Goal: Task Accomplishment & Management: Manage account settings

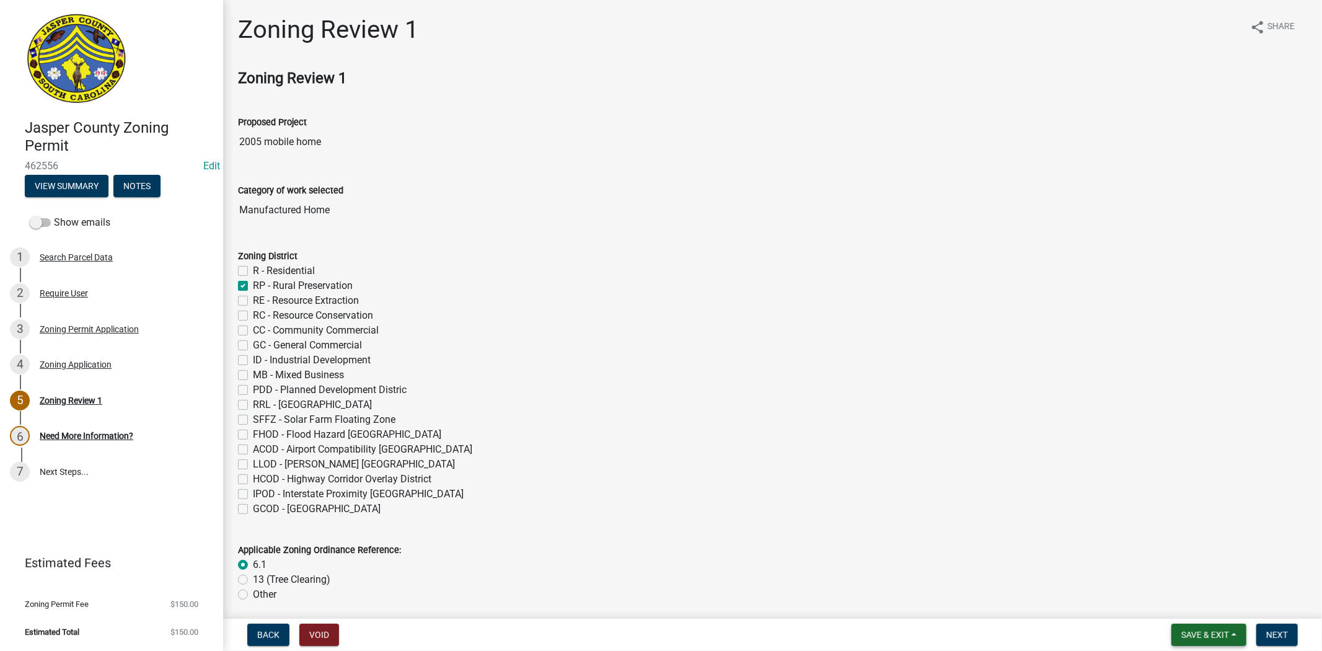
click at [1206, 627] on button "Save & Exit" at bounding box center [1209, 635] width 75 height 22
click at [1200, 603] on button "Save & Exit" at bounding box center [1196, 603] width 99 height 30
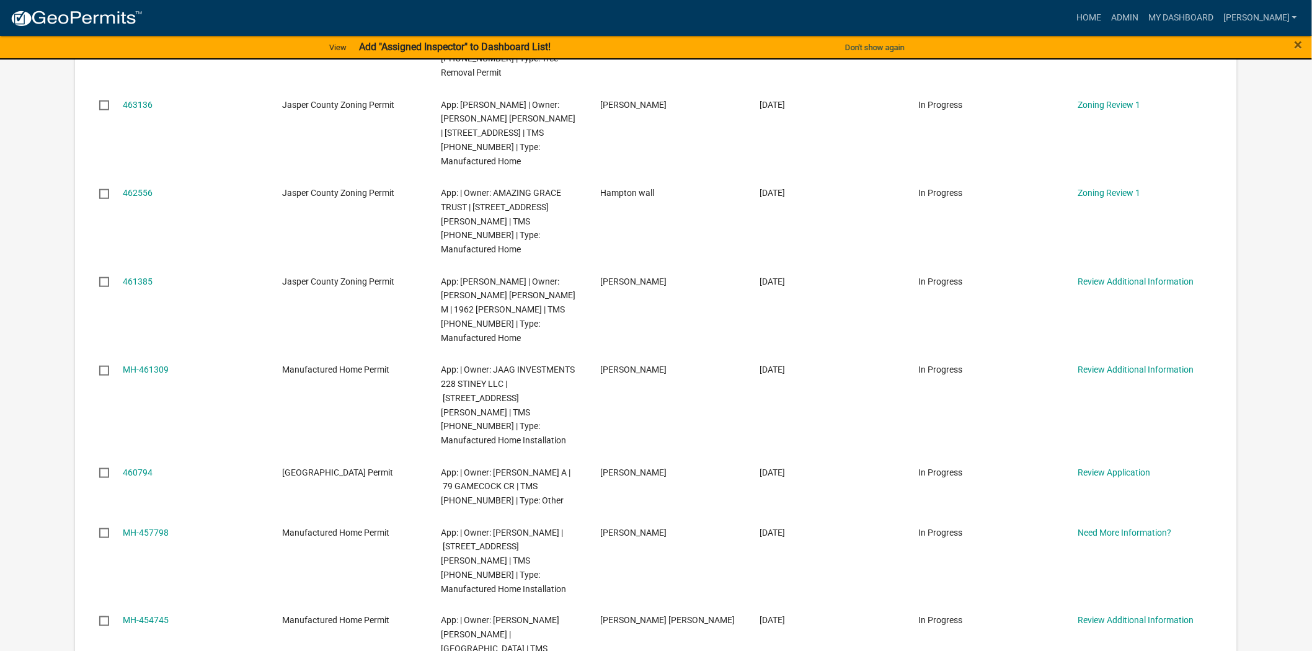
scroll to position [344, 0]
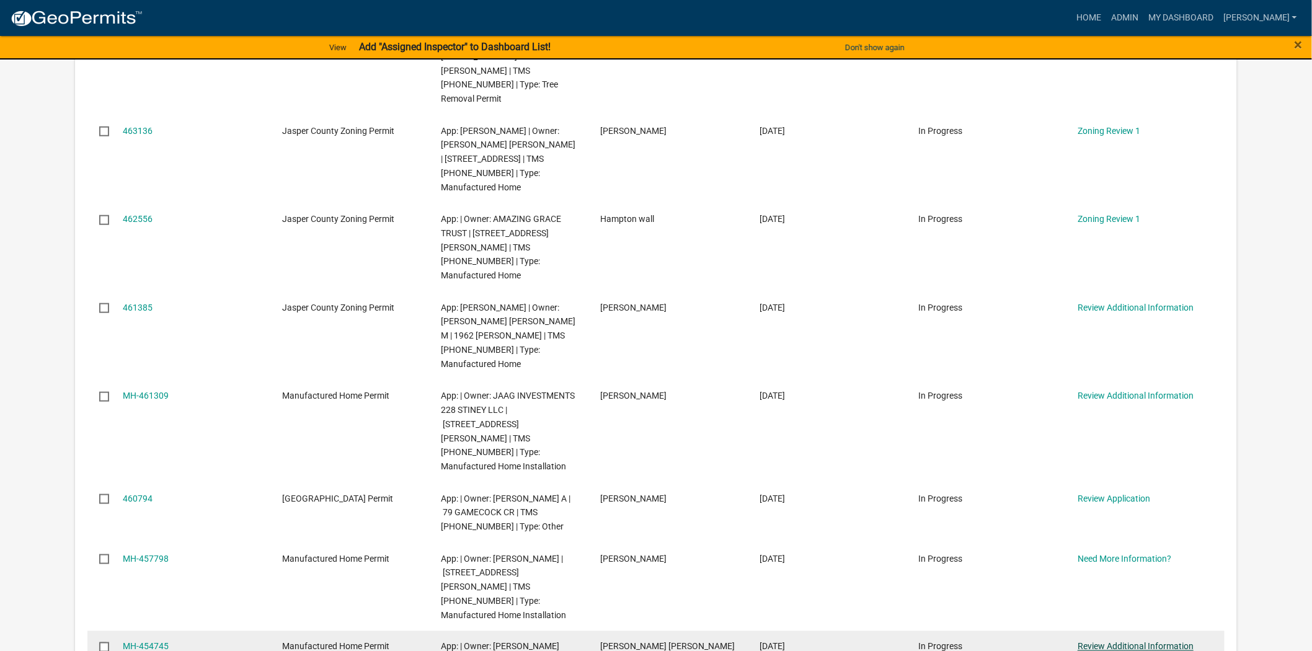
click at [1130, 642] on link "Review Additional Information" at bounding box center [1135, 647] width 116 height 10
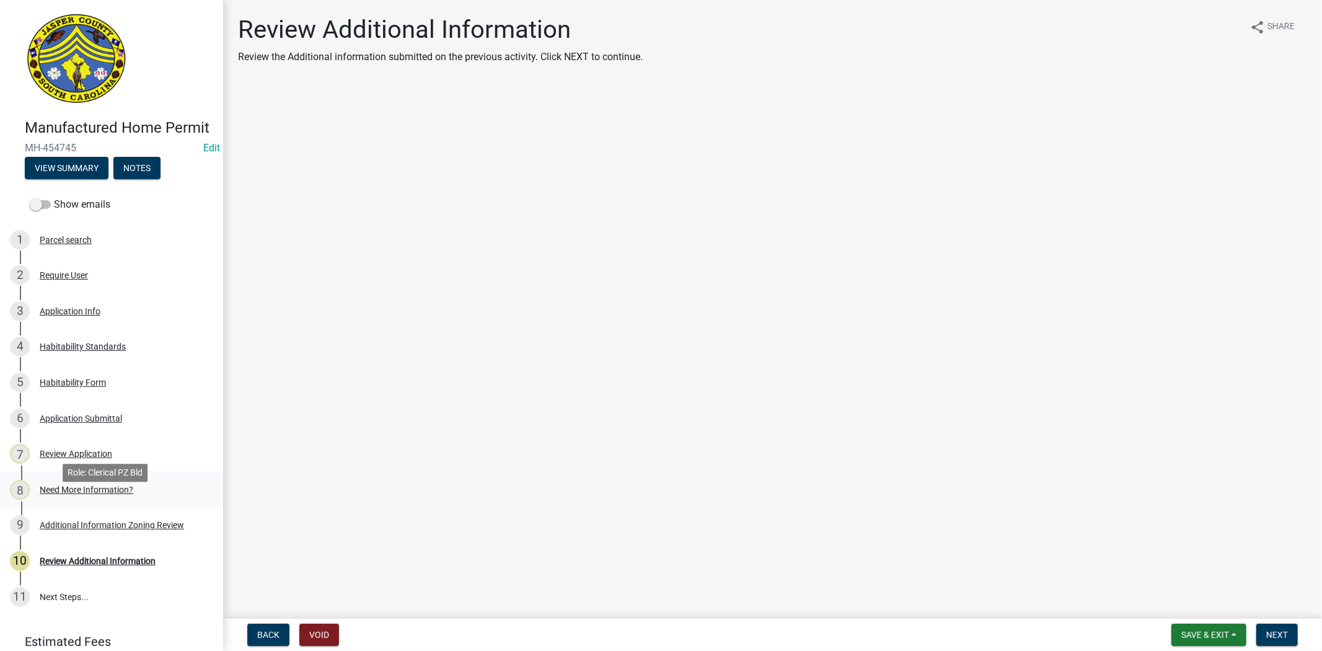
click at [90, 508] on link "8 Need More Information?" at bounding box center [111, 490] width 223 height 36
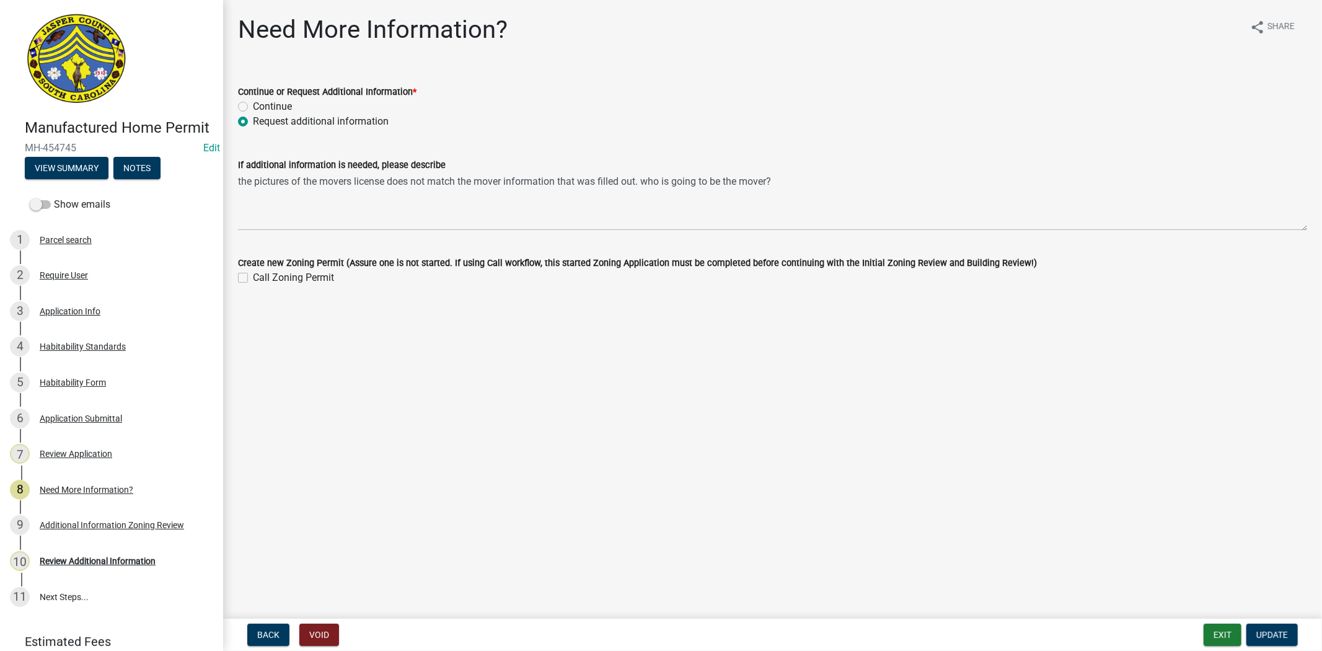
drag, startPoint x: 237, startPoint y: 180, endPoint x: 245, endPoint y: 182, distance: 8.8
click at [245, 182] on div "If additional information is needed, please describe the pictures of the movers…" at bounding box center [773, 185] width 1088 height 91
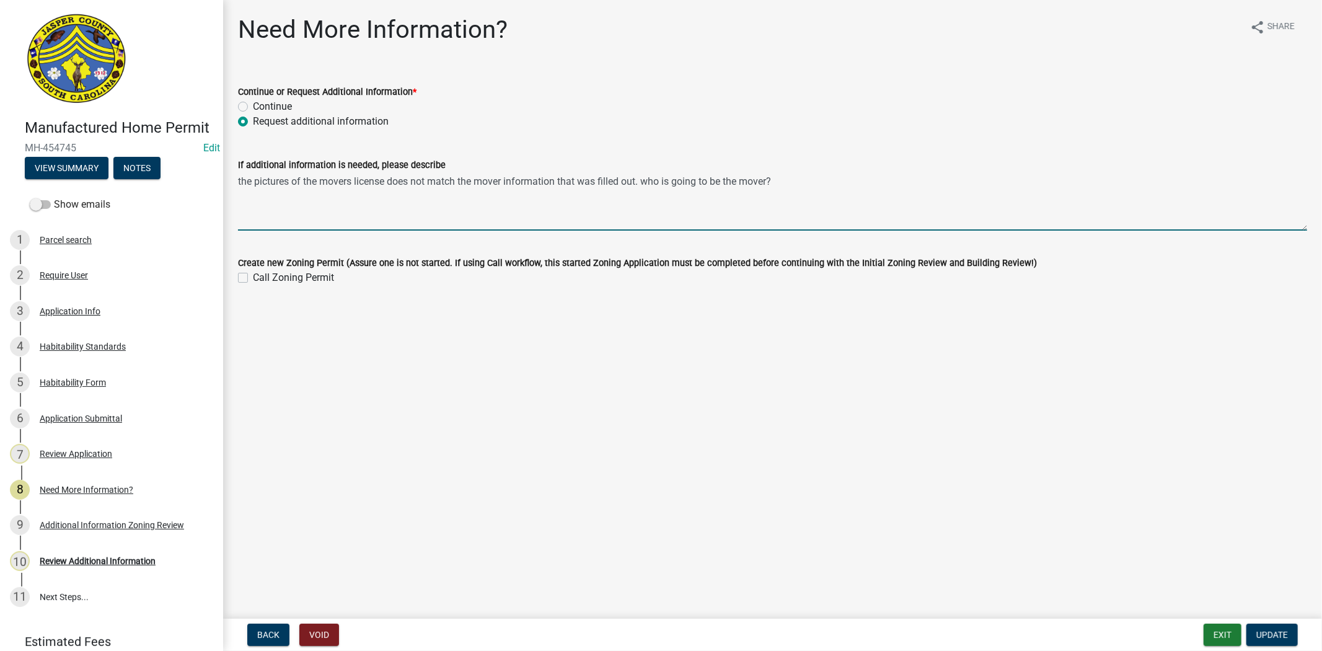
drag, startPoint x: 237, startPoint y: 181, endPoint x: 795, endPoint y: 170, distance: 557.4
click at [795, 170] on form "If additional information is needed, please describe the pictures of the movers…" at bounding box center [772, 193] width 1069 height 73
click at [82, 565] on div "Review Additional Information" at bounding box center [98, 561] width 116 height 9
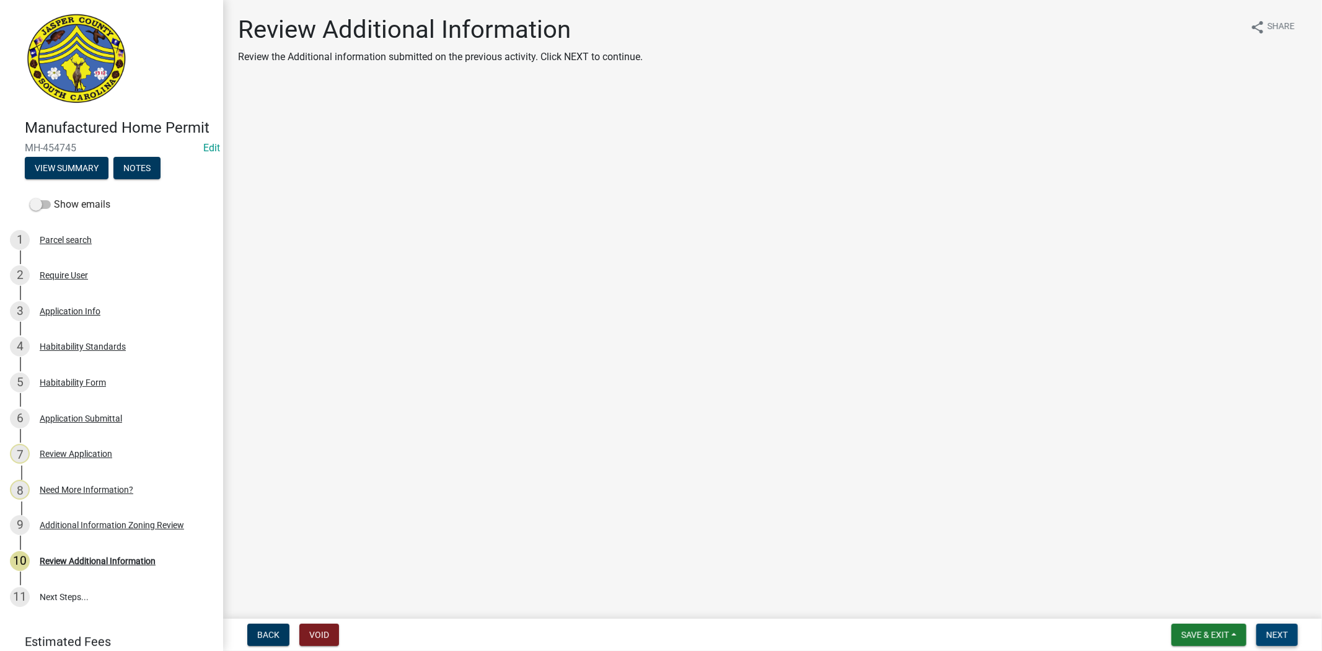
click at [1286, 625] on button "Next" at bounding box center [1278, 635] width 42 height 22
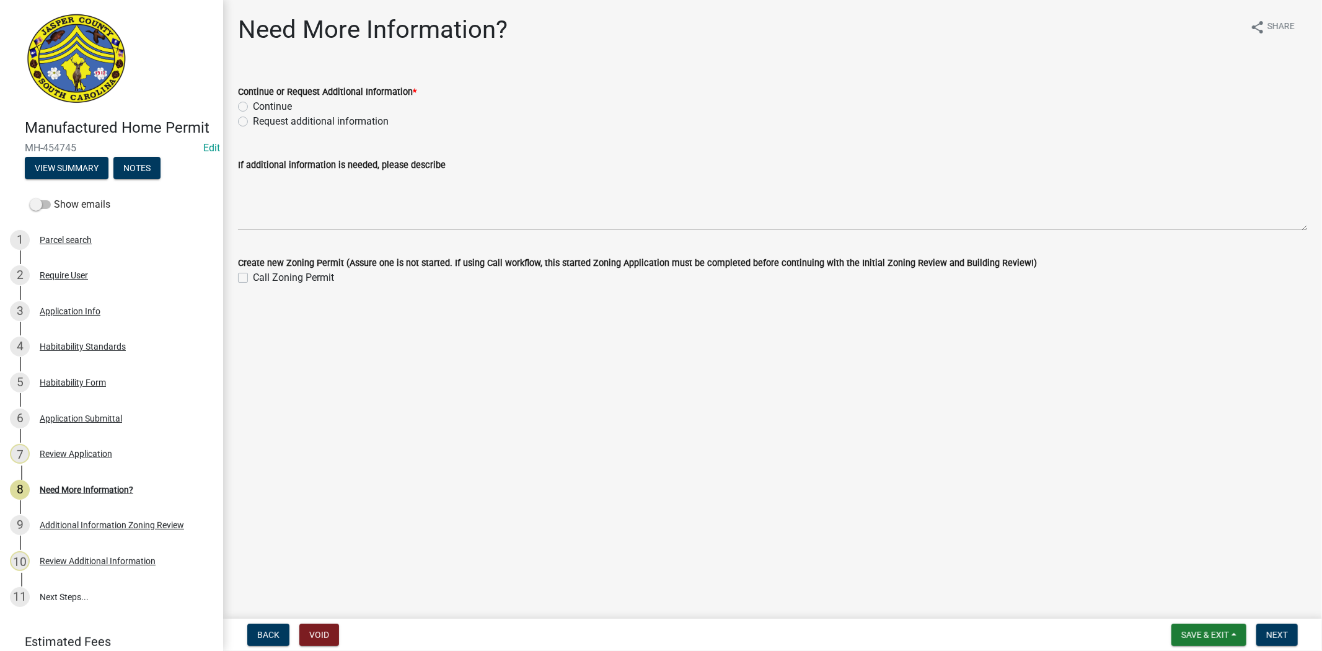
click at [253, 118] on label "Request additional information" at bounding box center [321, 121] width 136 height 15
click at [253, 118] on input "Request additional information" at bounding box center [257, 118] width 8 height 8
radio input "true"
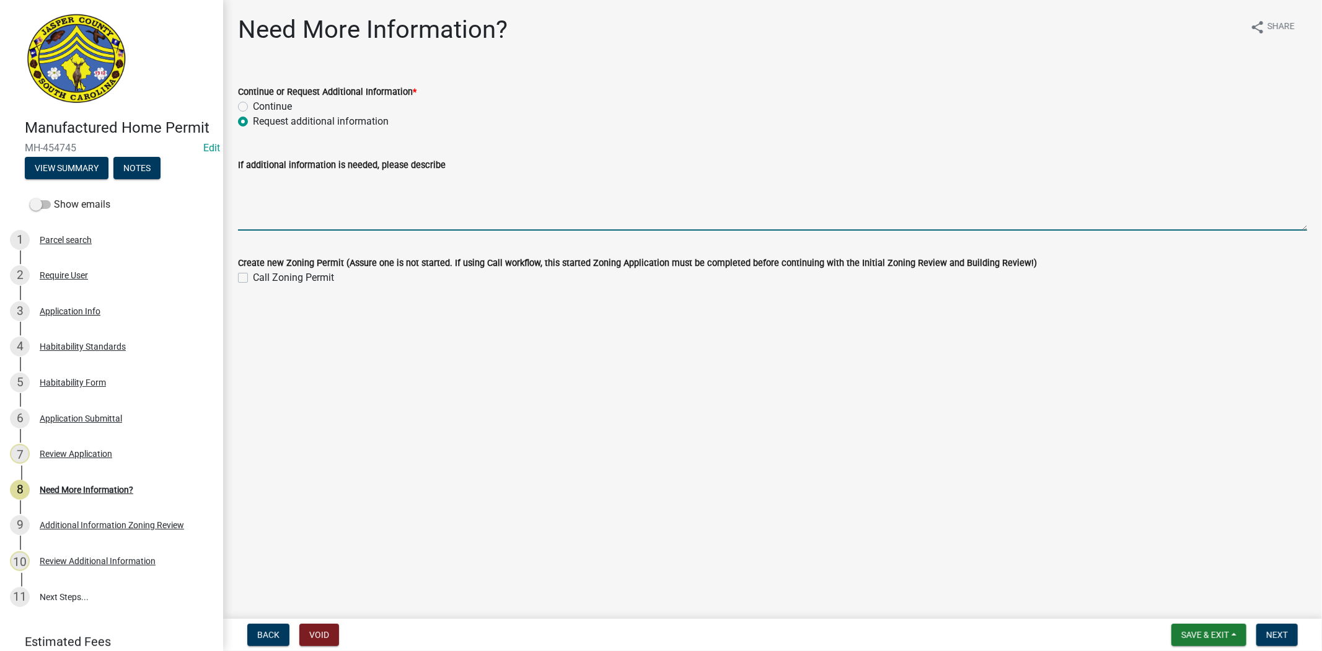
click at [242, 175] on textarea "If additional information is needed, please describe" at bounding box center [772, 201] width 1069 height 58
paste textarea "the pictures of the movers license does not match the mover information that wa…"
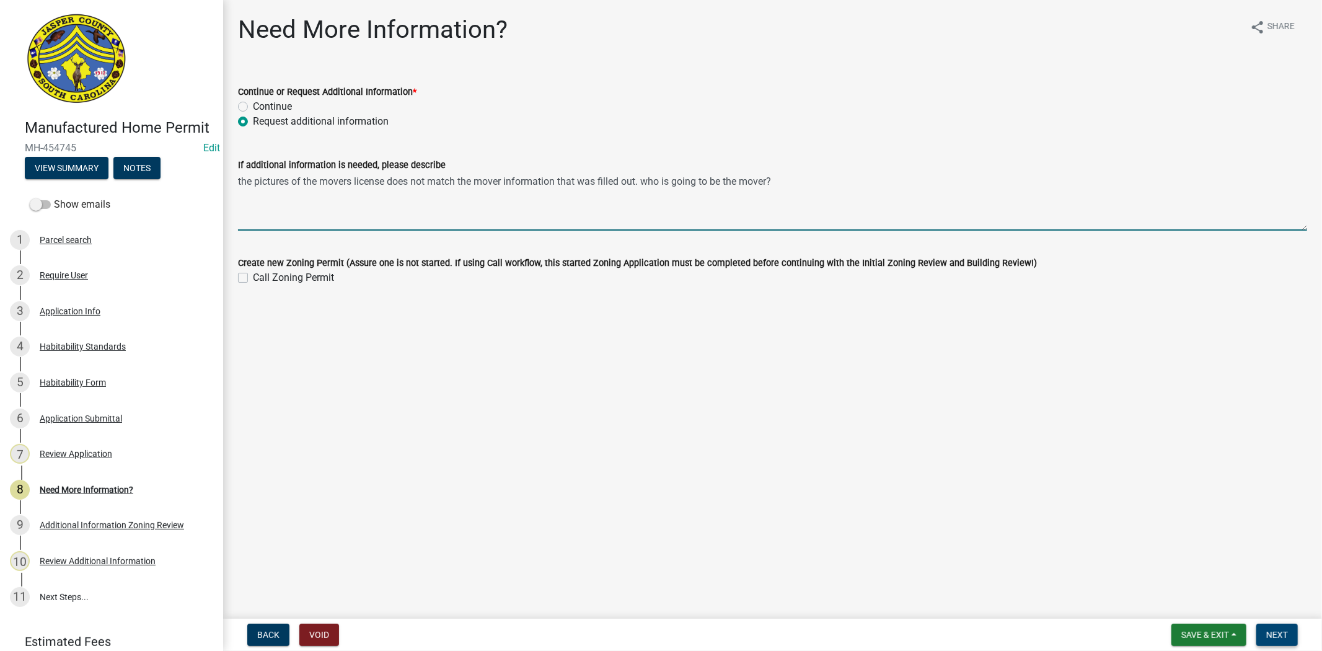
type textarea "the pictures of the movers license does not match the mover information that wa…"
click at [1277, 637] on span "Next" at bounding box center [1278, 635] width 22 height 10
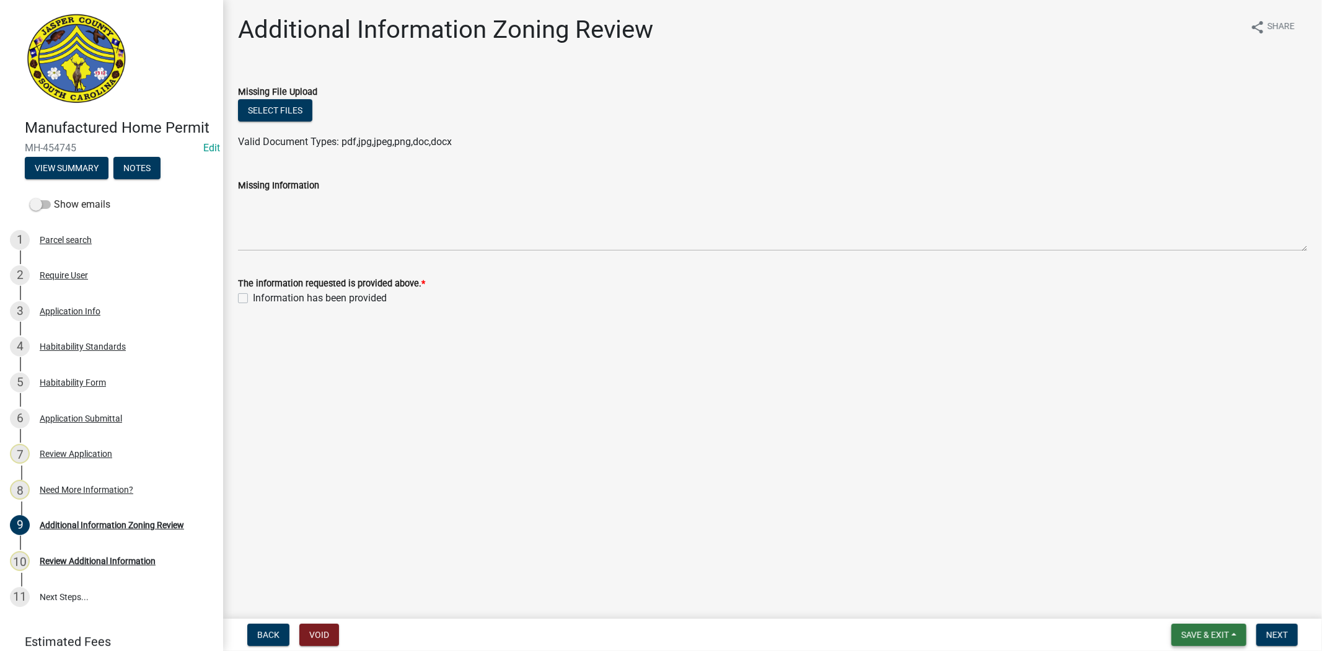
click at [1192, 640] on button "Save & Exit" at bounding box center [1209, 635] width 75 height 22
click at [1184, 603] on button "Save & Exit" at bounding box center [1196, 603] width 99 height 30
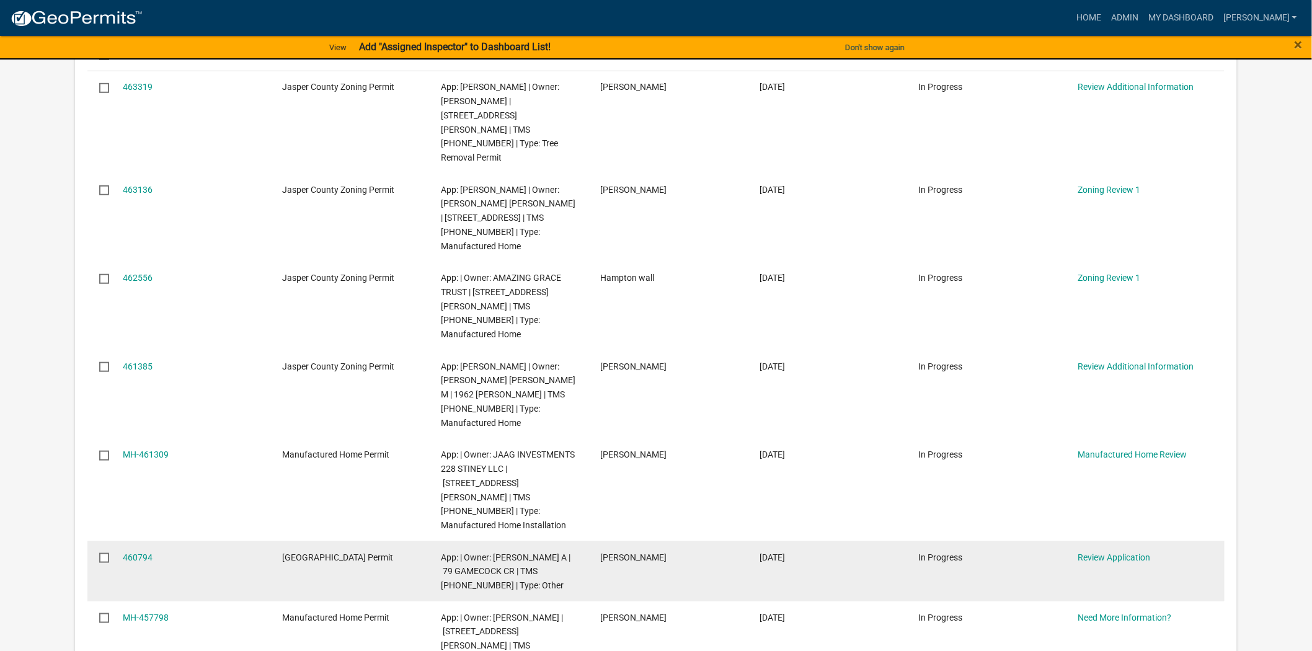
scroll to position [413, 0]
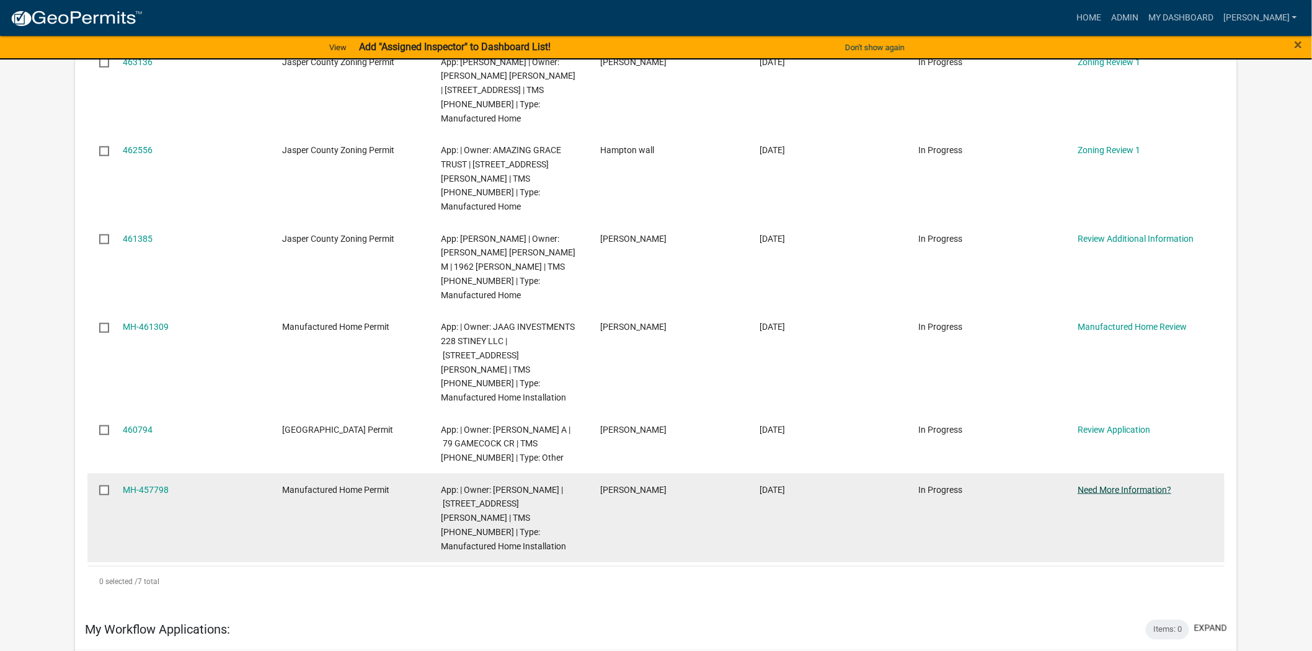
click at [1141, 485] on link "Need More Information?" at bounding box center [1124, 490] width 94 height 10
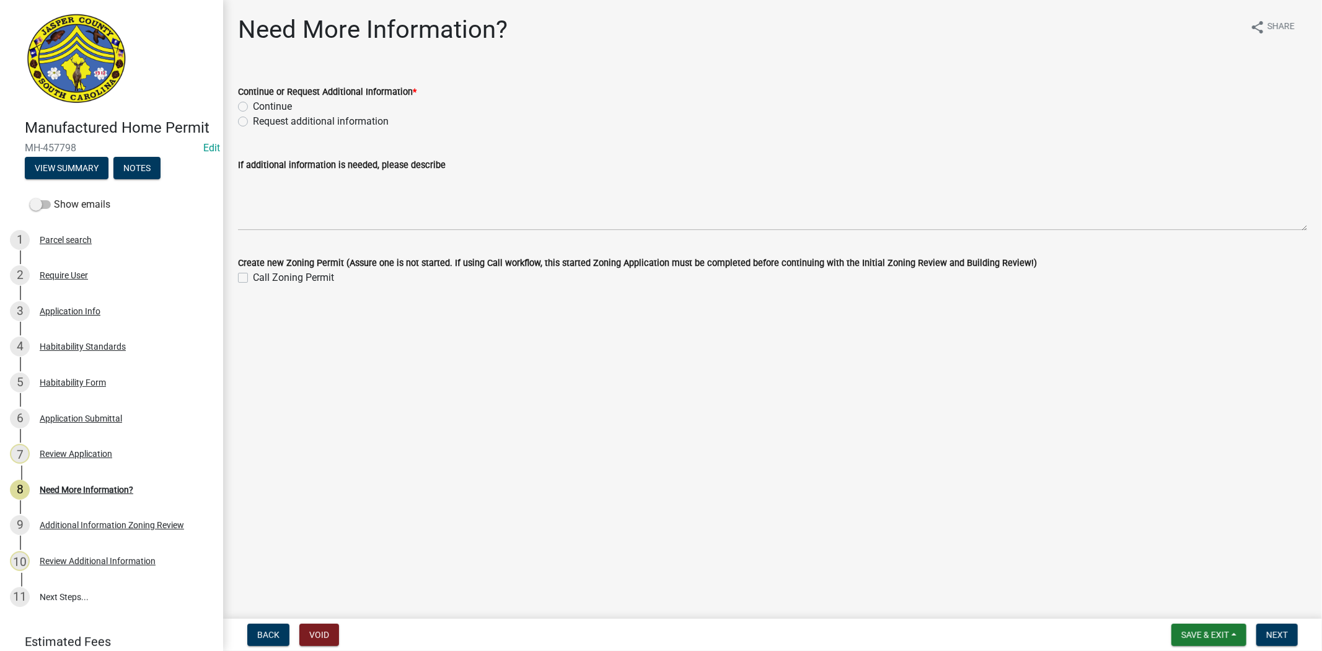
click at [253, 122] on label "Request additional information" at bounding box center [321, 121] width 136 height 15
click at [253, 122] on input "Request additional information" at bounding box center [257, 118] width 8 height 8
radio input "true"
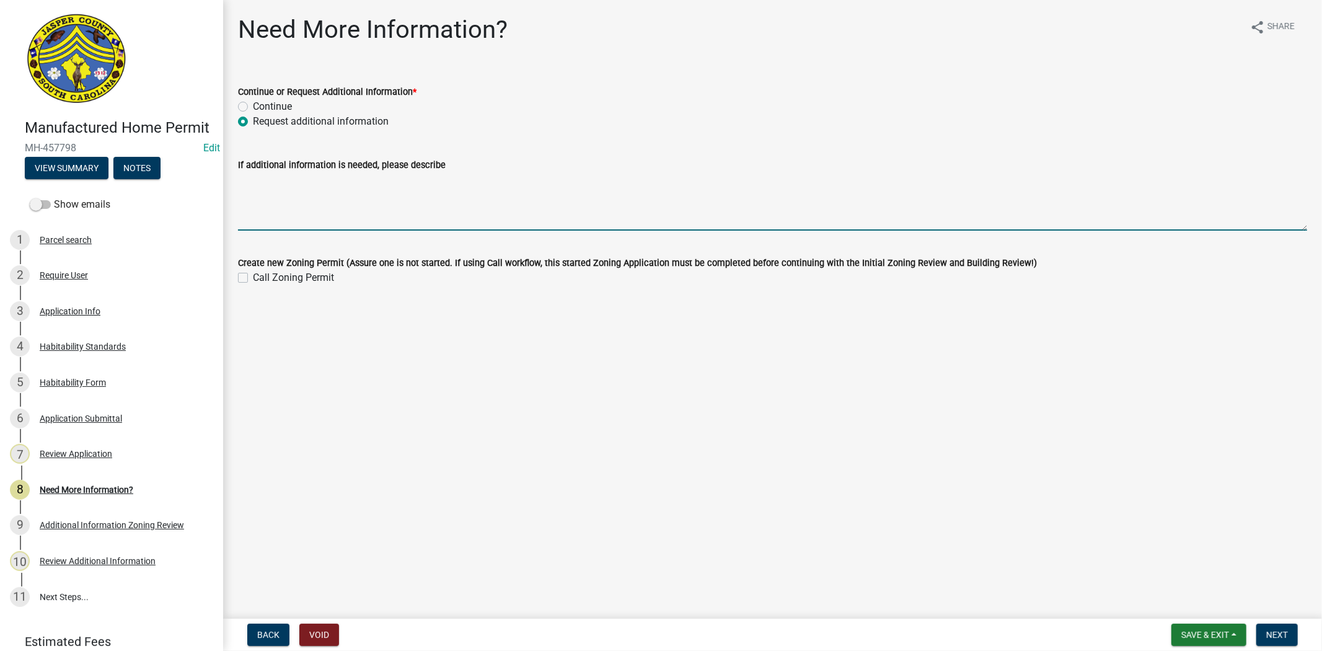
click at [242, 197] on textarea "If additional information is needed, please describe" at bounding box center [772, 201] width 1069 height 58
type textarea "currently waiting for 911 address certification"
drag, startPoint x: 1268, startPoint y: 635, endPoint x: 1265, endPoint y: 628, distance: 8.1
click at [1268, 636] on span "Next" at bounding box center [1278, 635] width 22 height 10
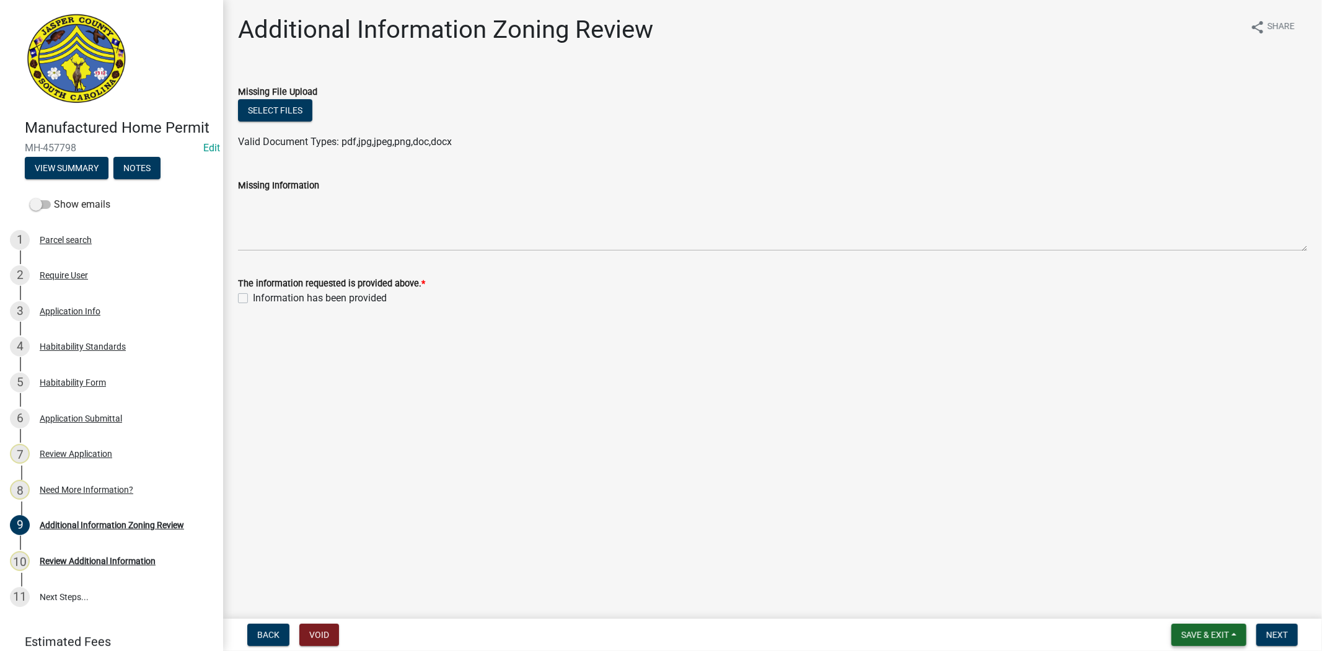
click at [1214, 630] on span "Save & Exit" at bounding box center [1206, 635] width 48 height 10
click at [1193, 608] on button "Save & Exit" at bounding box center [1196, 603] width 99 height 30
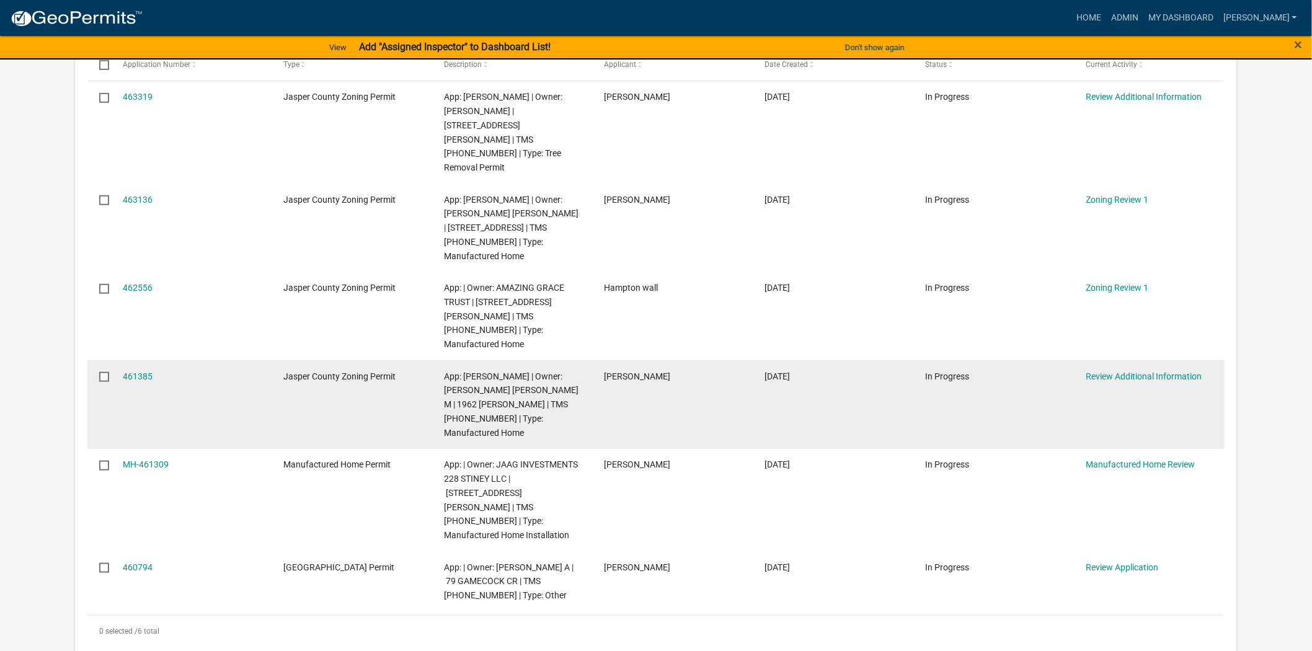
scroll to position [206, 0]
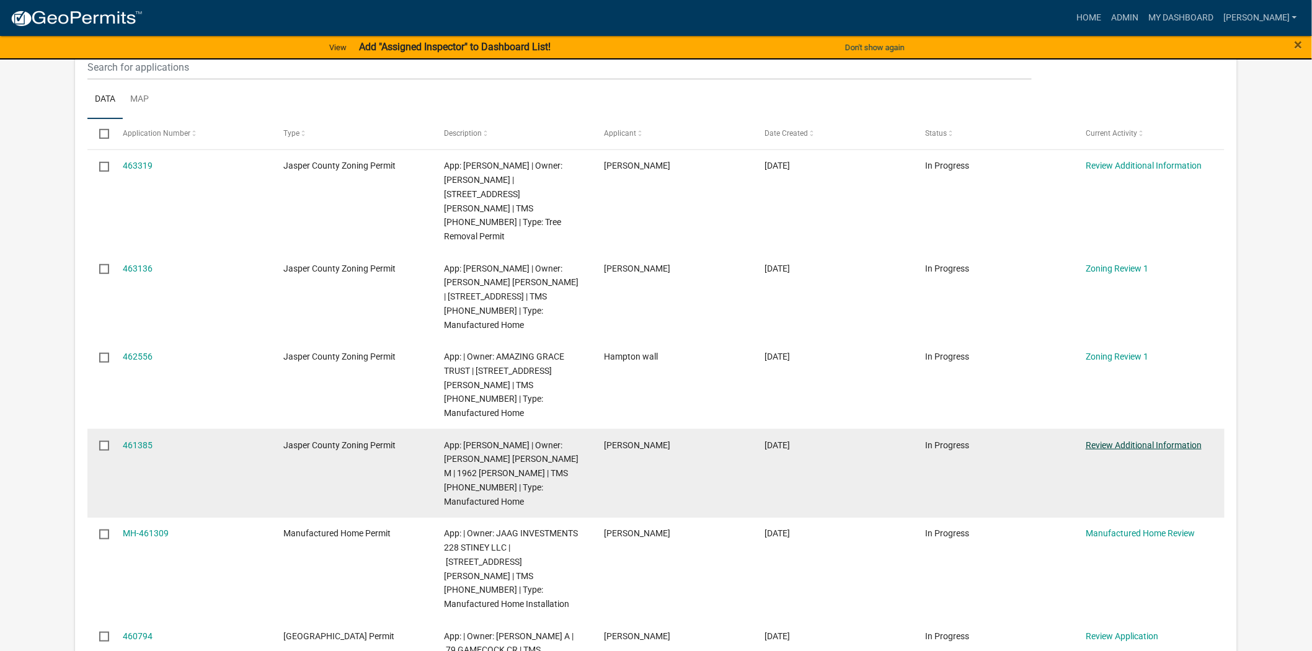
click at [1133, 440] on link "Review Additional Information" at bounding box center [1143, 445] width 116 height 10
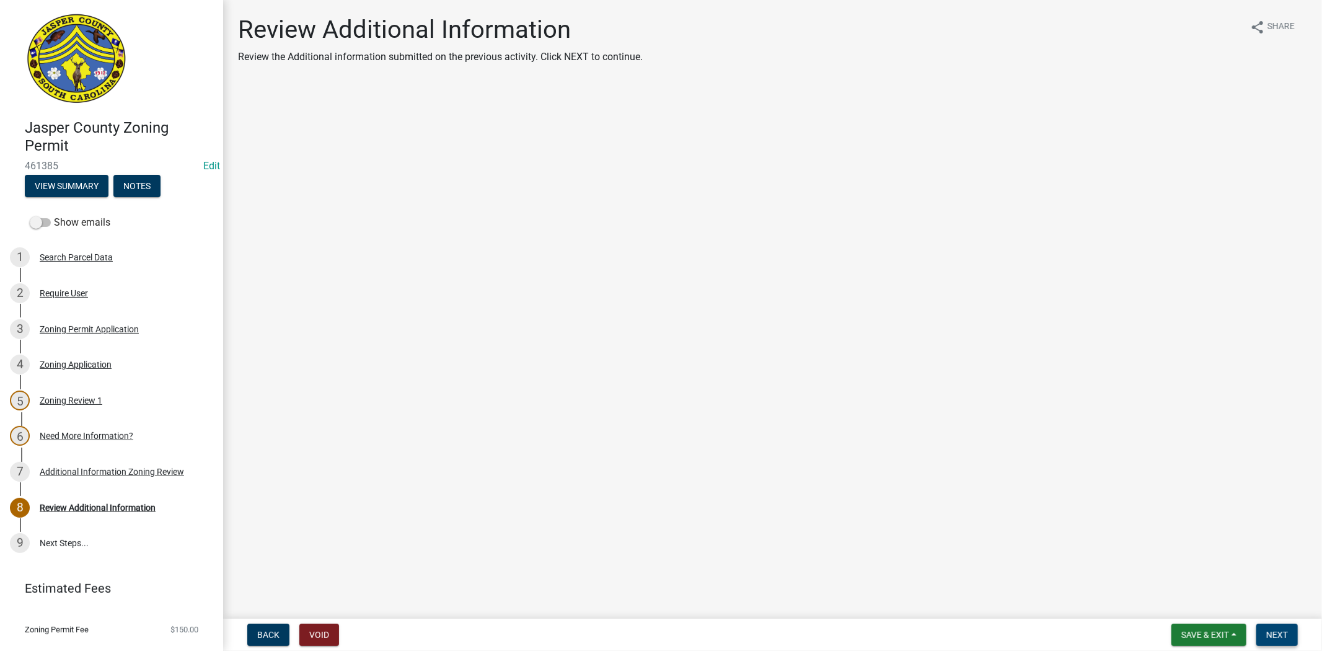
click at [1265, 640] on button "Next" at bounding box center [1278, 635] width 42 height 22
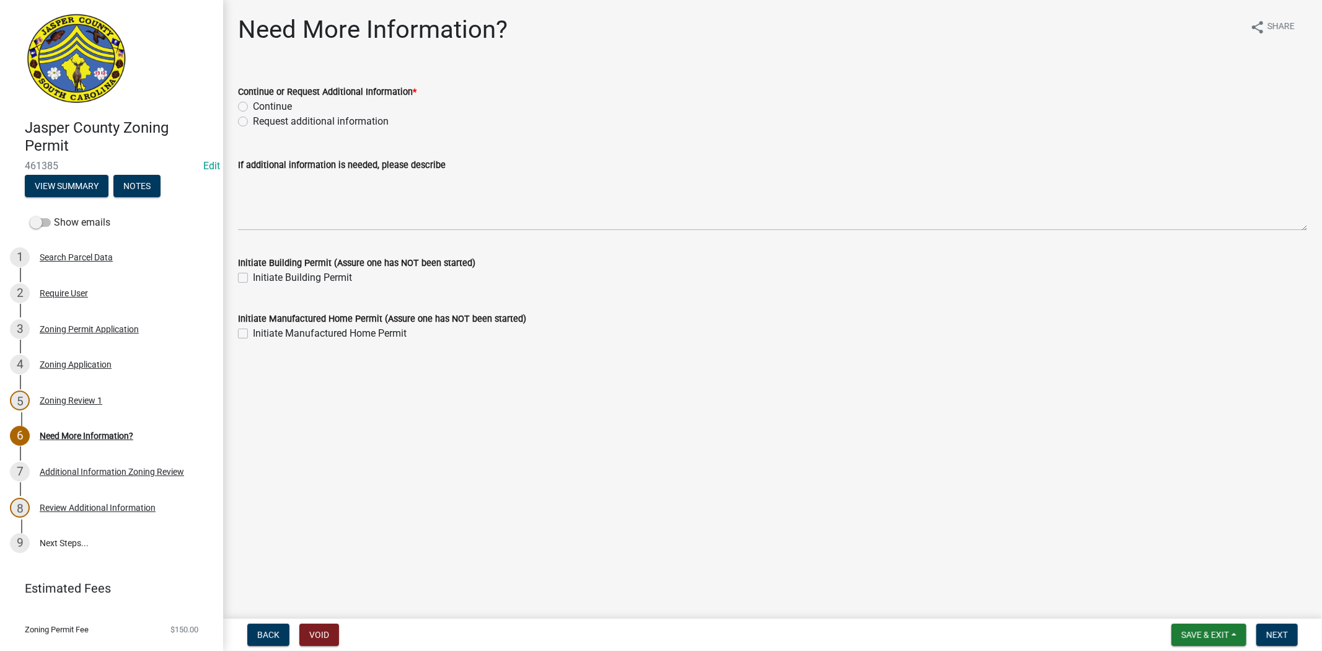
click at [253, 121] on label "Request additional information" at bounding box center [321, 121] width 136 height 15
click at [253, 121] on input "Request additional information" at bounding box center [257, 118] width 8 height 8
radio input "true"
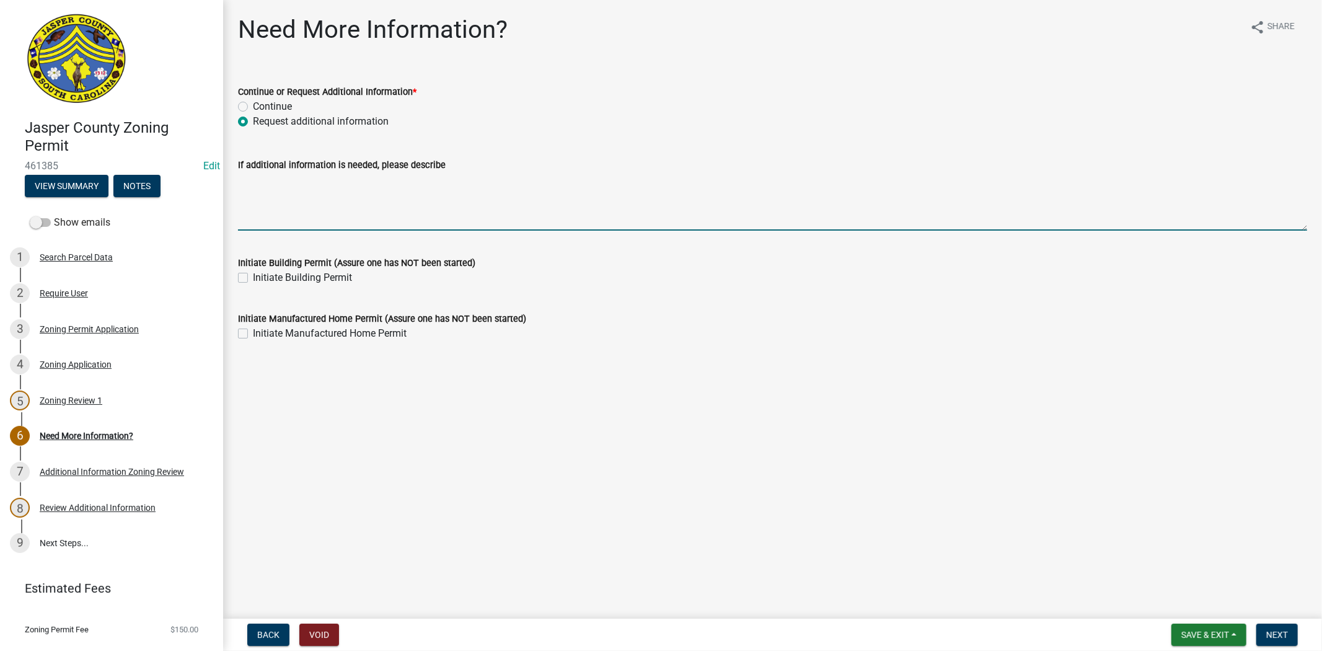
click at [249, 174] on textarea "If additional information is needed, please describe" at bounding box center [772, 201] width 1069 height 58
type textarea "waiting for 911 address certification"
click at [405, 182] on textarea "waiting for 911 address certification" at bounding box center [772, 201] width 1069 height 58
click at [1281, 637] on span "Next" at bounding box center [1278, 635] width 22 height 10
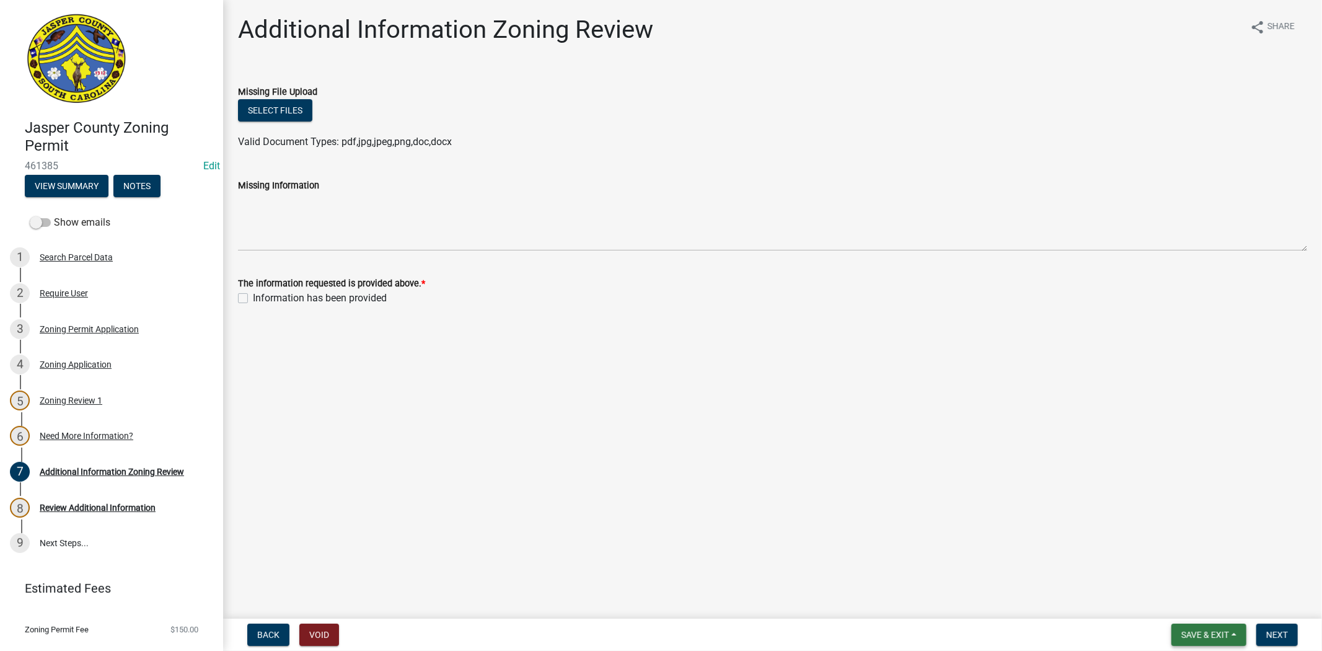
click at [1208, 631] on span "Save & Exit" at bounding box center [1206, 635] width 48 height 10
click at [1193, 611] on button "Save & Exit" at bounding box center [1196, 603] width 99 height 30
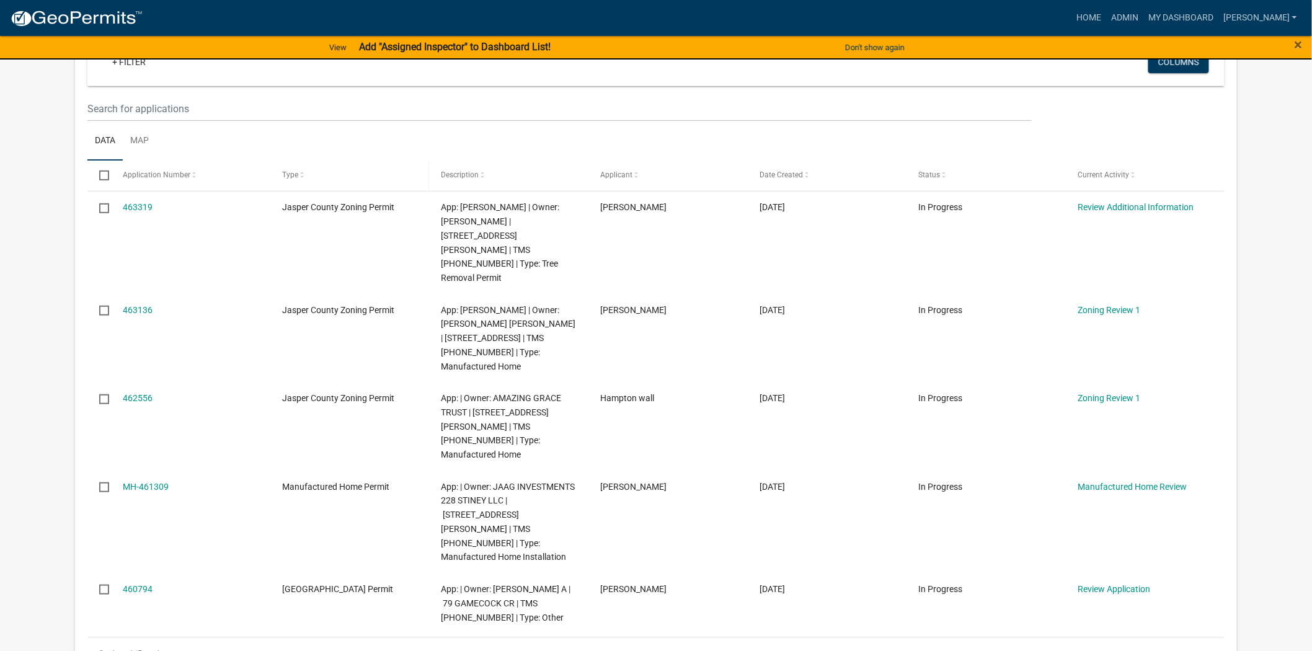
scroll to position [206, 0]
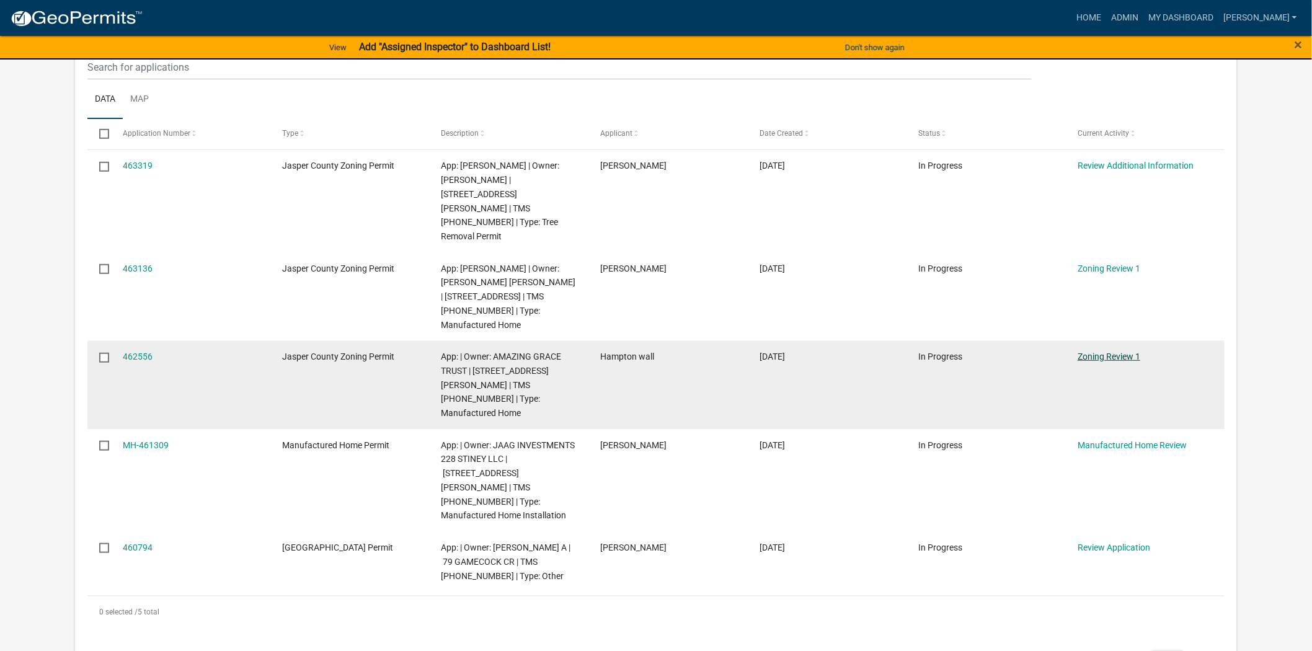
click at [1128, 352] on link "Zoning Review 1" at bounding box center [1108, 357] width 63 height 10
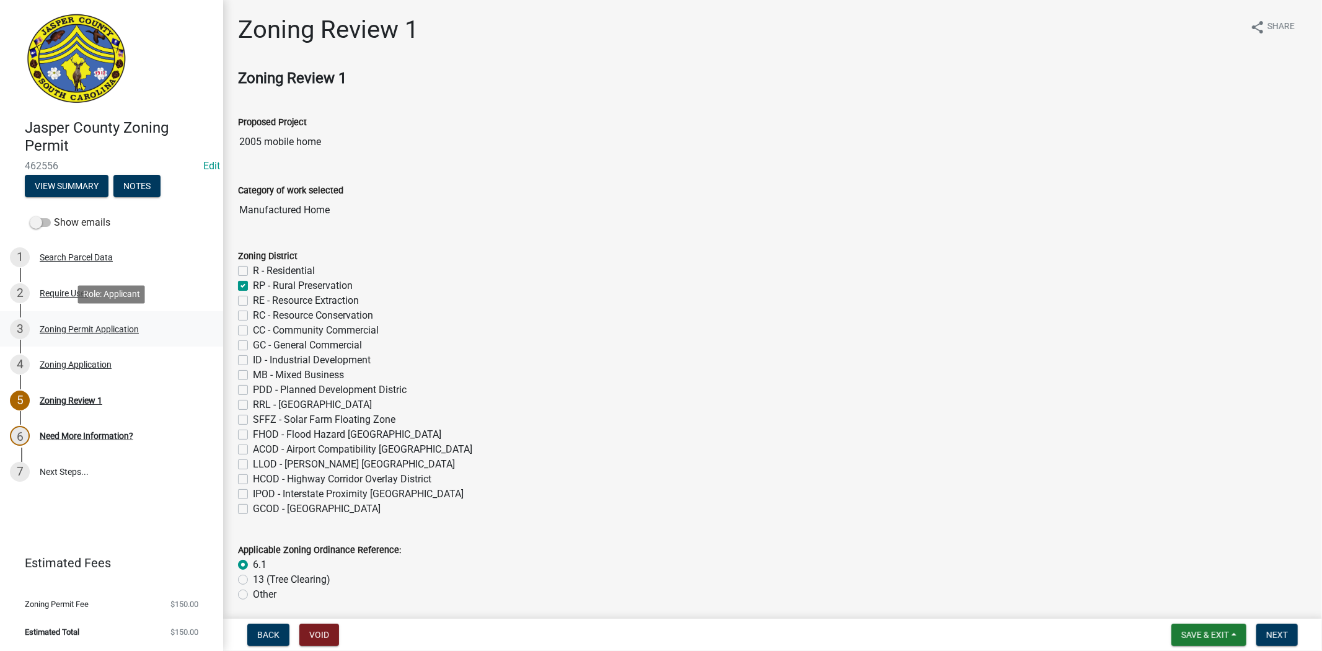
click at [35, 323] on div "3 Zoning Permit Application" at bounding box center [106, 329] width 193 height 20
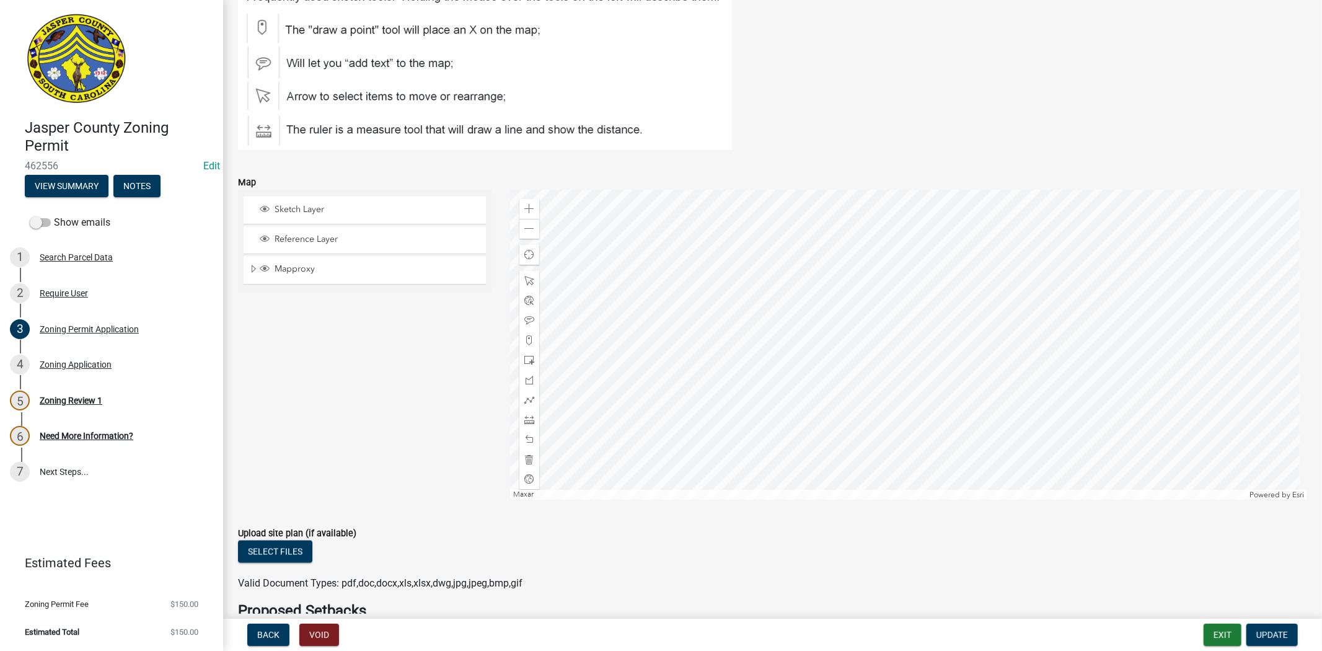
scroll to position [1584, 0]
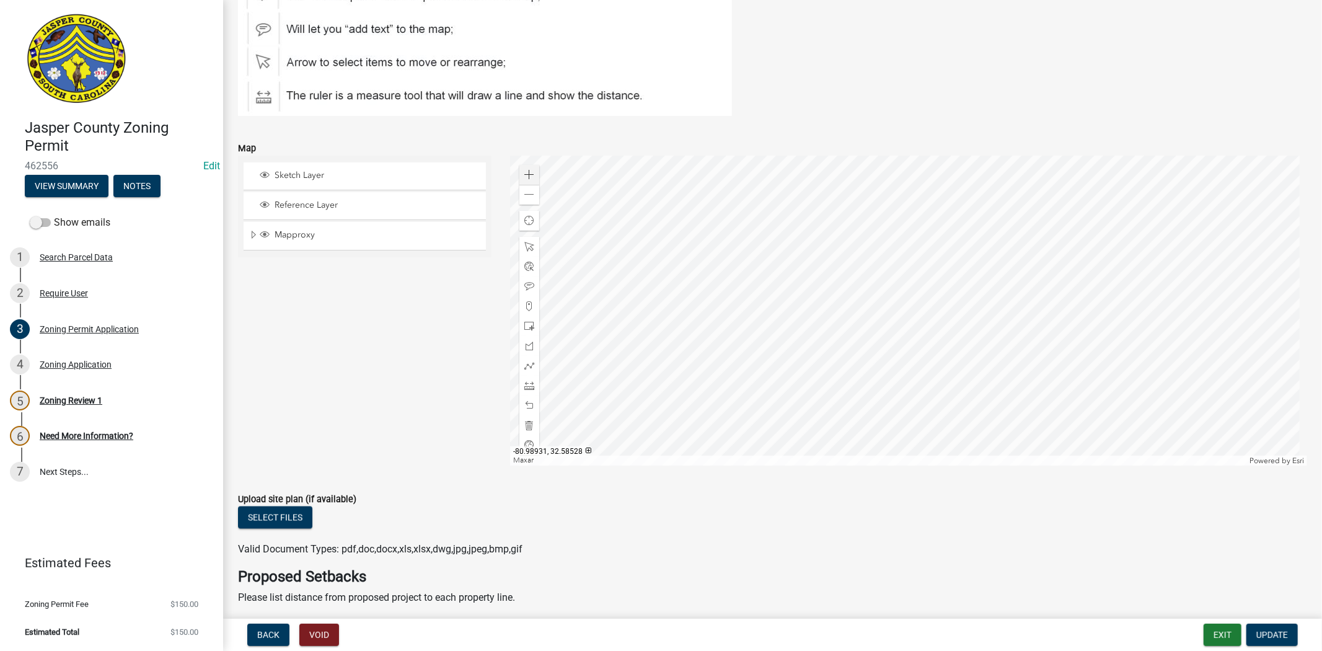
click at [516, 172] on div at bounding box center [908, 311] width 797 height 310
click at [520, 172] on div "Zoom in" at bounding box center [530, 175] width 20 height 20
click at [834, 285] on div at bounding box center [908, 311] width 797 height 310
click at [520, 166] on div "Zoom in" at bounding box center [530, 175] width 20 height 20
click at [1073, 289] on div at bounding box center [908, 311] width 797 height 310
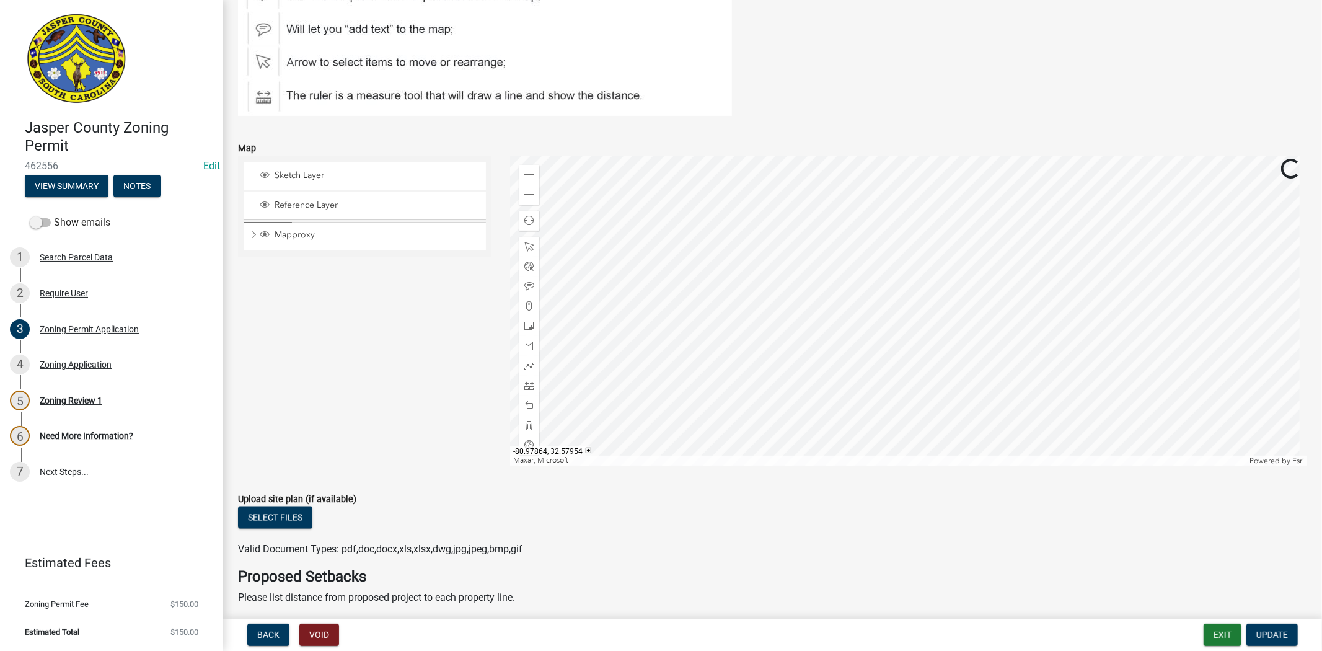
click at [977, 307] on div at bounding box center [908, 311] width 797 height 310
click at [528, 195] on span at bounding box center [529, 195] width 10 height 10
click at [713, 284] on div at bounding box center [908, 311] width 797 height 310
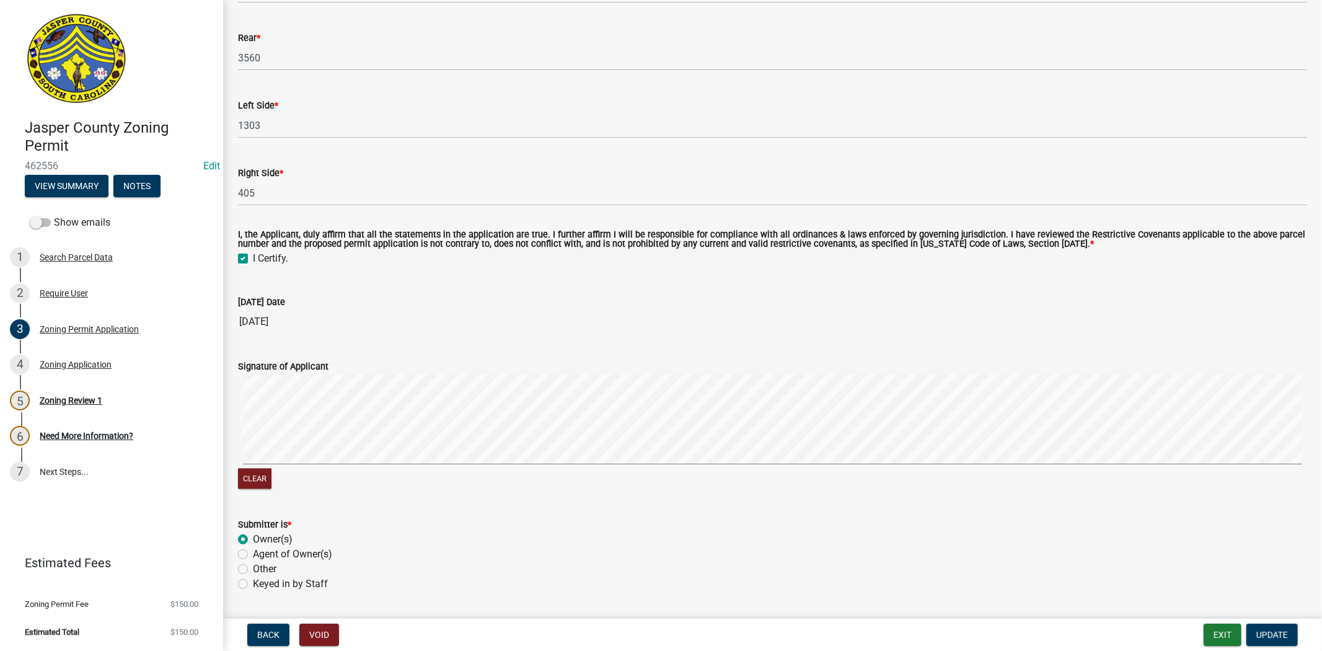
scroll to position [2222, 0]
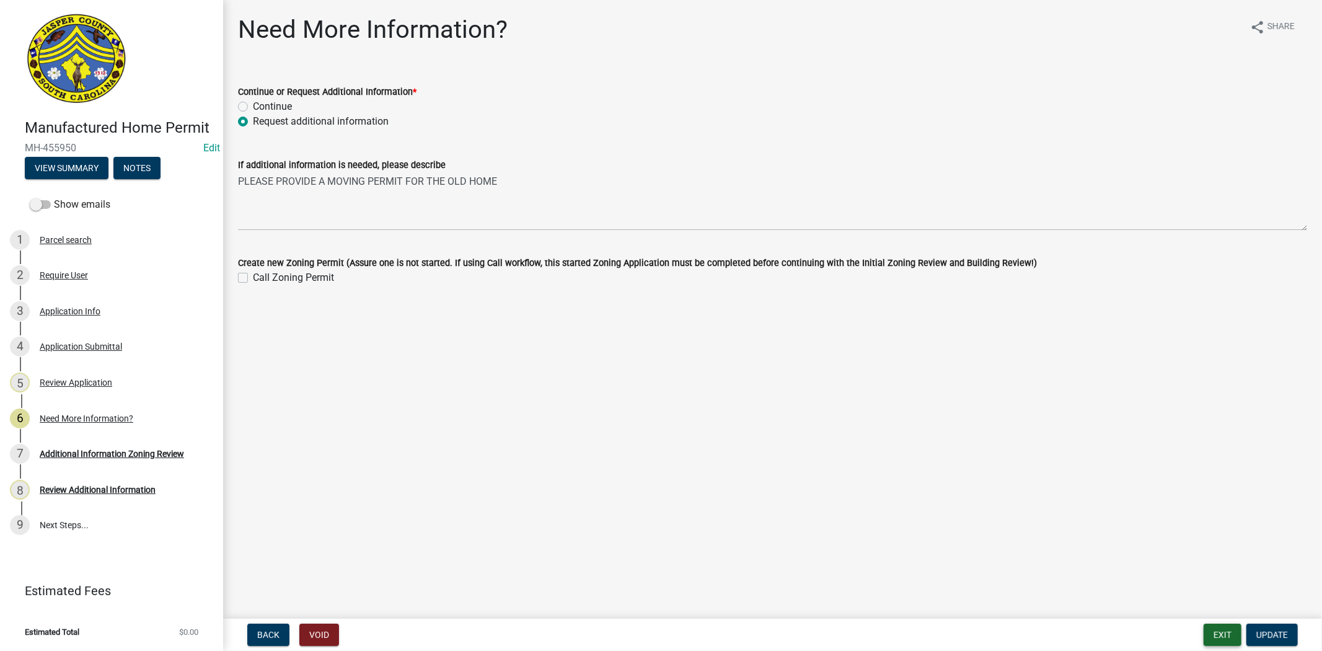
click at [1229, 639] on button "Exit" at bounding box center [1223, 635] width 38 height 22
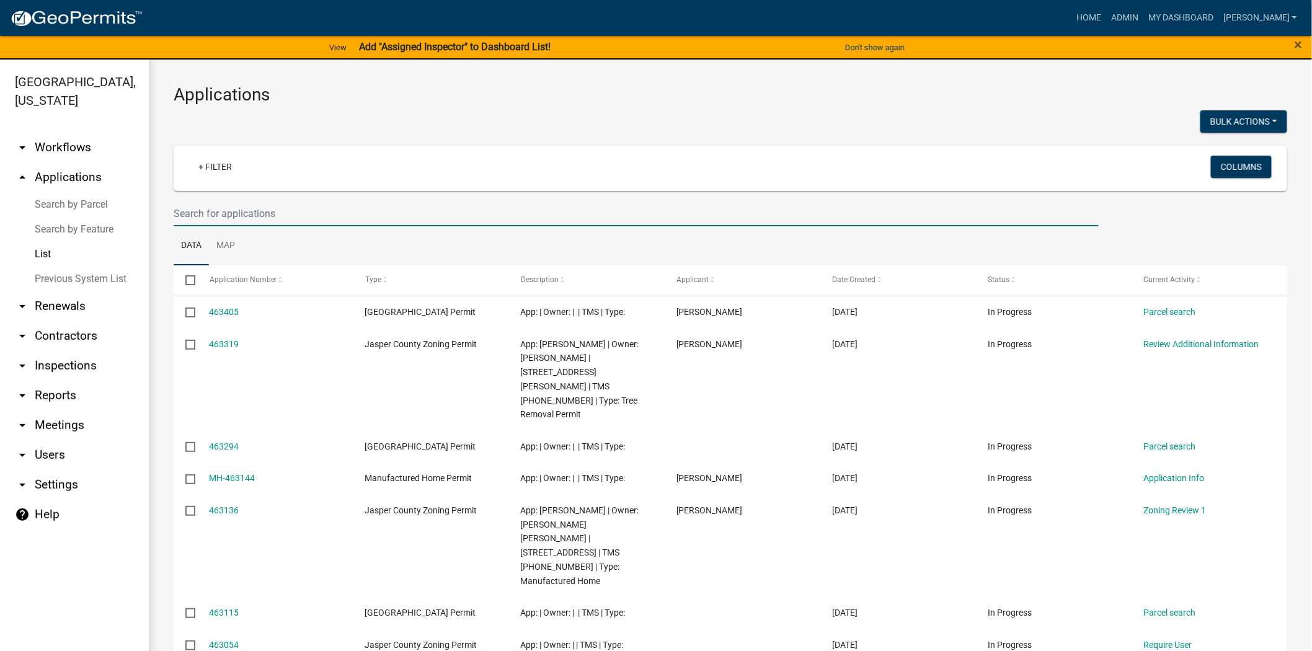
drag, startPoint x: 321, startPoint y: 200, endPoint x: 307, endPoint y: 189, distance: 18.1
click at [323, 201] on input "text" at bounding box center [636, 213] width 925 height 25
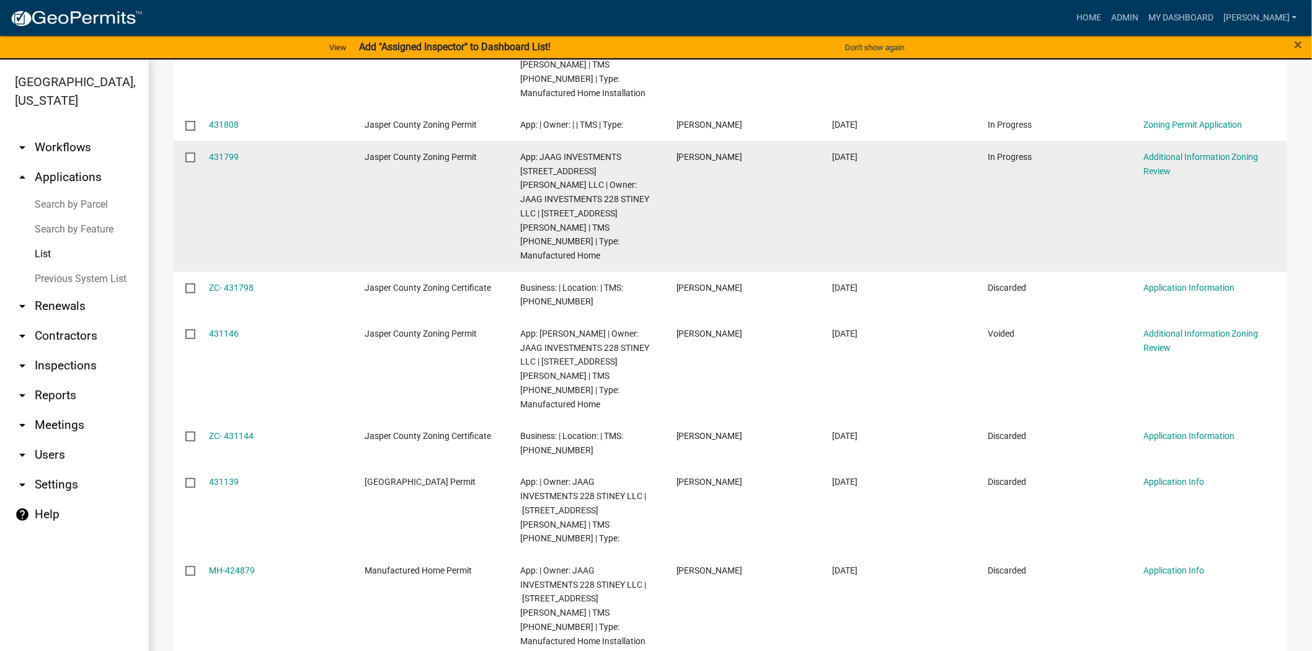
scroll to position [221, 0]
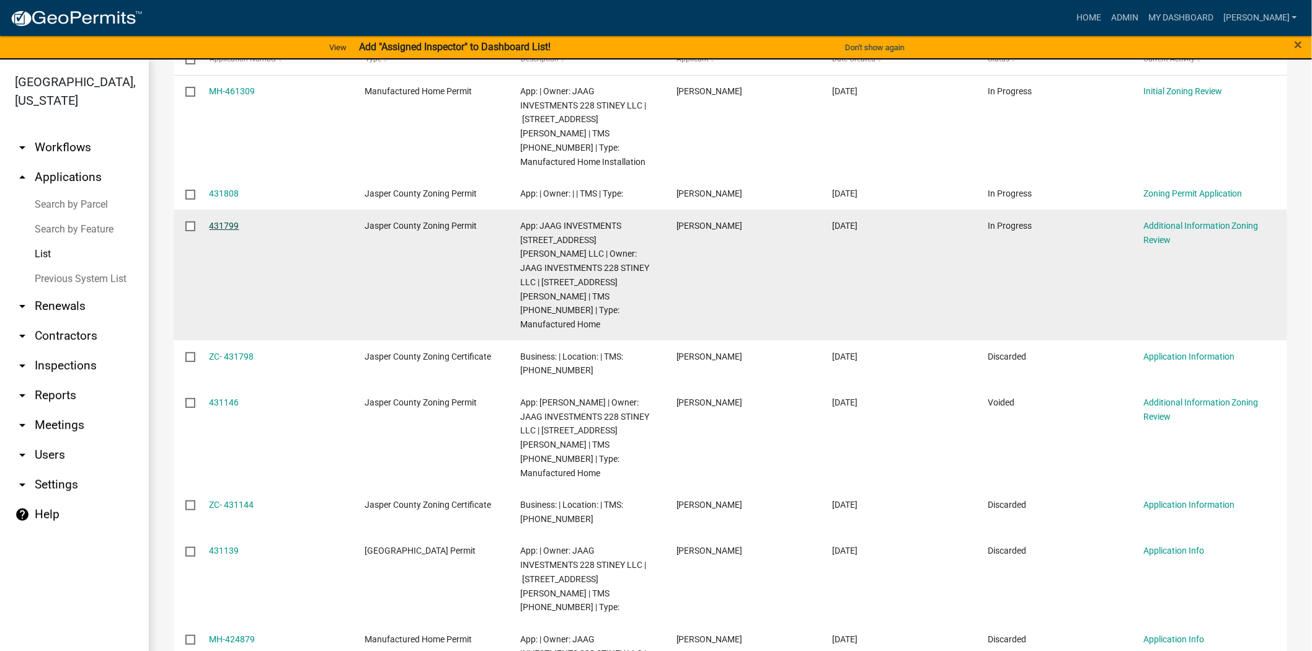
type input "228 stin"
click at [219, 221] on link "431799" at bounding box center [225, 226] width 30 height 10
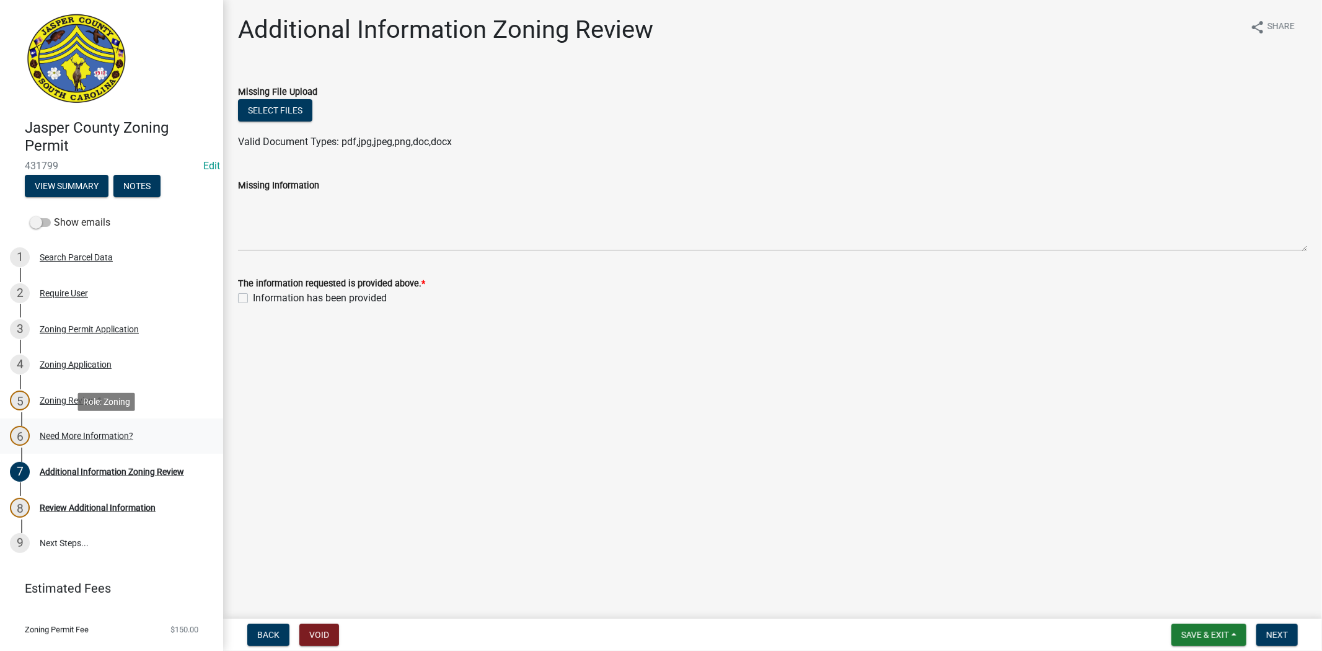
click at [112, 429] on div "6 Need More Information?" at bounding box center [106, 436] width 193 height 20
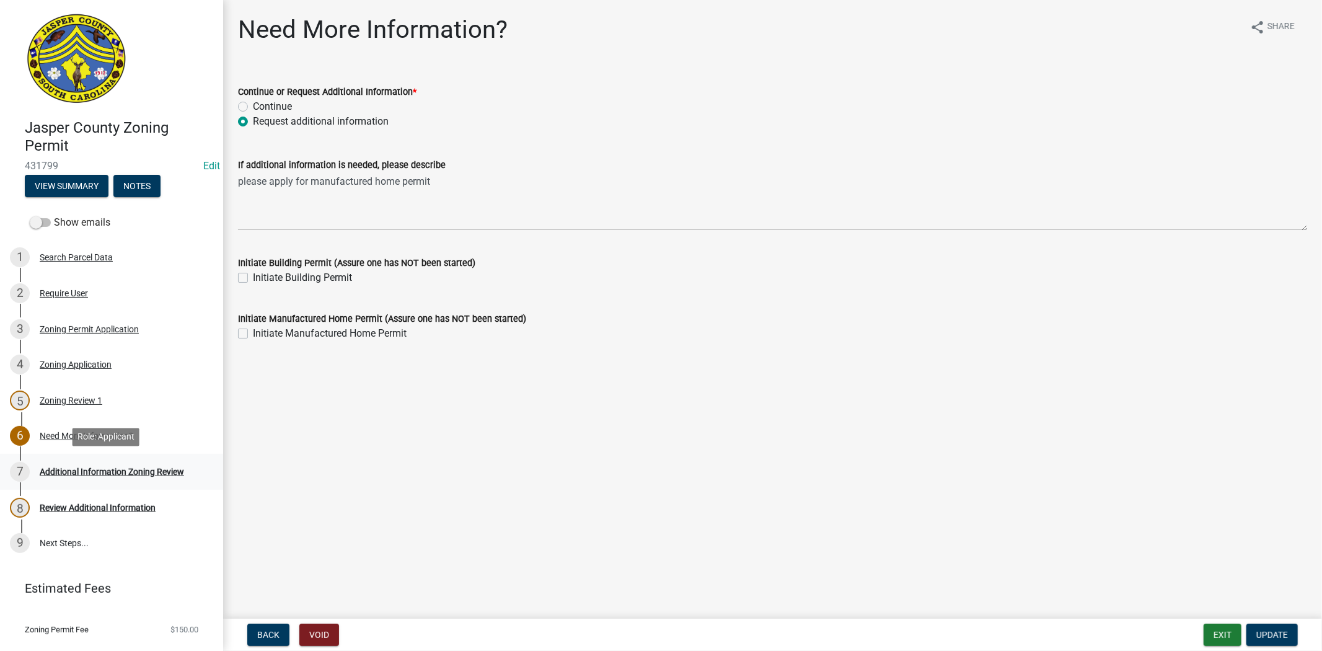
click at [43, 480] on div "7 Additional Information Zoning Review" at bounding box center [106, 472] width 193 height 20
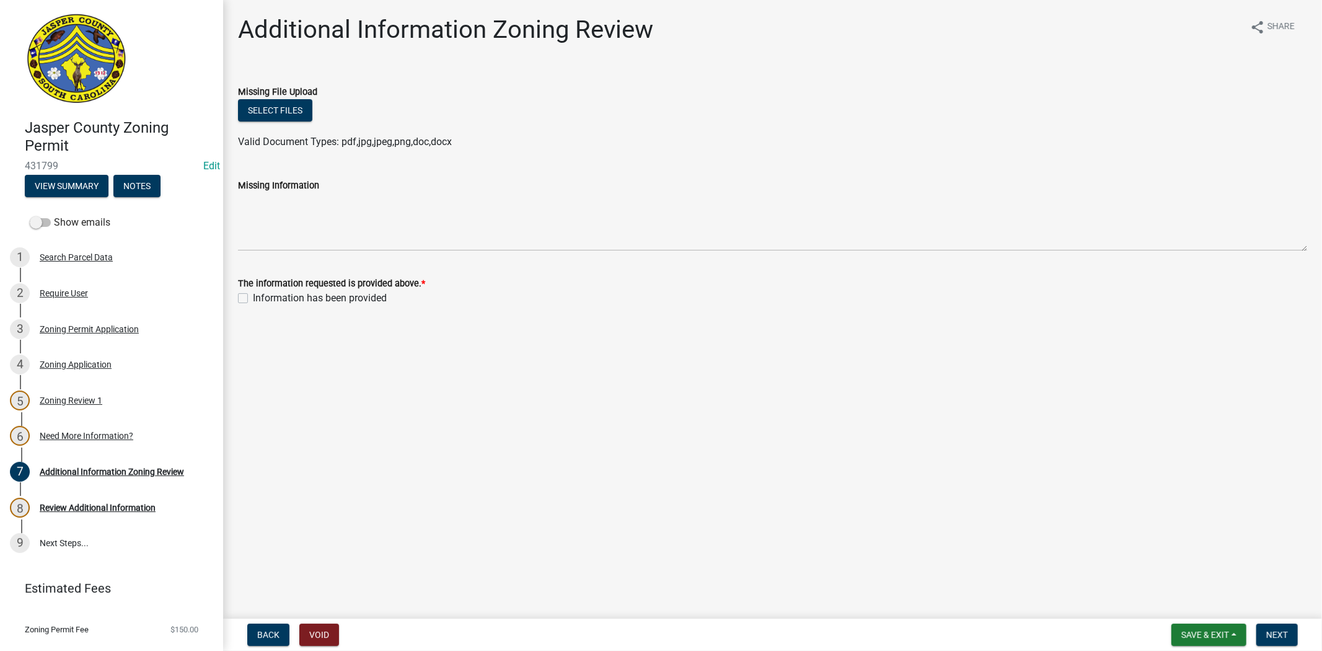
click at [249, 302] on div "Information has been provided" at bounding box center [772, 298] width 1069 height 15
click at [253, 301] on label "Information has been provided" at bounding box center [320, 298] width 134 height 15
click at [253, 299] on input "Information has been provided" at bounding box center [257, 295] width 8 height 8
checkbox input "true"
click at [1280, 640] on button "Next" at bounding box center [1278, 635] width 42 height 22
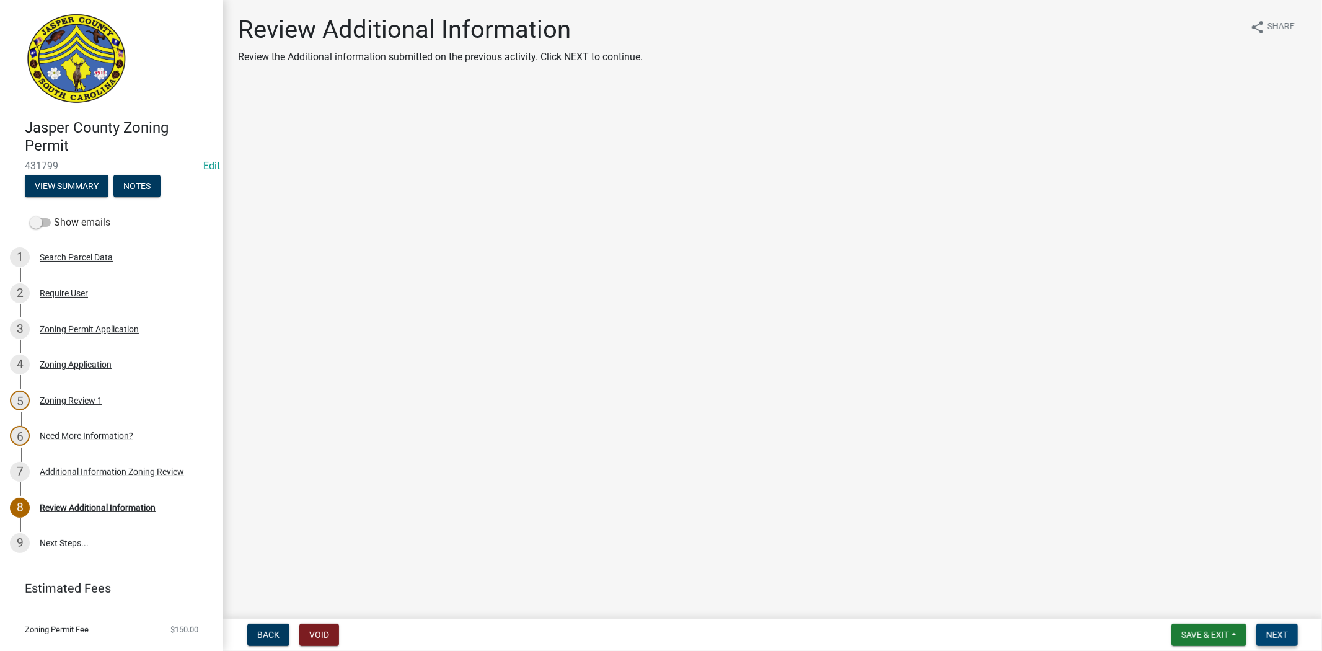
click at [1291, 637] on button "Next" at bounding box center [1278, 635] width 42 height 22
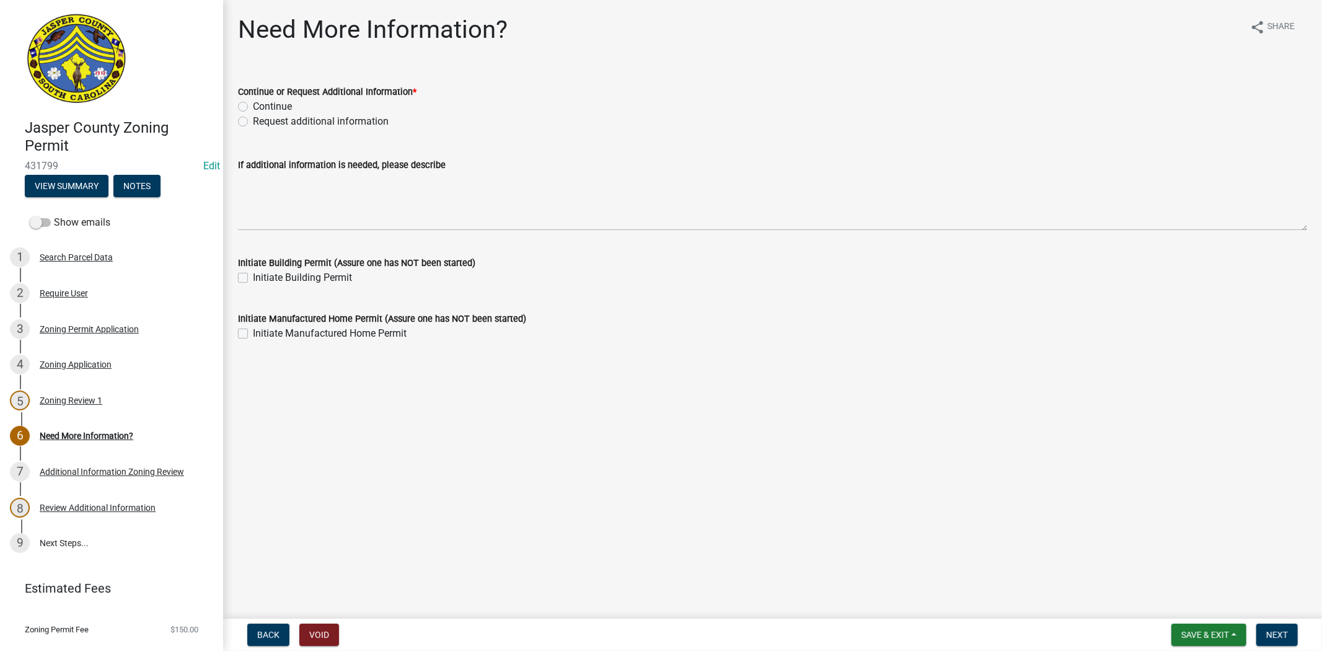
click at [253, 108] on label "Continue" at bounding box center [272, 106] width 39 height 15
click at [253, 107] on input "Continue" at bounding box center [257, 103] width 8 height 8
radio input "true"
click at [1263, 635] on button "Next" at bounding box center [1278, 635] width 42 height 22
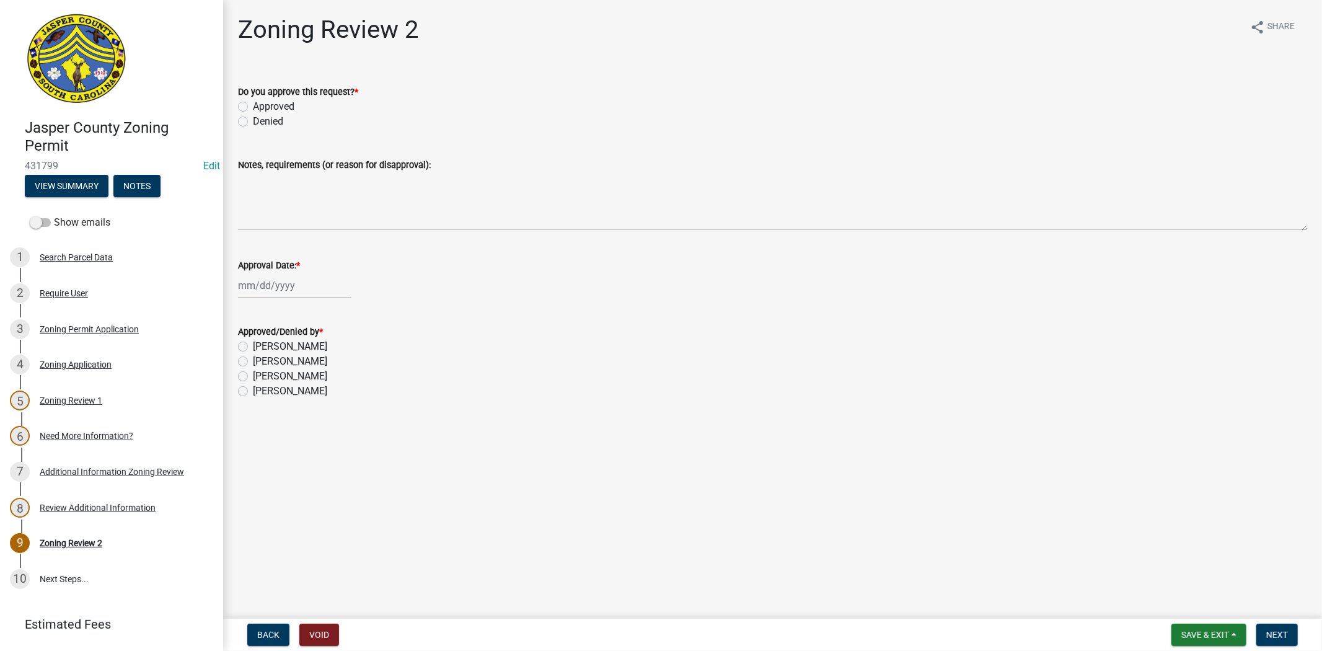
click at [253, 104] on label "Approved" at bounding box center [274, 106] width 42 height 15
click at [253, 104] on input "Approved" at bounding box center [257, 103] width 8 height 8
radio input "true"
select select "8"
select select "2025"
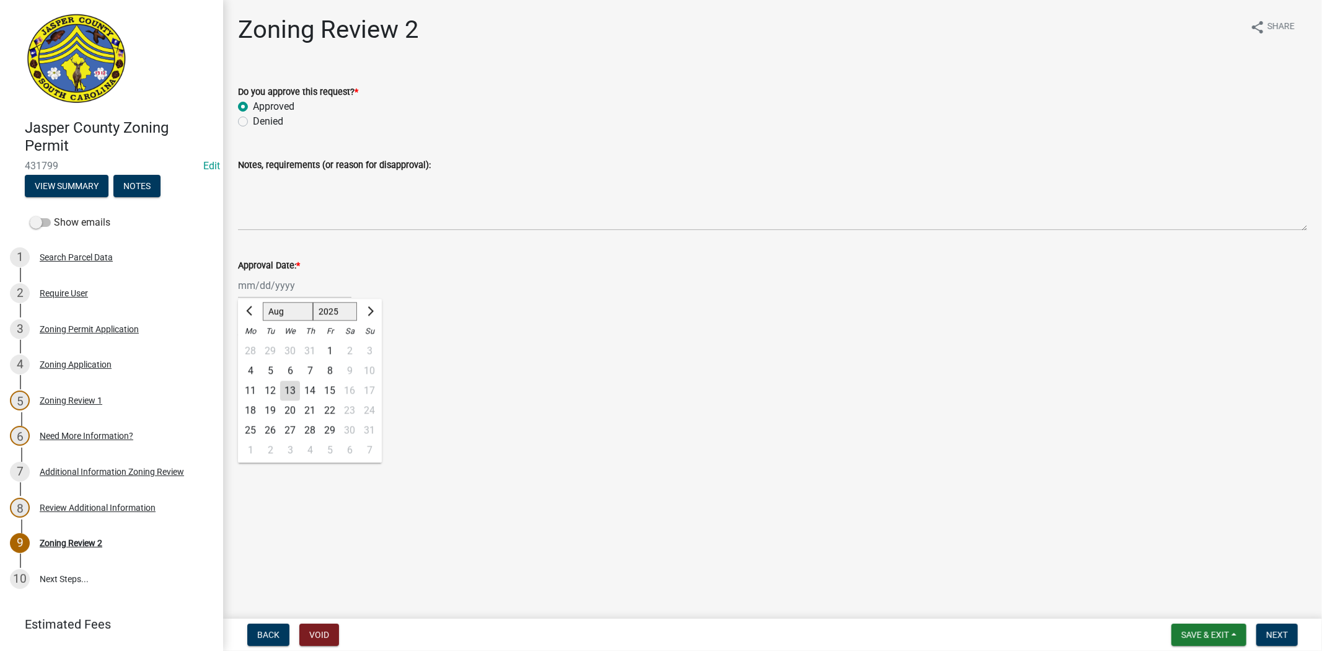
click at [252, 290] on div "[PERSON_NAME] Feb Mar Apr [PERSON_NAME][DATE] Oct Nov [DATE] 1526 1527 1528 152…" at bounding box center [294, 285] width 113 height 25
click at [294, 394] on div "13" at bounding box center [290, 391] width 20 height 20
type input "[DATE]"
click at [253, 393] on label "[PERSON_NAME]" at bounding box center [290, 391] width 74 height 15
click at [253, 392] on input "[PERSON_NAME]" at bounding box center [257, 388] width 8 height 8
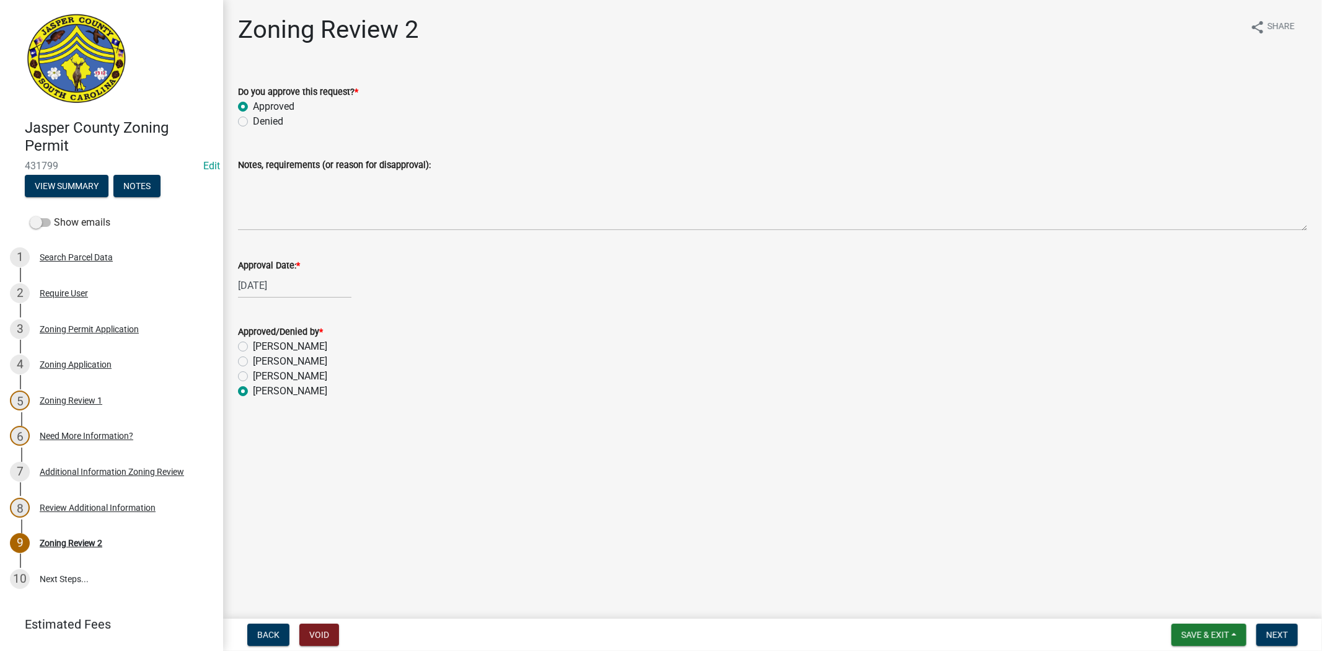
radio input "true"
click at [1267, 636] on span "Next" at bounding box center [1278, 635] width 22 height 10
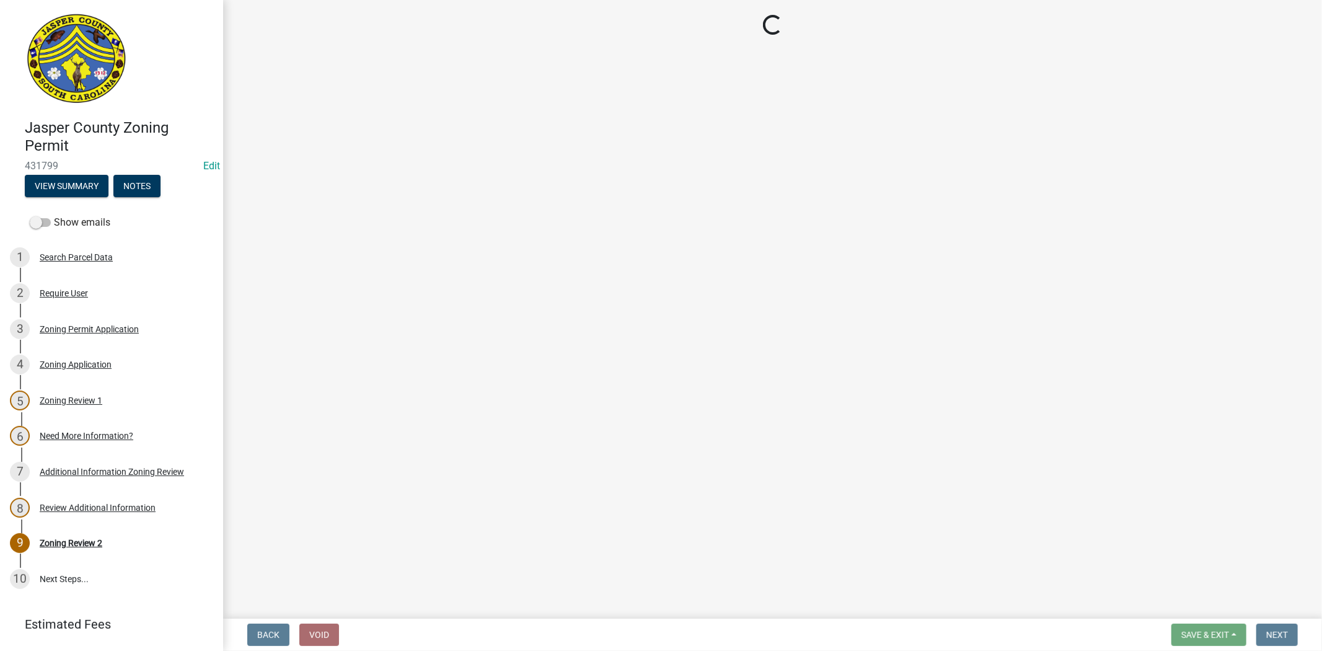
select select "3: 3"
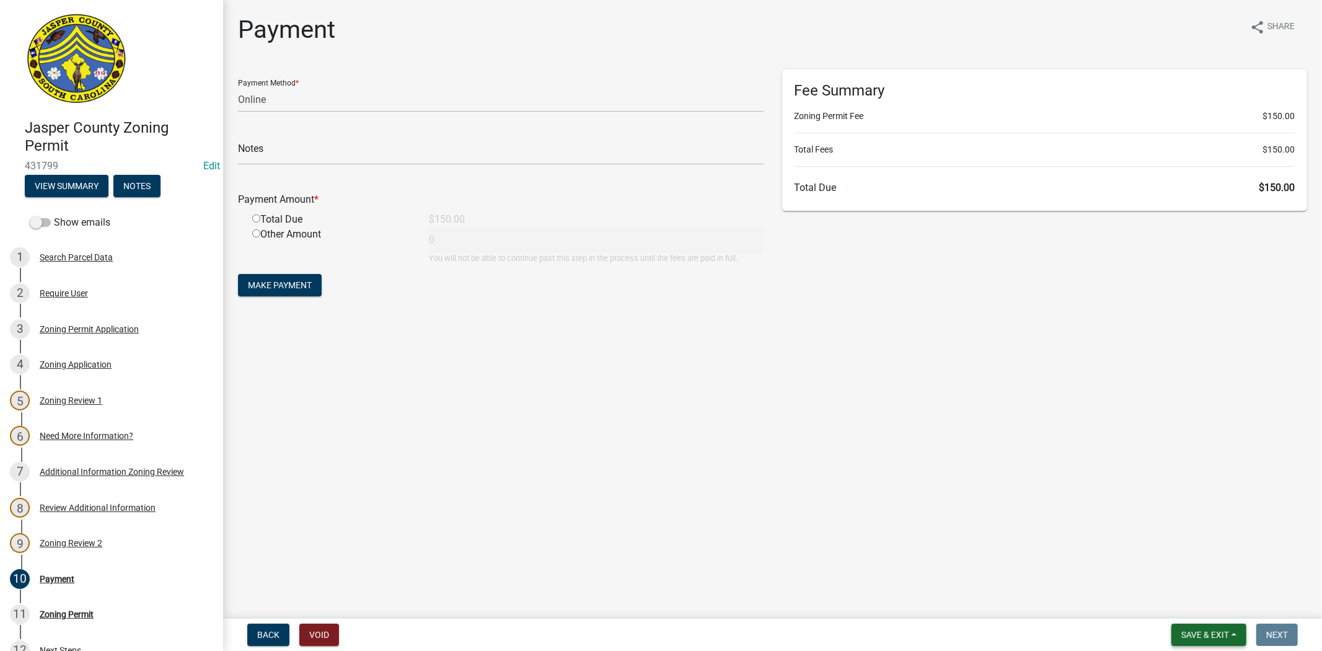
click at [1187, 631] on span "Save & Exit" at bounding box center [1206, 635] width 48 height 10
click at [1170, 605] on button "Save & Exit" at bounding box center [1196, 603] width 99 height 30
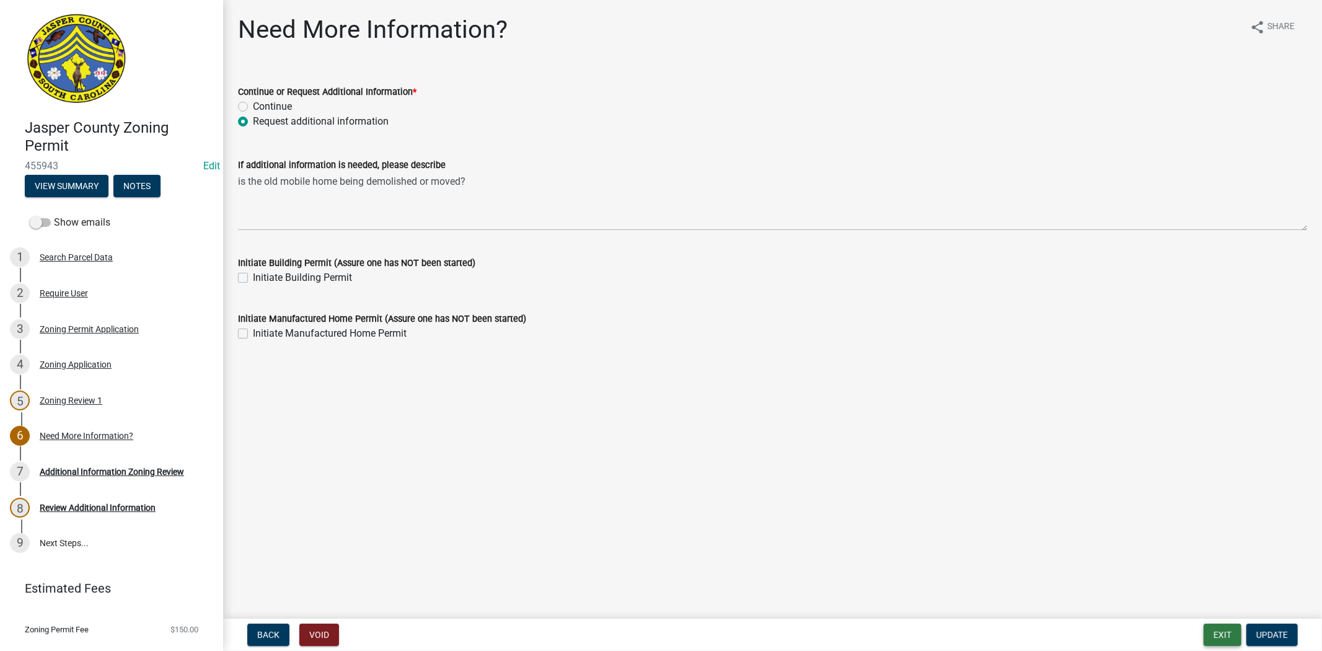
click at [1229, 639] on button "Exit" at bounding box center [1223, 635] width 38 height 22
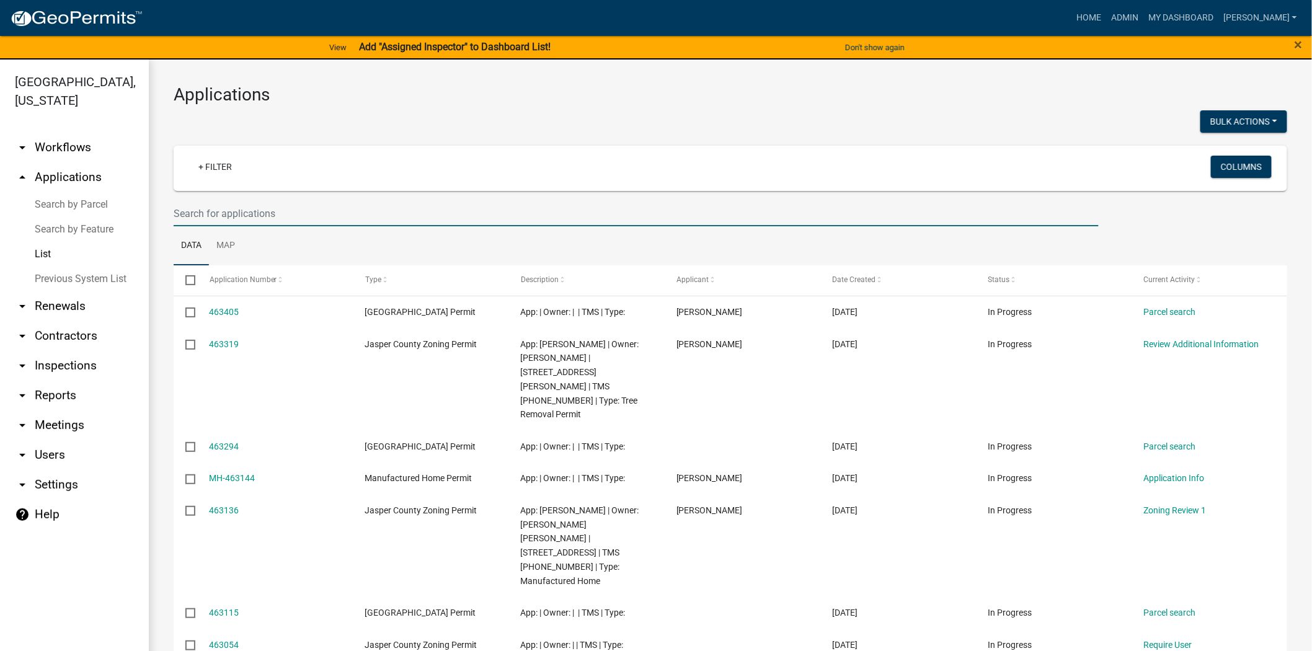
click at [312, 209] on input "text" at bounding box center [636, 213] width 925 height 25
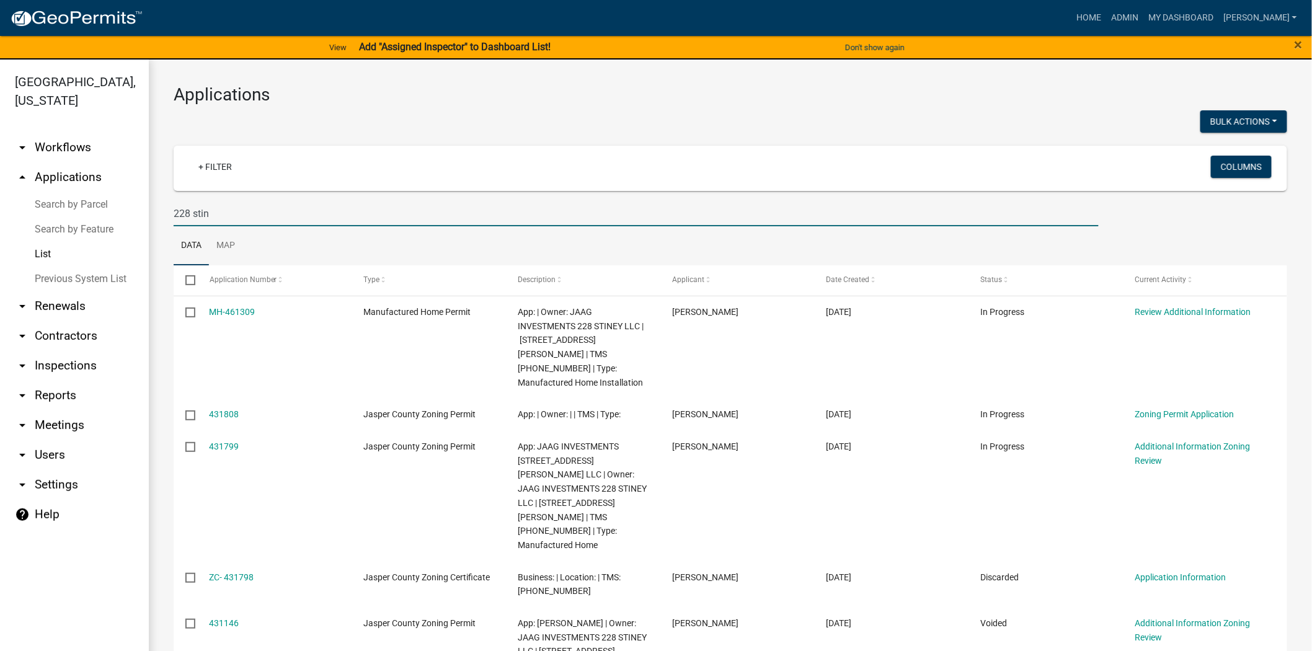
type input "228 stin"
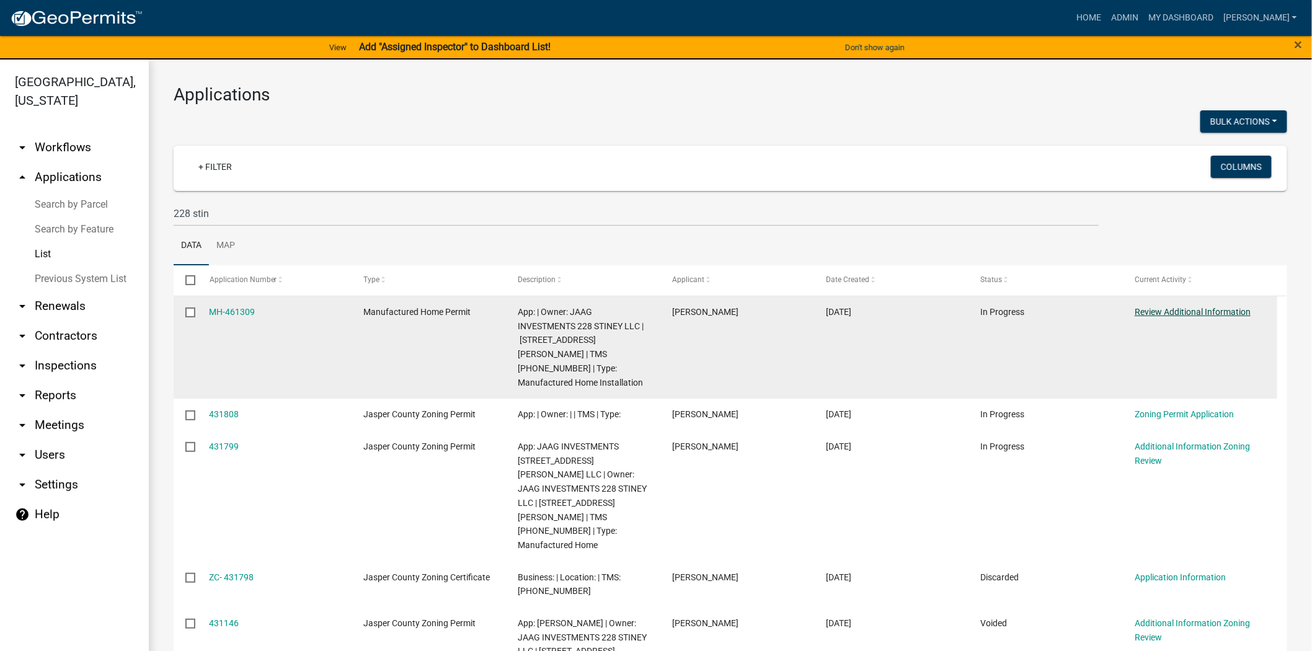
click at [1146, 307] on link "Review Additional Information" at bounding box center [1192, 312] width 116 height 10
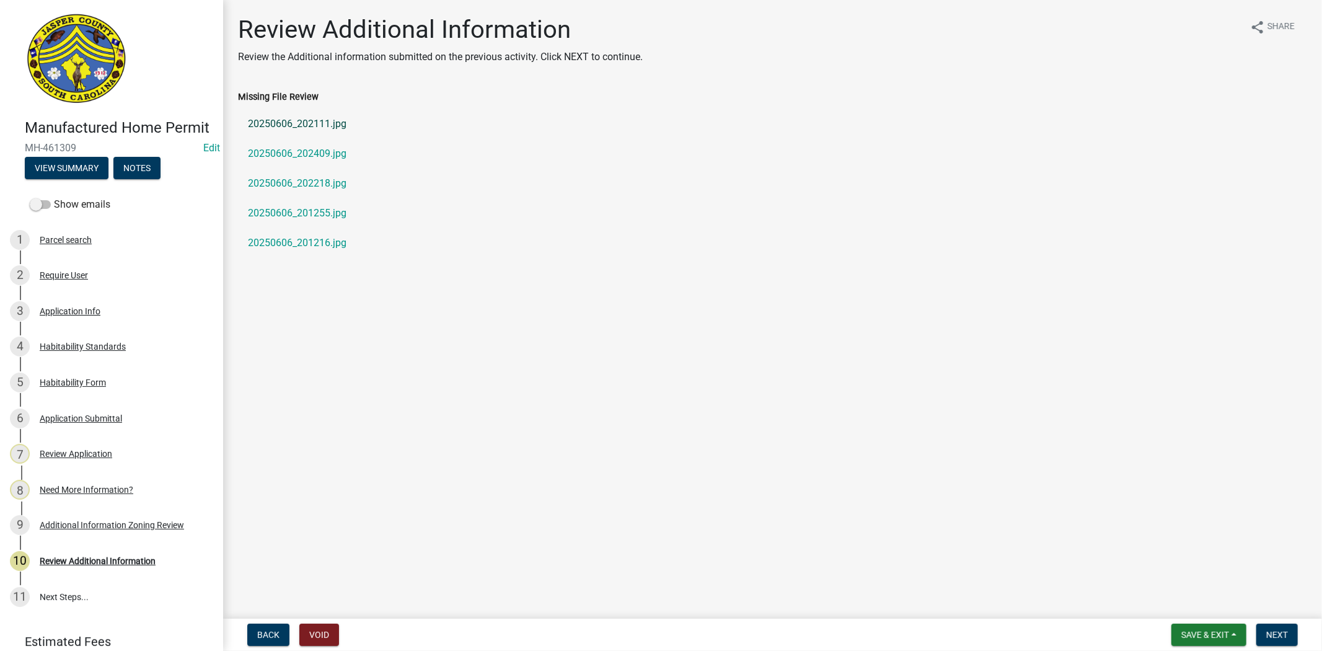
click at [287, 123] on link "20250606_202111.jpg" at bounding box center [772, 124] width 1069 height 30
click at [271, 241] on link "20250606_201216.jpg" at bounding box center [772, 243] width 1069 height 30
click at [296, 124] on link "20250606_202111.jpg" at bounding box center [772, 124] width 1069 height 30
click at [293, 157] on link "20250606_202409.jpg" at bounding box center [772, 154] width 1069 height 30
click at [277, 183] on link "20250606_202218.jpg" at bounding box center [772, 184] width 1069 height 30
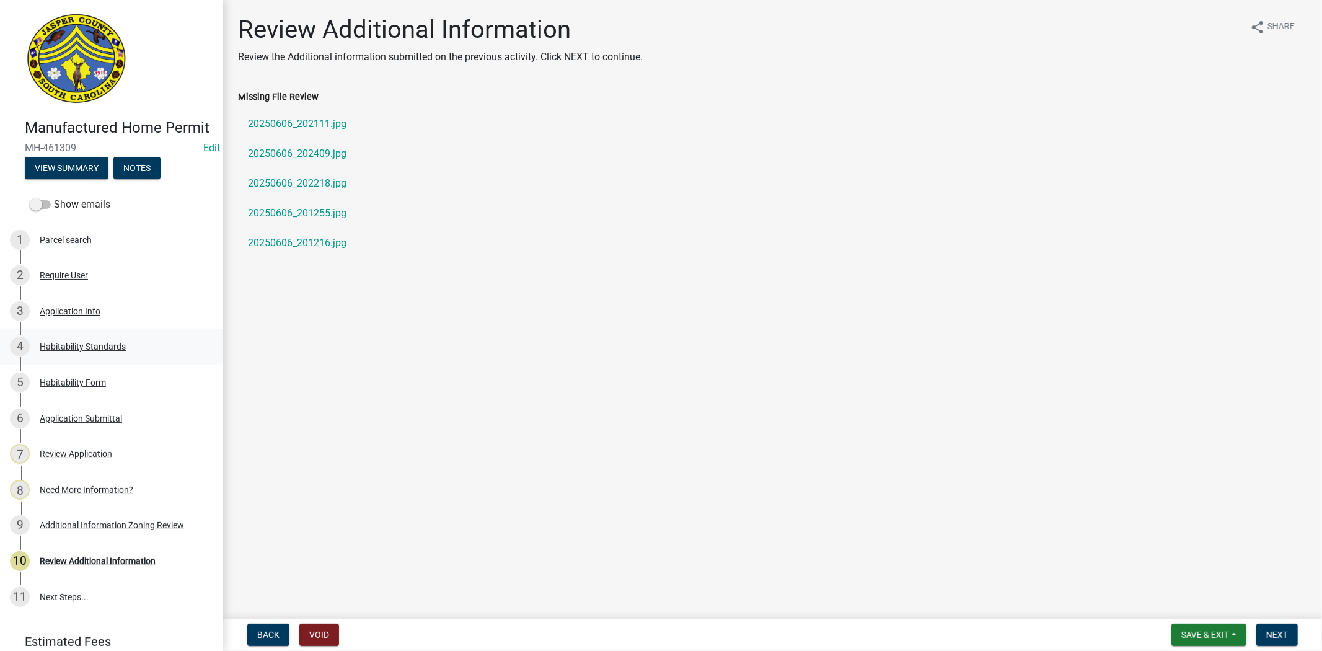
click at [29, 356] on div "4" at bounding box center [20, 347] width 20 height 20
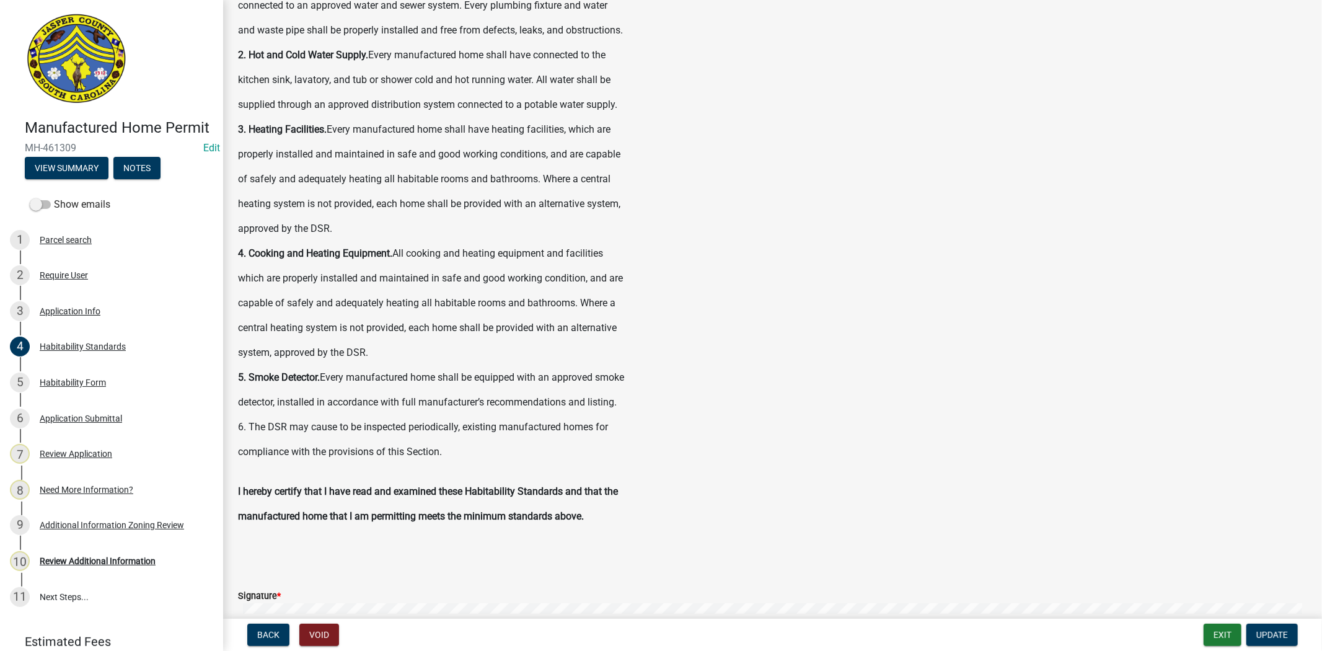
scroll to position [668, 0]
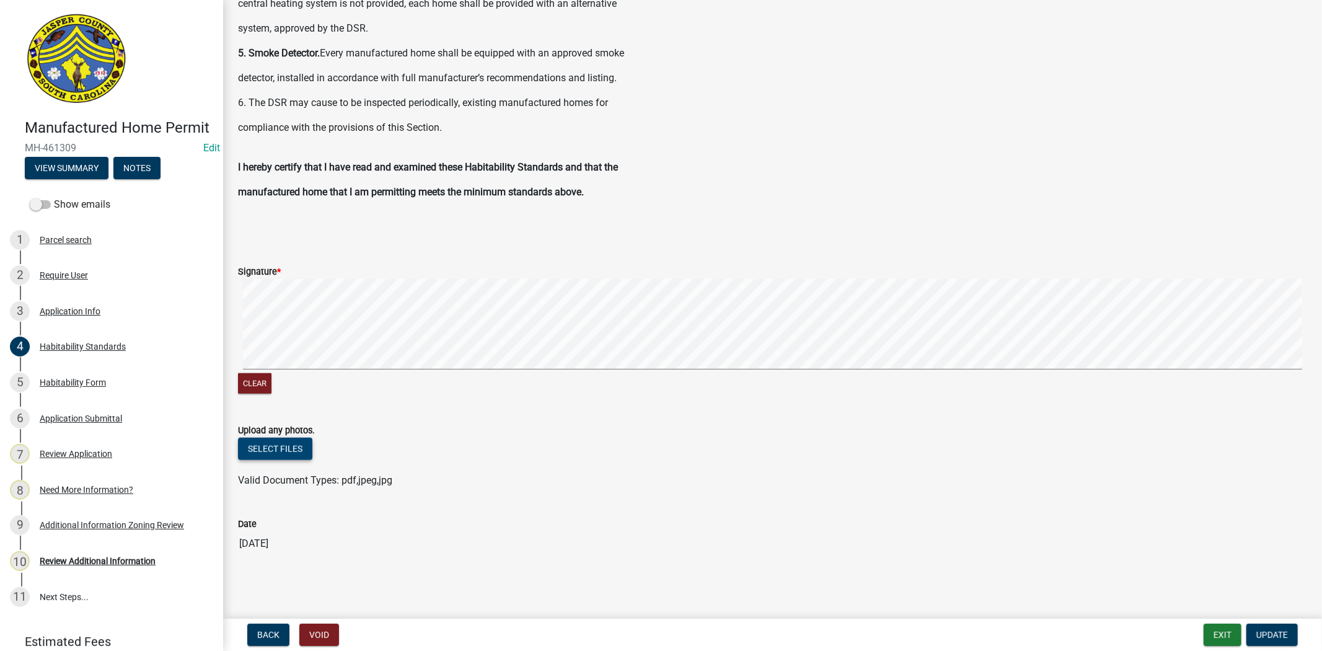
click at [264, 454] on button "Select files" at bounding box center [275, 449] width 74 height 22
click at [257, 443] on button "Select files" at bounding box center [275, 449] width 74 height 22
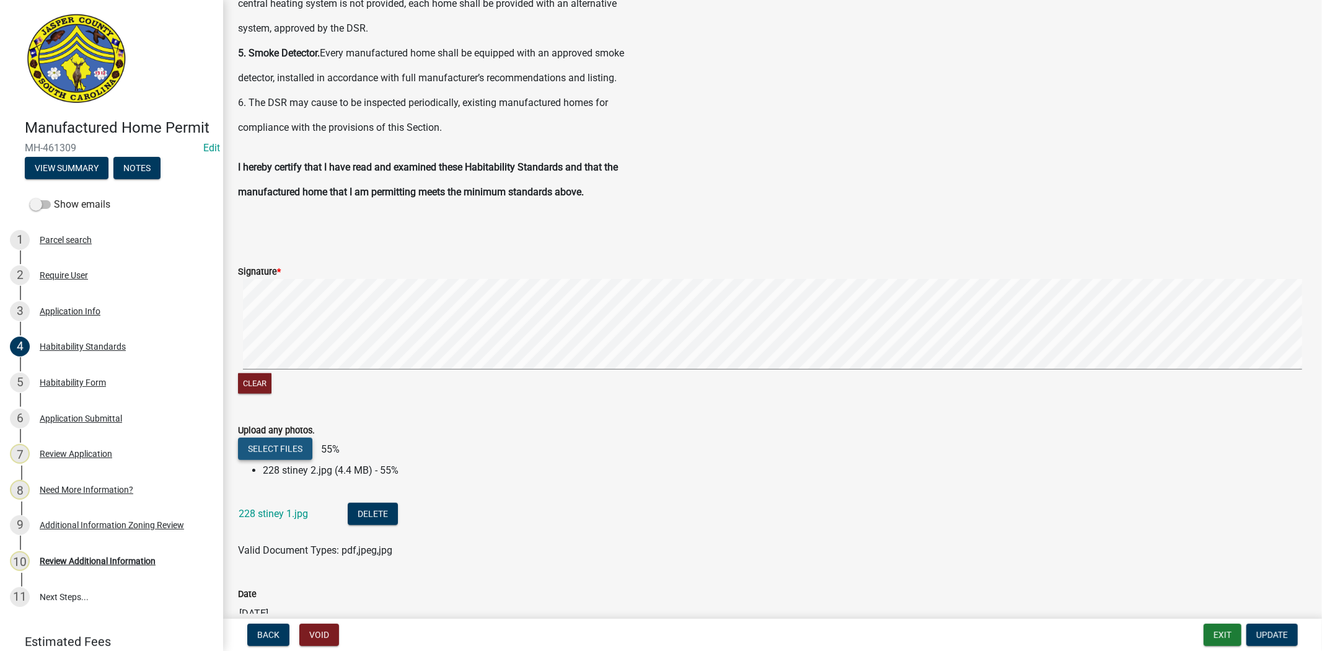
click at [257, 445] on button "Select files" at bounding box center [275, 449] width 74 height 22
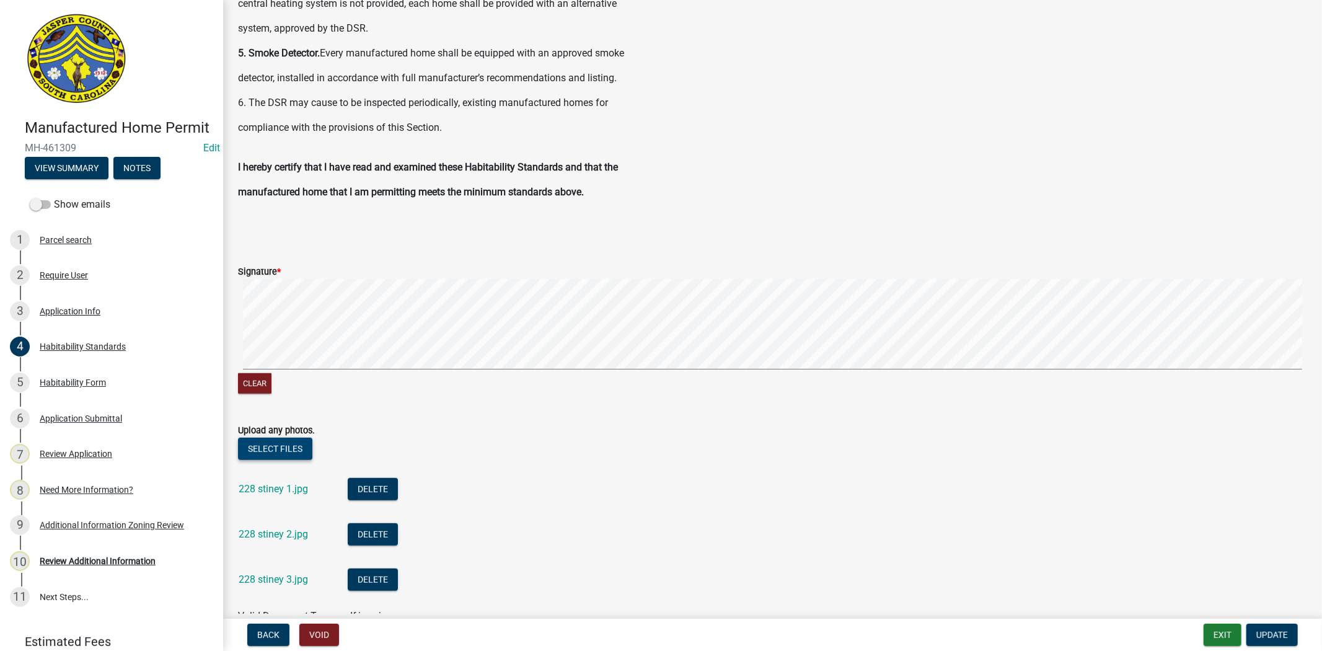
click at [260, 446] on button "Select files" at bounding box center [275, 449] width 74 height 22
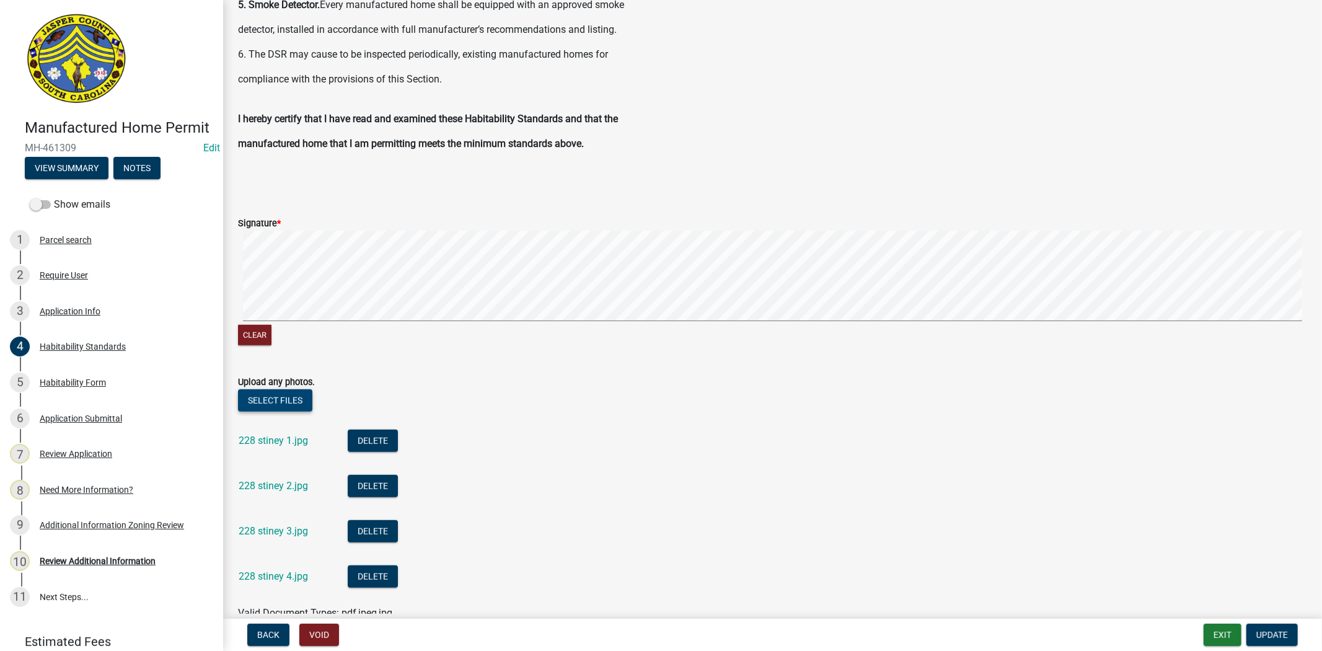
scroll to position [850, 0]
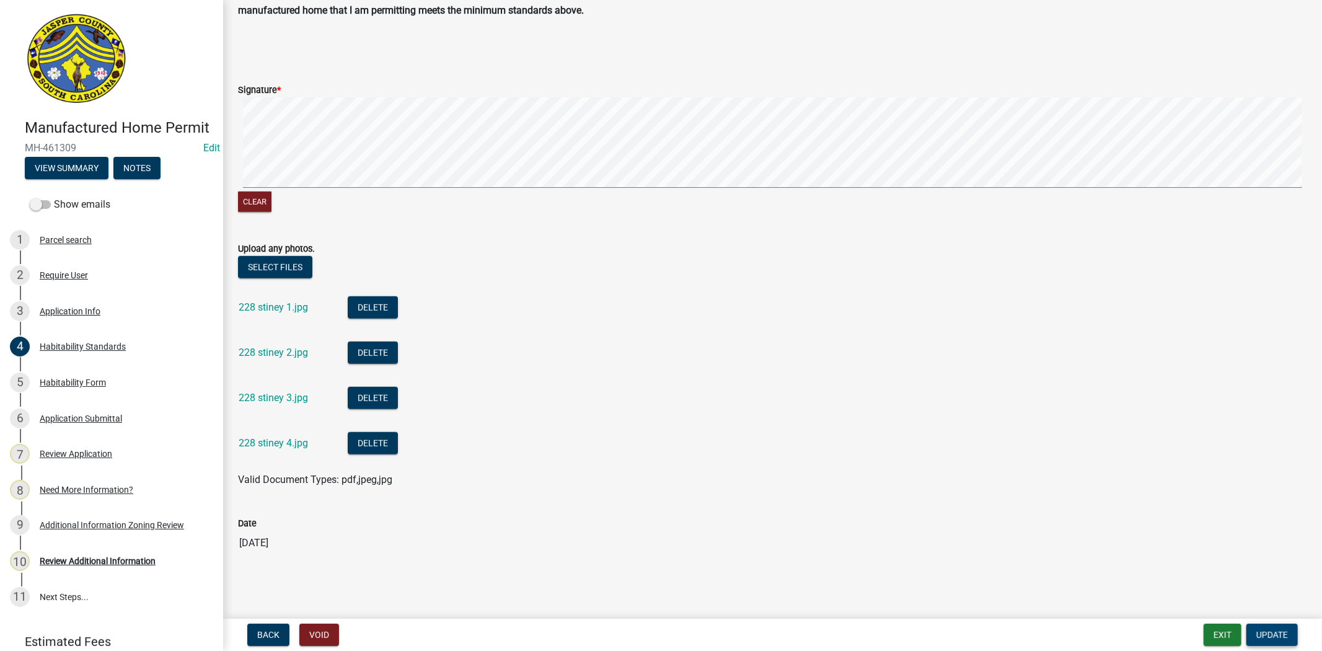
click at [1283, 630] on span "Update" at bounding box center [1273, 635] width 32 height 10
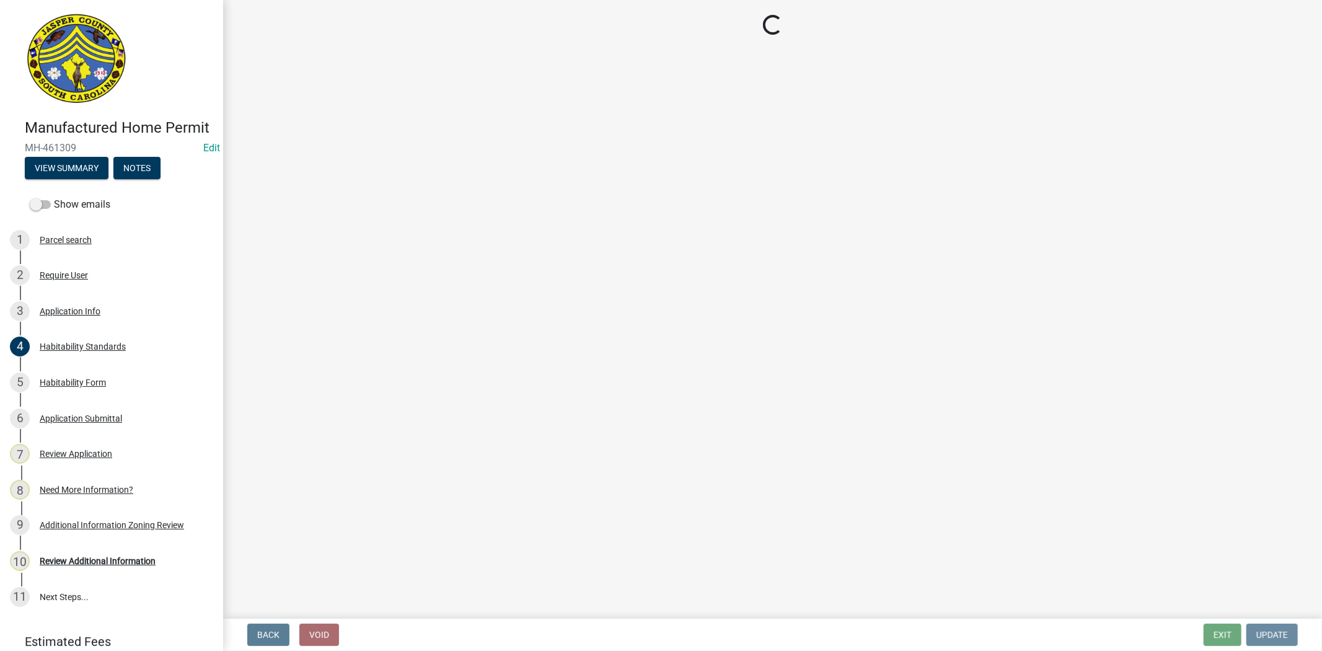
scroll to position [0, 0]
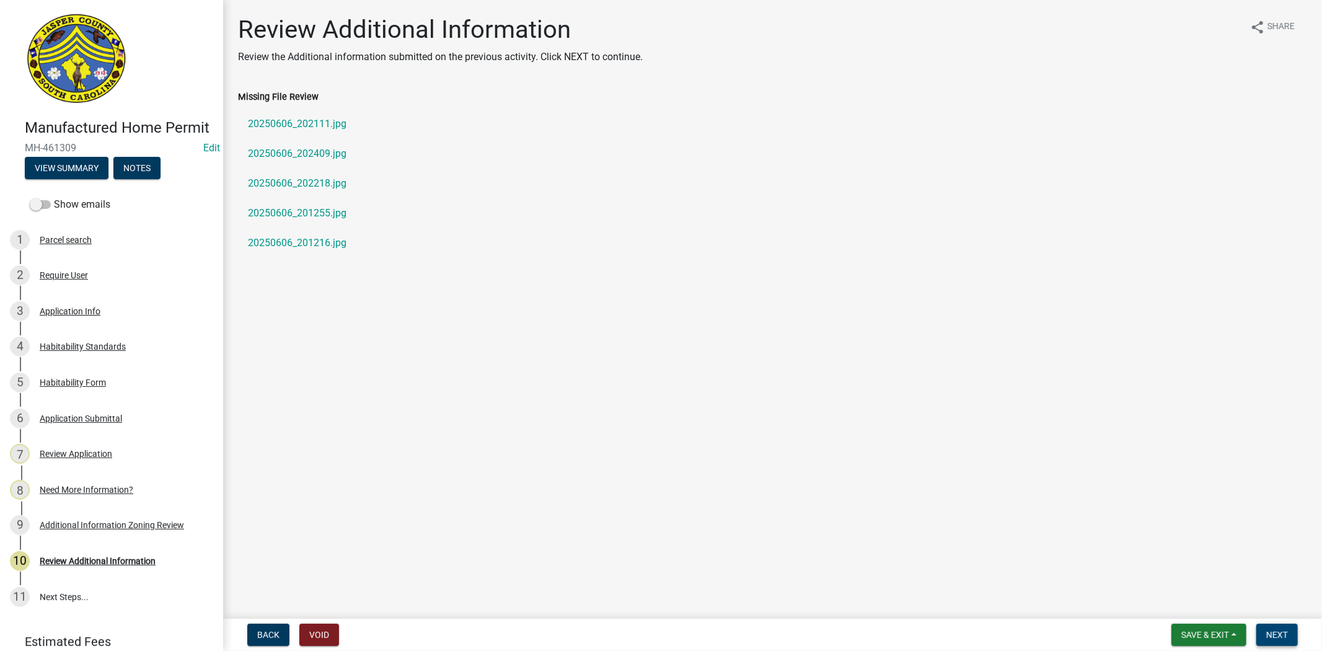
click at [1278, 639] on span "Next" at bounding box center [1278, 635] width 22 height 10
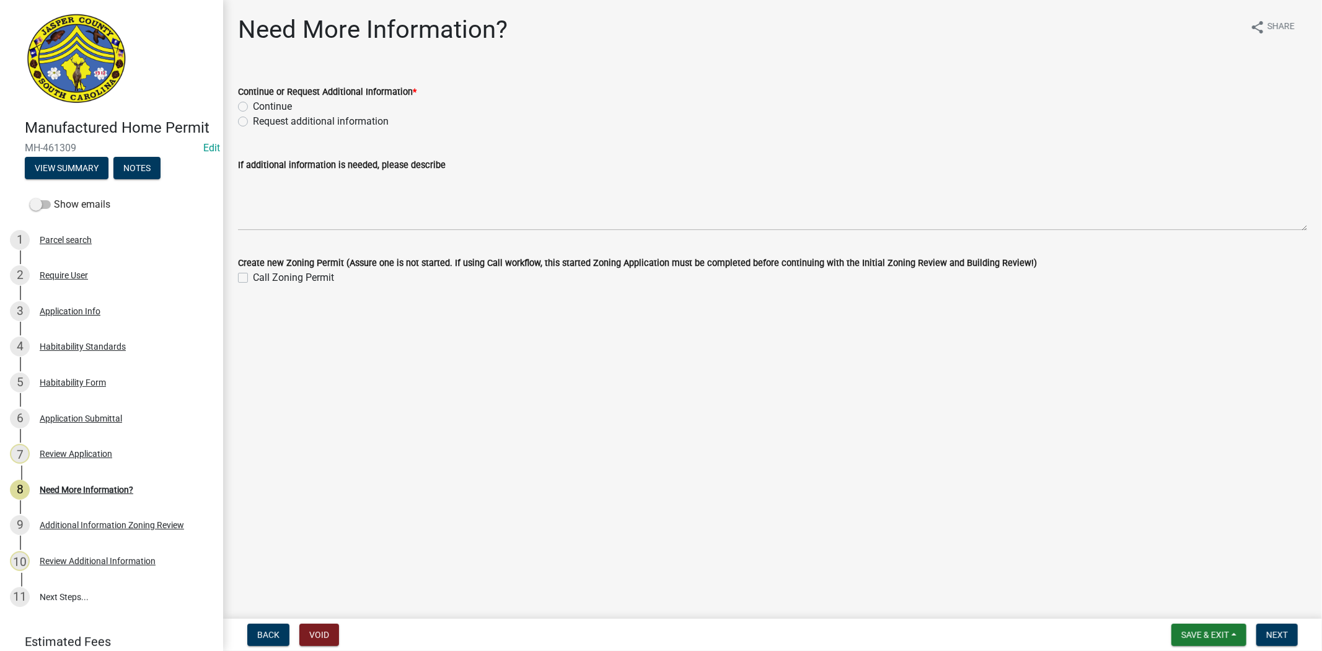
click at [253, 102] on label "Continue" at bounding box center [272, 106] width 39 height 15
click at [253, 102] on input "Continue" at bounding box center [257, 103] width 8 height 8
radio input "true"
click at [1268, 630] on span "Next" at bounding box center [1278, 635] width 22 height 10
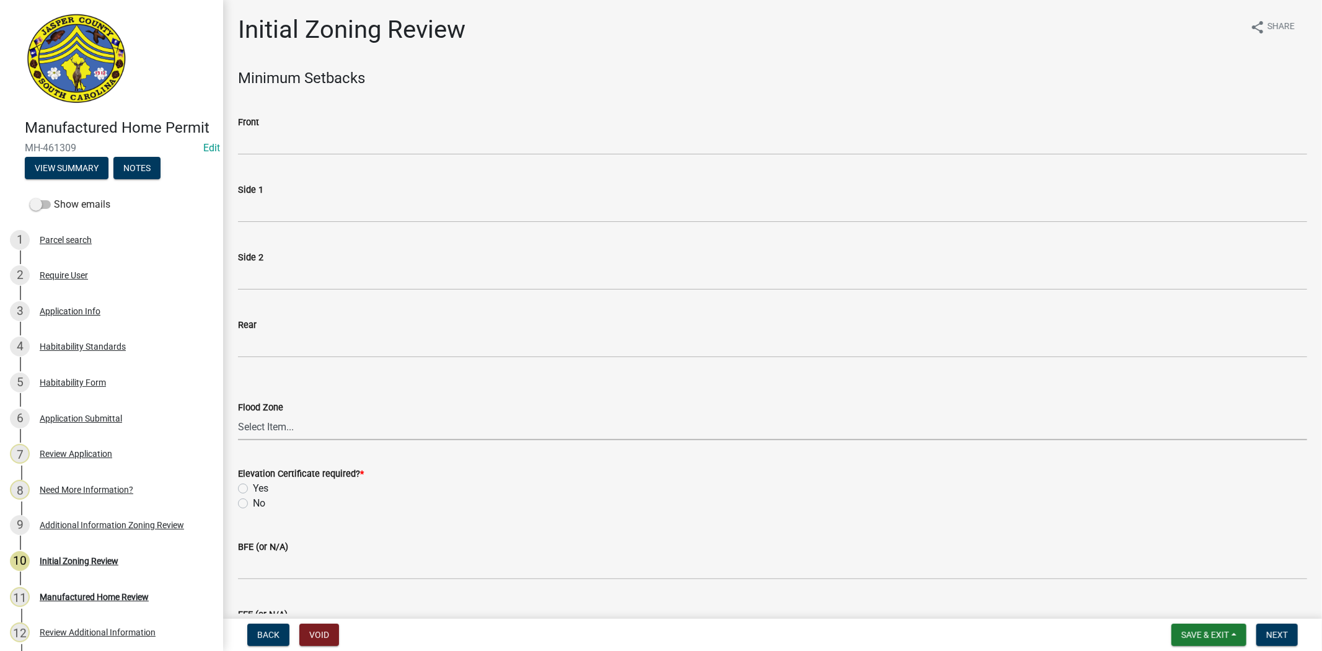
click at [267, 418] on select "Select Item... A AE X Shaded X N/A" at bounding box center [772, 427] width 1069 height 25
click at [238, 415] on select "Select Item... A AE X Shaded X N/A" at bounding box center [772, 427] width 1069 height 25
select select "61611ad6-14f2-499c-805c-58607f11e2fc"
click at [253, 505] on label "No" at bounding box center [259, 503] width 12 height 15
click at [253, 504] on input "No" at bounding box center [257, 500] width 8 height 8
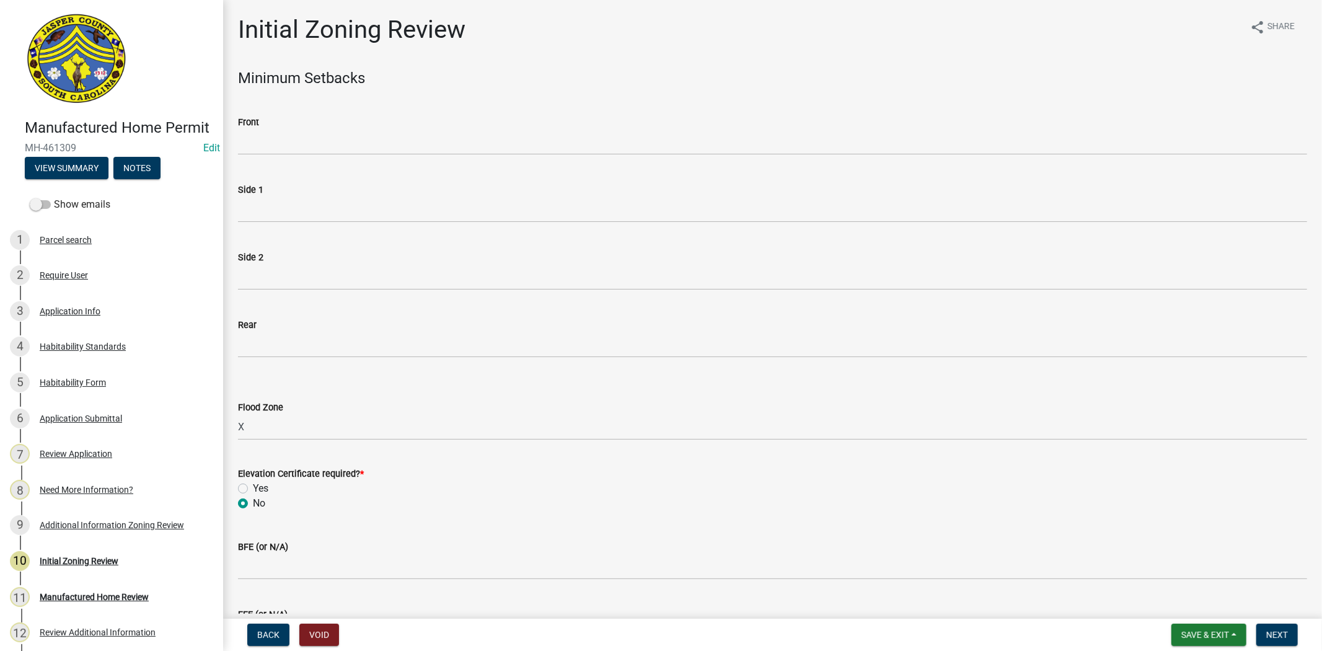
radio input "true"
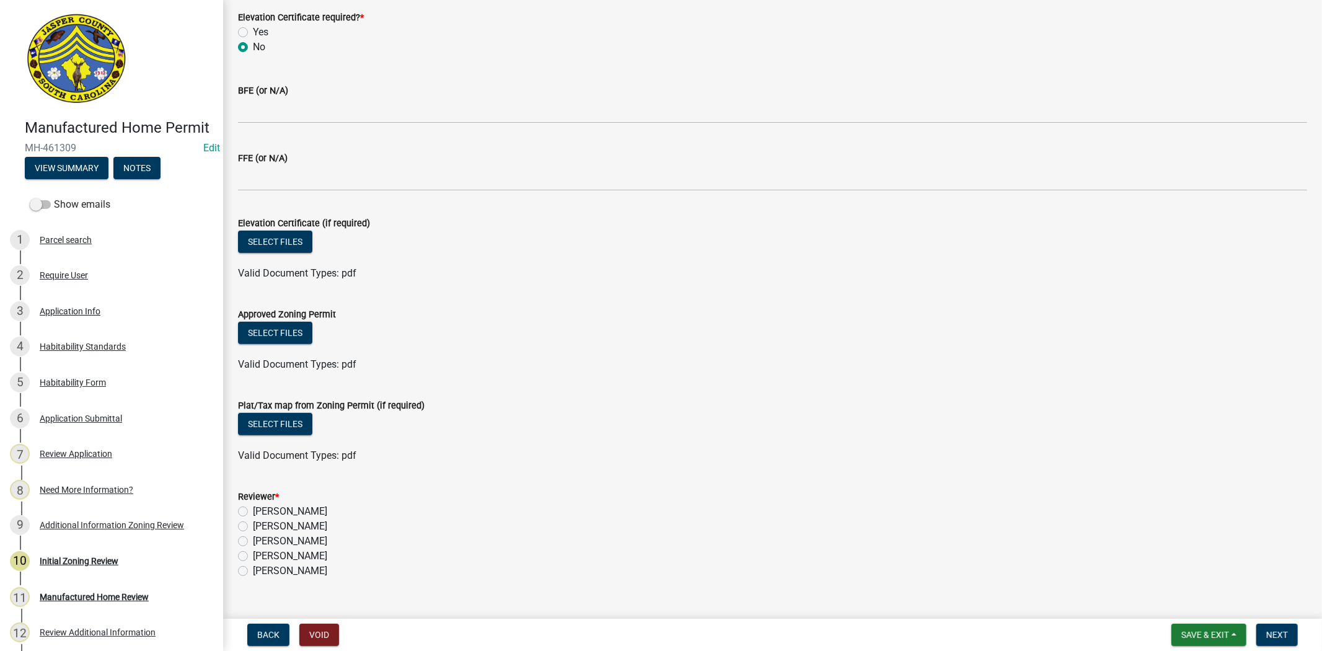
scroll to position [480, 0]
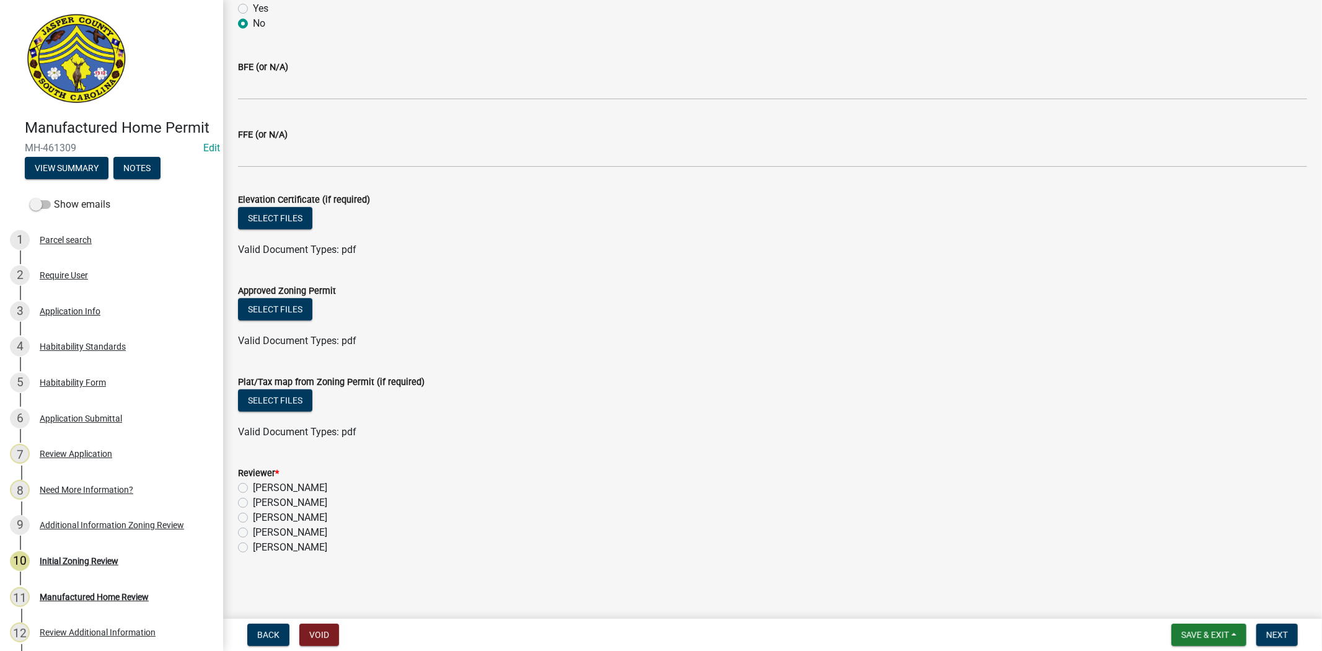
click at [253, 485] on label "[PERSON_NAME]" at bounding box center [290, 487] width 74 height 15
click at [253, 485] on input "[PERSON_NAME]" at bounding box center [257, 484] width 8 height 8
radio input "true"
click at [1273, 635] on span "Next" at bounding box center [1278, 635] width 22 height 10
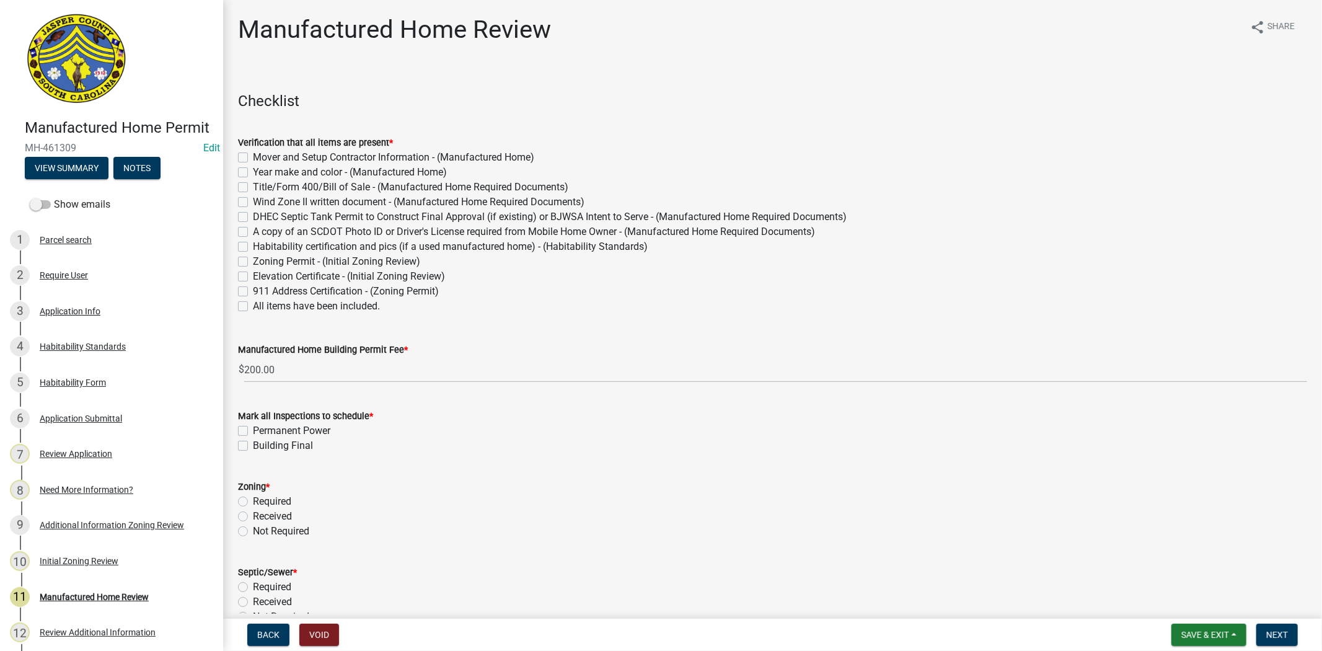
click at [253, 308] on label "All items have been included." at bounding box center [316, 306] width 127 height 15
click at [253, 307] on input "All items have been included." at bounding box center [257, 303] width 8 height 8
checkbox input "true"
checkbox input "false"
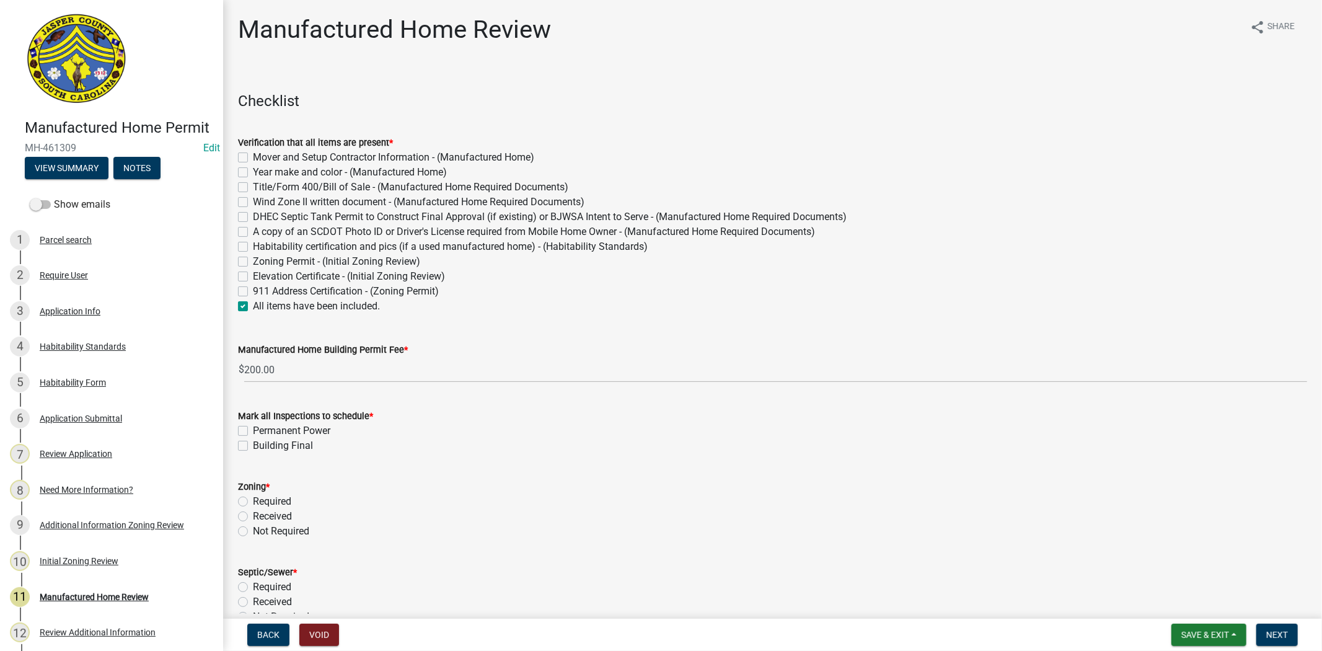
checkbox input "false"
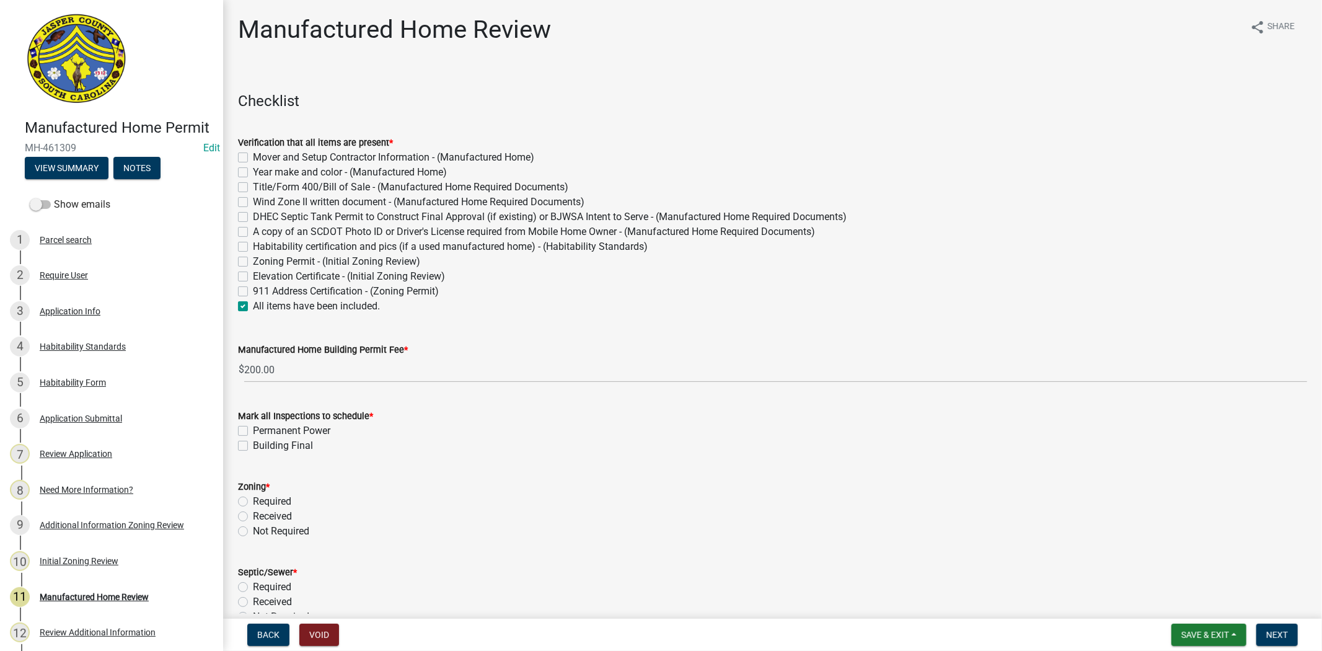
checkbox input "false"
checkbox input "true"
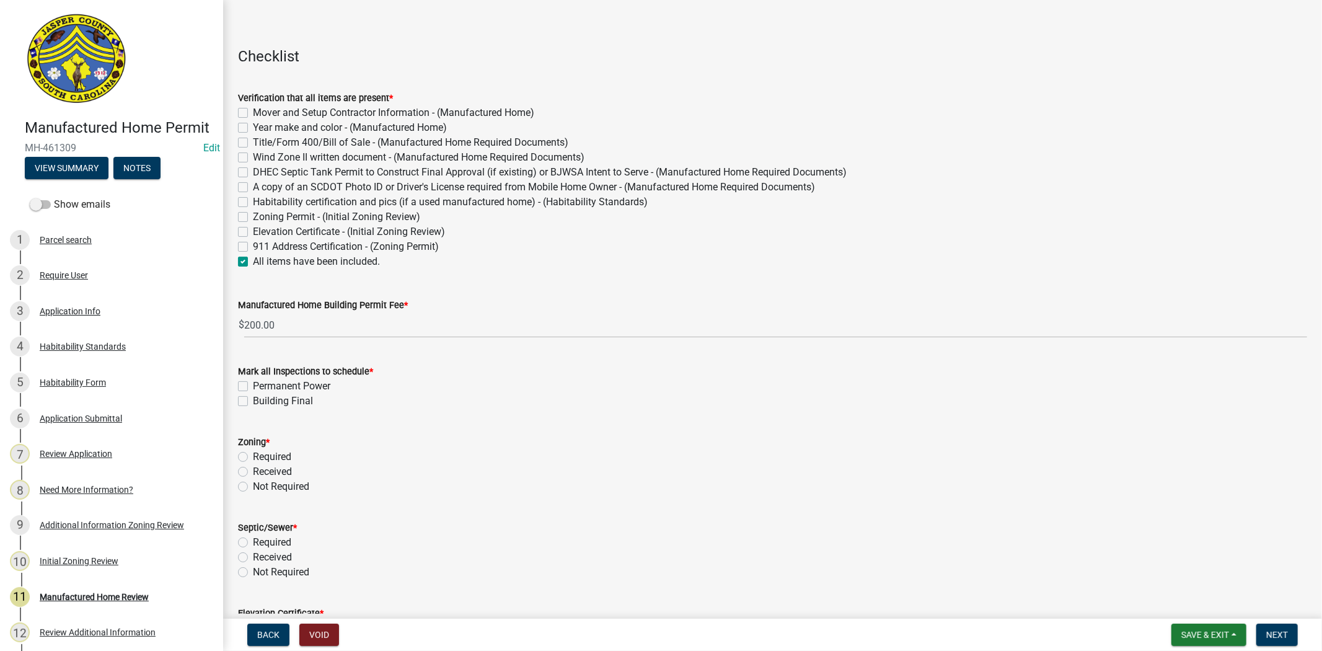
scroll to position [69, 0]
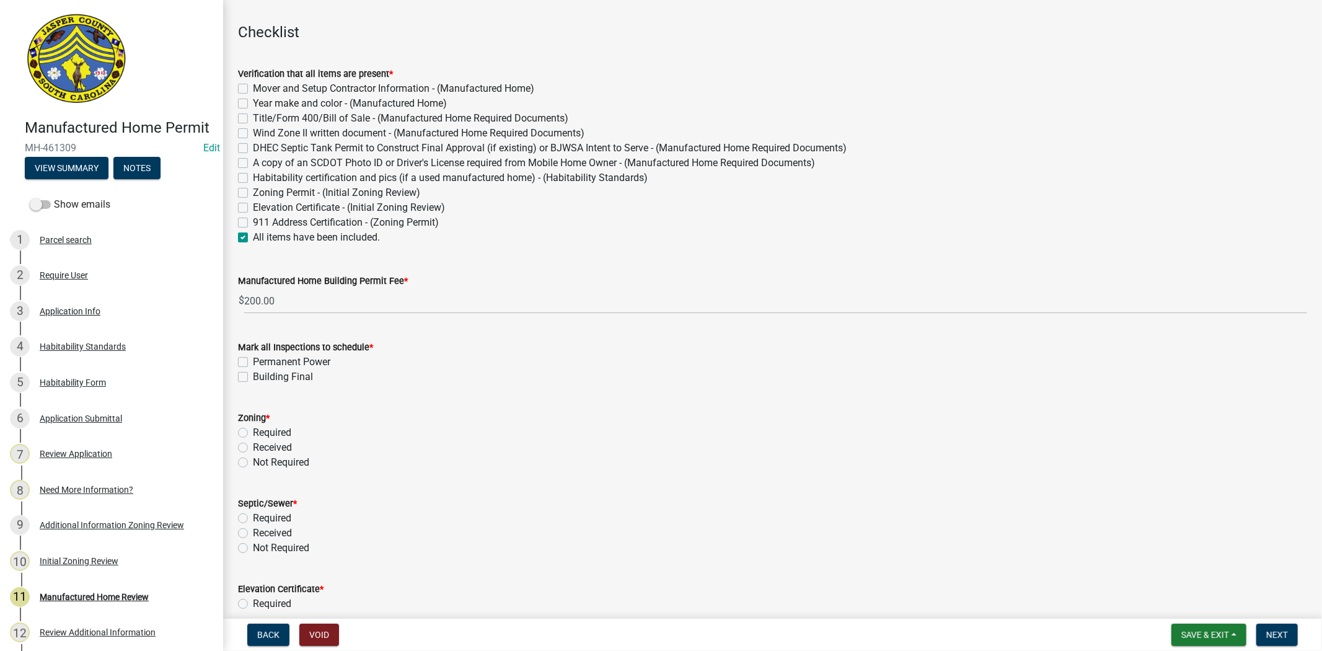
click at [253, 360] on label "Permanent Power" at bounding box center [291, 362] width 77 height 15
click at [253, 360] on input "Permanent Power" at bounding box center [257, 359] width 8 height 8
checkbox input "true"
click at [253, 377] on label "Building Final" at bounding box center [283, 376] width 60 height 15
click at [253, 377] on input "Building Final" at bounding box center [257, 373] width 8 height 8
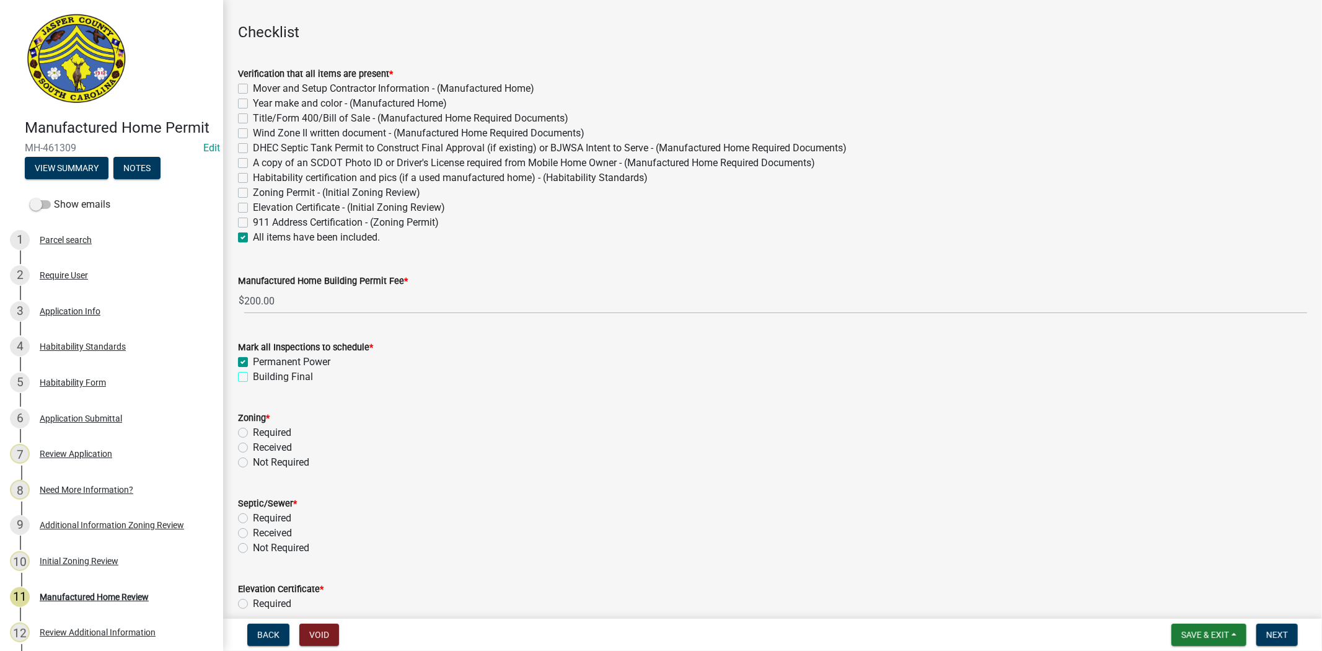
checkbox input "true"
click at [253, 446] on label "Received" at bounding box center [272, 447] width 39 height 15
click at [253, 446] on input "Received" at bounding box center [257, 444] width 8 height 8
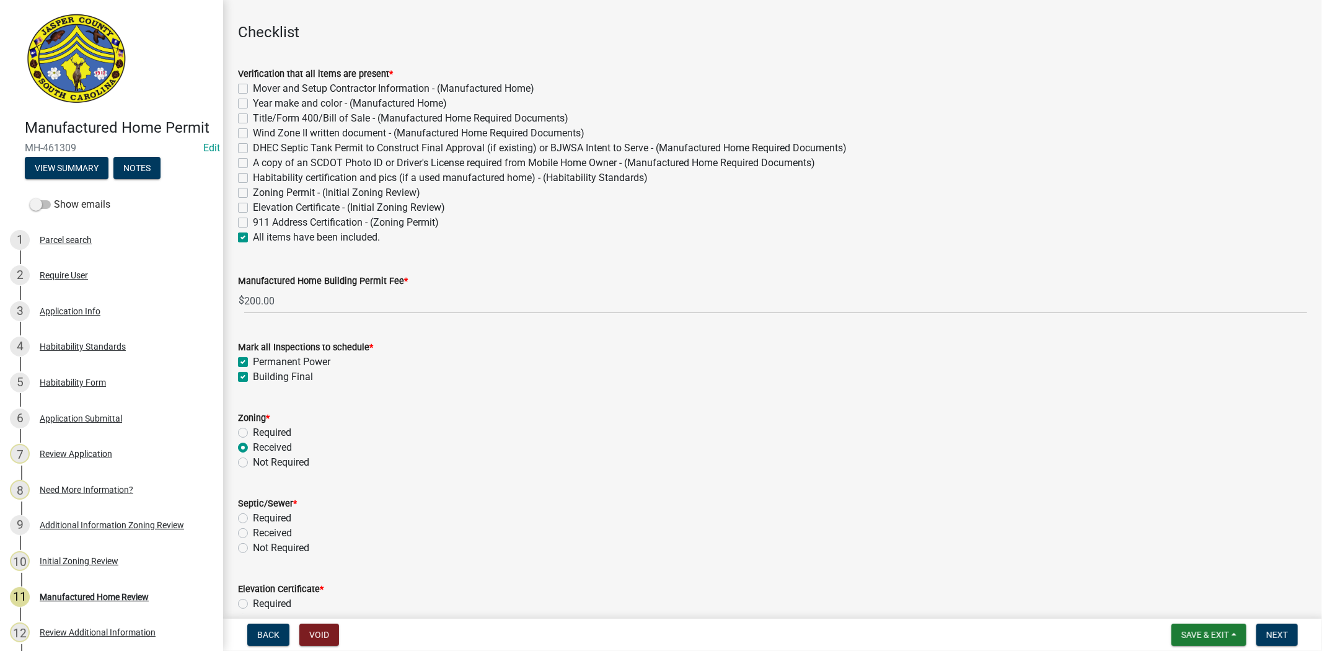
radio input "true"
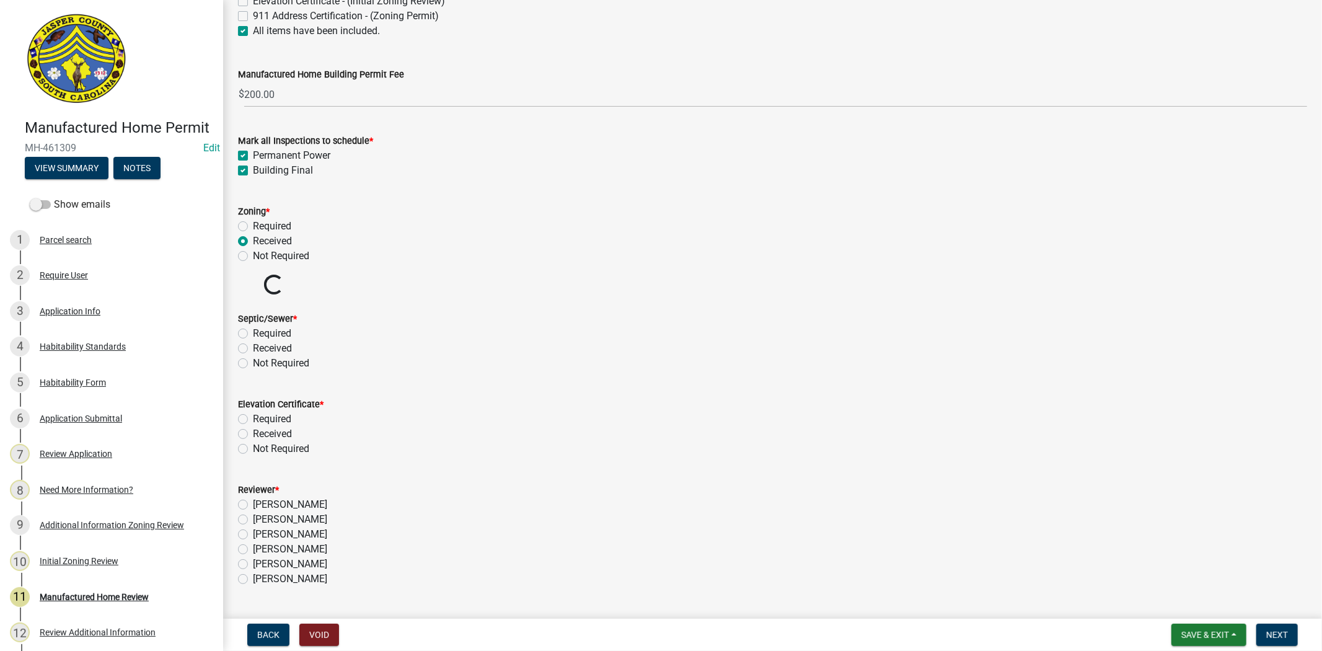
click at [253, 348] on label "Received" at bounding box center [272, 348] width 39 height 15
click at [253, 348] on input "Received" at bounding box center [257, 345] width 8 height 8
radio input "true"
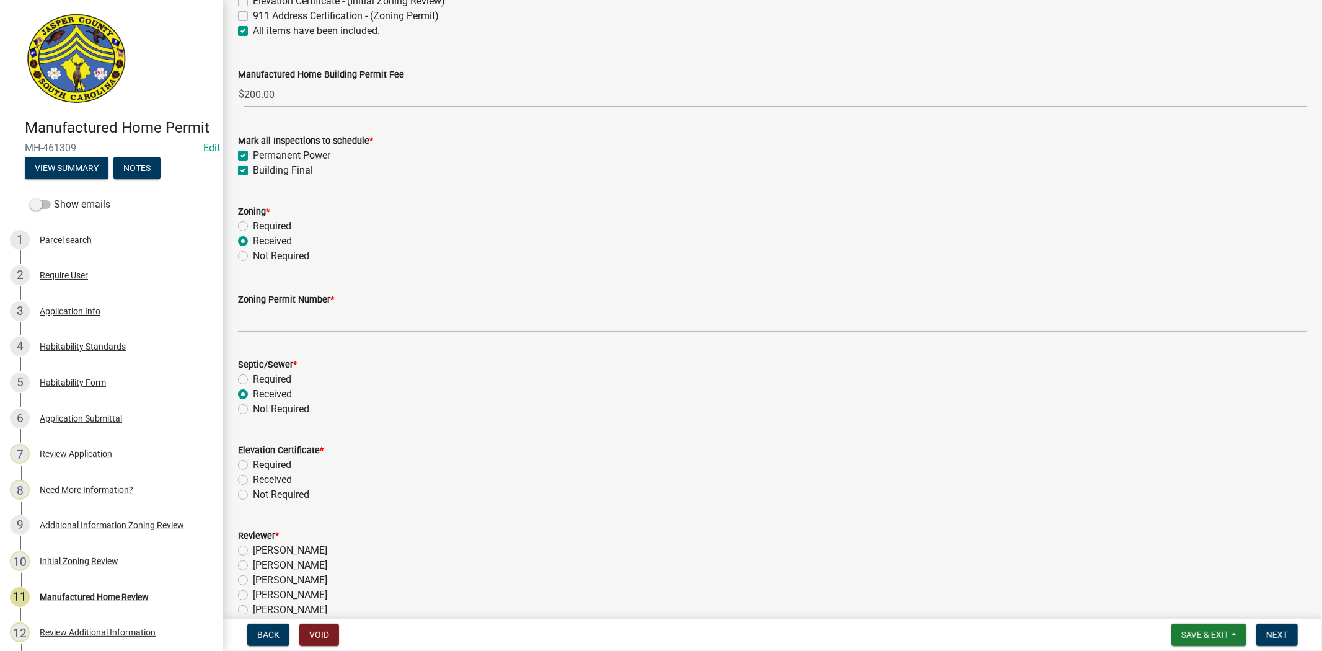
click at [253, 479] on label "Received" at bounding box center [272, 479] width 39 height 15
click at [253, 479] on input "Received" at bounding box center [257, 476] width 8 height 8
radio input "true"
click at [253, 498] on label "Not Required" at bounding box center [281, 494] width 56 height 15
click at [253, 495] on input "Not Required" at bounding box center [257, 491] width 8 height 8
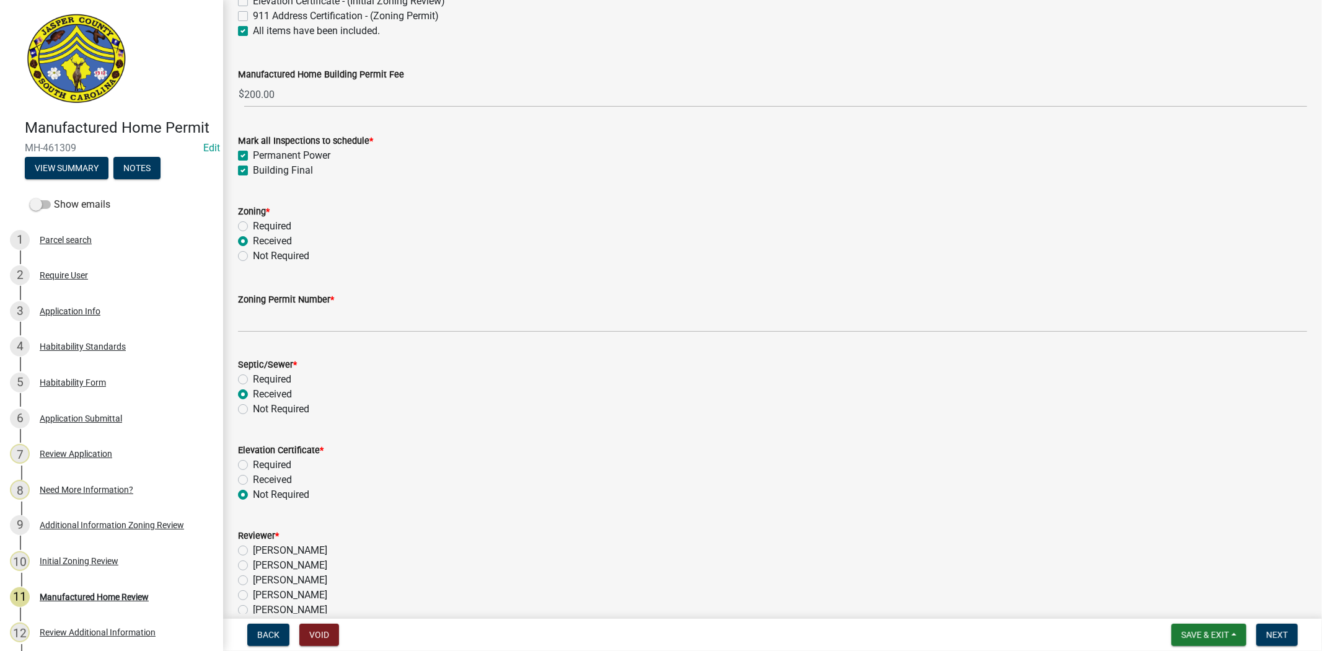
radio input "true"
click at [253, 596] on label "[PERSON_NAME]" at bounding box center [290, 595] width 74 height 15
click at [253, 596] on input "[PERSON_NAME]" at bounding box center [257, 592] width 8 height 8
radio input "true"
click at [1223, 632] on span "Save & Exit" at bounding box center [1206, 635] width 48 height 10
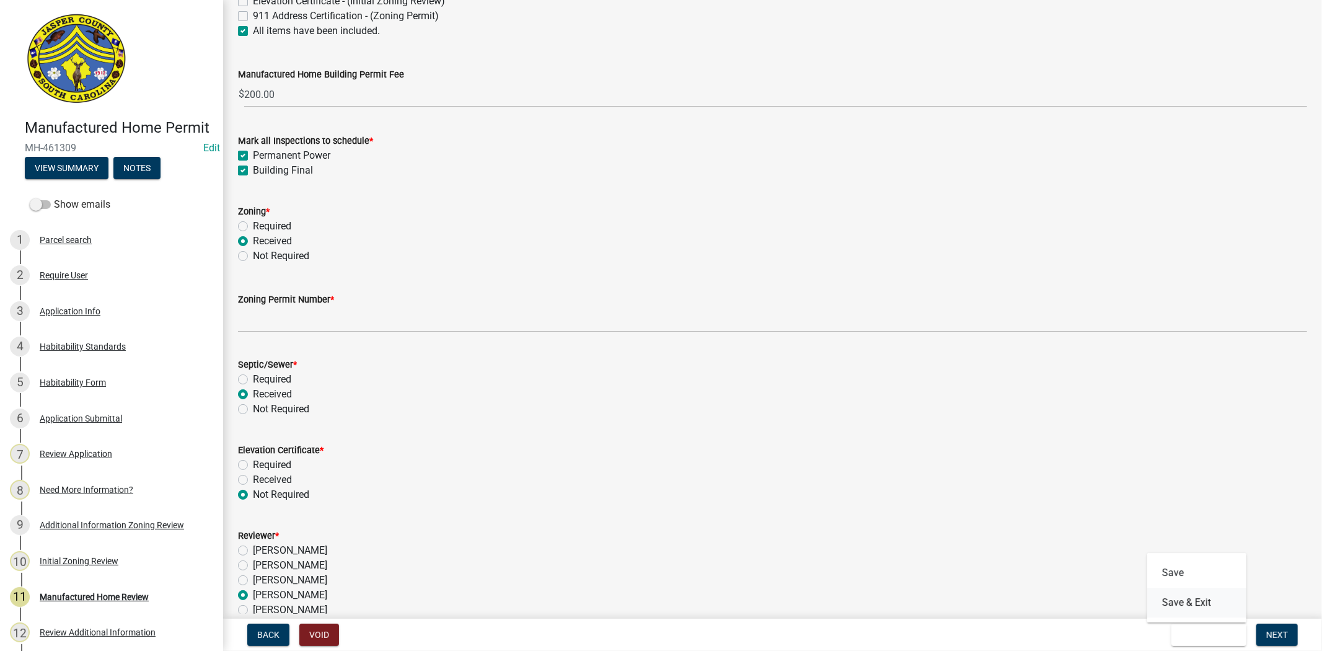
click at [1185, 603] on button "Save & Exit" at bounding box center [1196, 603] width 99 height 30
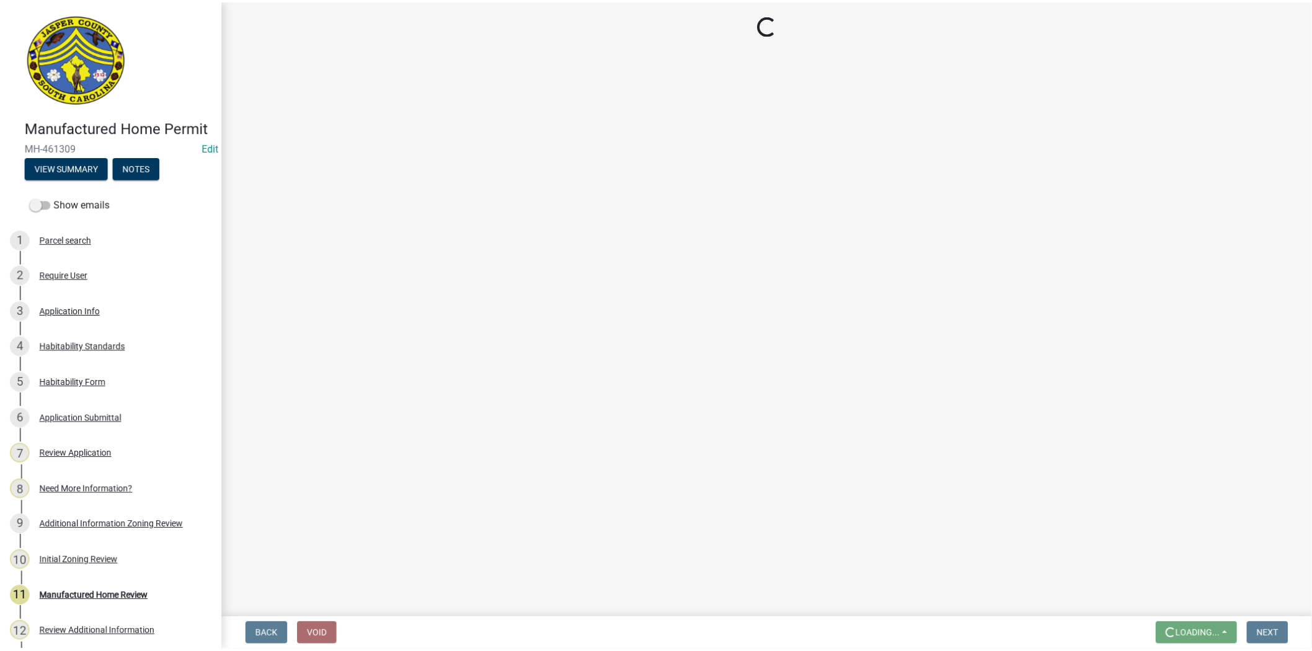
scroll to position [0, 0]
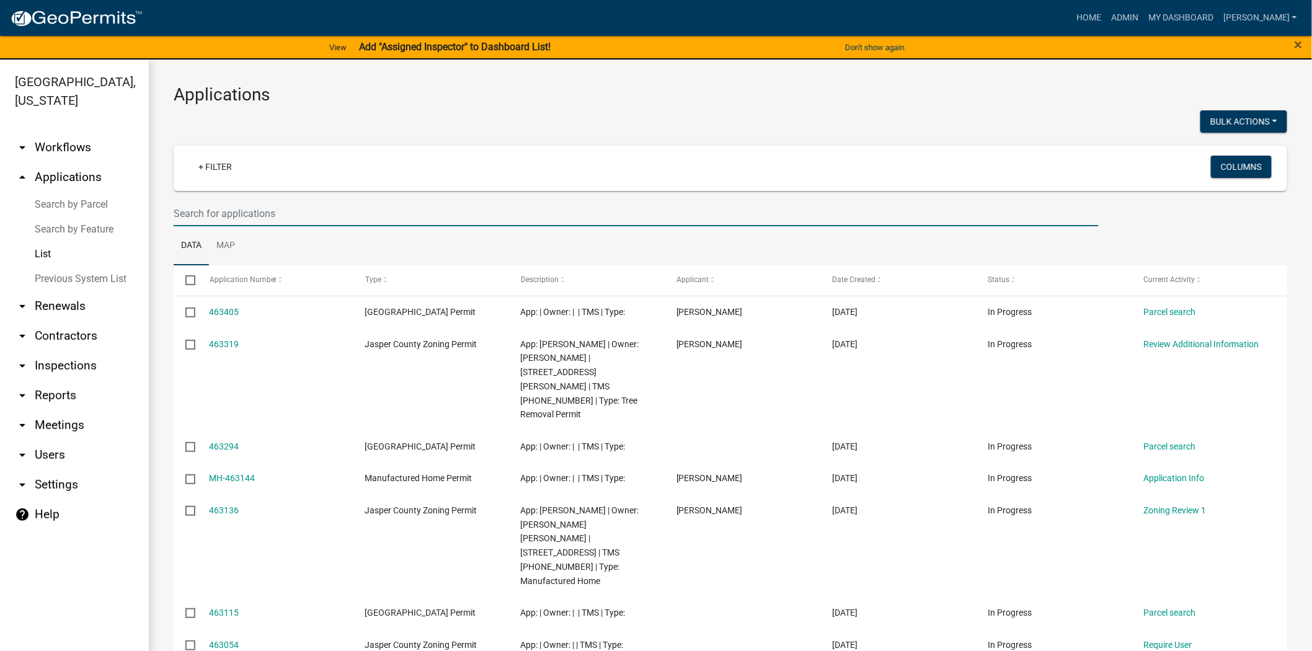
click at [472, 213] on input "text" at bounding box center [636, 213] width 925 height 25
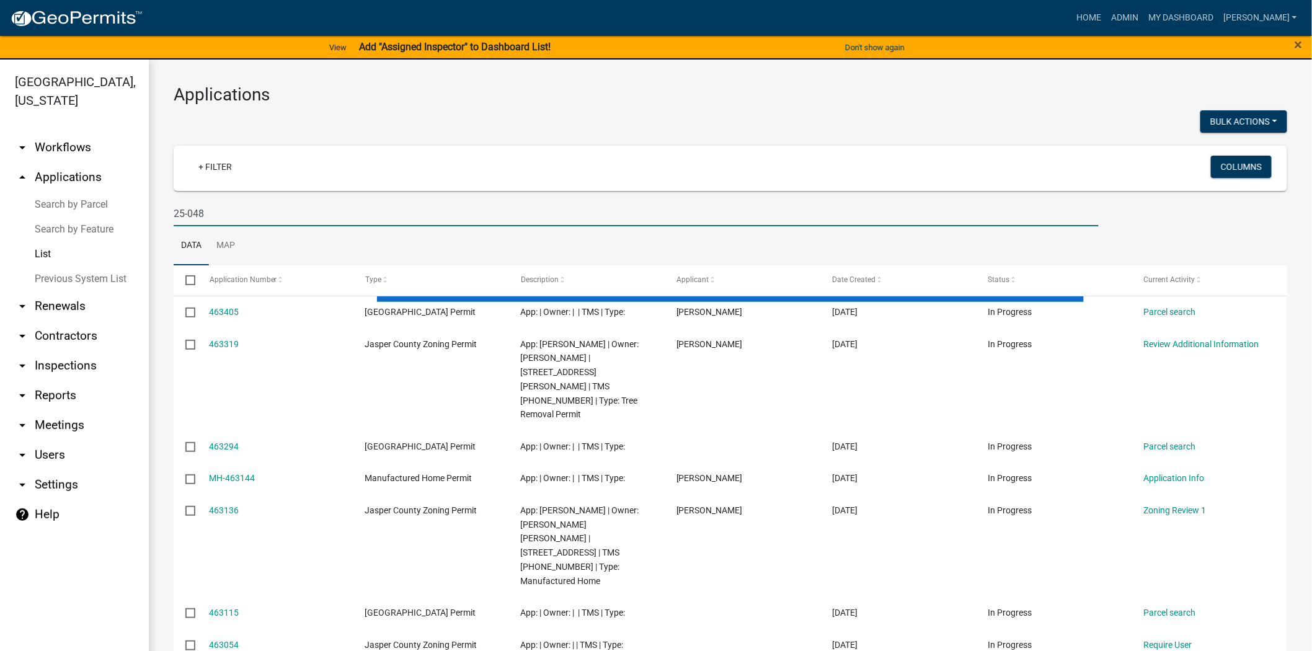
type input "25-048"
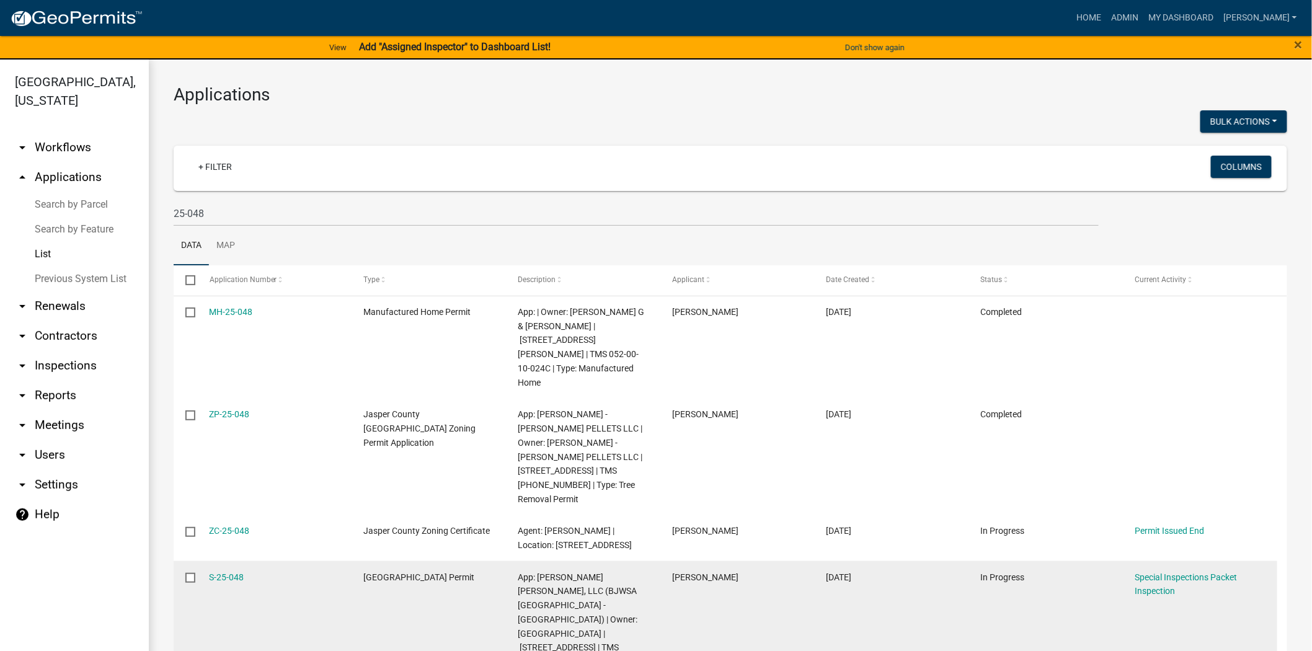
drag, startPoint x: 261, startPoint y: 532, endPoint x: 201, endPoint y: 537, distance: 60.4
click at [201, 561] on datatable-body-cell "S-25-048" at bounding box center [274, 626] width 154 height 131
copy link "S-25-048"
drag, startPoint x: 622, startPoint y: 575, endPoint x: 593, endPoint y: 589, distance: 32.4
click at [593, 589] on span "App: [PERSON_NAME] [PERSON_NAME], LLC (BJWSA [GEOGRAPHIC_DATA] - [GEOGRAPHIC_DA…" at bounding box center [578, 626] width 120 height 108
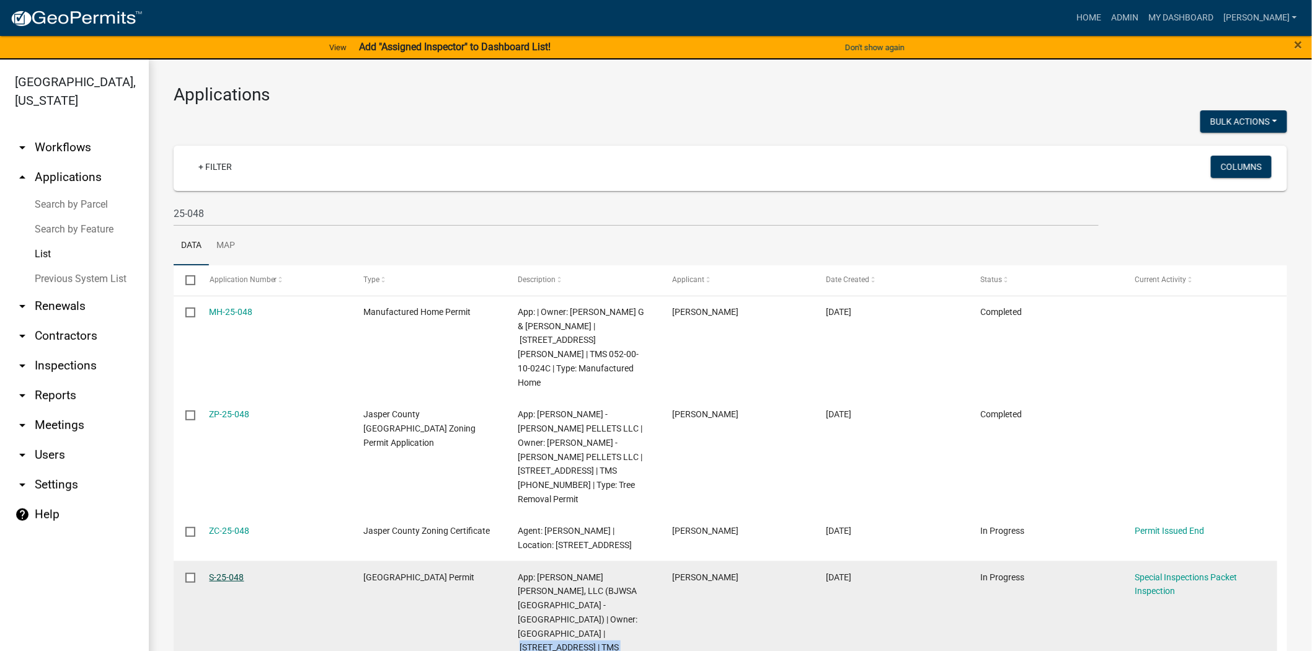
click at [215, 572] on link "S-25-048" at bounding box center [227, 577] width 35 height 10
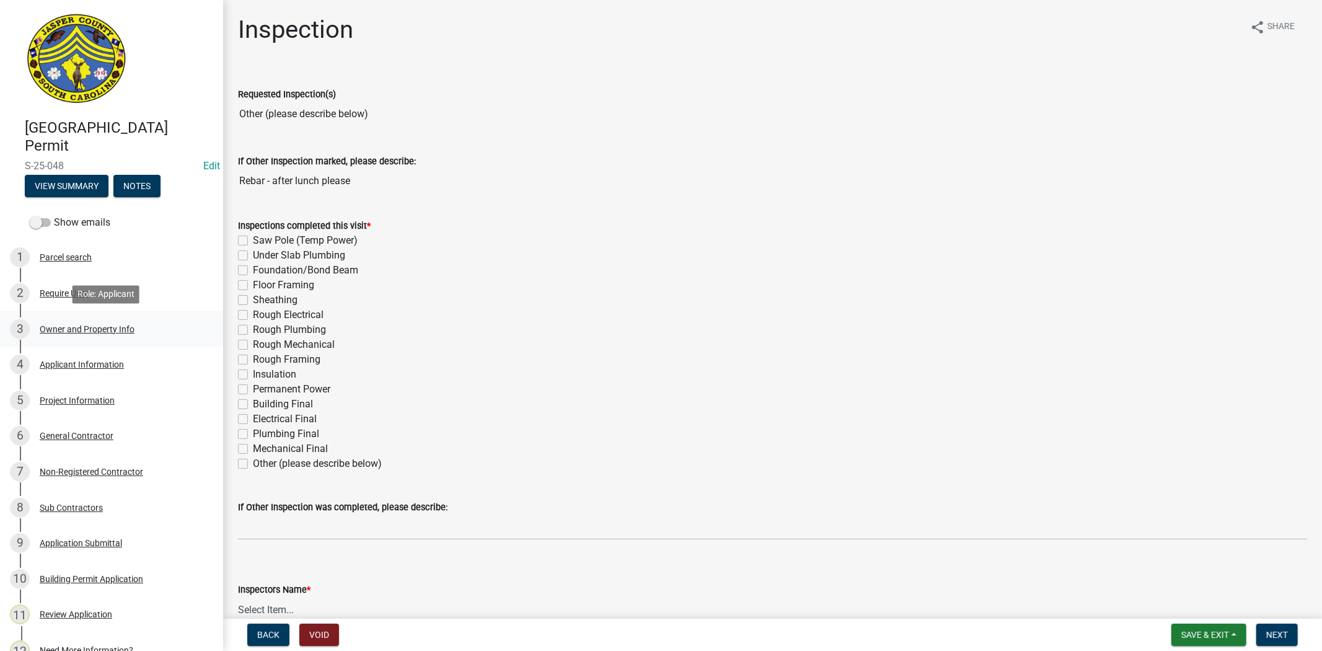
click at [40, 327] on div "Owner and Property Info" at bounding box center [87, 329] width 95 height 9
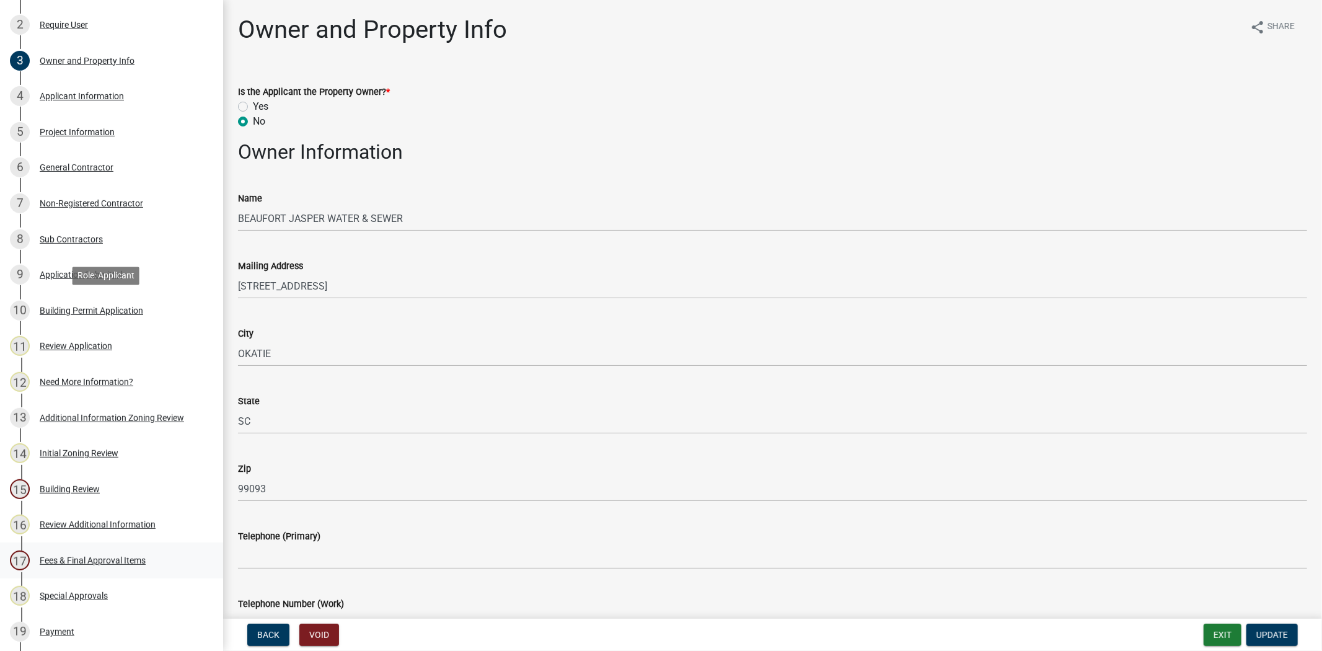
scroll to position [275, 0]
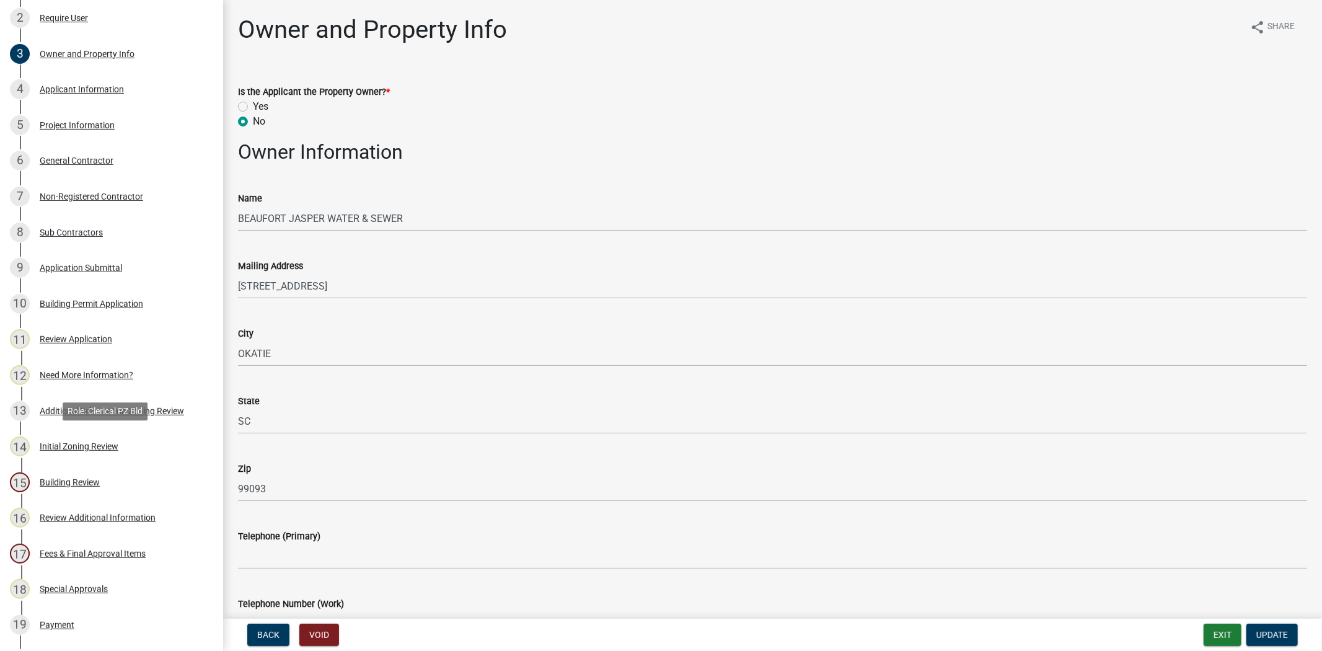
click at [108, 444] on div "Initial Zoning Review" at bounding box center [79, 446] width 79 height 9
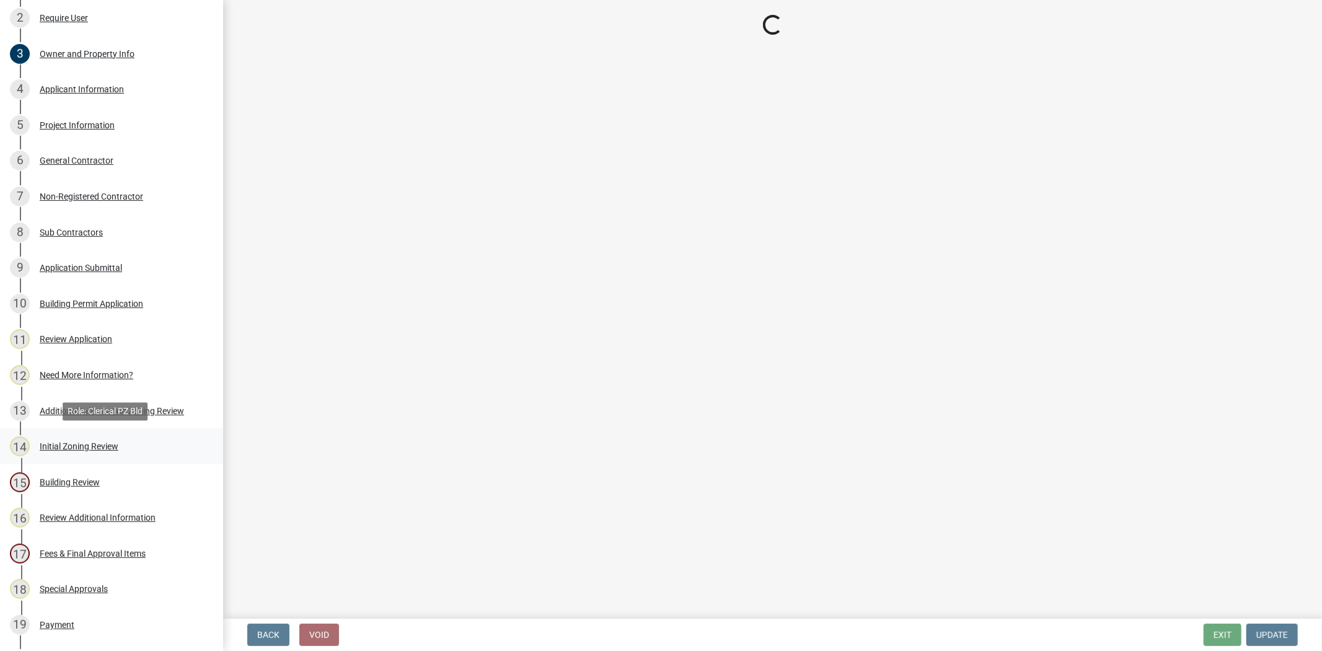
select select "61611ad6-14f2-499c-805c-58607f11e2fc"
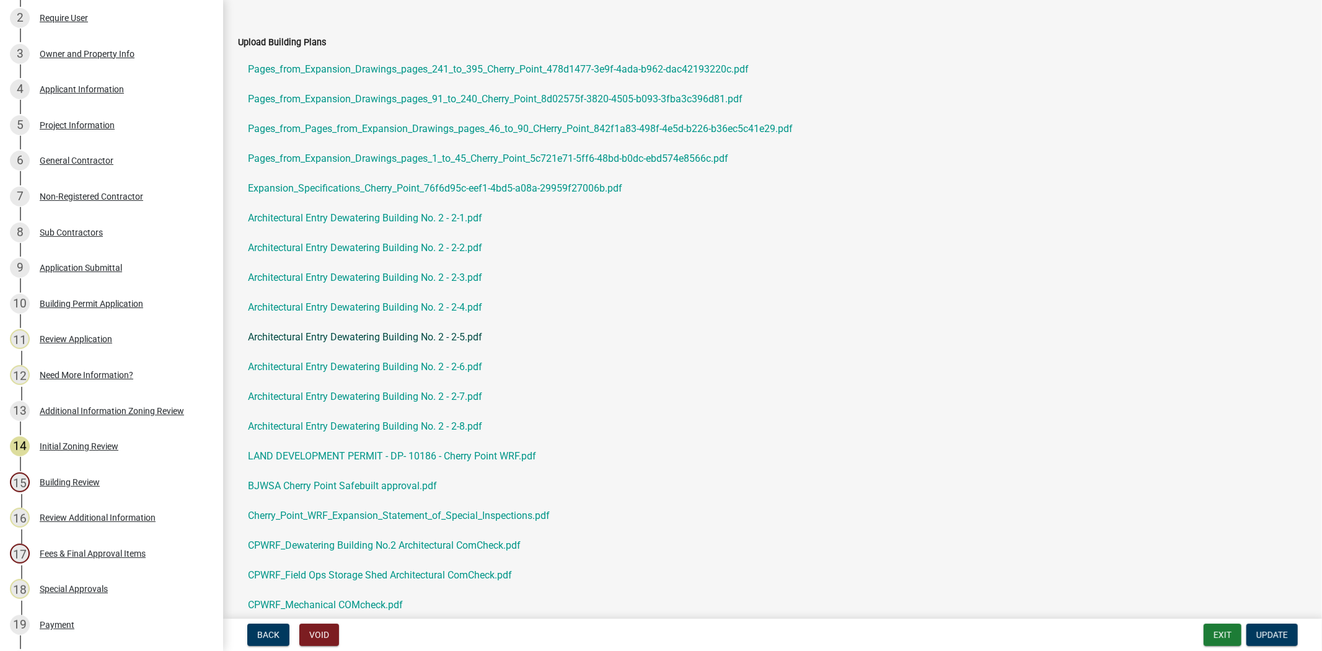
scroll to position [0, 0]
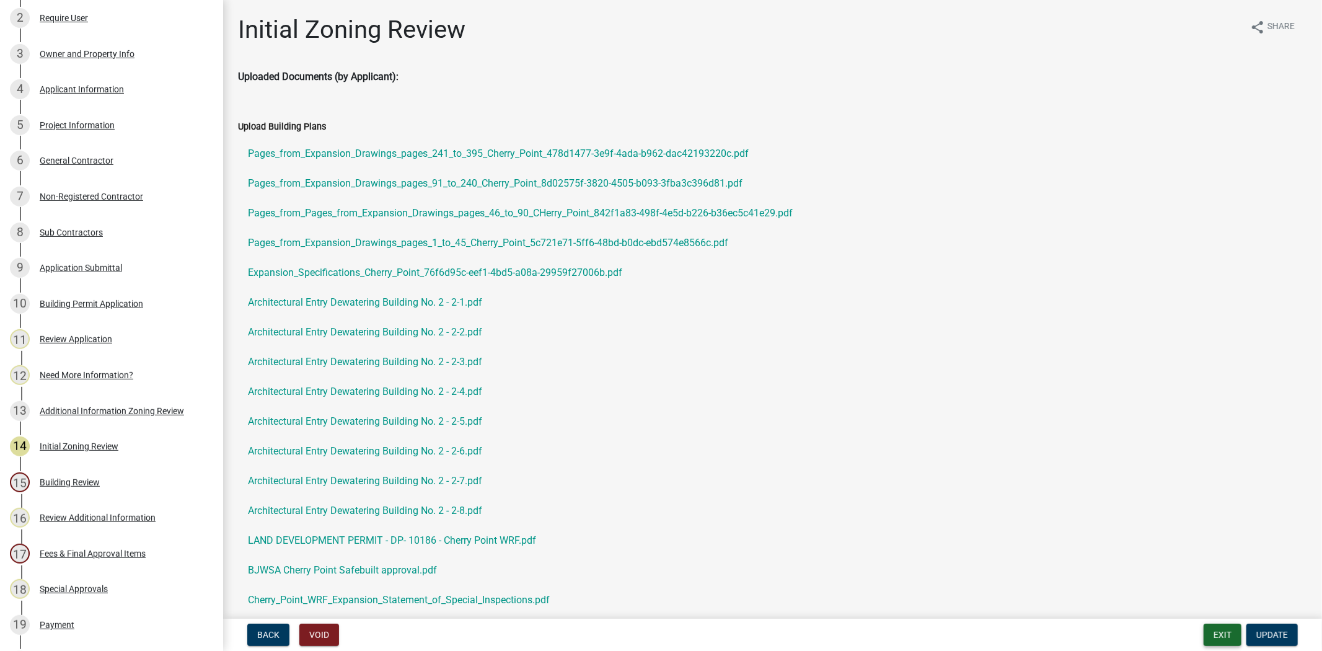
click at [1227, 635] on button "Exit" at bounding box center [1223, 635] width 38 height 22
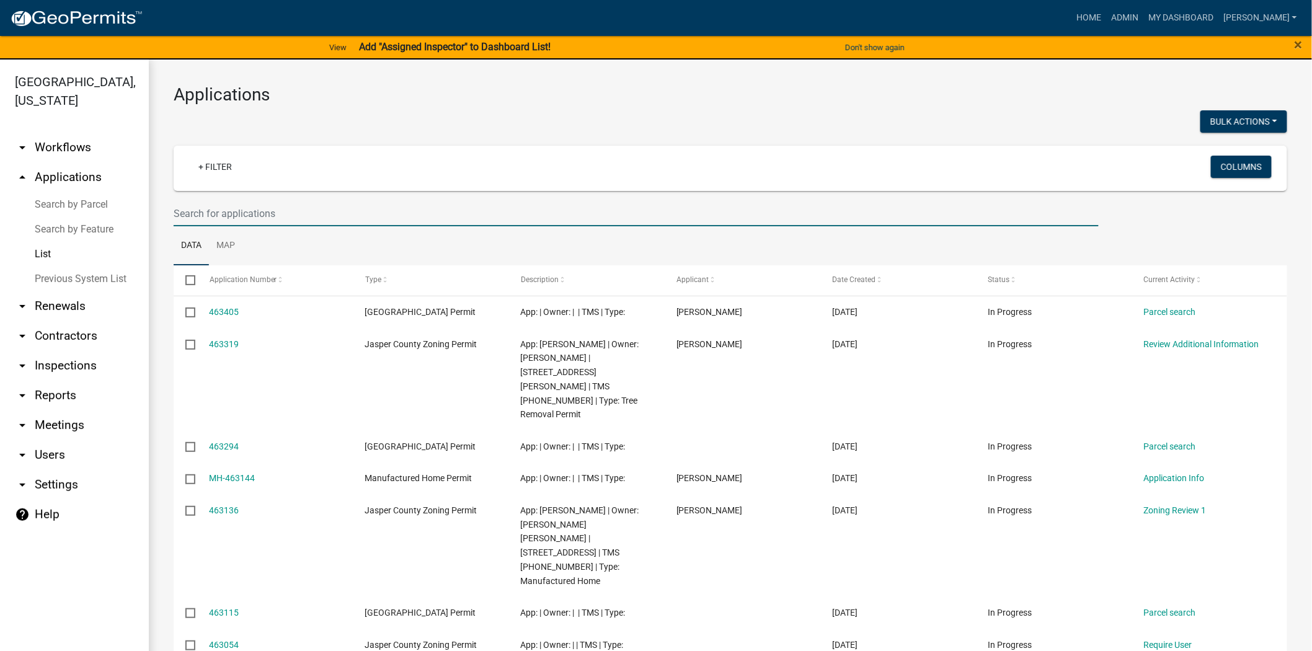
drag, startPoint x: 284, startPoint y: 206, endPoint x: 265, endPoint y: 169, distance: 41.9
click at [285, 201] on input "text" at bounding box center [636, 213] width 925 height 25
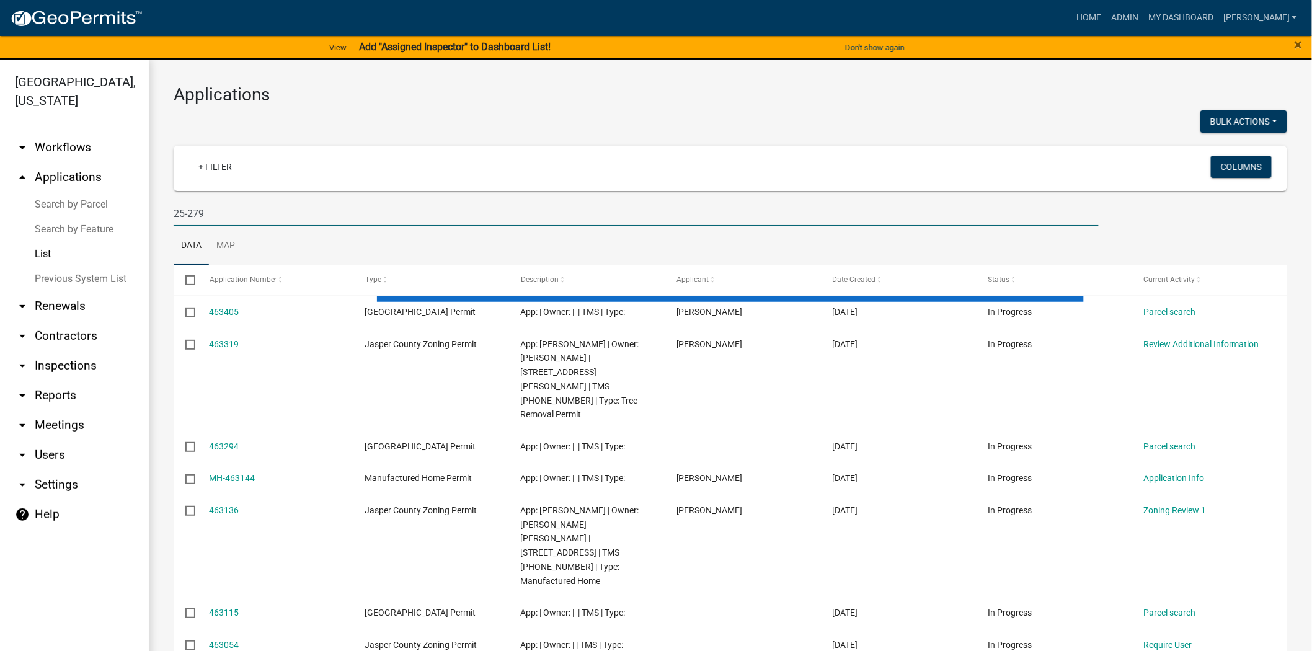
type input "25-279"
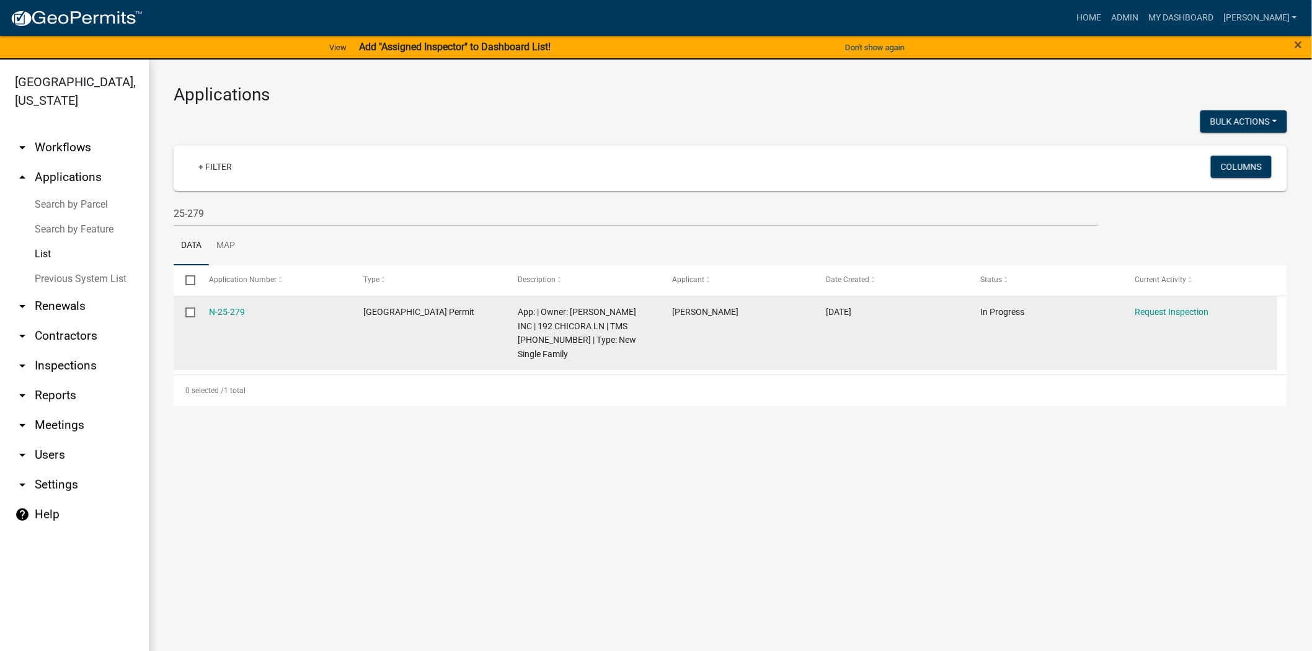
drag, startPoint x: 254, startPoint y: 315, endPoint x: 201, endPoint y: 318, distance: 52.8
click at [201, 318] on datatable-body-cell "N-25-279" at bounding box center [274, 333] width 154 height 74
copy link "N-25-279"
drag, startPoint x: 520, startPoint y: 325, endPoint x: 584, endPoint y: 327, distance: 64.5
click at [584, 327] on span "App: | Owner: [PERSON_NAME] INC | 192 CHICORA LN | TMS [PHONE_NUMBER] | Type: N…" at bounding box center [577, 333] width 118 height 52
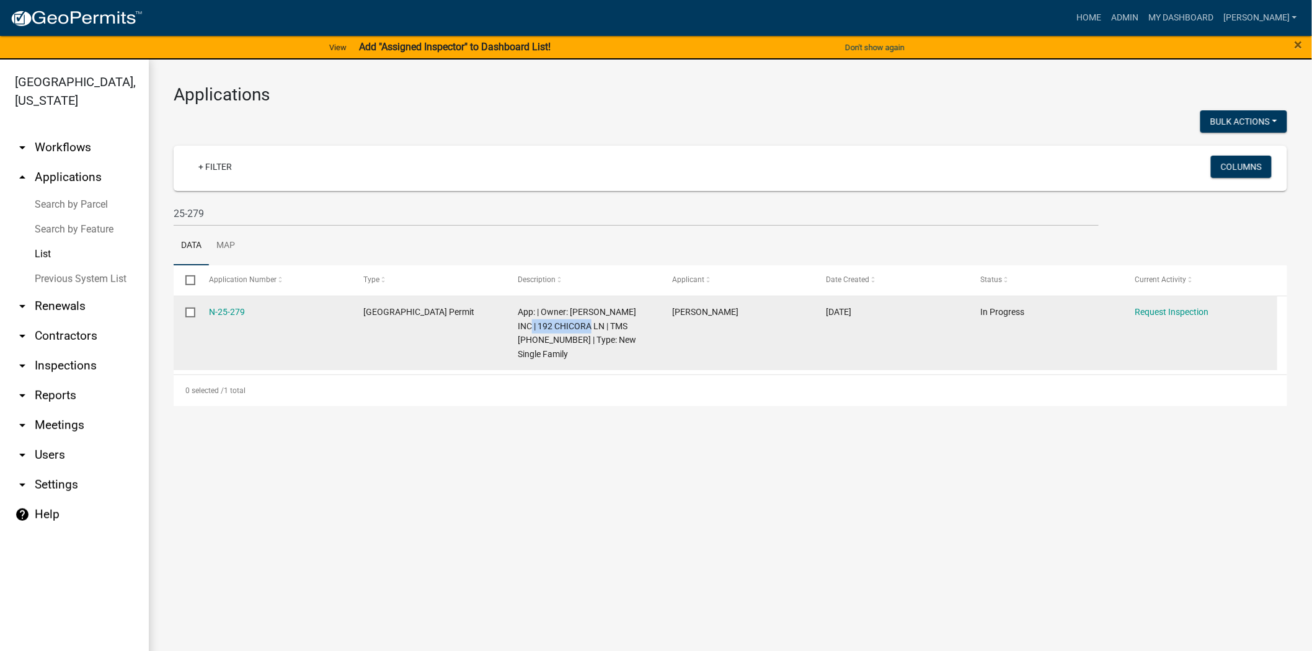
copy span "192 CHICORA LN"
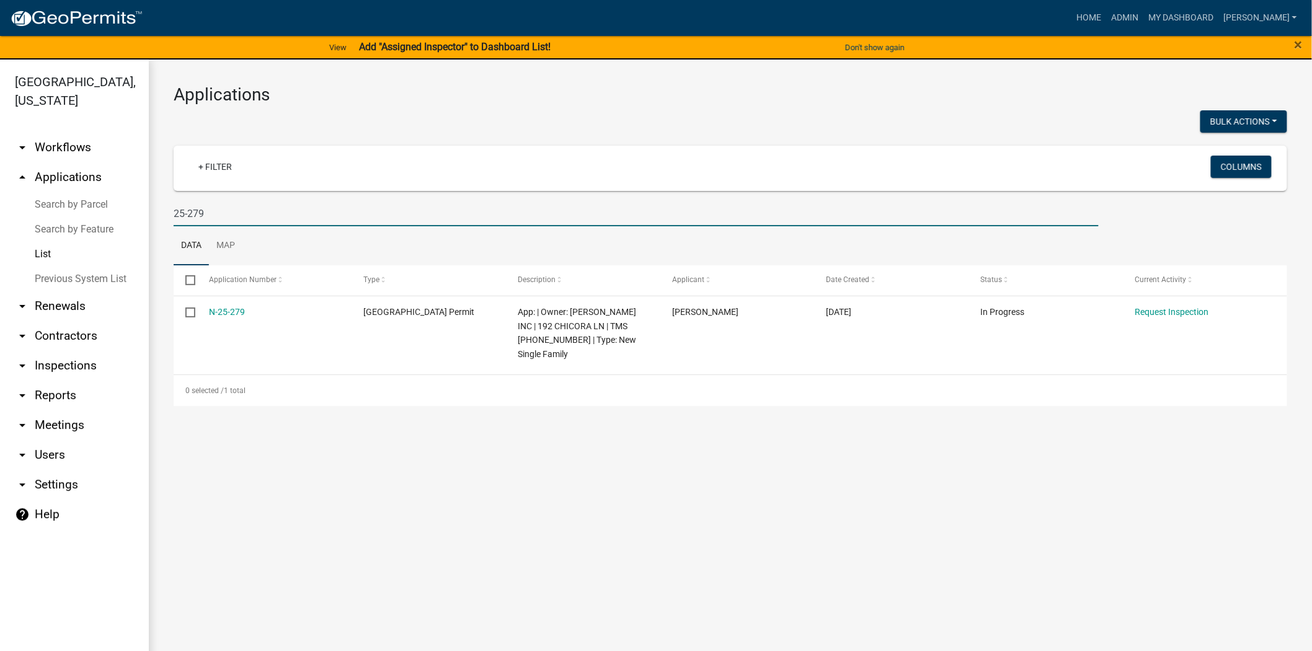
drag, startPoint x: 216, startPoint y: 203, endPoint x: 156, endPoint y: 213, distance: 60.2
click at [156, 213] on div "Applications Bulk Actions Void + Filter Columns 25-279 Data Map Select Applicat…" at bounding box center [730, 245] width 1163 height 371
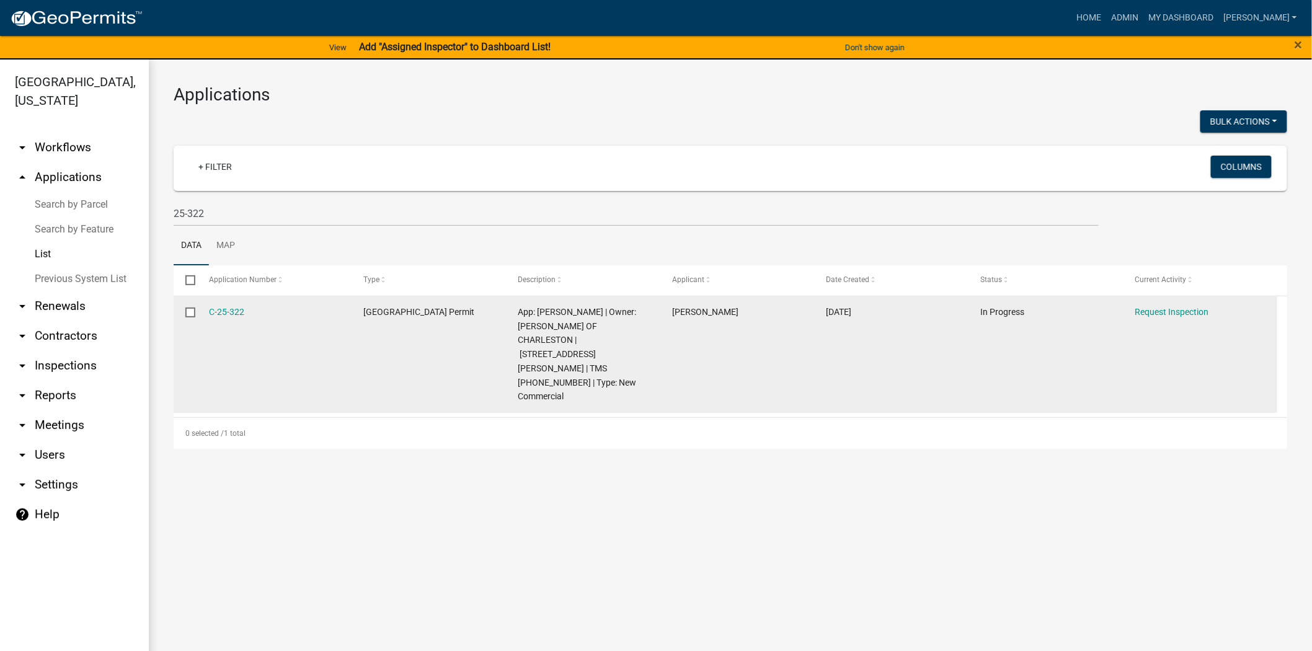
drag, startPoint x: 259, startPoint y: 312, endPoint x: 205, endPoint y: 316, distance: 54.7
click at [205, 316] on datatable-body-cell "C-25-322" at bounding box center [274, 354] width 154 height 117
copy link "C-25-322"
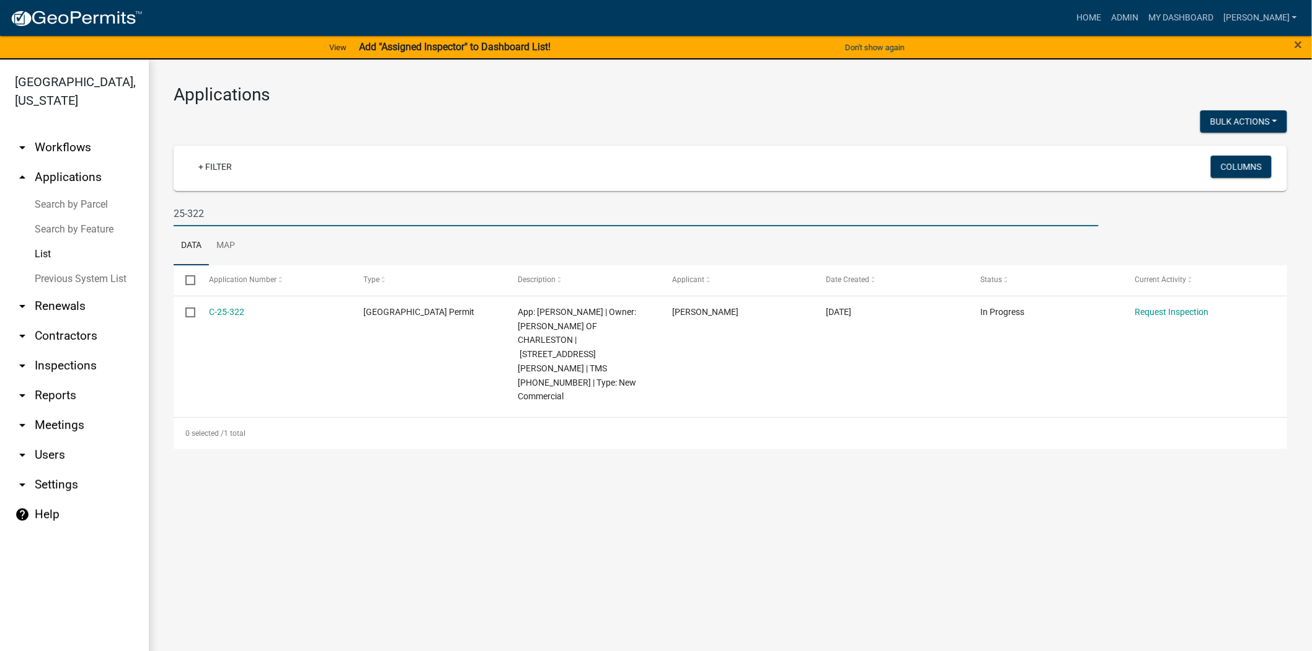
click at [249, 212] on input "25-322" at bounding box center [636, 213] width 925 height 25
type input "2"
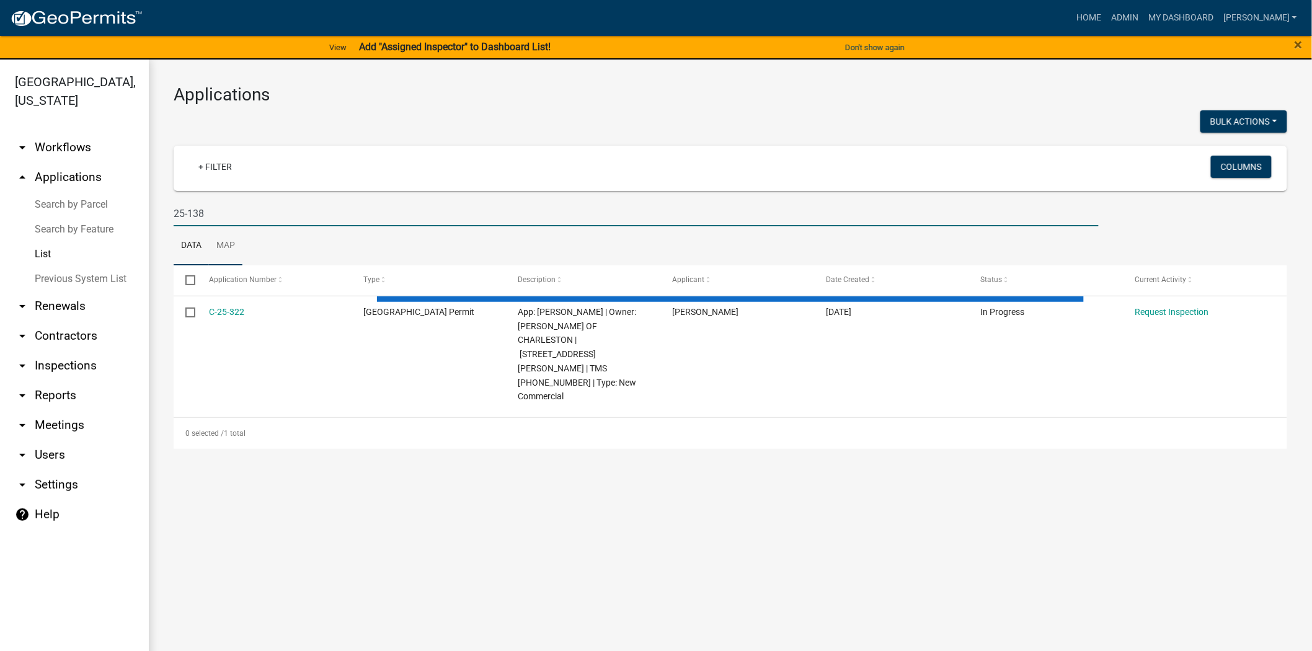
type input "25-138"
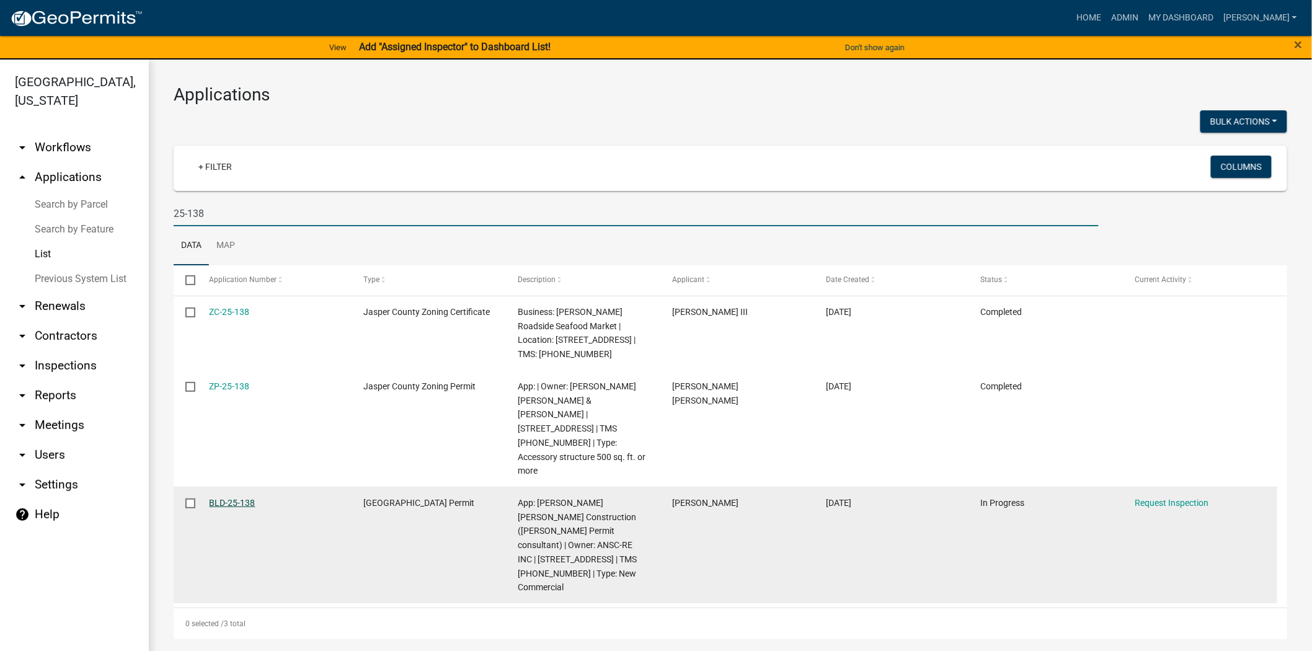
click at [250, 498] on link "BLD-25-138" at bounding box center [233, 503] width 46 height 10
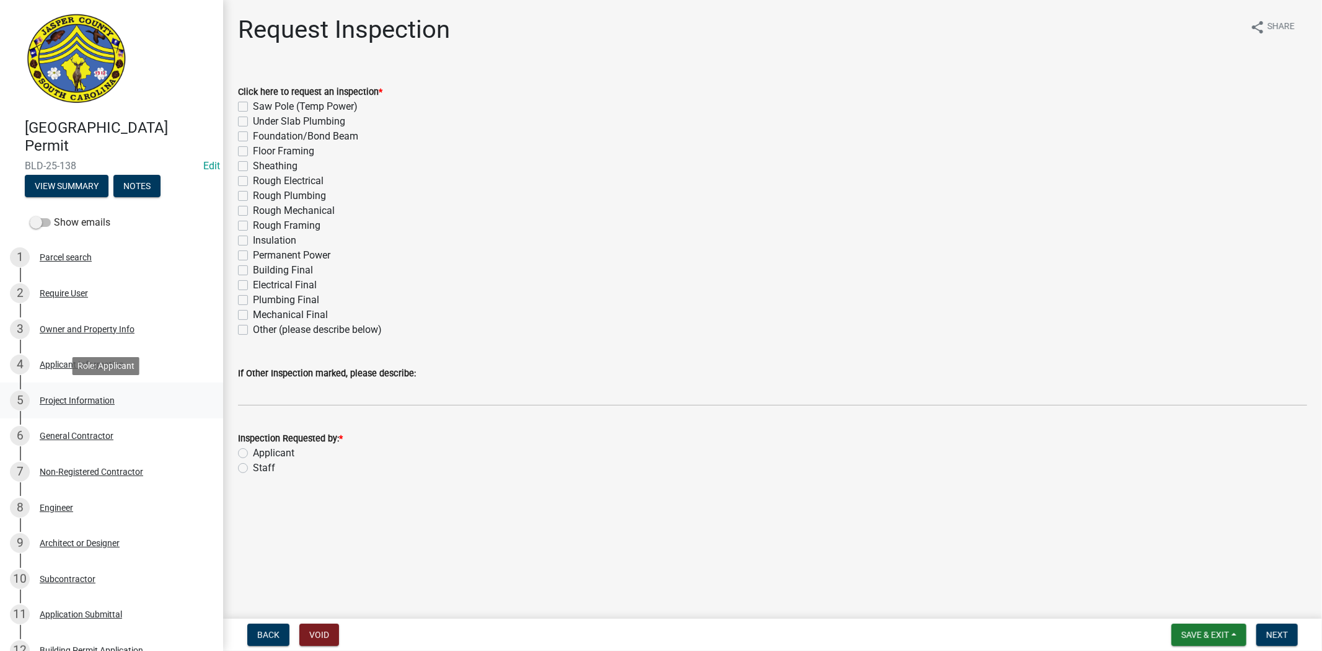
click at [91, 384] on link "5 Project Information" at bounding box center [111, 400] width 223 height 36
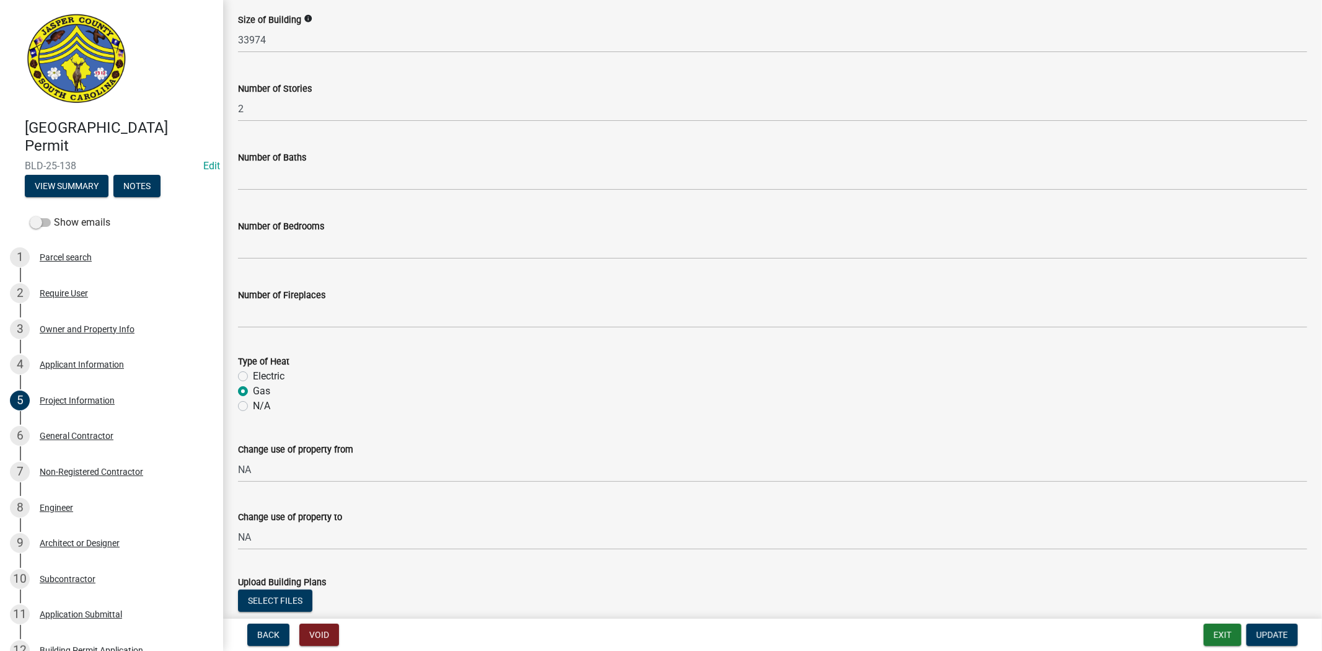
scroll to position [689, 0]
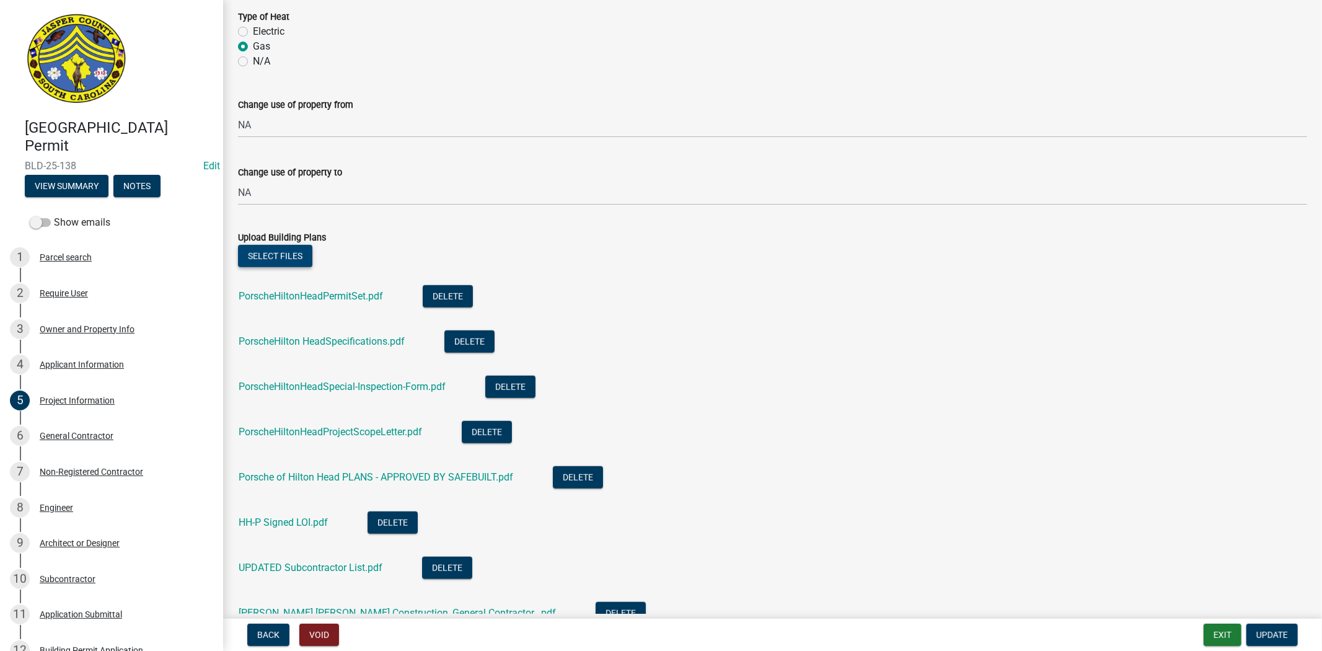
click at [279, 261] on button "Select files" at bounding box center [275, 256] width 74 height 22
click at [1274, 633] on span "Update" at bounding box center [1273, 635] width 32 height 10
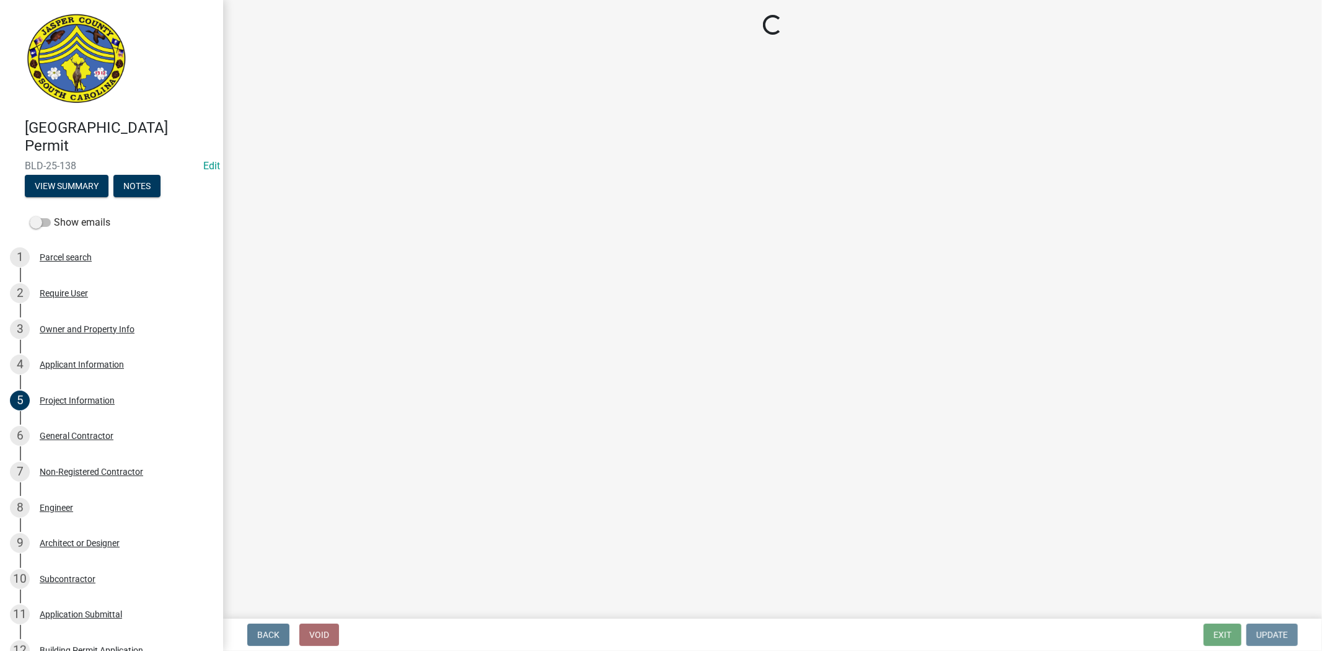
scroll to position [0, 0]
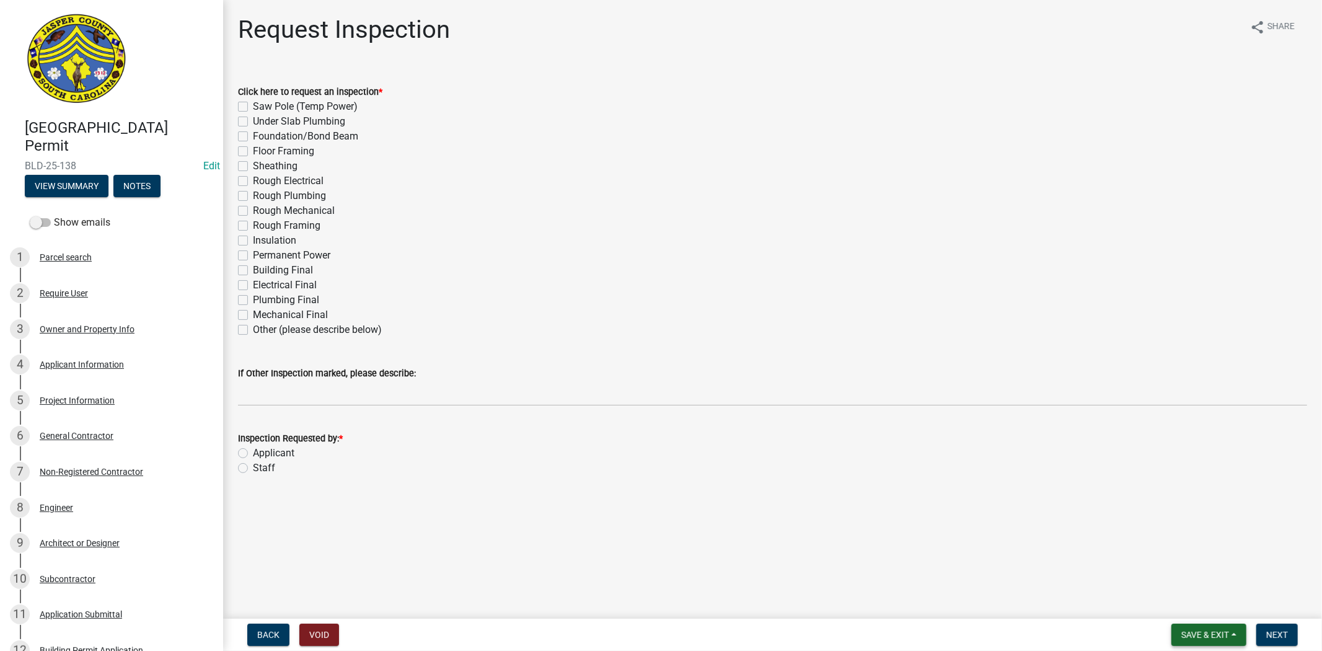
click at [1209, 633] on span "Save & Exit" at bounding box center [1206, 635] width 48 height 10
click at [1206, 603] on button "Save & Exit" at bounding box center [1196, 603] width 99 height 30
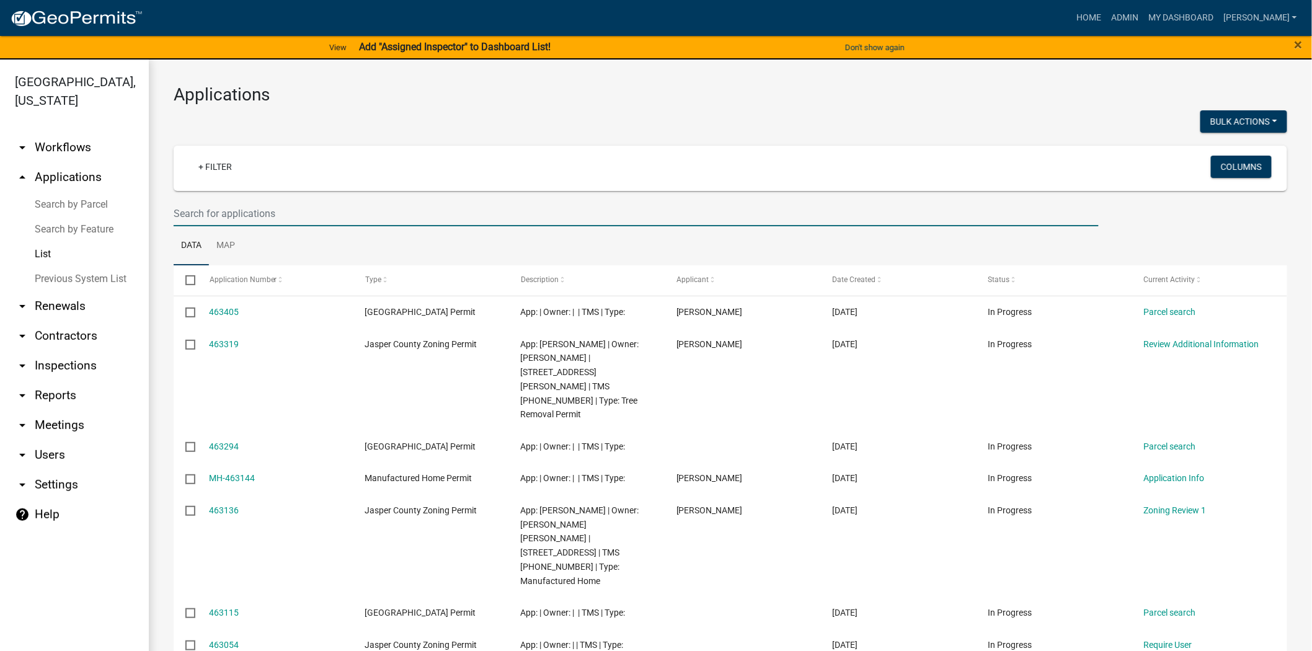
click at [269, 213] on input "text" at bounding box center [636, 213] width 925 height 25
click at [231, 219] on input "text" at bounding box center [636, 213] width 925 height 25
drag, startPoint x: 263, startPoint y: 218, endPoint x: 323, endPoint y: 223, distance: 59.7
click at [263, 218] on input "text" at bounding box center [636, 213] width 925 height 25
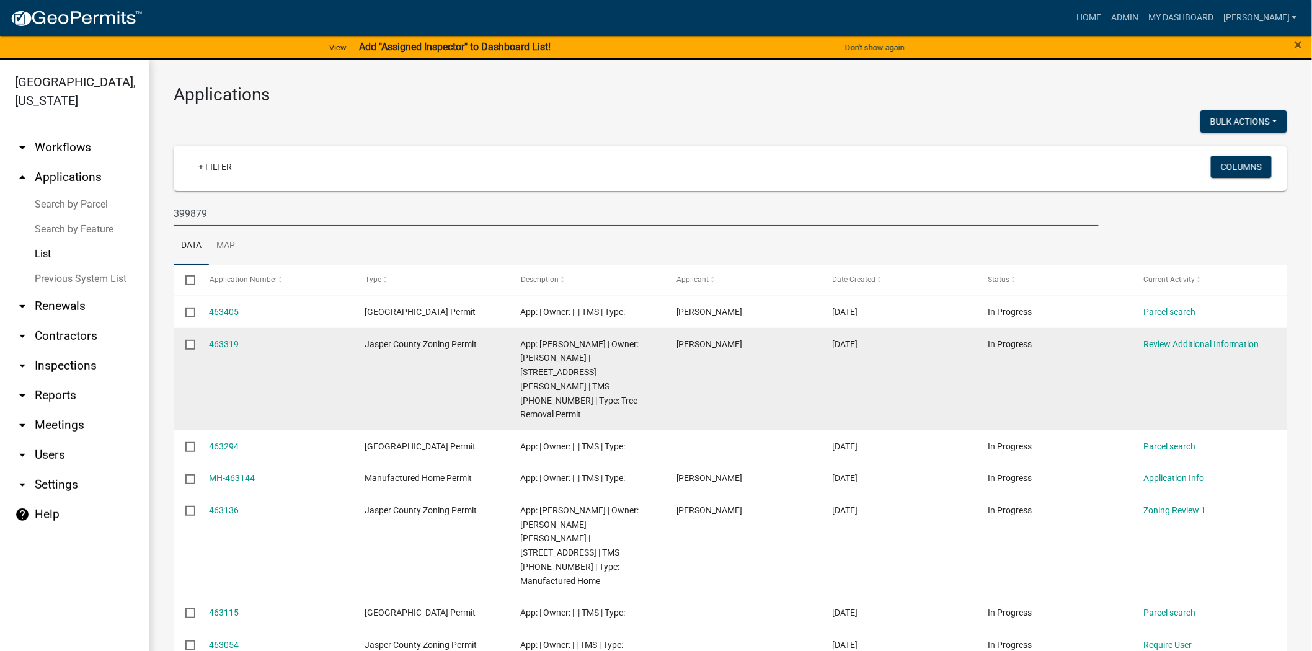
type input "399879"
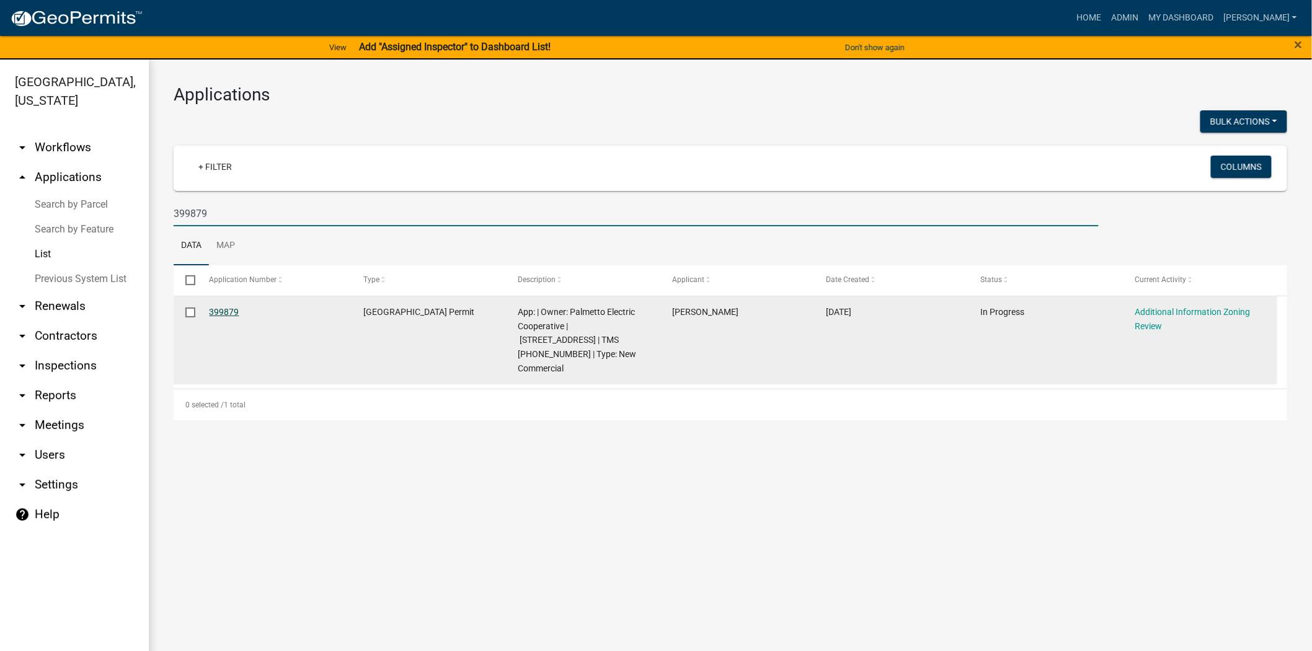
click at [226, 312] on link "399879" at bounding box center [225, 312] width 30 height 10
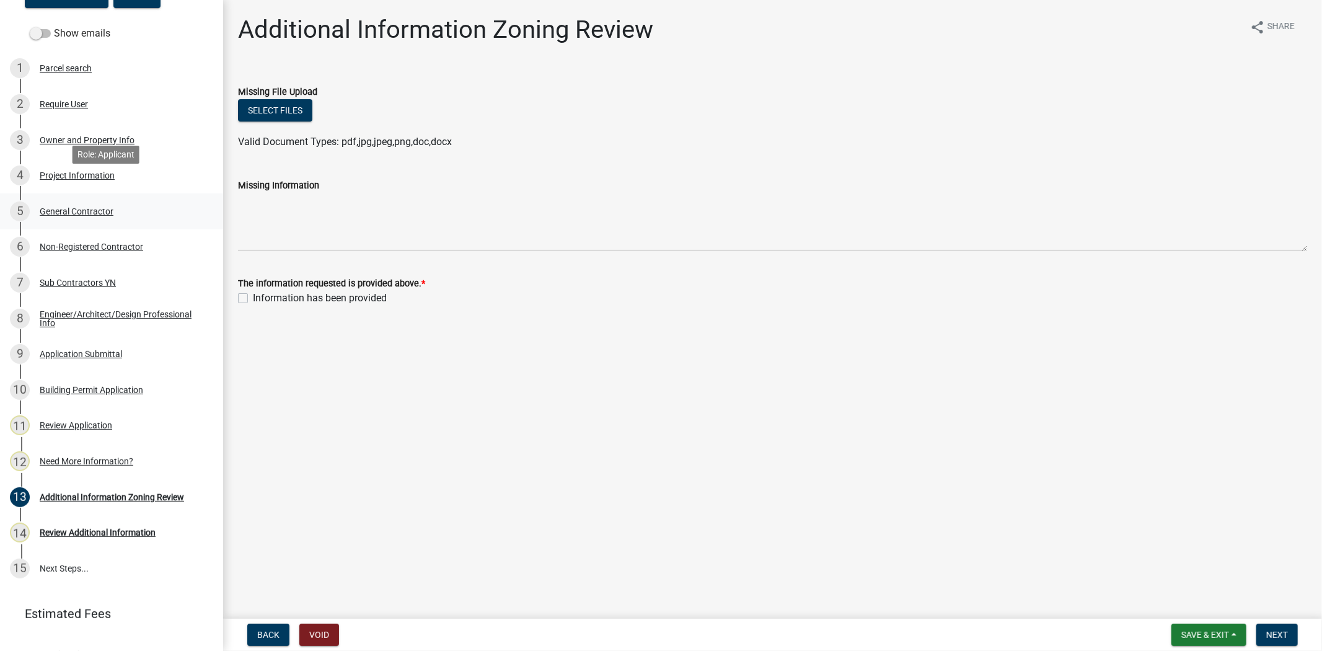
scroll to position [211, 0]
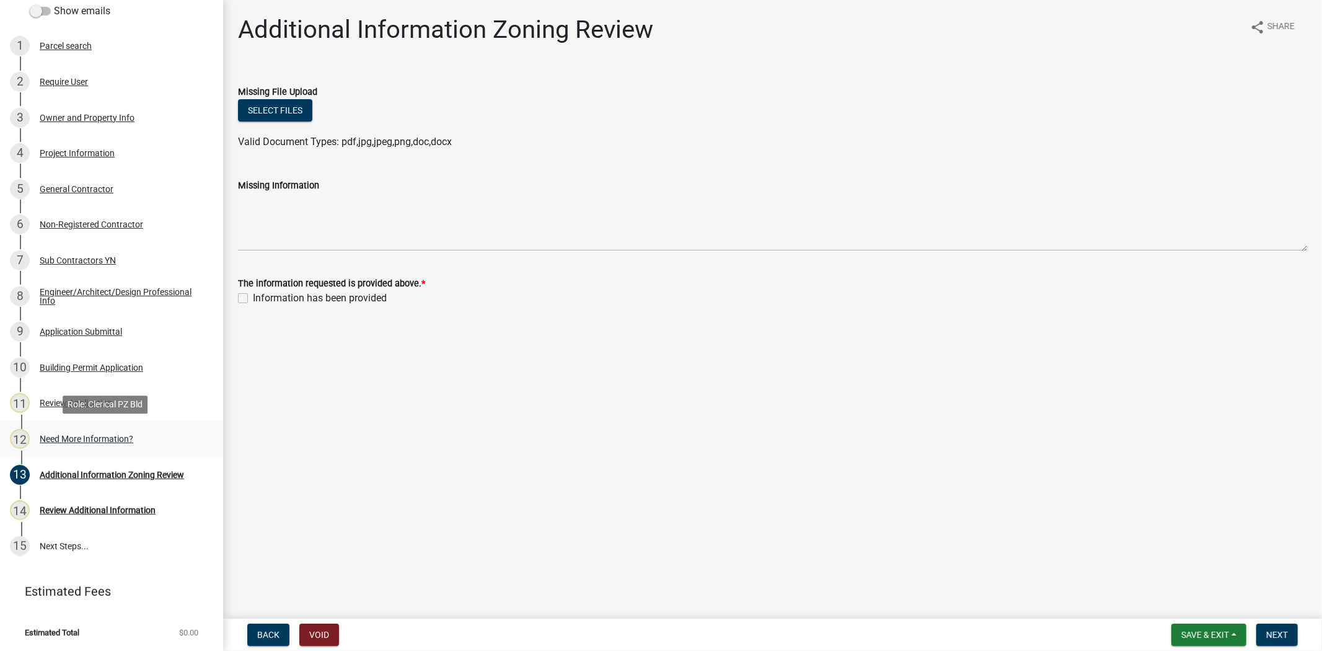
click at [71, 447] on div "12 Need More Information?" at bounding box center [106, 439] width 193 height 20
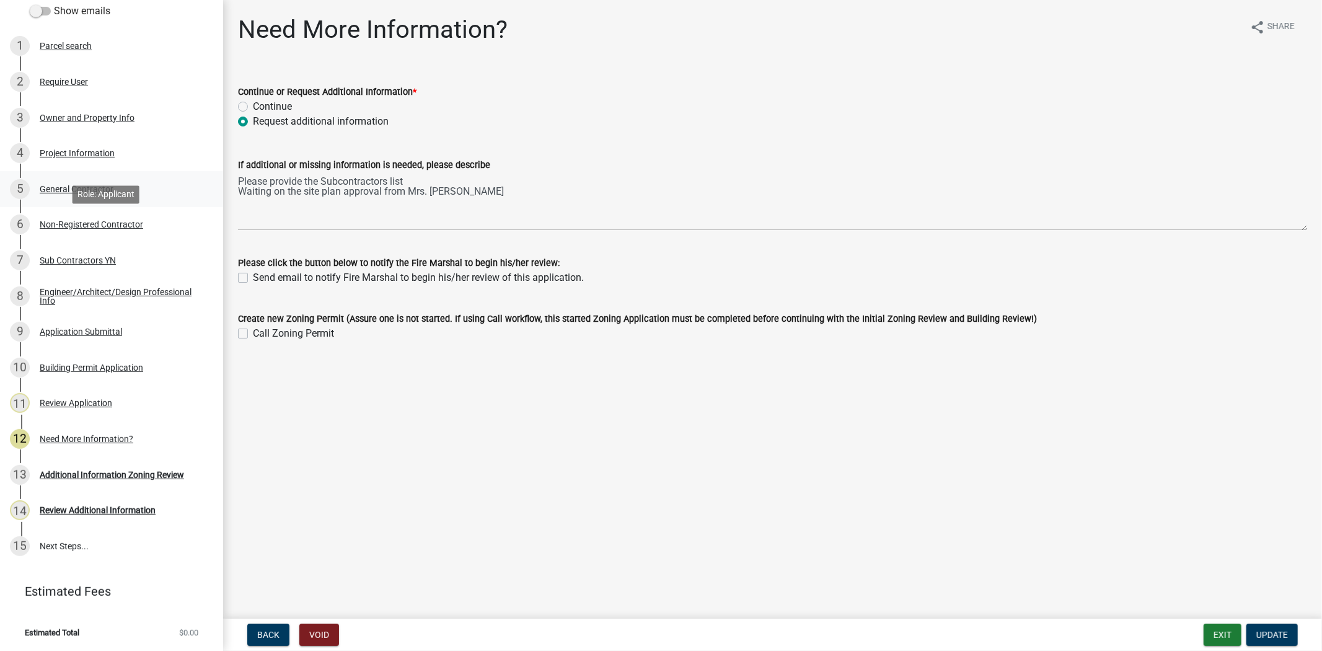
scroll to position [0, 0]
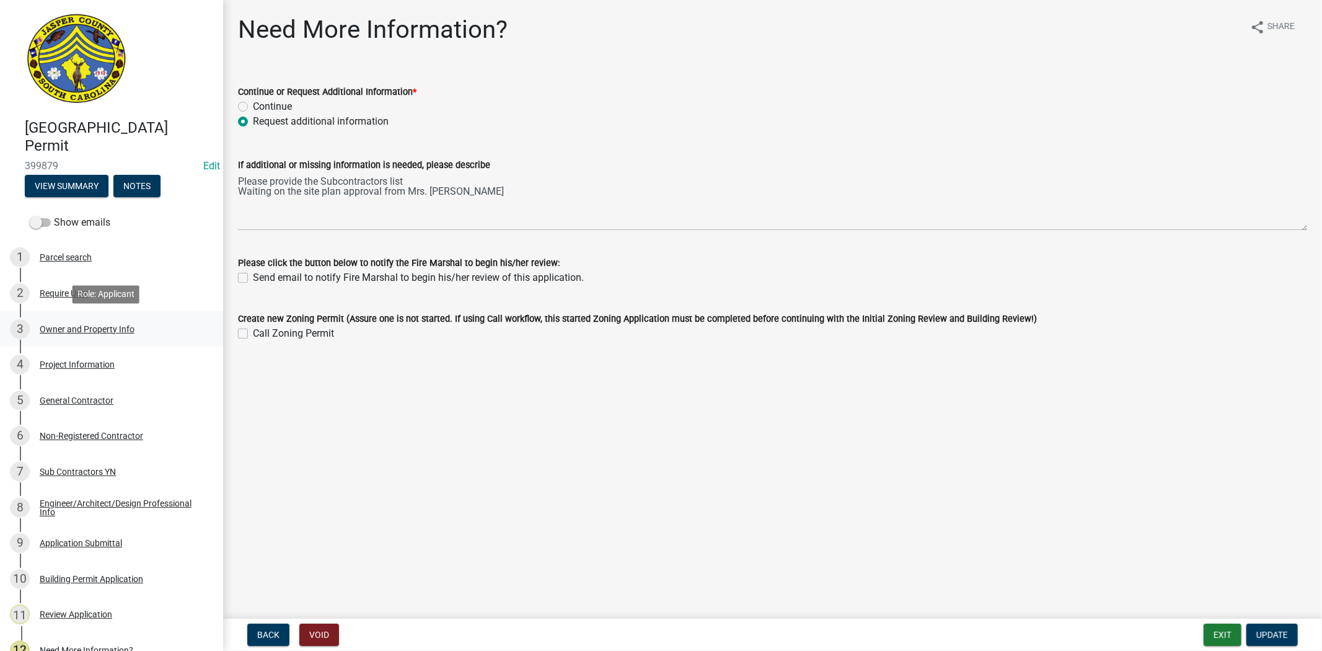
click at [67, 331] on div "Owner and Property Info" at bounding box center [87, 329] width 95 height 9
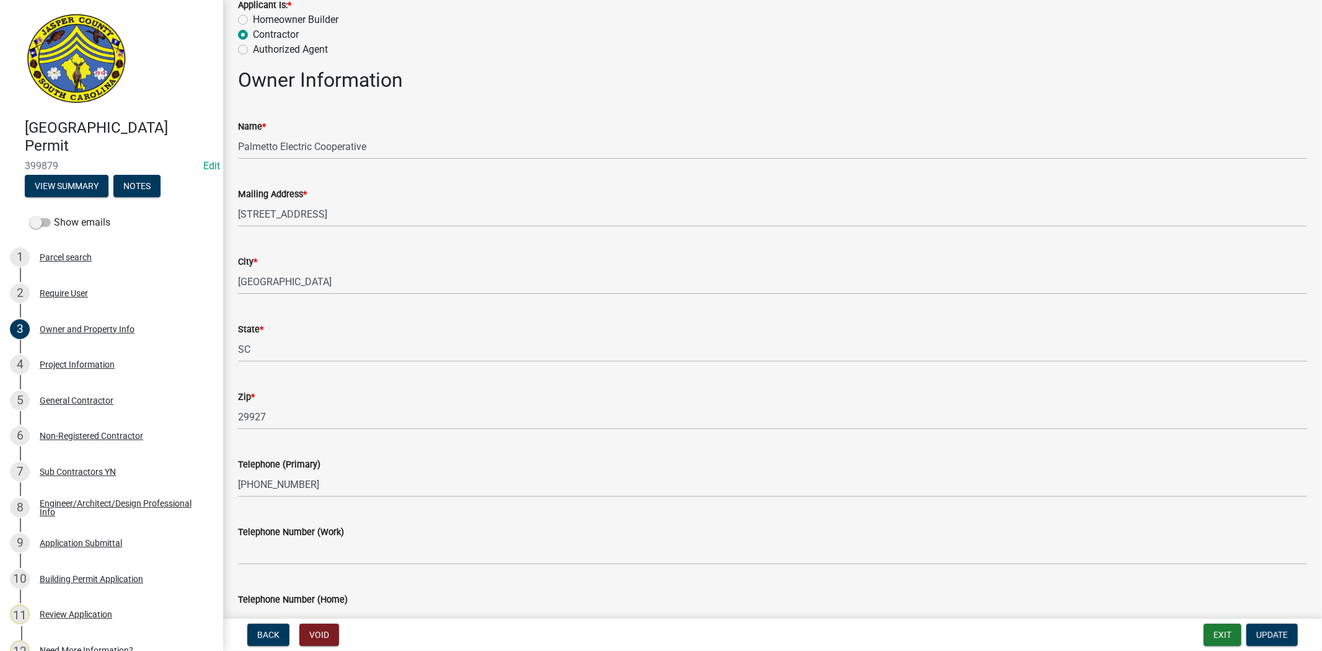
scroll to position [48, 0]
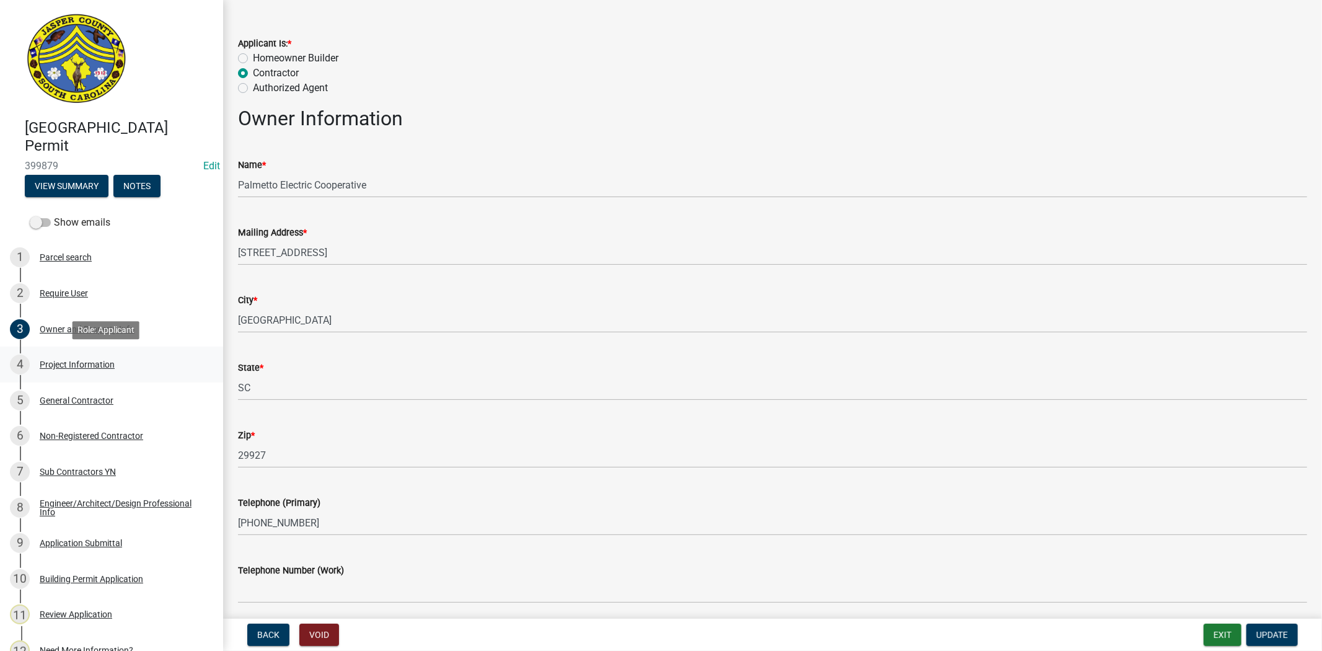
click at [121, 367] on div "4 Project Information" at bounding box center [106, 365] width 193 height 20
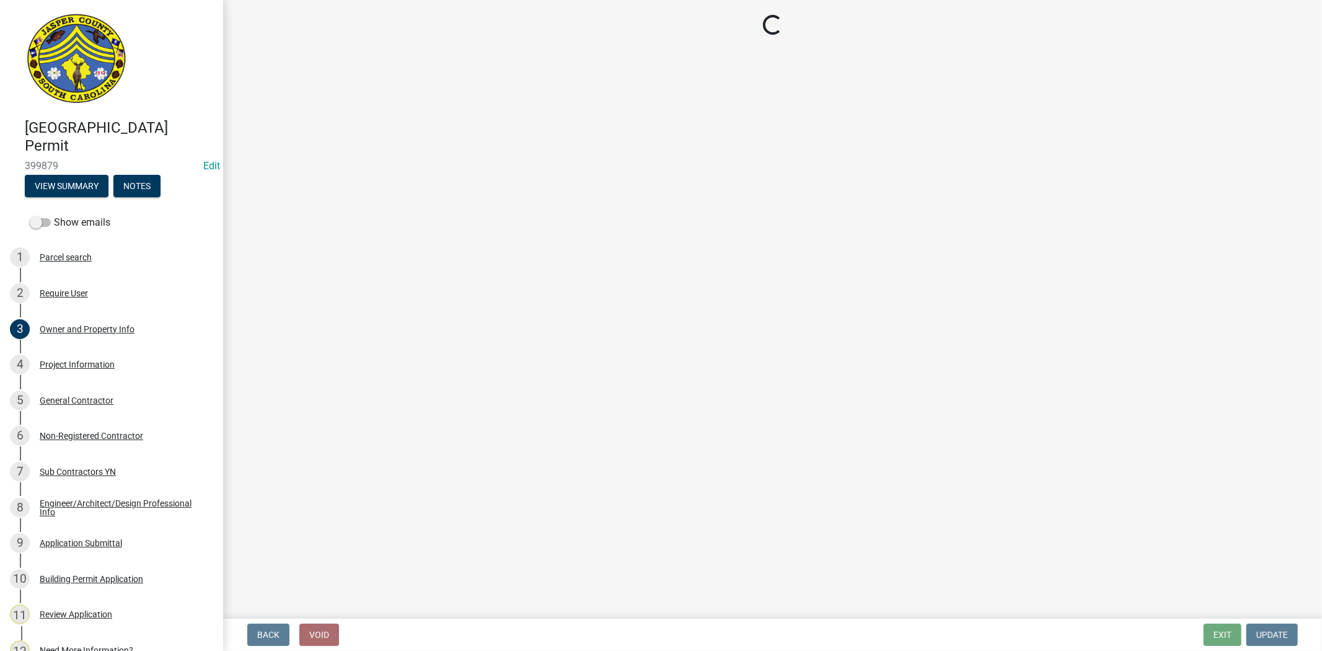
select select "d8ad81b1-fb71-4473-8687-b7f73eb7480a"
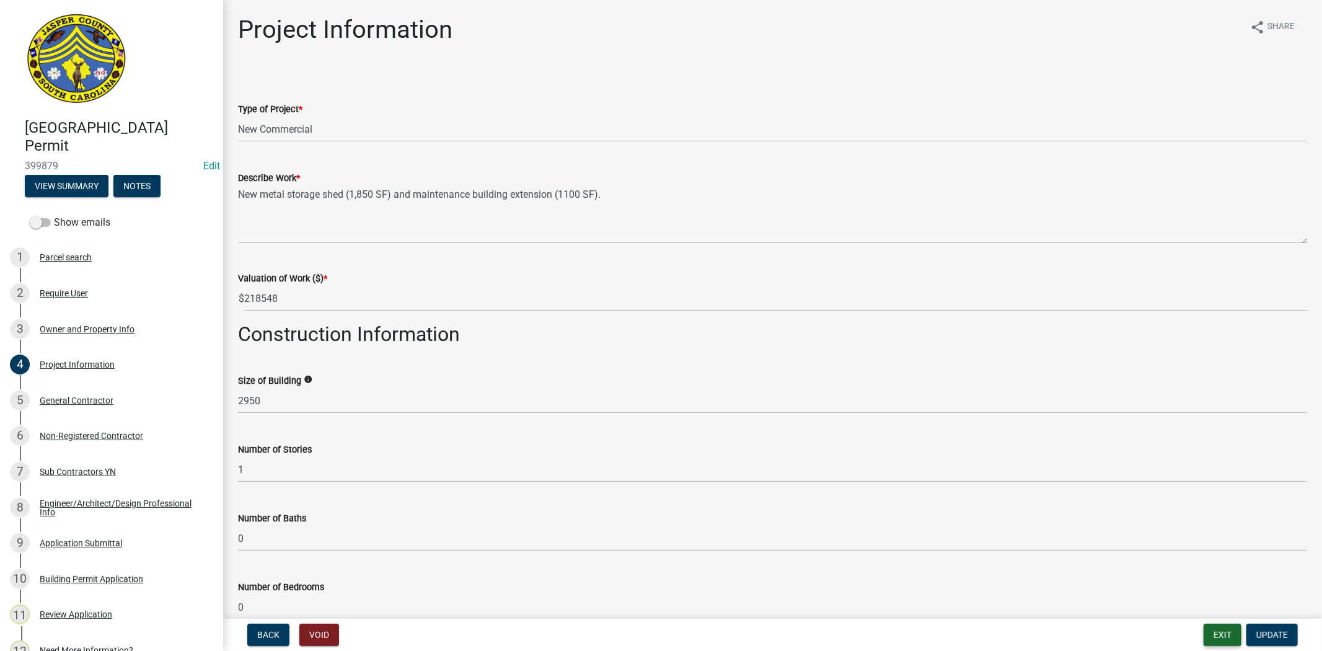
click at [1216, 639] on button "Exit" at bounding box center [1223, 635] width 38 height 22
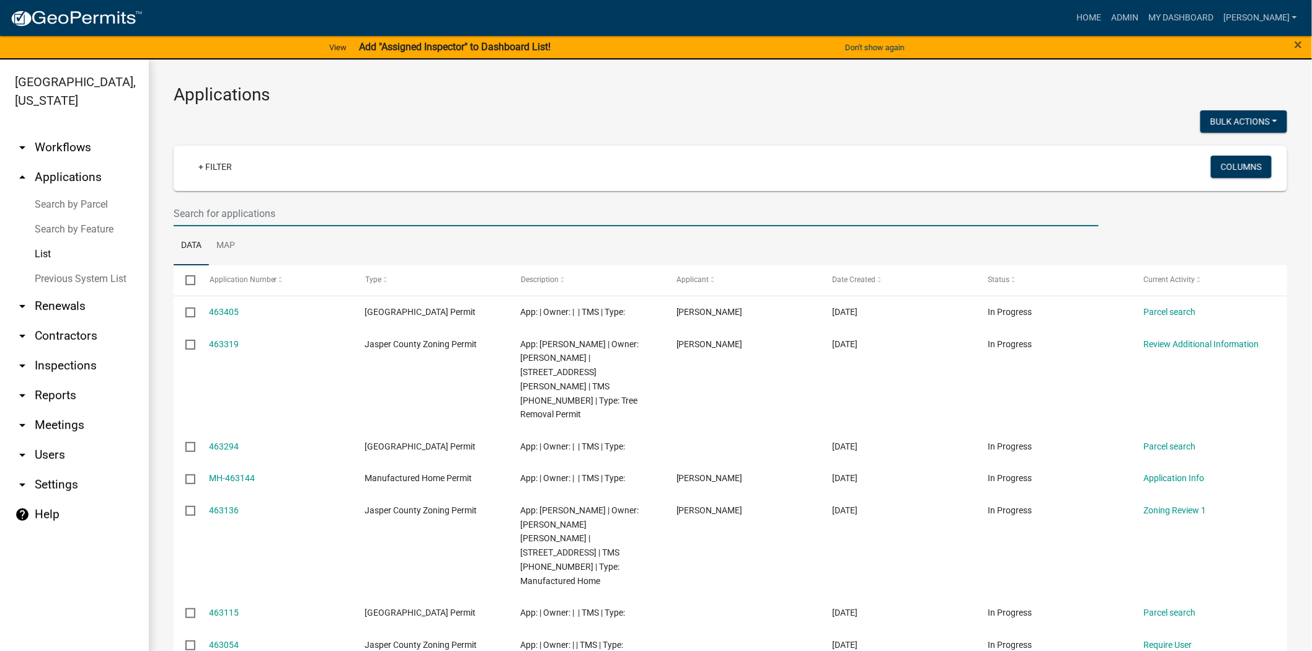
click at [188, 212] on input "text" at bounding box center [636, 213] width 925 height 25
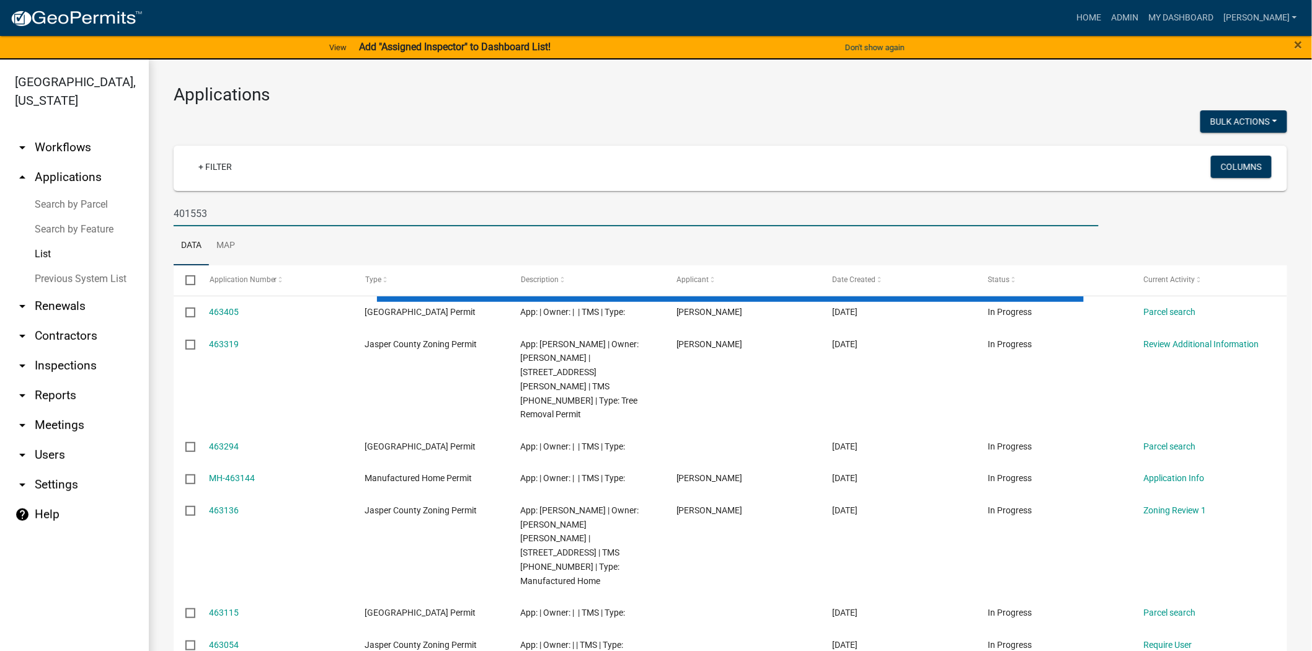
type input "401553"
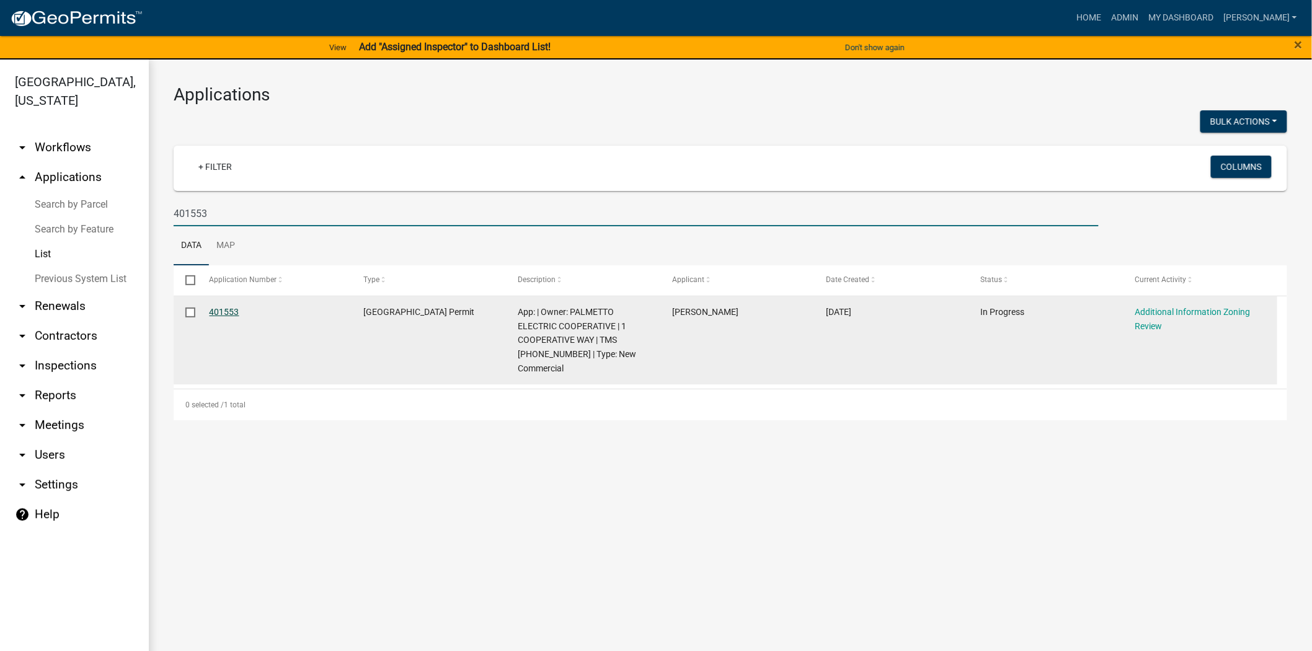
click at [219, 313] on link "401553" at bounding box center [225, 312] width 30 height 10
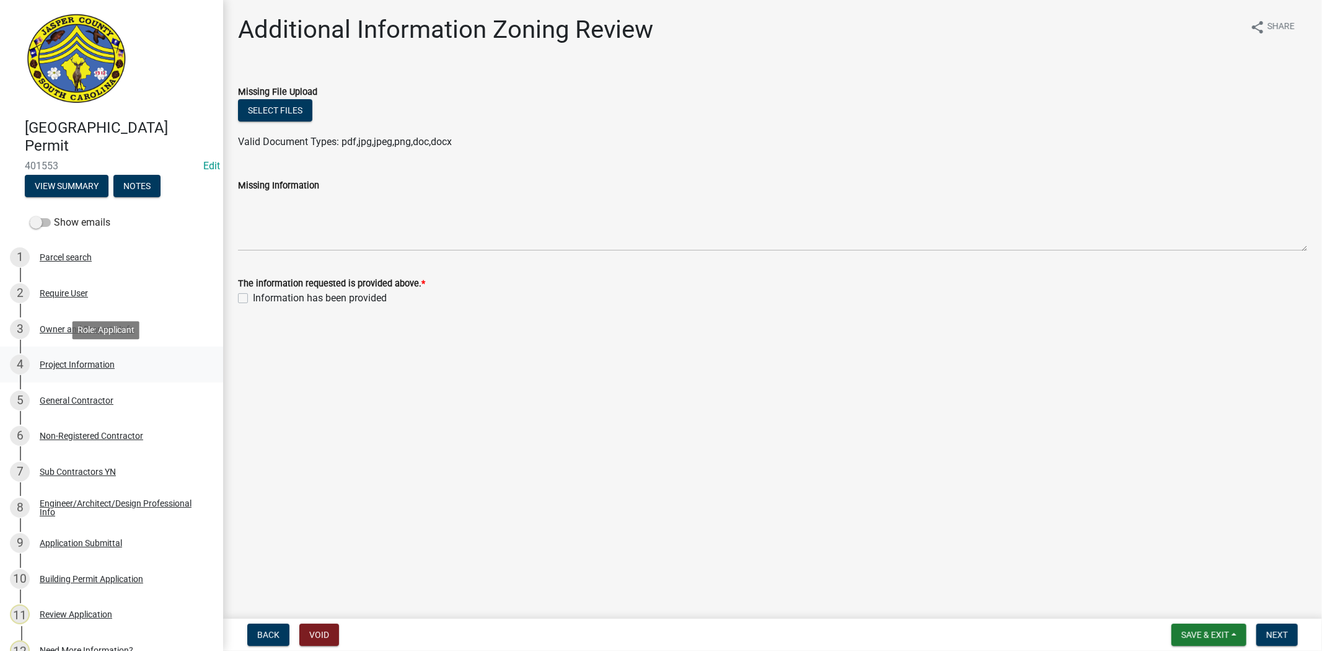
click at [82, 369] on div "4 Project Information" at bounding box center [106, 365] width 193 height 20
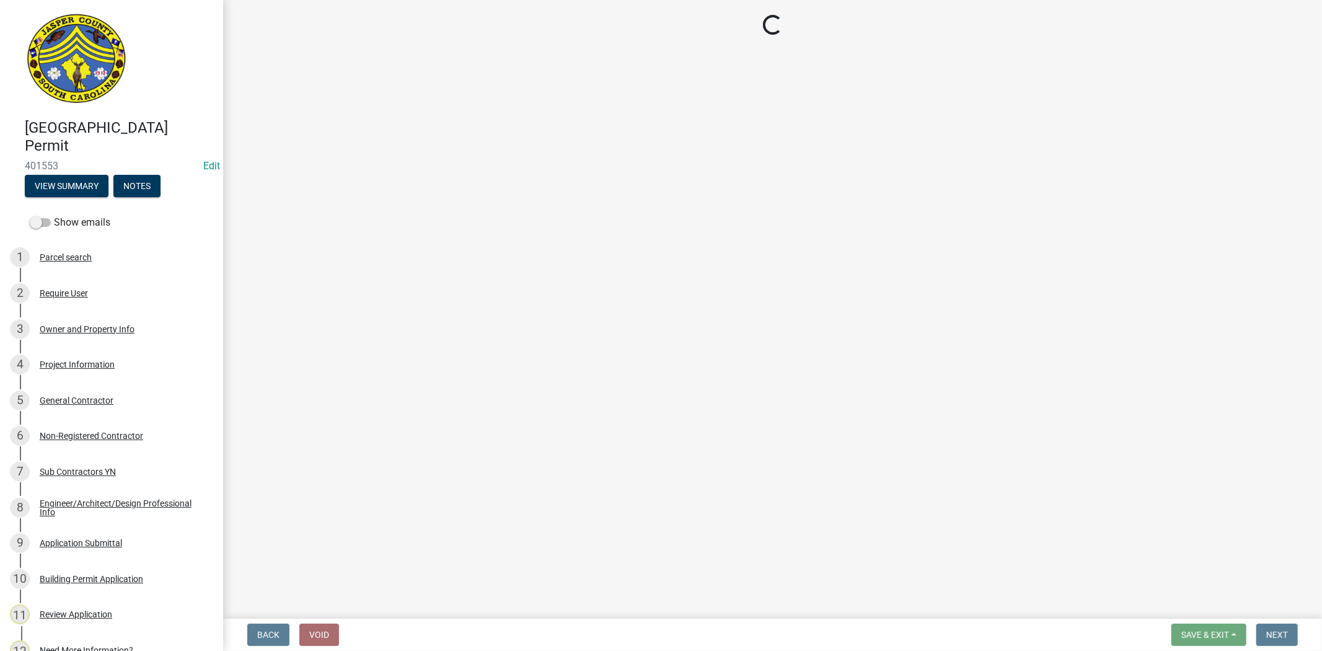
select select "d8ad81b1-fb71-4473-8687-b7f73eb7480a"
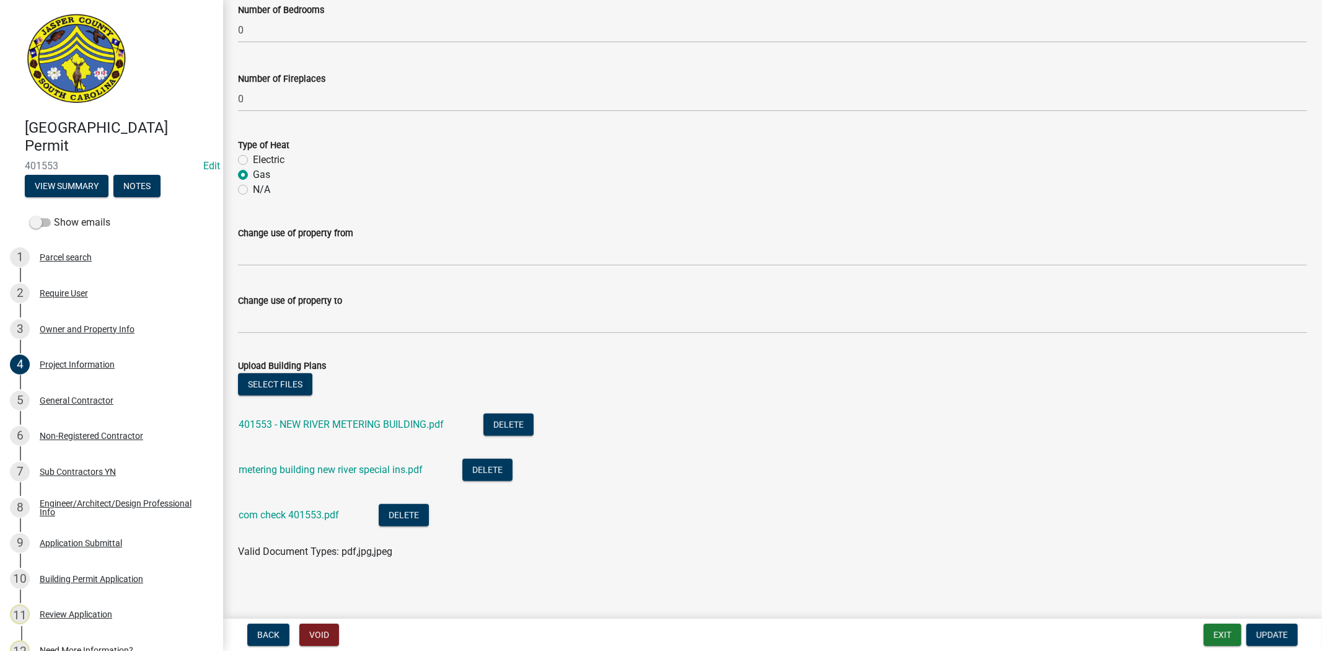
scroll to position [581, 0]
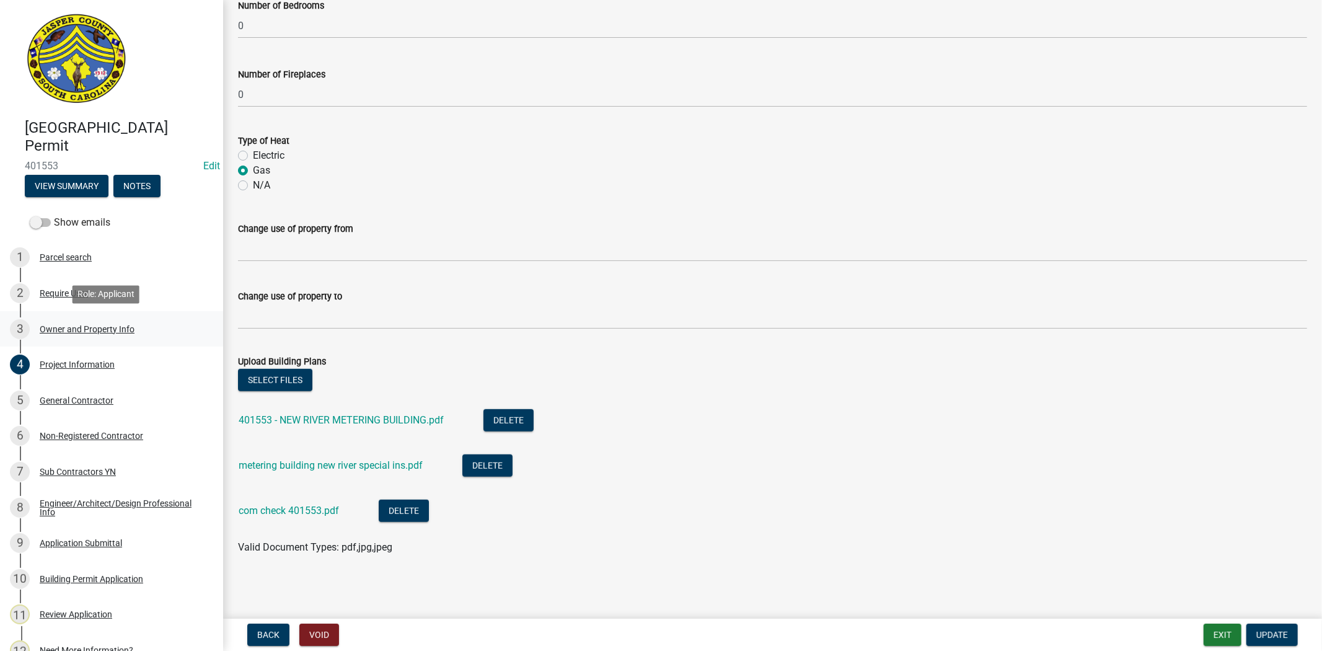
click at [81, 337] on div "3 Owner and Property Info" at bounding box center [106, 329] width 193 height 20
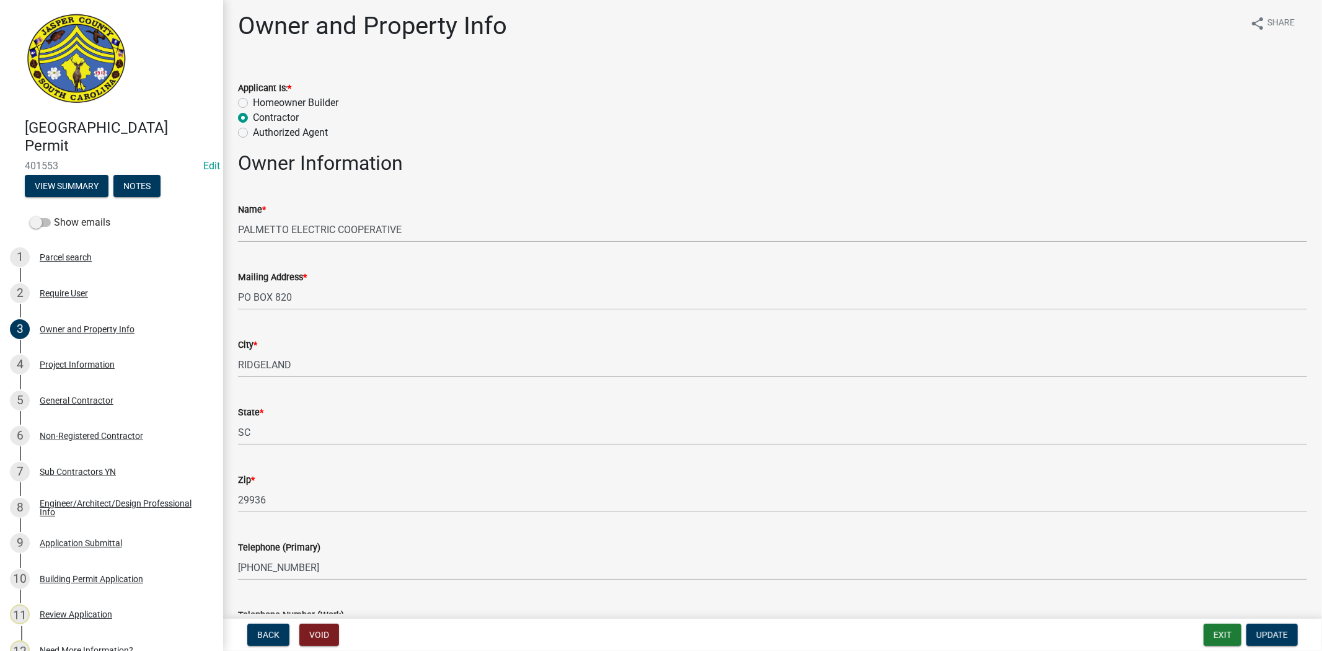
scroll to position [0, 0]
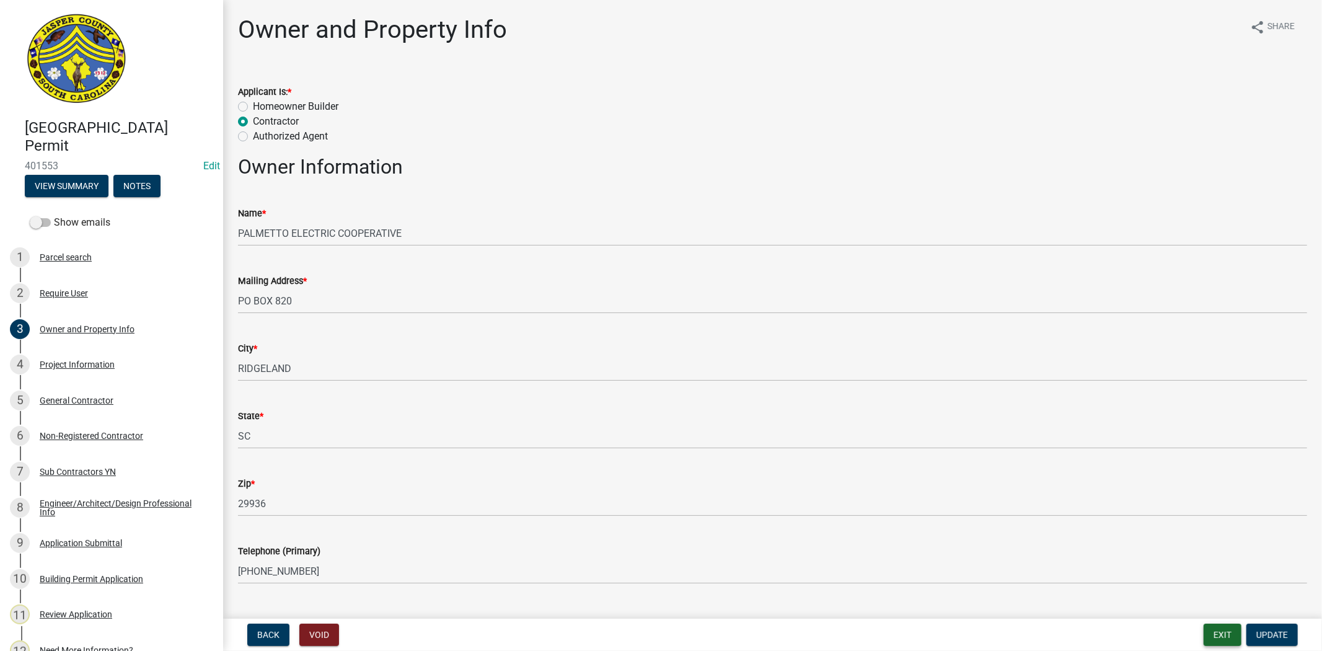
click at [1216, 633] on button "Exit" at bounding box center [1223, 635] width 38 height 22
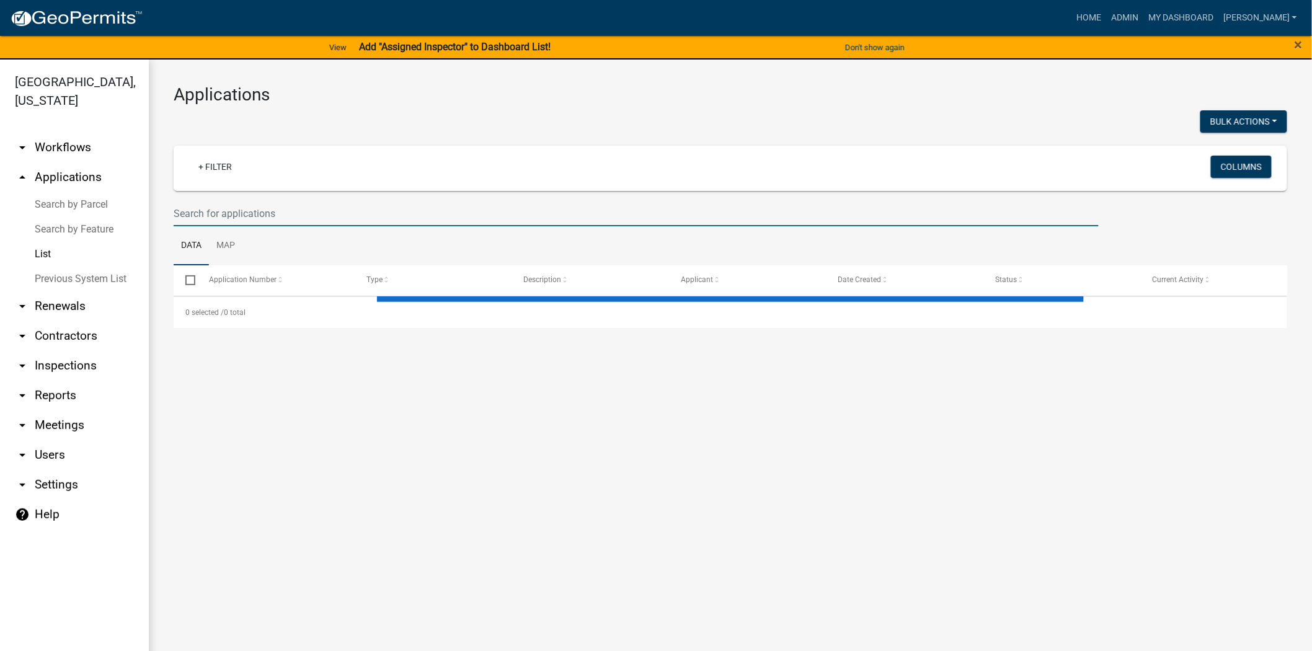
click at [454, 218] on input "text" at bounding box center [636, 213] width 925 height 25
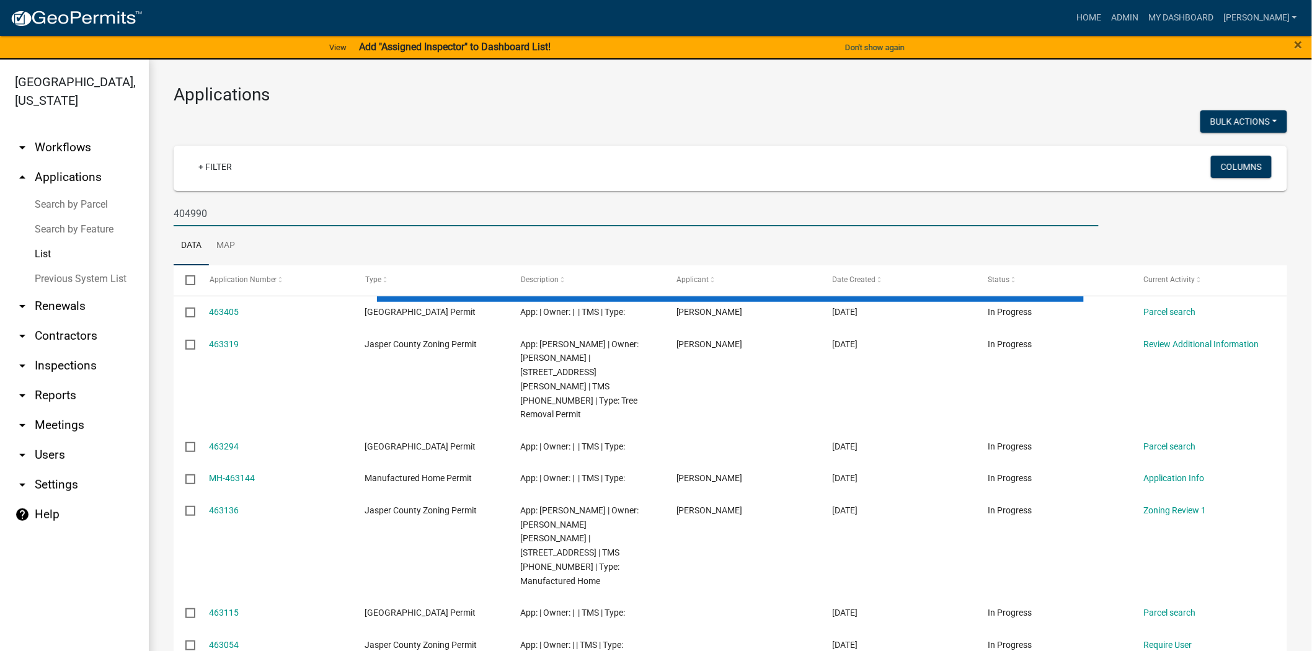
type input "404990"
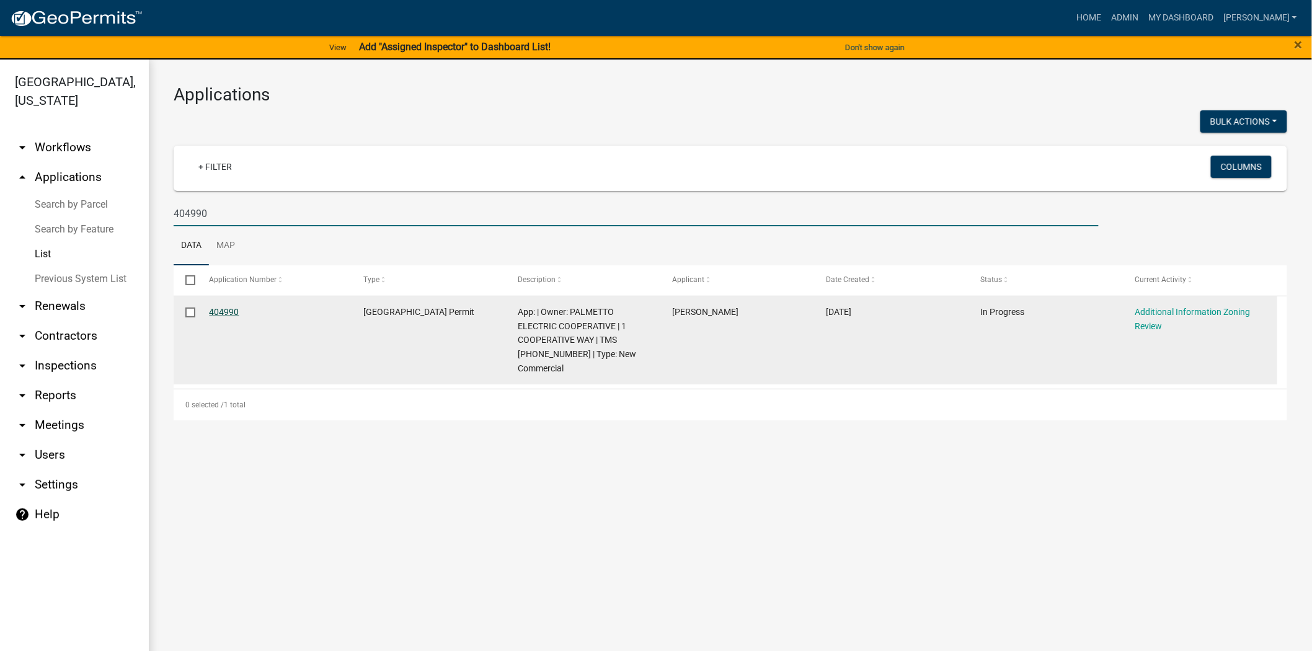
click at [223, 307] on link "404990" at bounding box center [225, 312] width 30 height 10
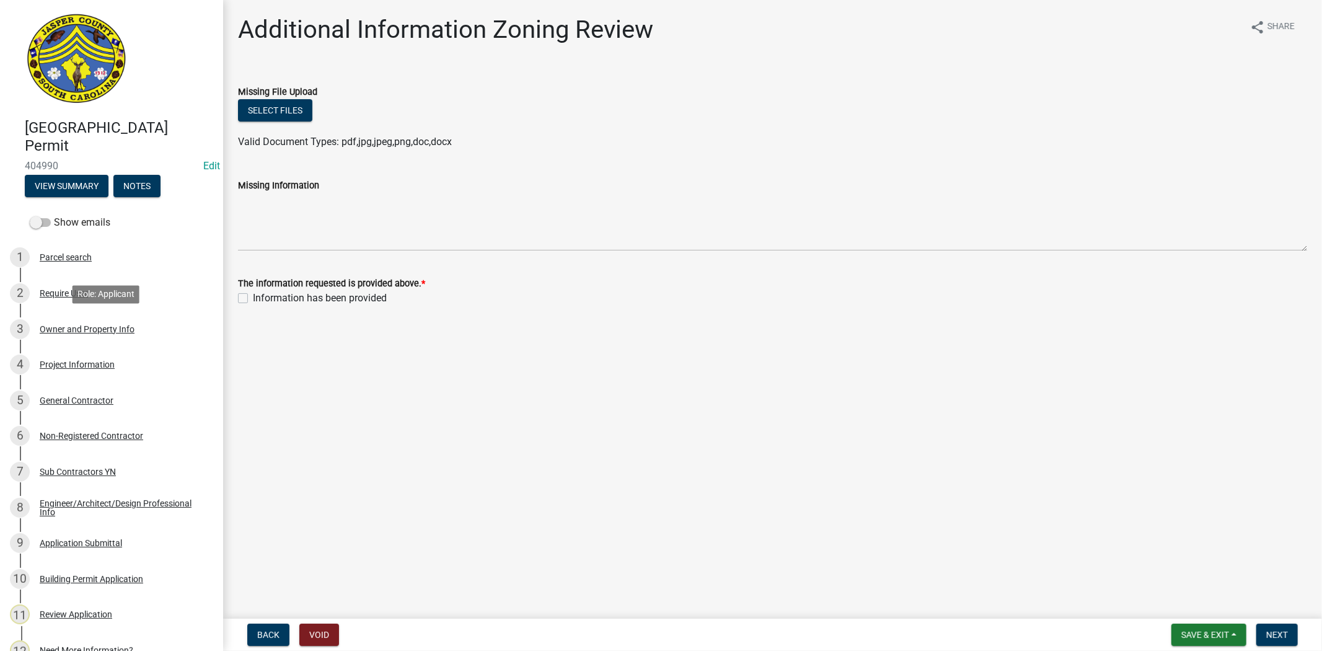
click at [82, 329] on div "Owner and Property Info" at bounding box center [87, 329] width 95 height 9
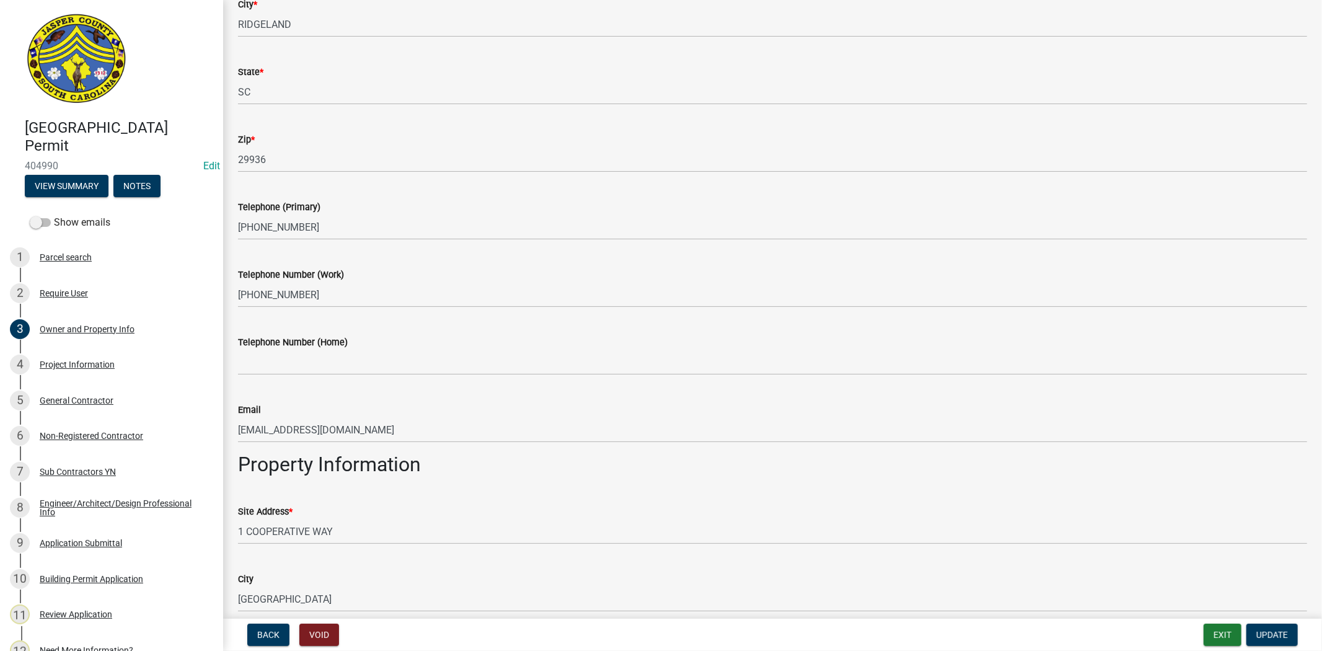
scroll to position [738, 0]
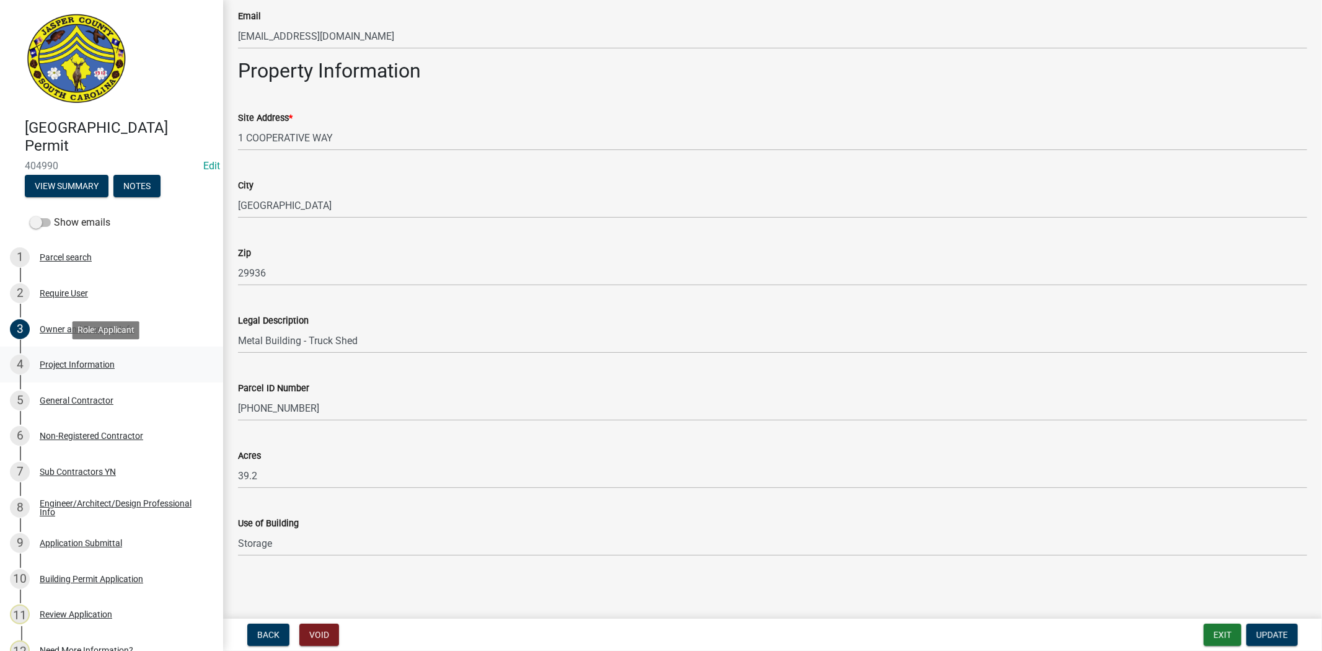
click at [115, 370] on div "4 Project Information" at bounding box center [106, 365] width 193 height 20
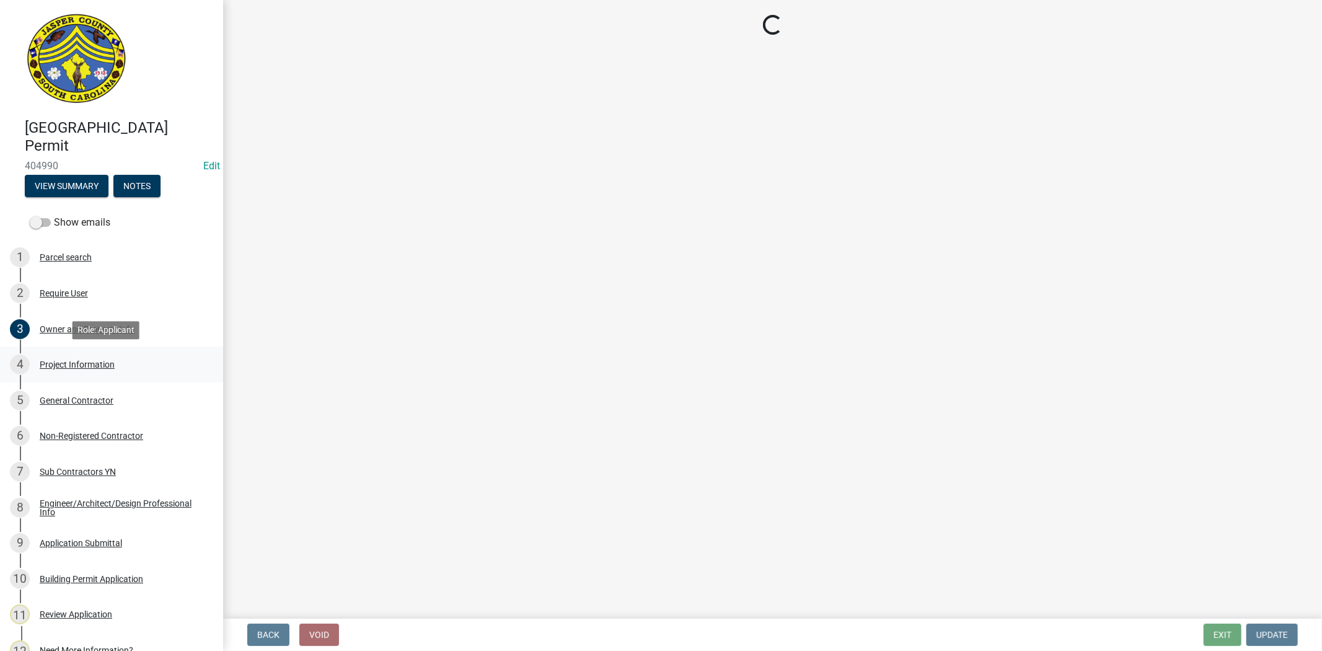
scroll to position [0, 0]
select select "d8ad81b1-fb71-4473-8687-b7f73eb7480a"
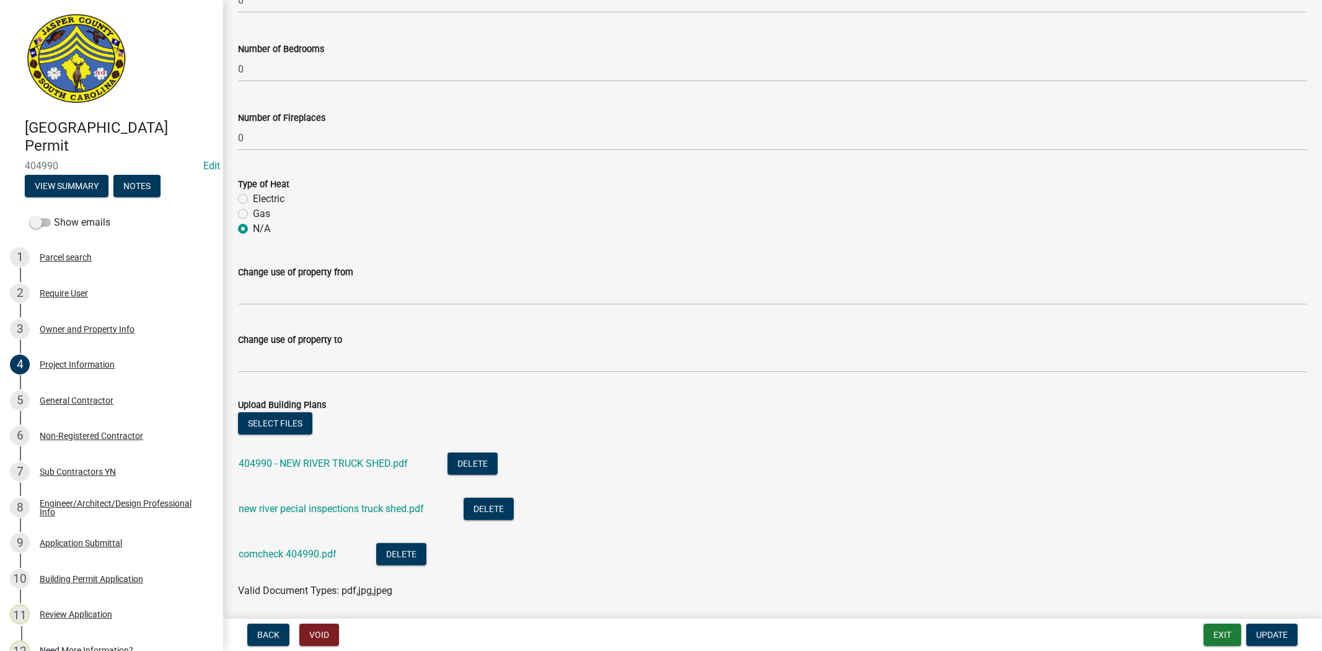
scroll to position [581, 0]
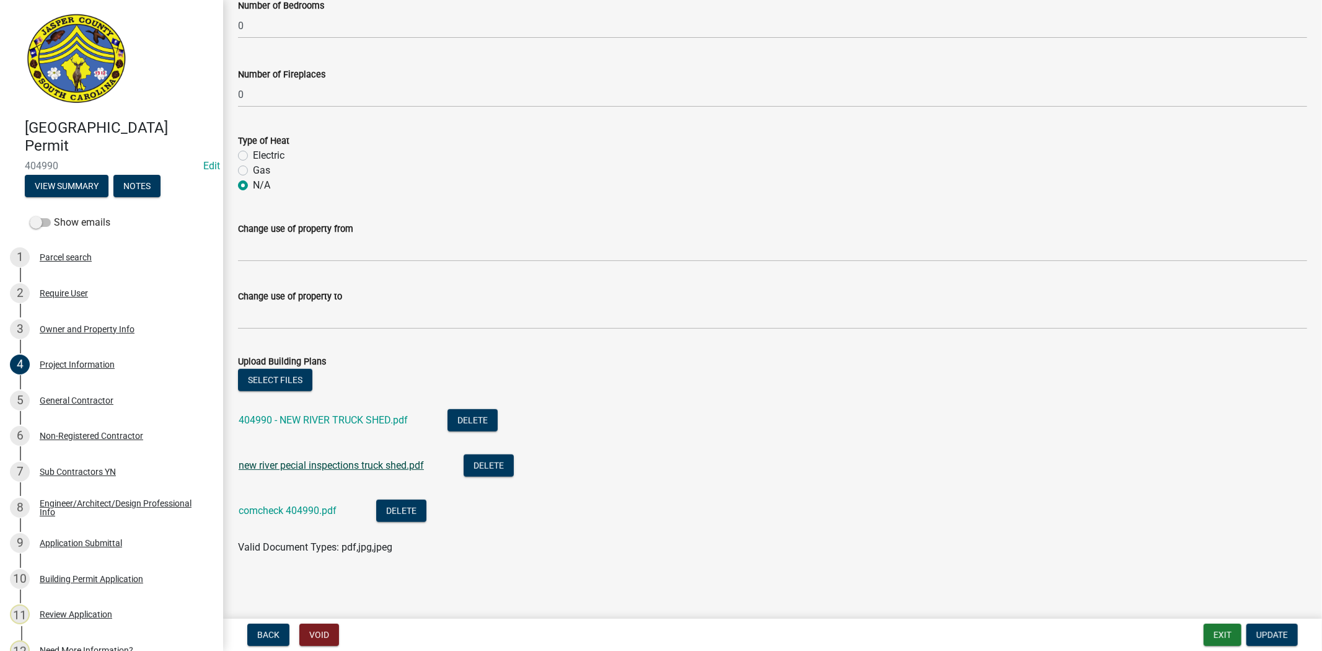
click at [291, 467] on link "new river pecial inspections truck shed.pdf" at bounding box center [331, 465] width 185 height 12
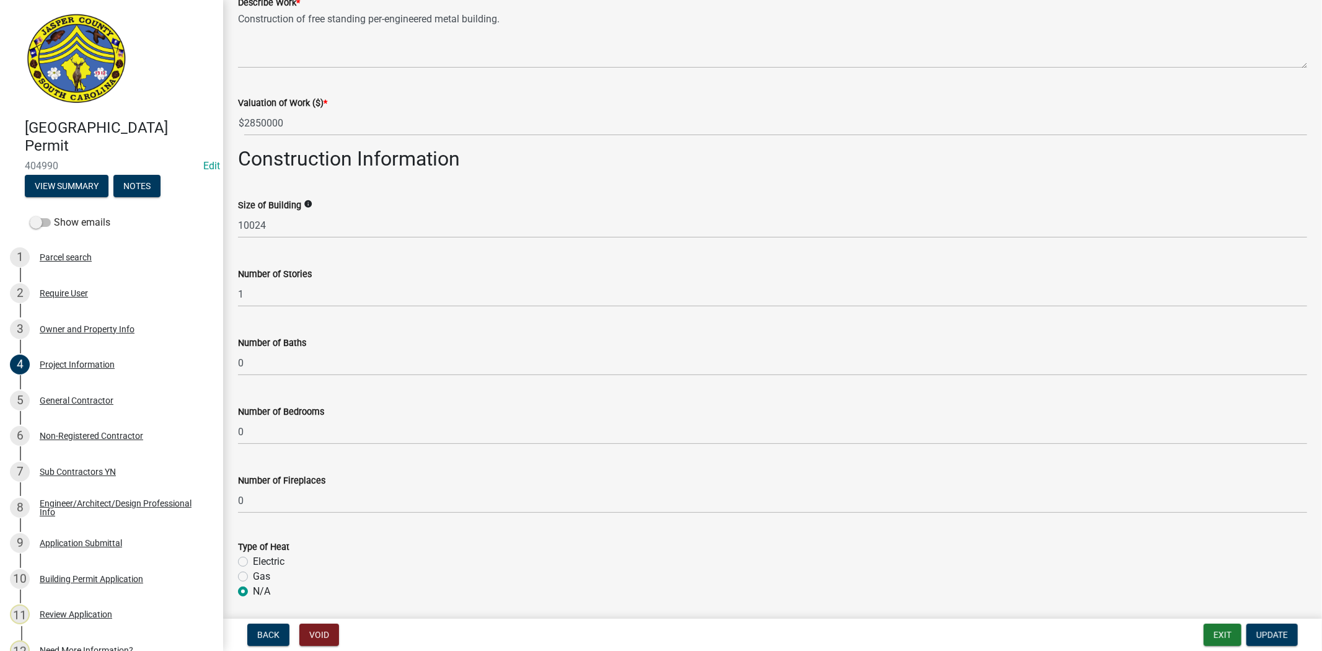
scroll to position [0, 0]
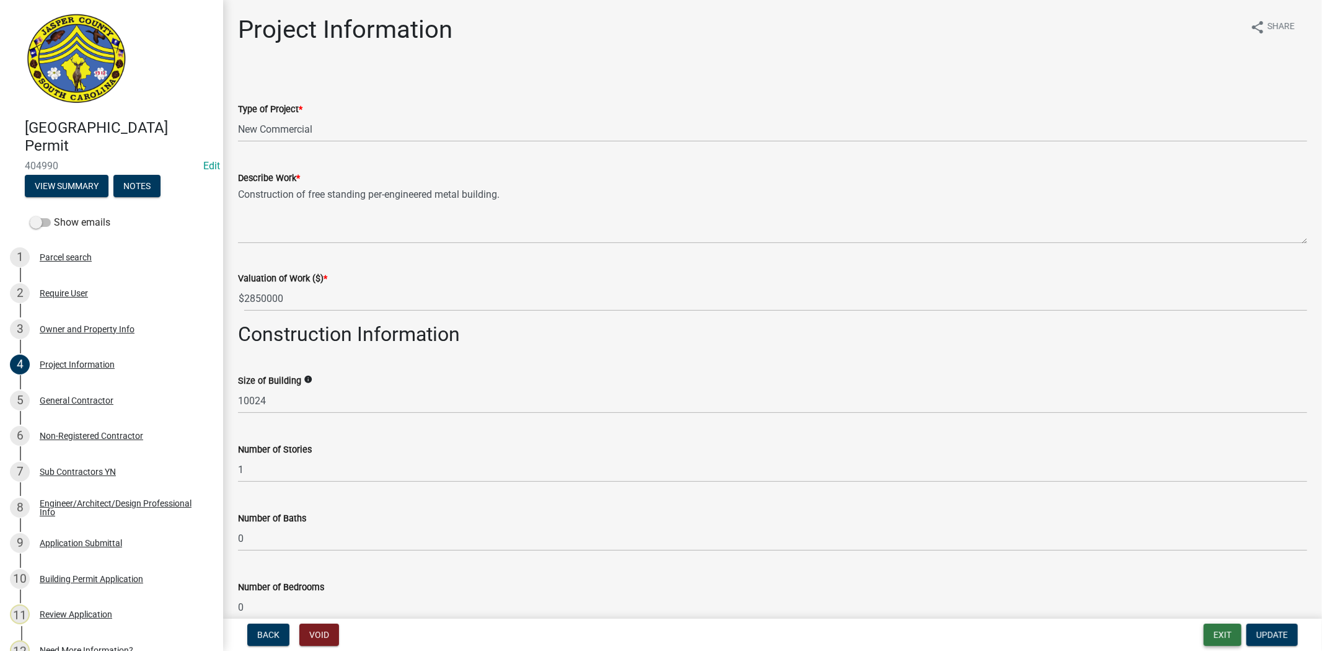
click at [1223, 629] on button "Exit" at bounding box center [1223, 635] width 38 height 22
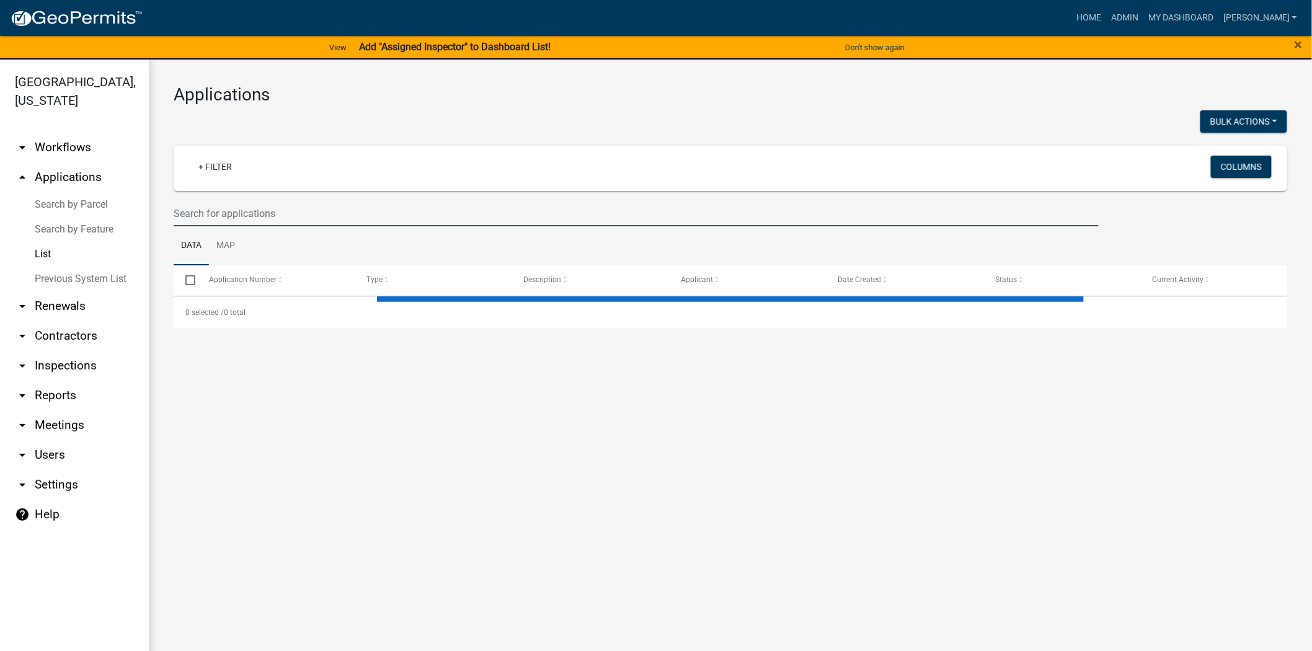
click at [291, 215] on input "text" at bounding box center [636, 213] width 925 height 25
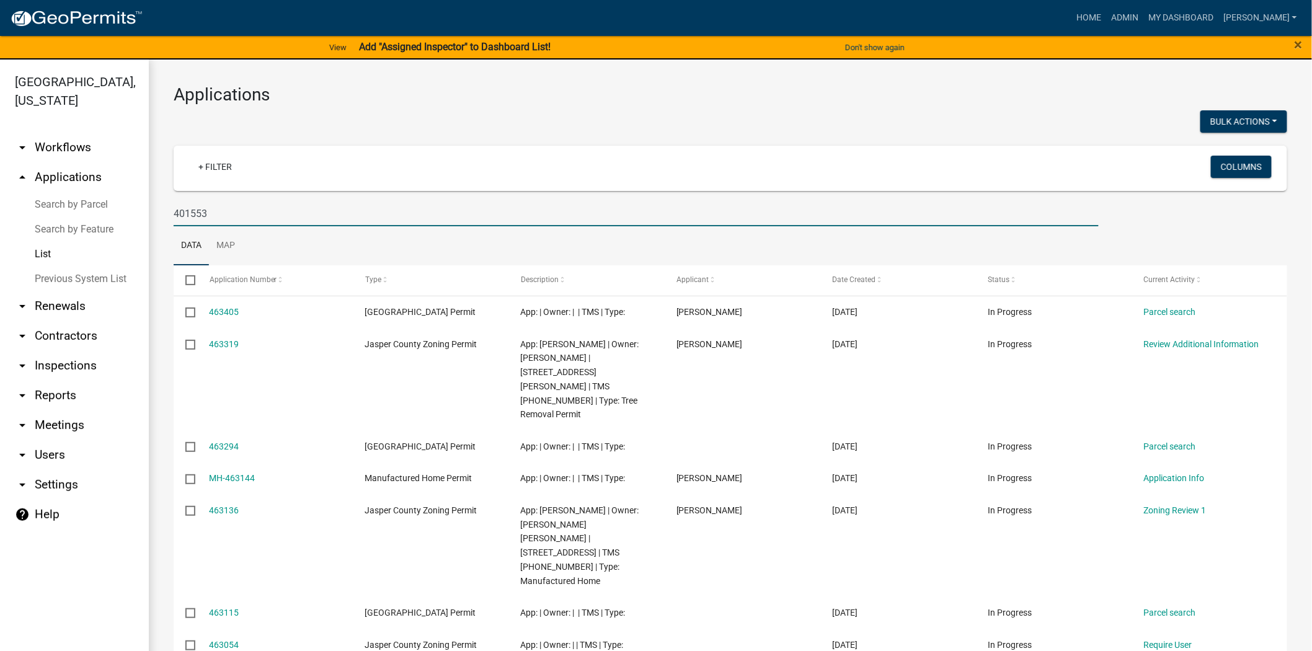
type input "401553"
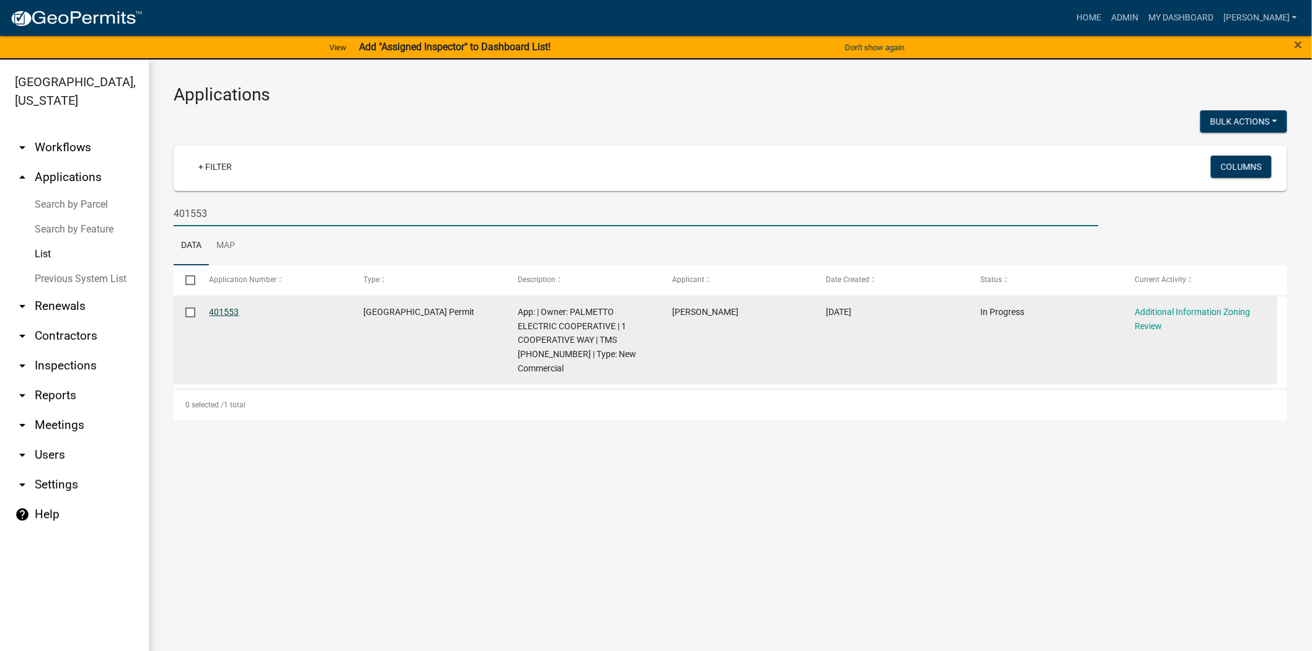
click at [227, 312] on link "401553" at bounding box center [225, 312] width 30 height 10
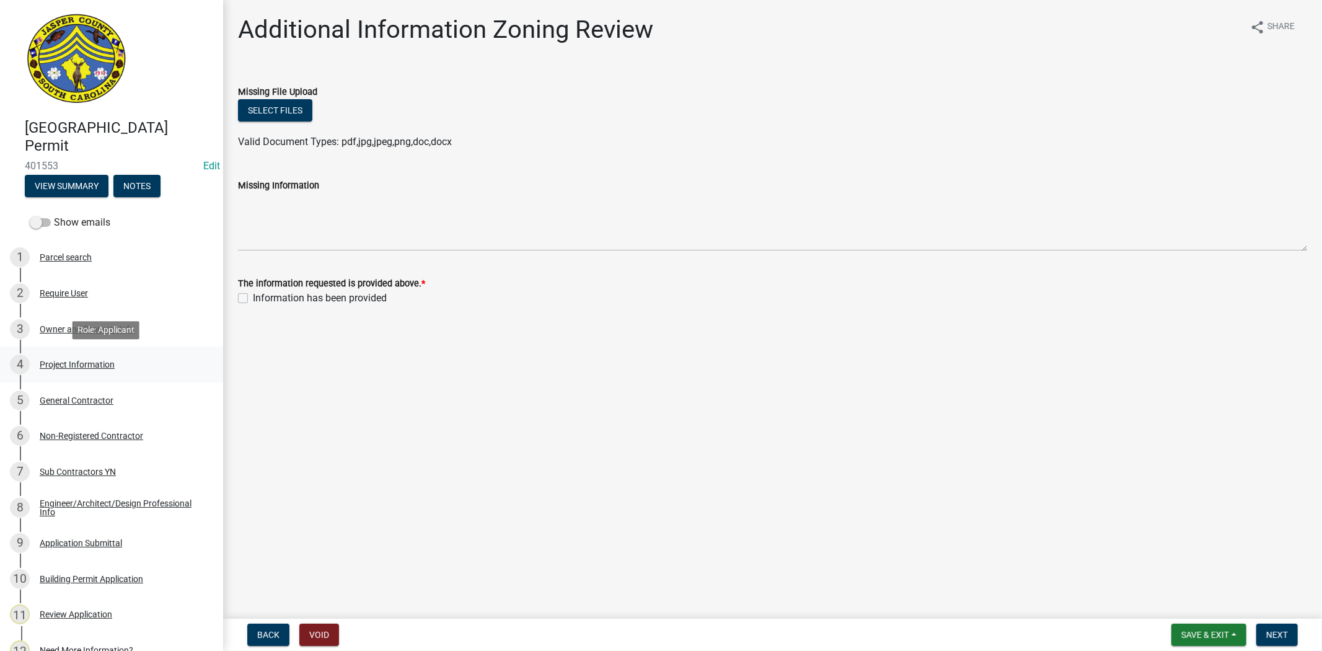
click at [108, 352] on link "4 Project Information" at bounding box center [111, 365] width 223 height 36
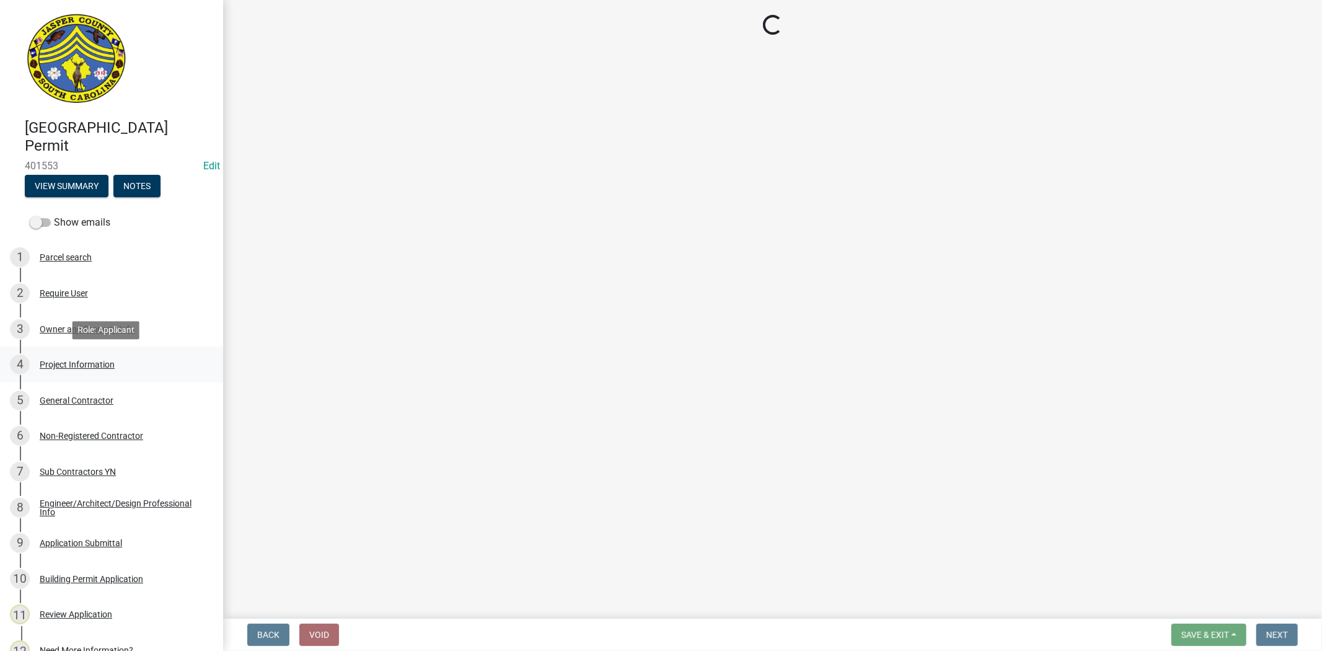
select select "d8ad81b1-fb71-4473-8687-b7f73eb7480a"
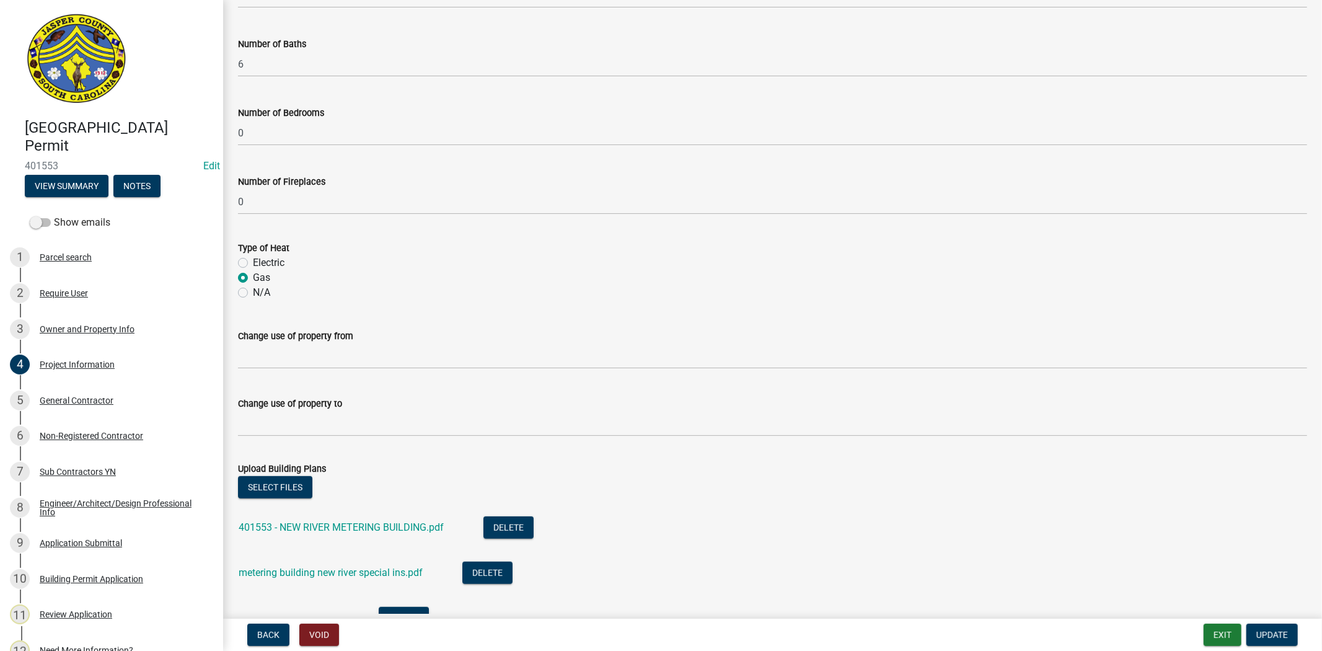
scroll to position [581, 0]
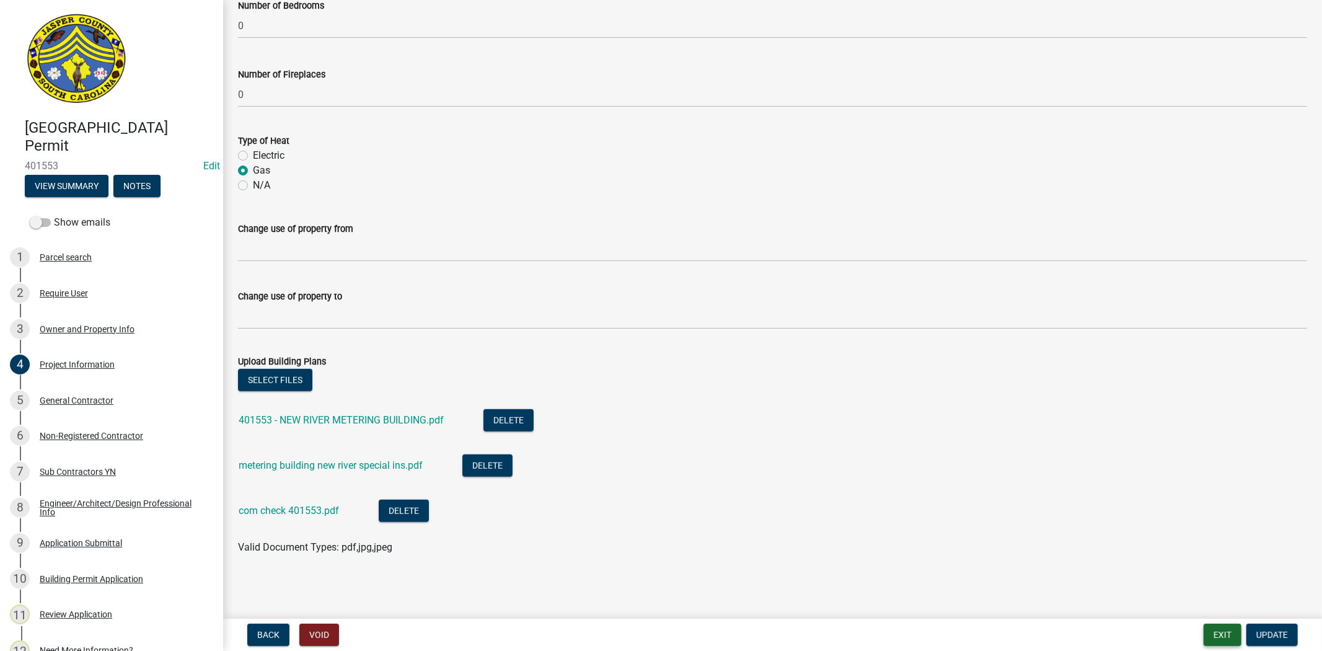
click at [1213, 634] on button "Exit" at bounding box center [1223, 635] width 38 height 22
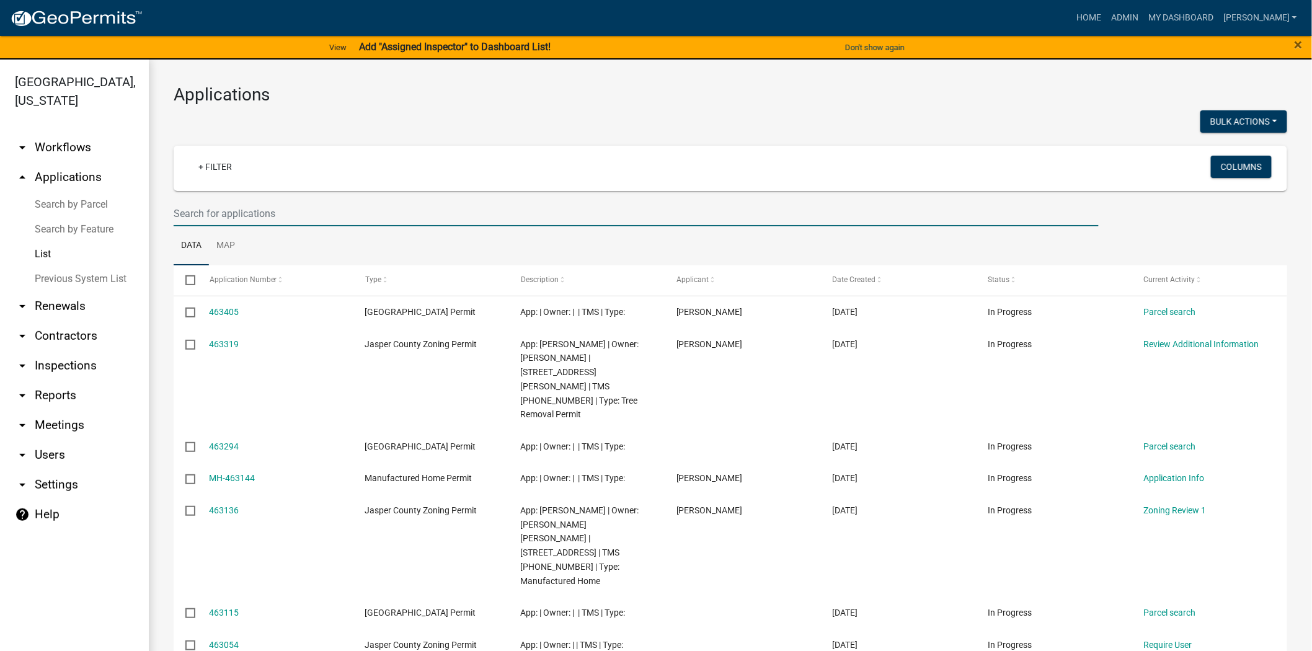
click at [248, 212] on input "text" at bounding box center [636, 213] width 925 height 25
type input "438708"
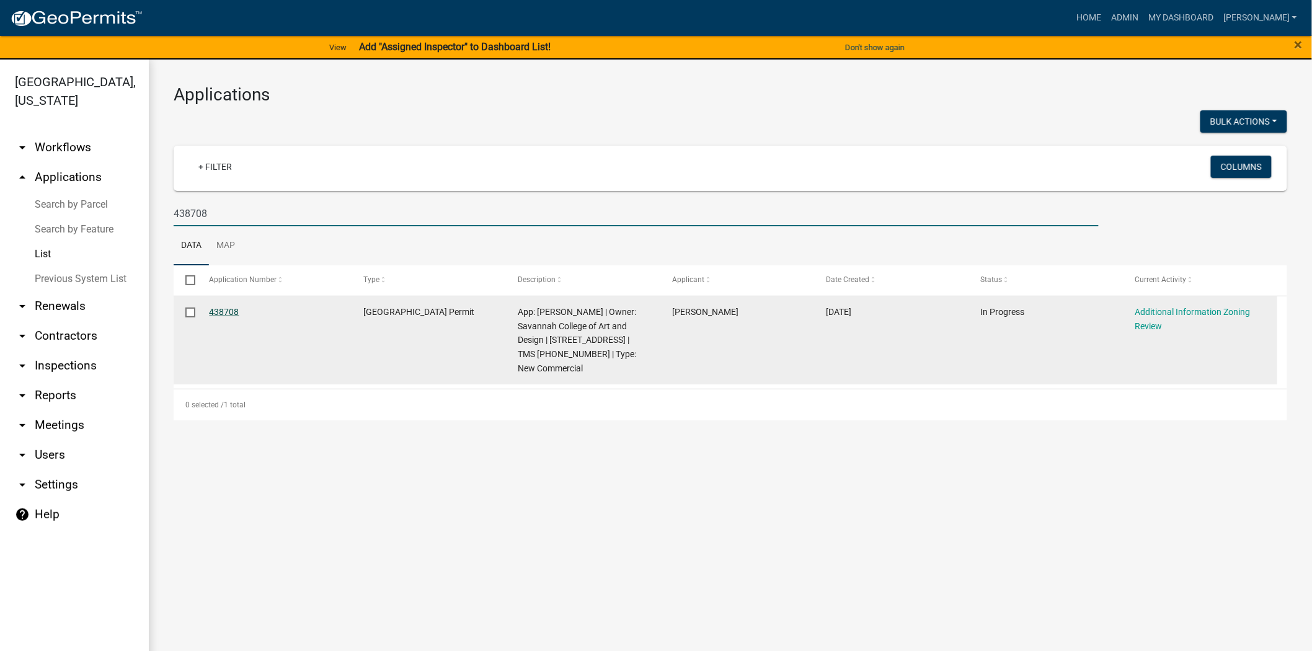
click at [231, 310] on link "438708" at bounding box center [225, 312] width 30 height 10
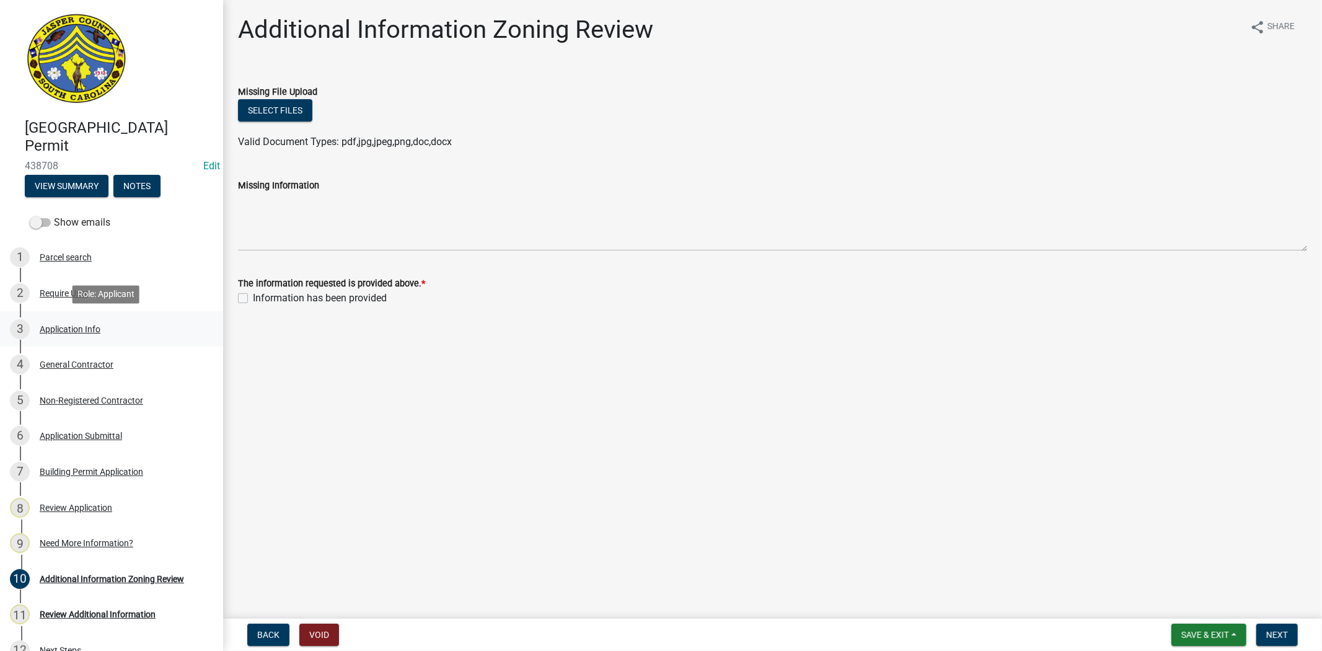
click at [72, 336] on div "3 Application Info" at bounding box center [106, 329] width 193 height 20
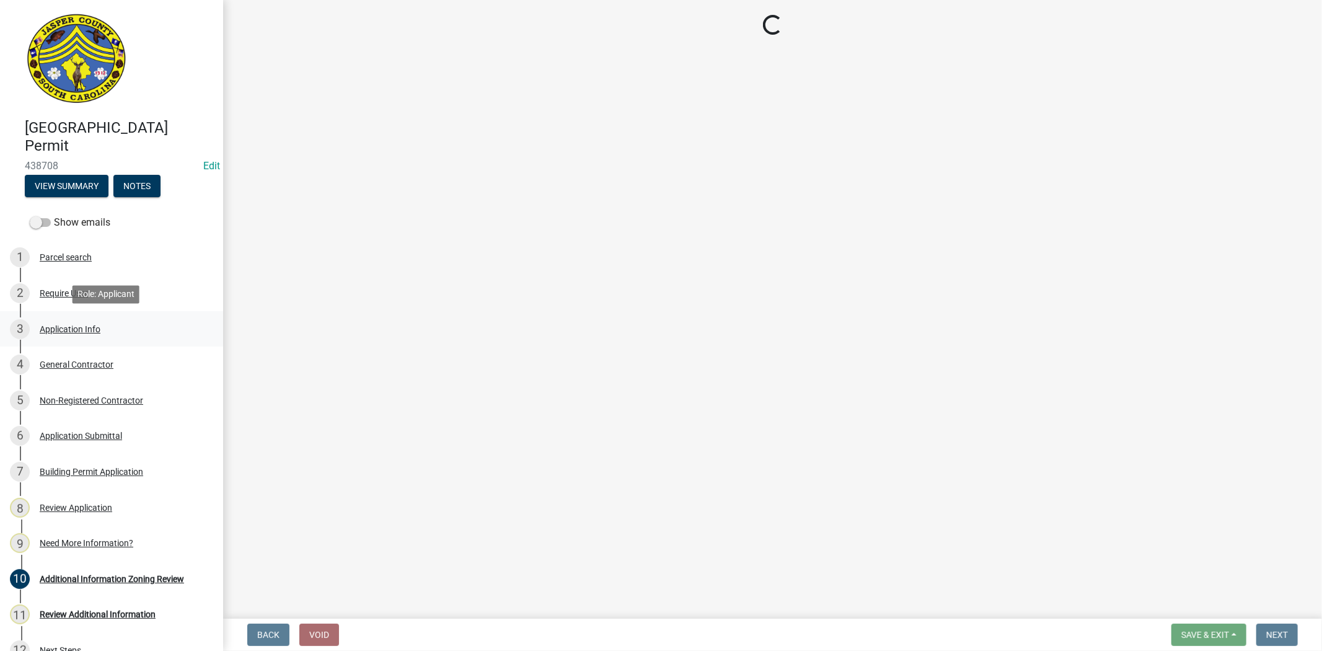
select select "d8ad81b1-fb71-4473-8687-b7f73eb7480a"
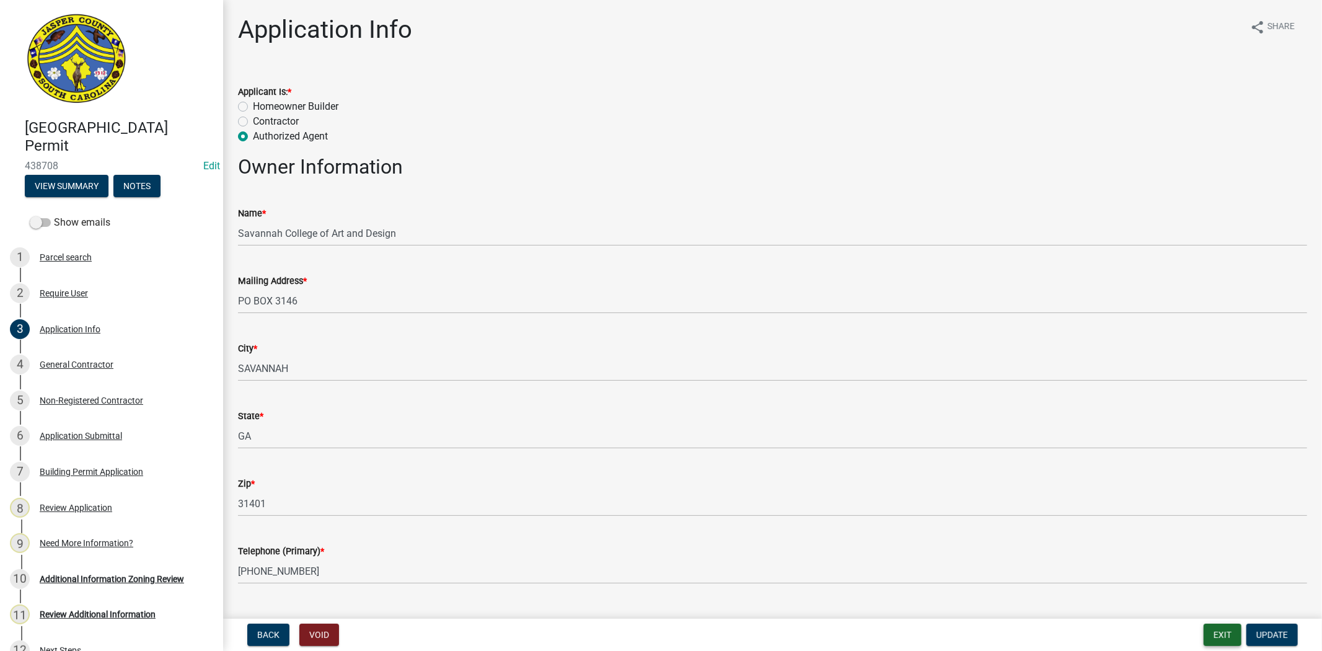
click at [1209, 640] on button "Exit" at bounding box center [1223, 635] width 38 height 22
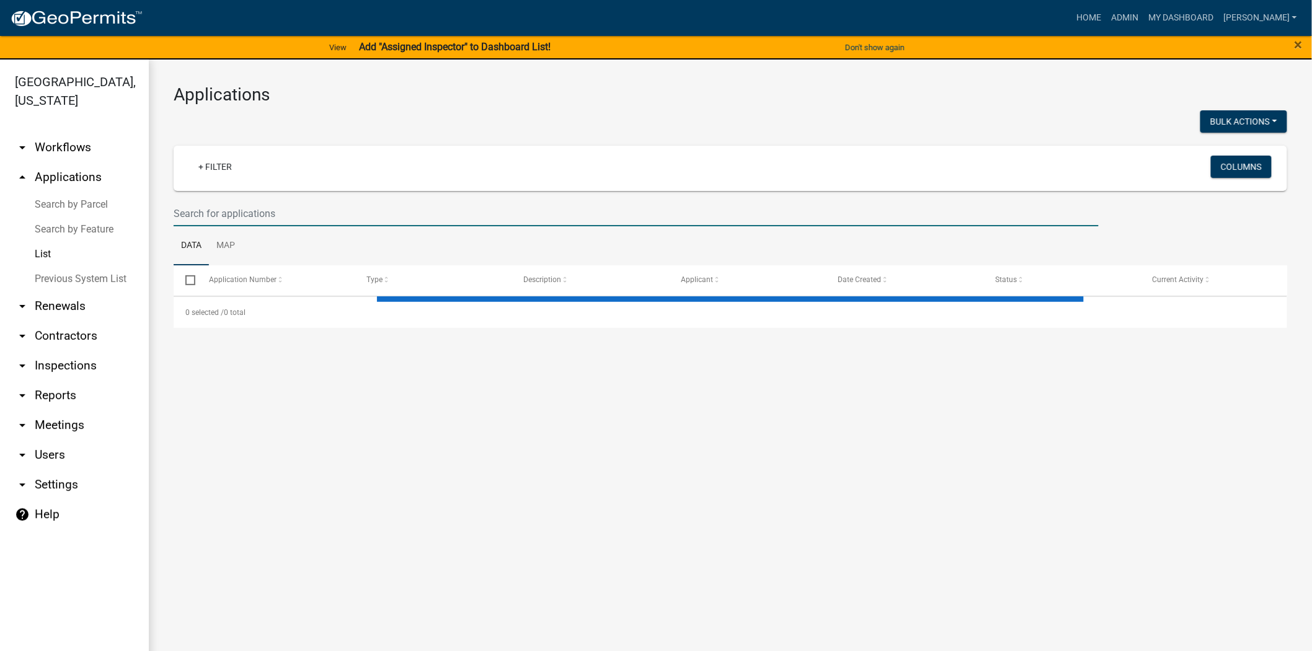
click at [332, 212] on input "text" at bounding box center [636, 213] width 925 height 25
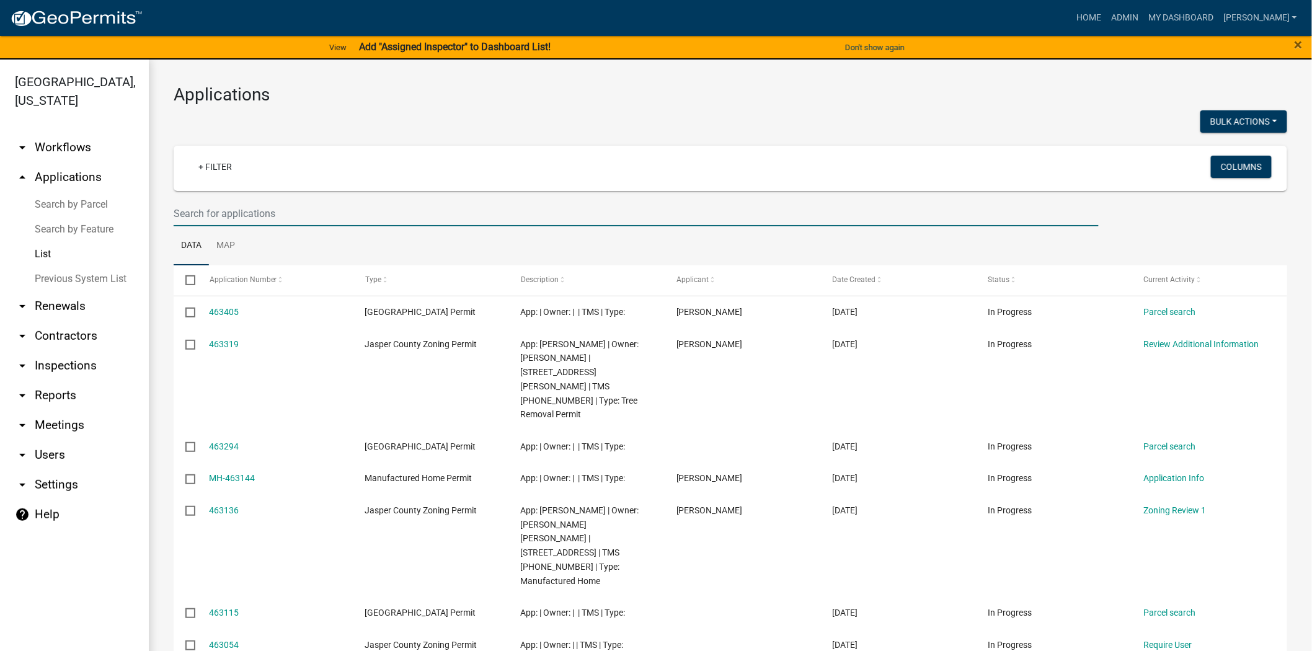
type input "3"
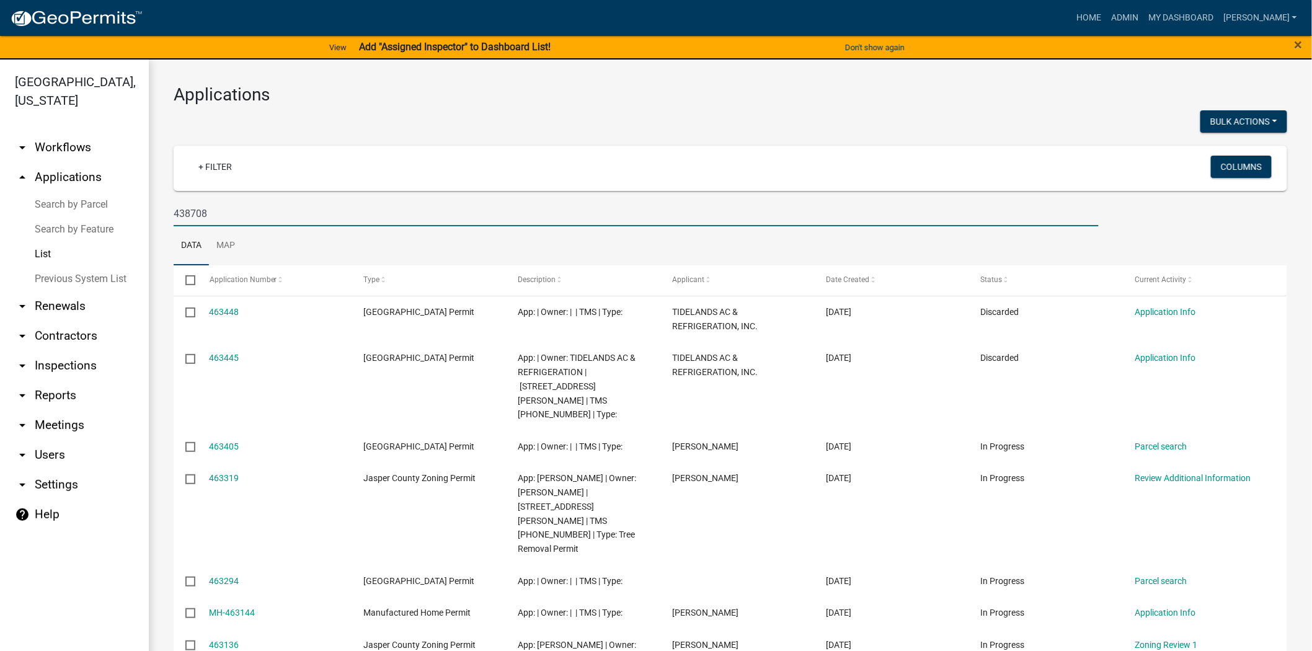
type input "438708"
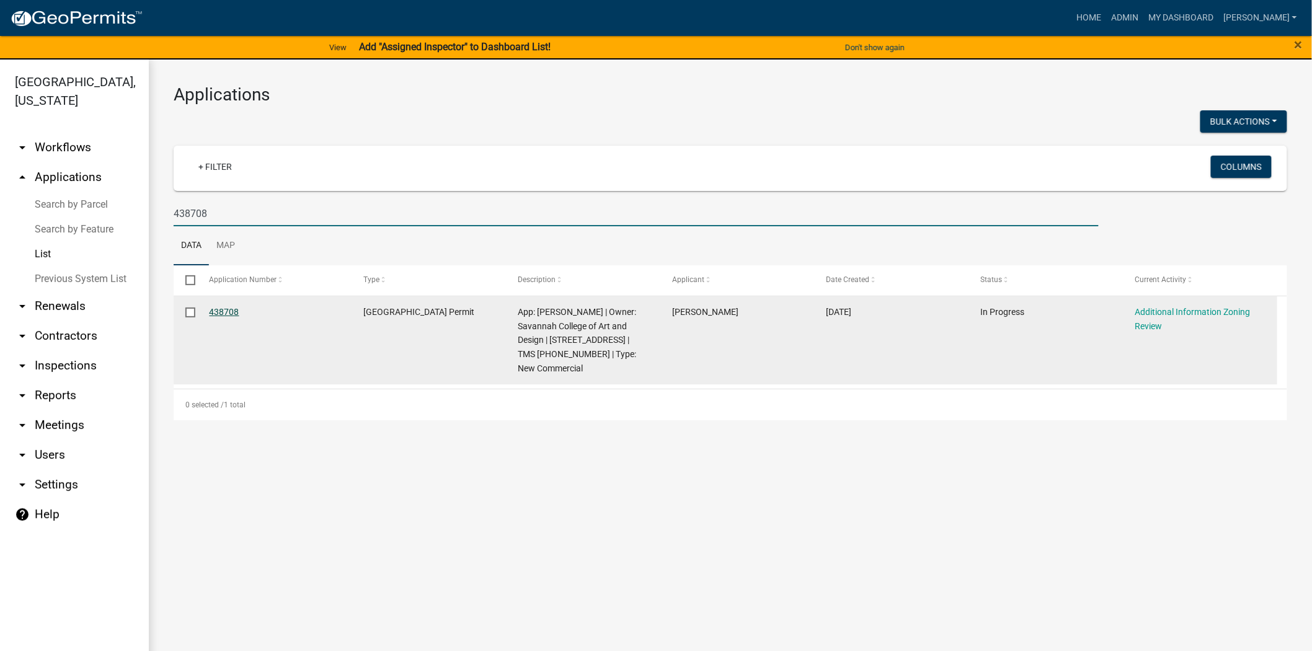
click at [223, 313] on link "438708" at bounding box center [225, 312] width 30 height 10
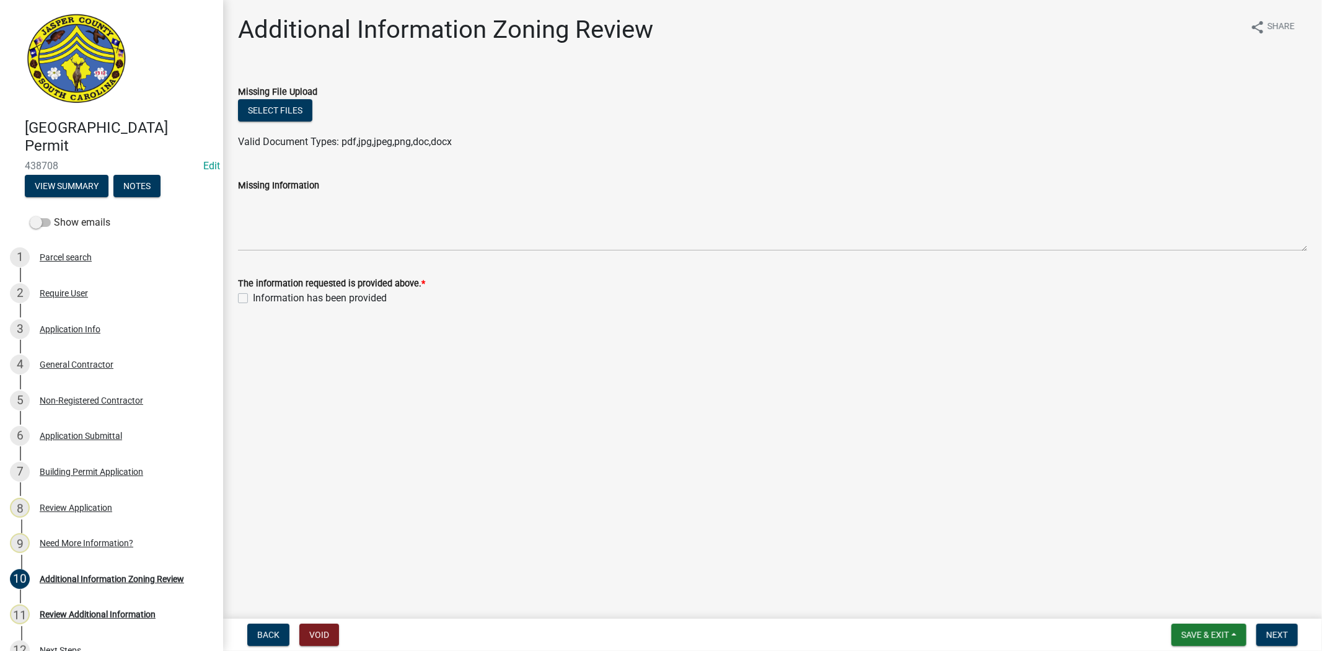
click at [132, 330] on div "3 Application Info" at bounding box center [106, 329] width 193 height 20
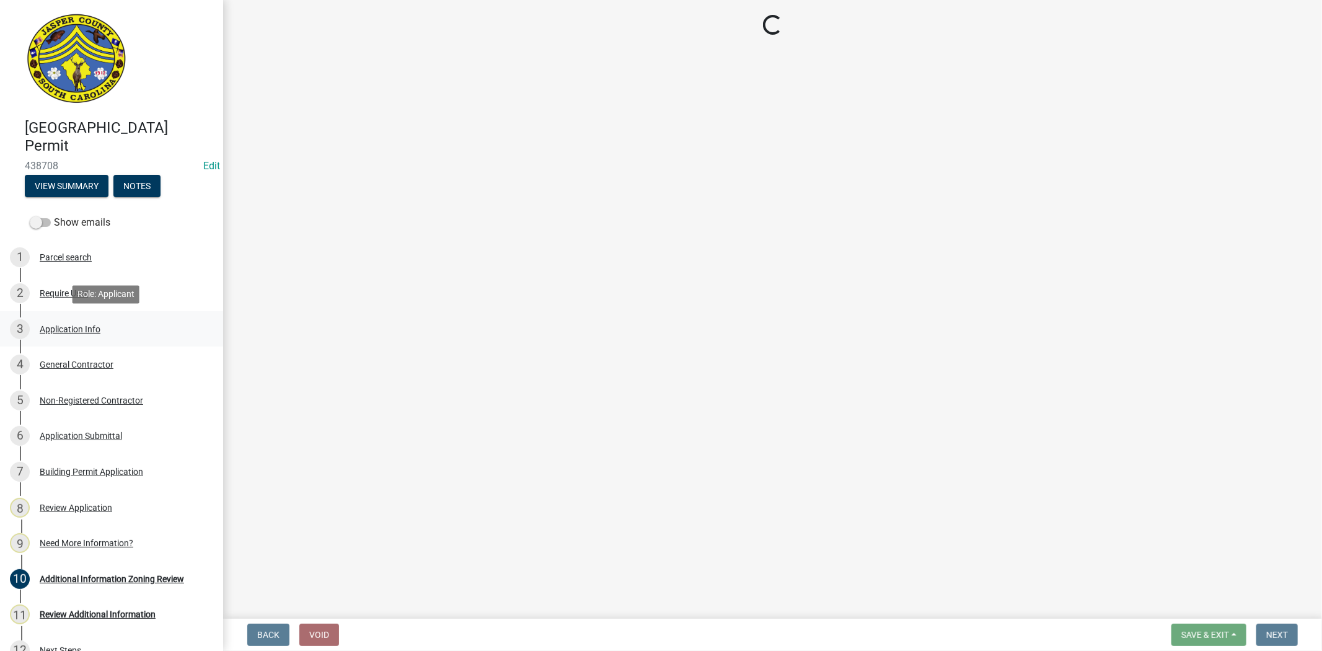
select select "d8ad81b1-fb71-4473-8687-b7f73eb7480a"
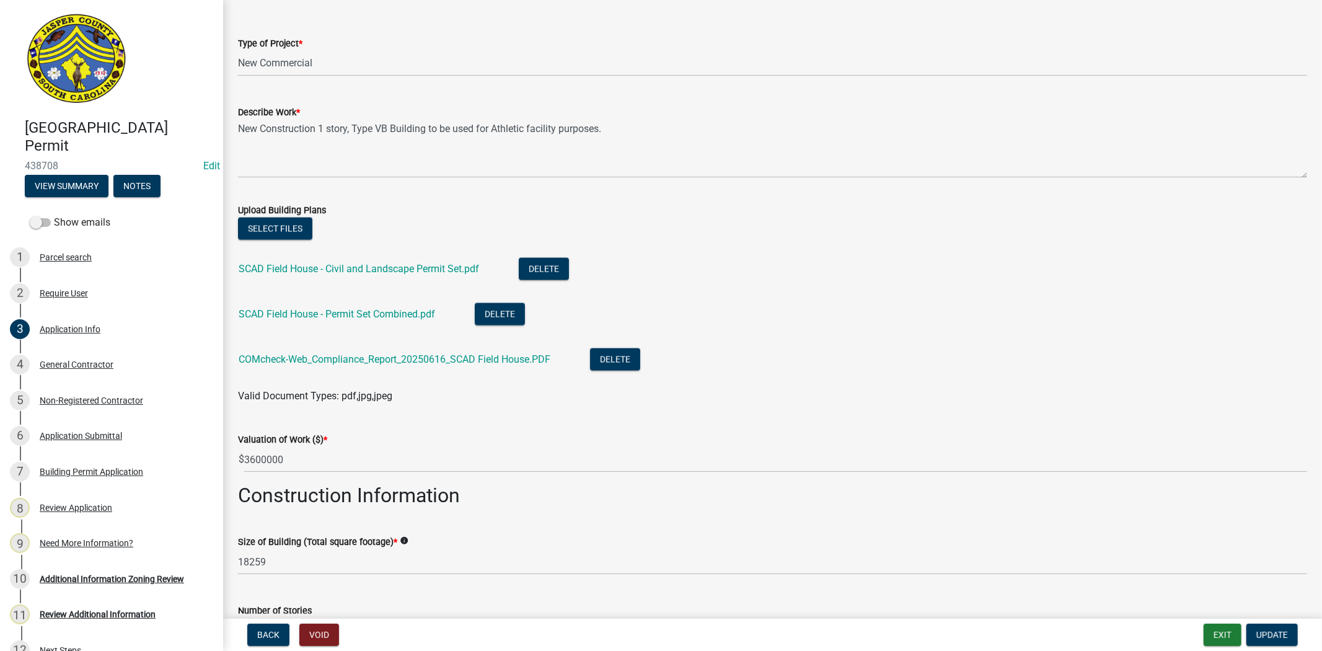
scroll to position [1601, 0]
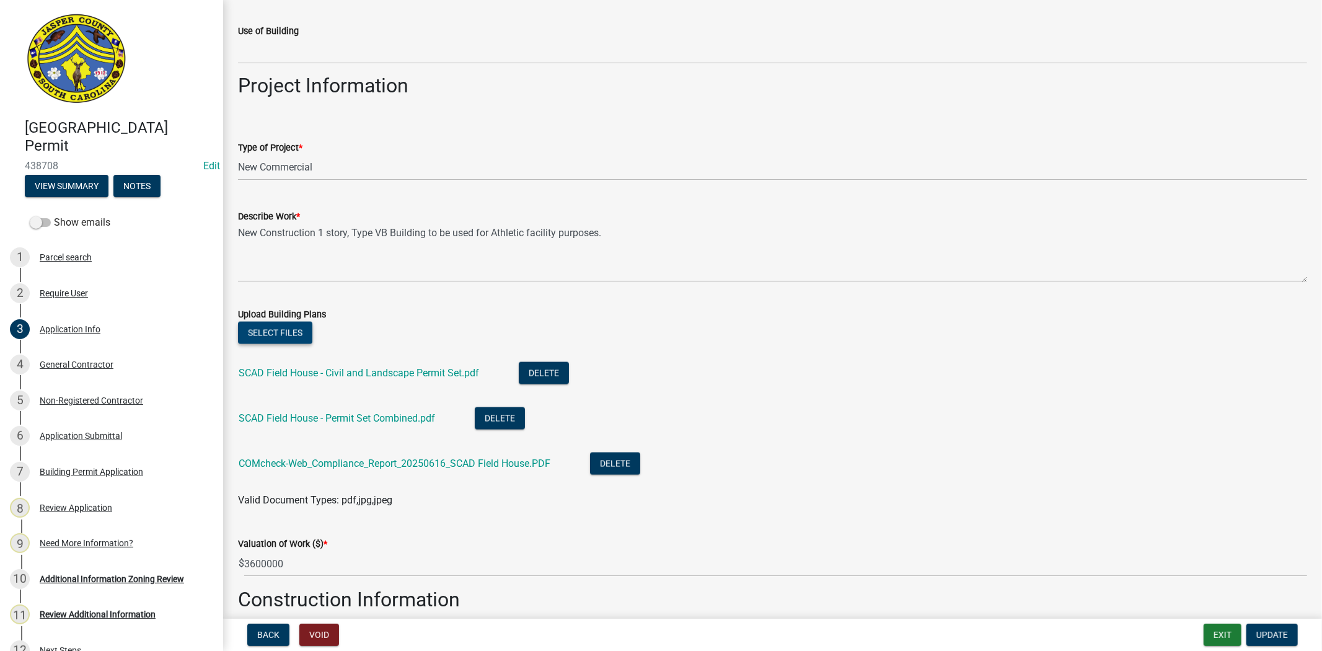
click at [267, 327] on button "Select files" at bounding box center [275, 333] width 74 height 22
click at [250, 332] on button "Select files" at bounding box center [275, 333] width 74 height 22
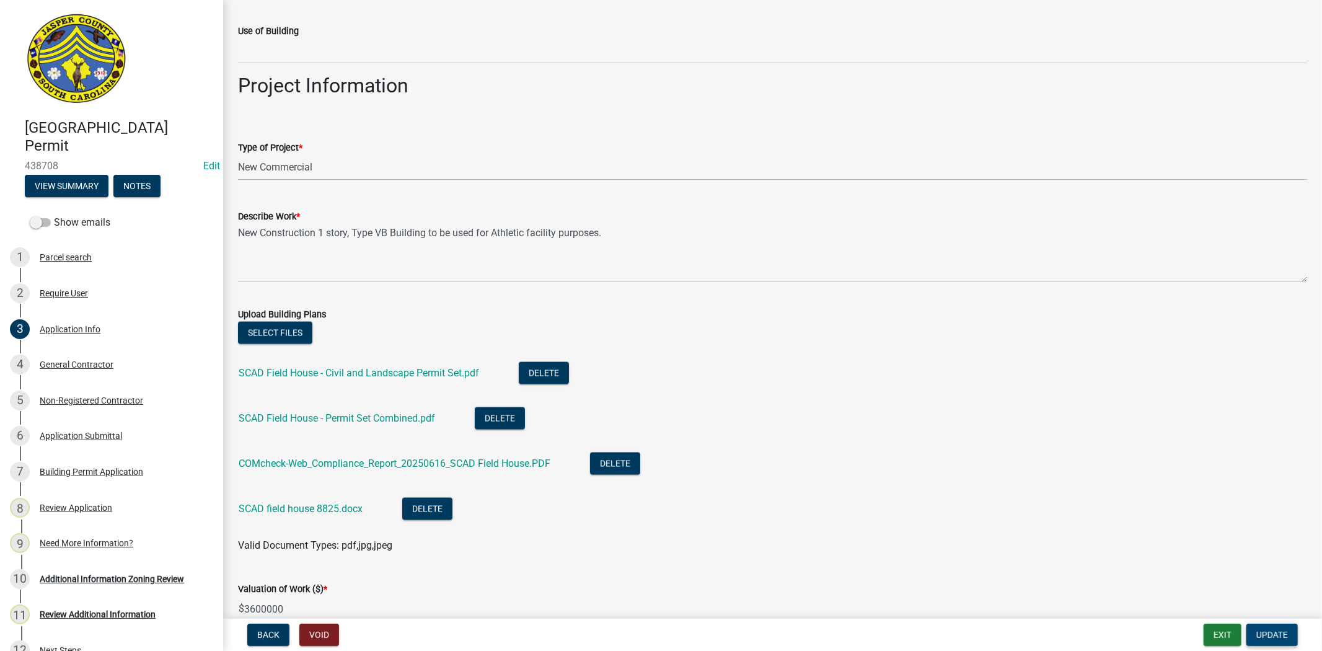
click at [1262, 631] on span "Update" at bounding box center [1273, 635] width 32 height 10
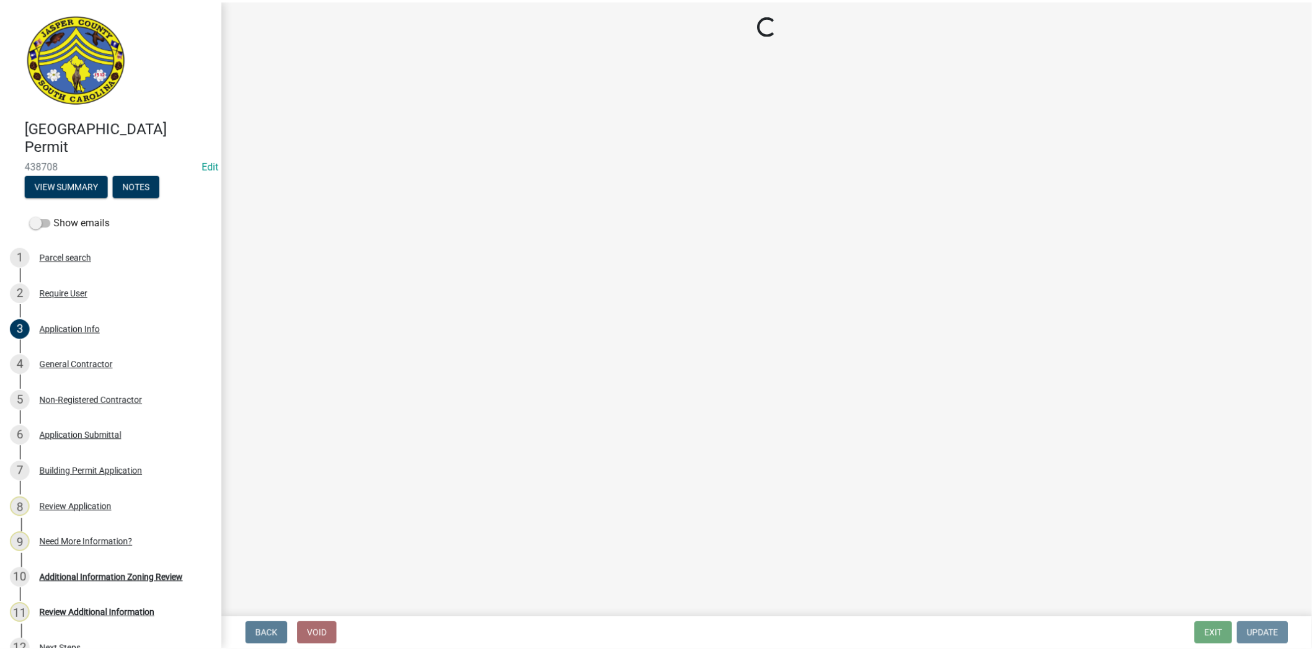
scroll to position [0, 0]
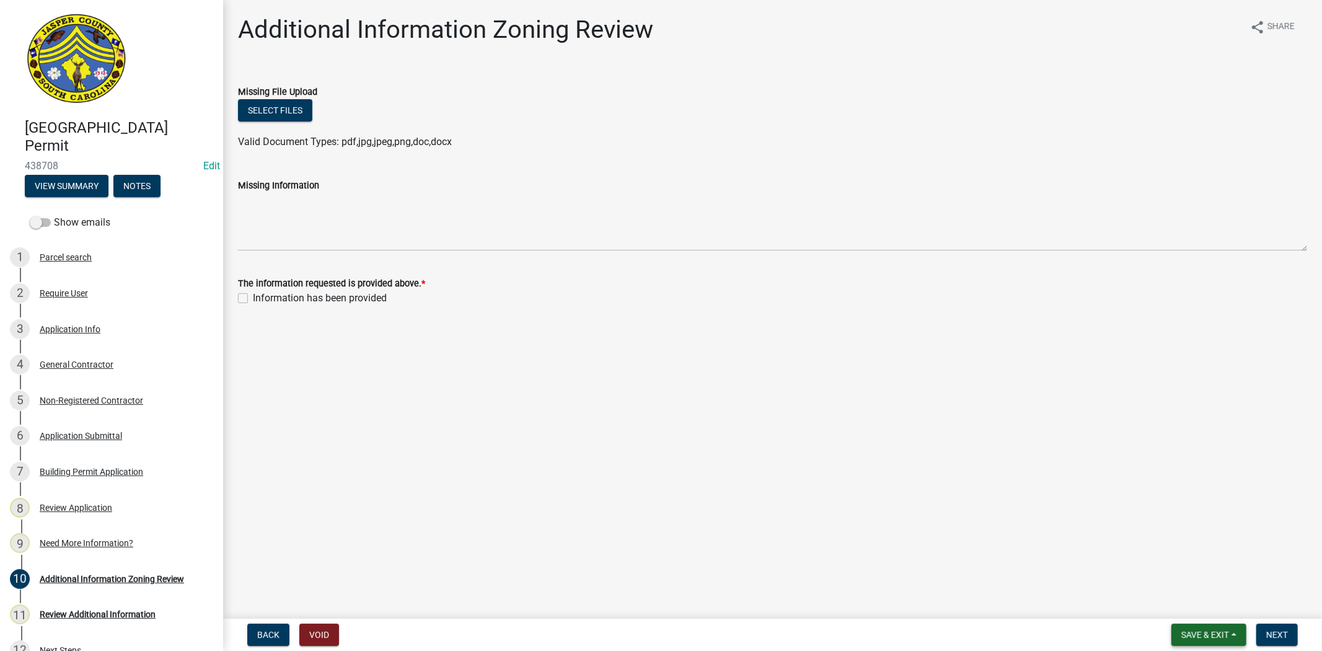
click at [1197, 634] on span "Save & Exit" at bounding box center [1206, 635] width 48 height 10
click at [1183, 600] on button "Save & Exit" at bounding box center [1196, 603] width 99 height 30
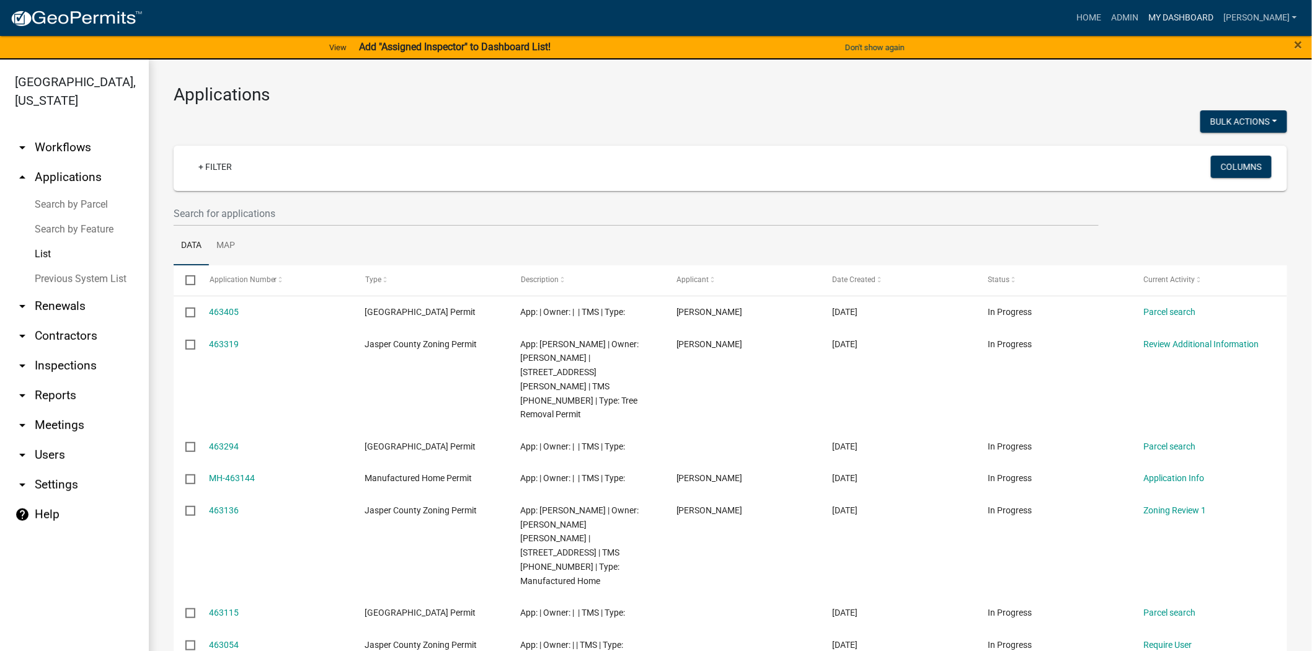
click at [1211, 17] on link "My Dashboard" at bounding box center [1180, 18] width 75 height 24
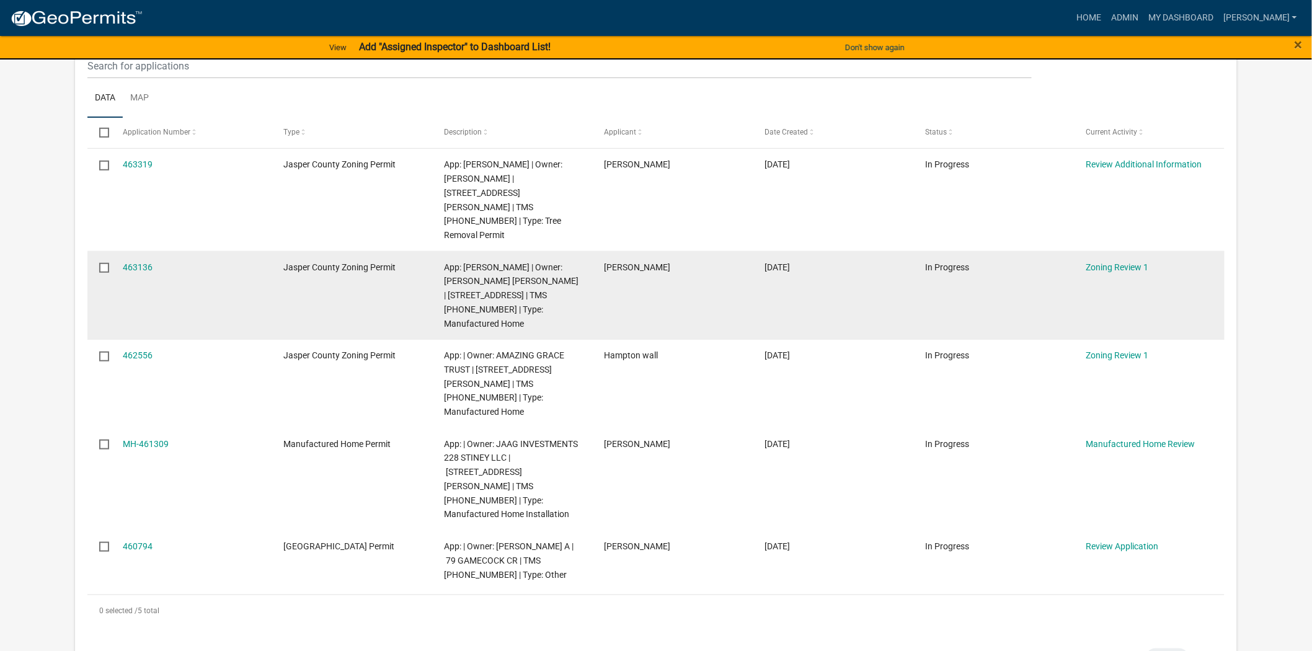
scroll to position [206, 0]
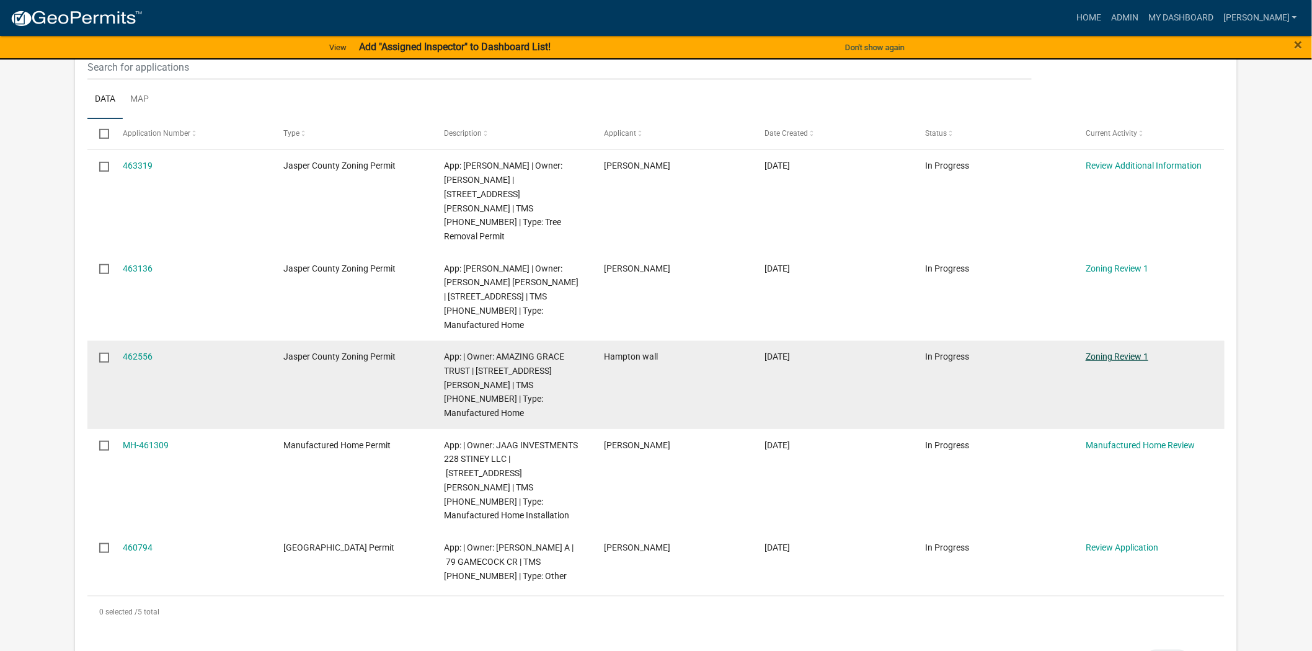
click at [1120, 352] on link "Zoning Review 1" at bounding box center [1116, 357] width 63 height 10
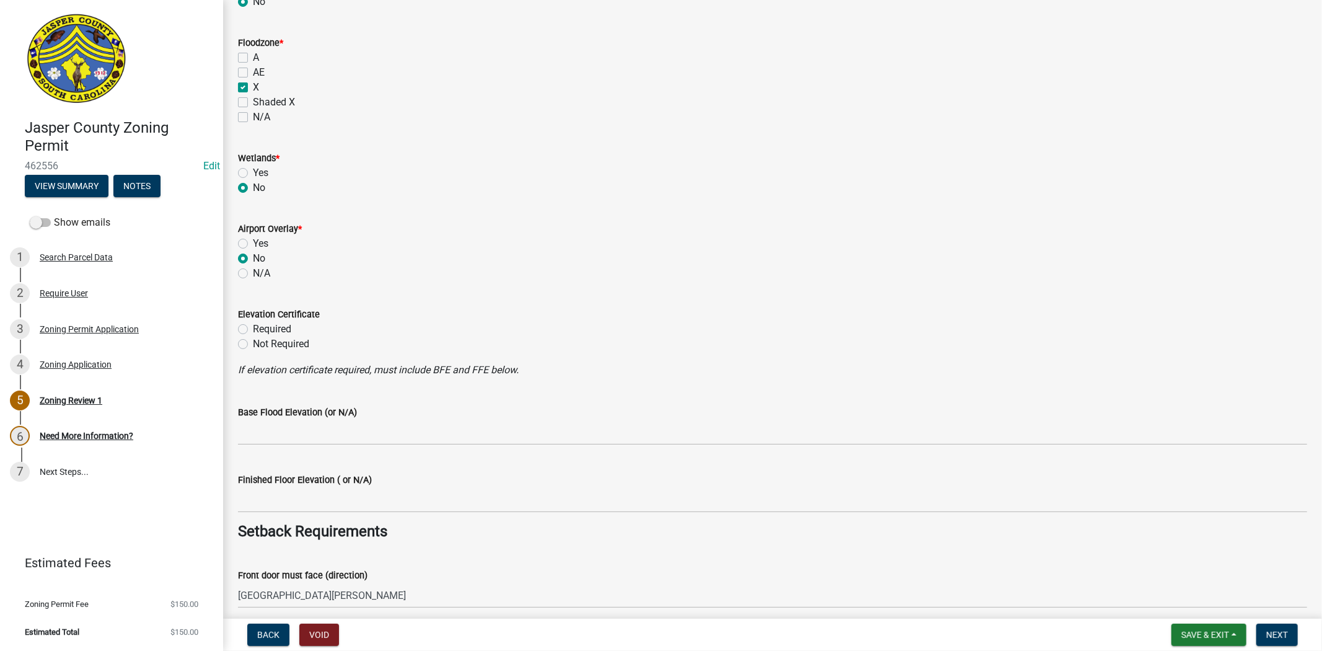
scroll to position [1170, 0]
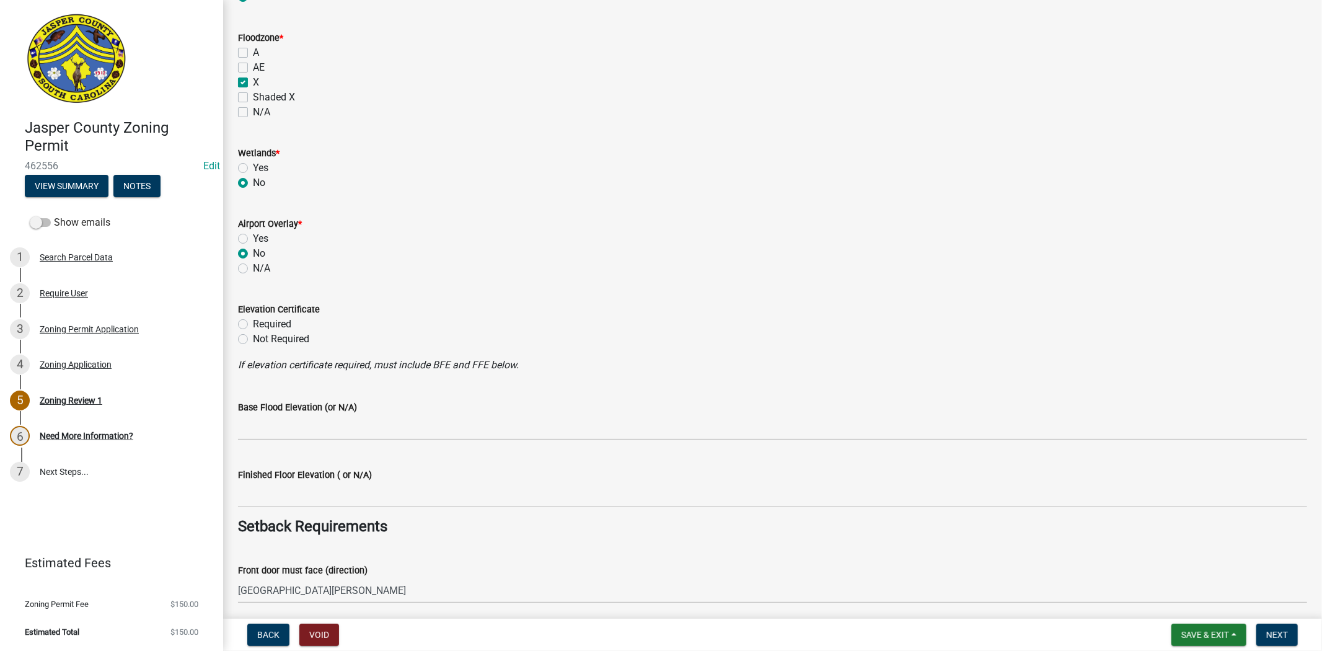
click at [253, 337] on label "Not Required" at bounding box center [281, 339] width 56 height 15
click at [253, 337] on input "Not Required" at bounding box center [257, 336] width 8 height 8
radio input "true"
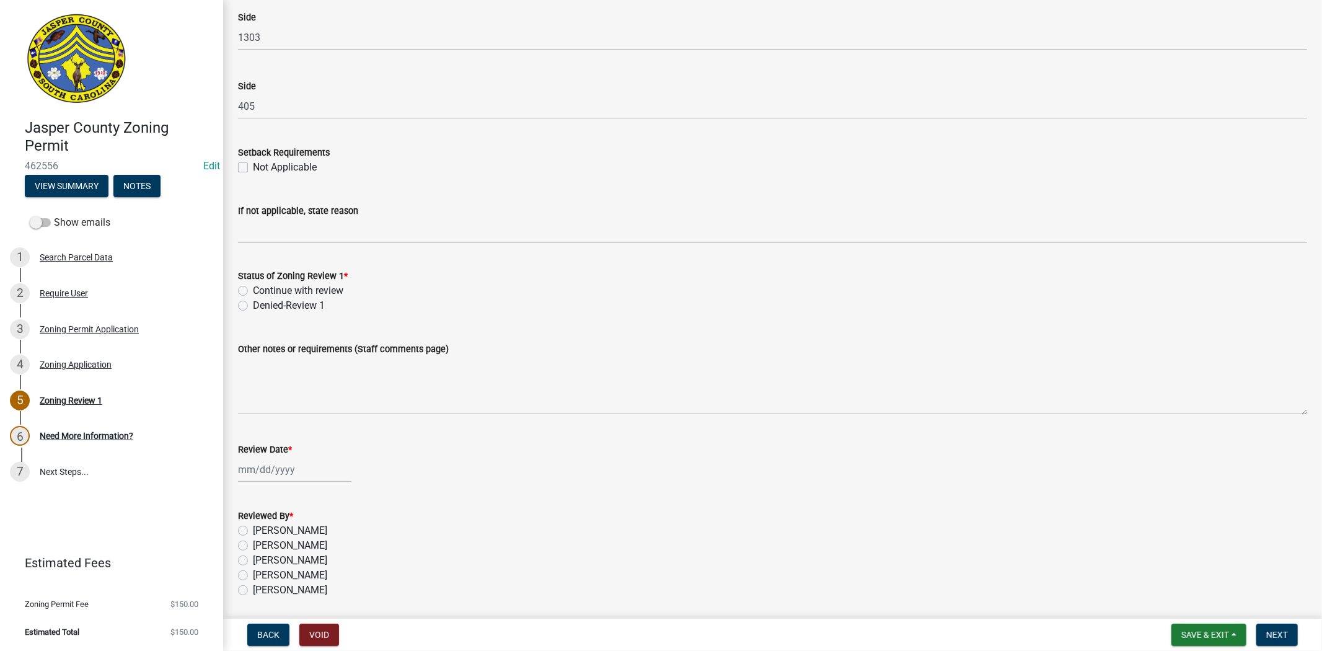
scroll to position [1972, 0]
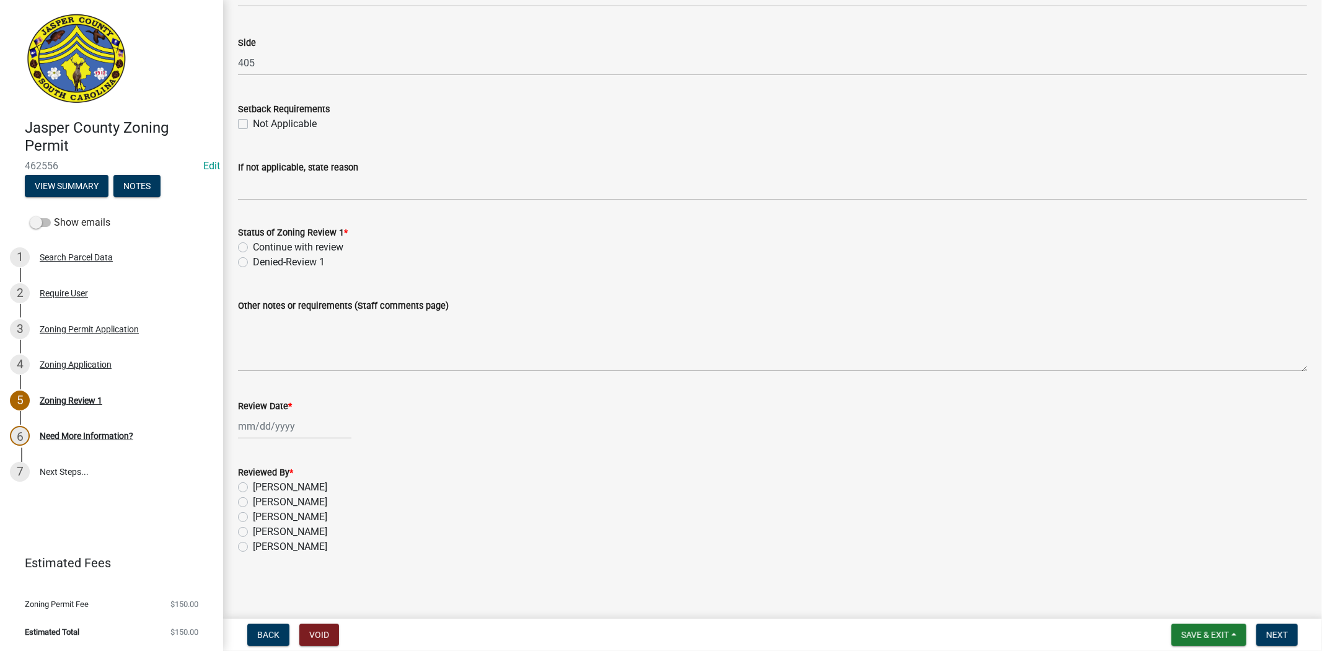
click at [253, 245] on label "Continue with review" at bounding box center [298, 247] width 91 height 15
click at [253, 245] on input "Continue with review" at bounding box center [257, 244] width 8 height 8
radio input "true"
select select "8"
select select "2025"
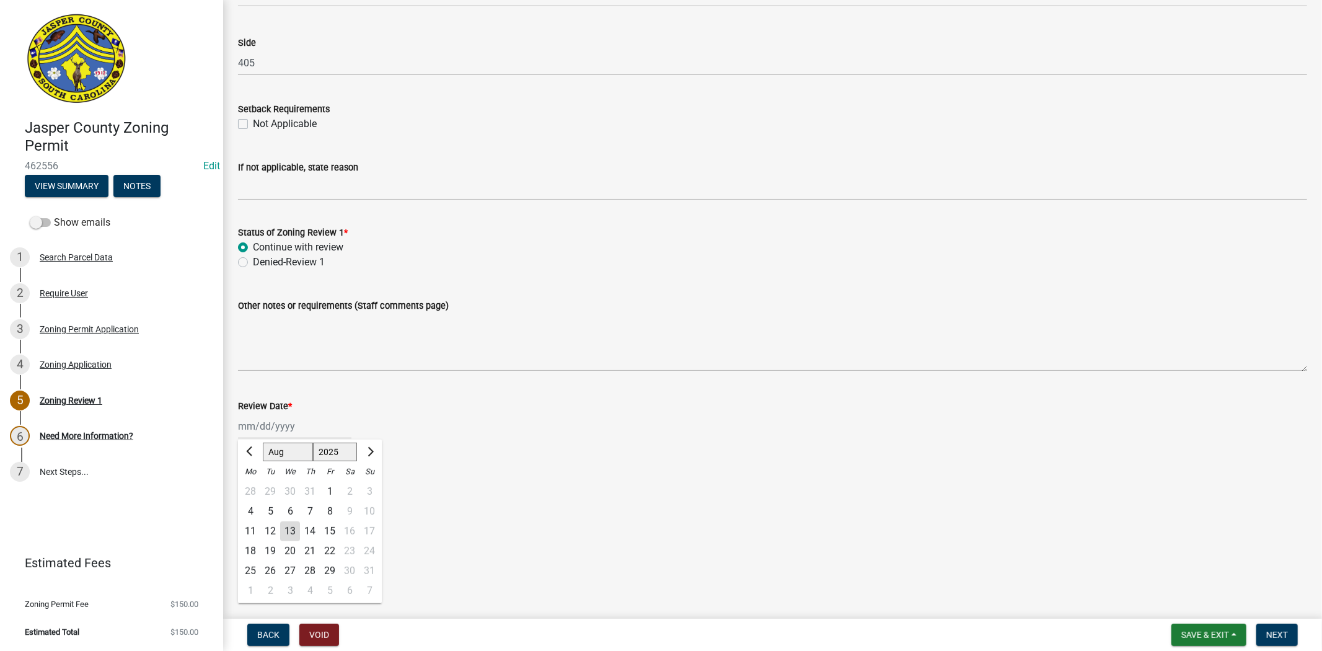
drag, startPoint x: 244, startPoint y: 433, endPoint x: 280, endPoint y: 434, distance: 36.0
click at [244, 433] on div "[PERSON_NAME] Feb Mar Apr [PERSON_NAME][DATE] Oct Nov [DATE] 1526 1527 1528 152…" at bounding box center [294, 425] width 113 height 25
click at [296, 531] on div "13" at bounding box center [290, 531] width 20 height 20
type input "[DATE]"
click at [253, 482] on label "[PERSON_NAME]" at bounding box center [290, 487] width 74 height 15
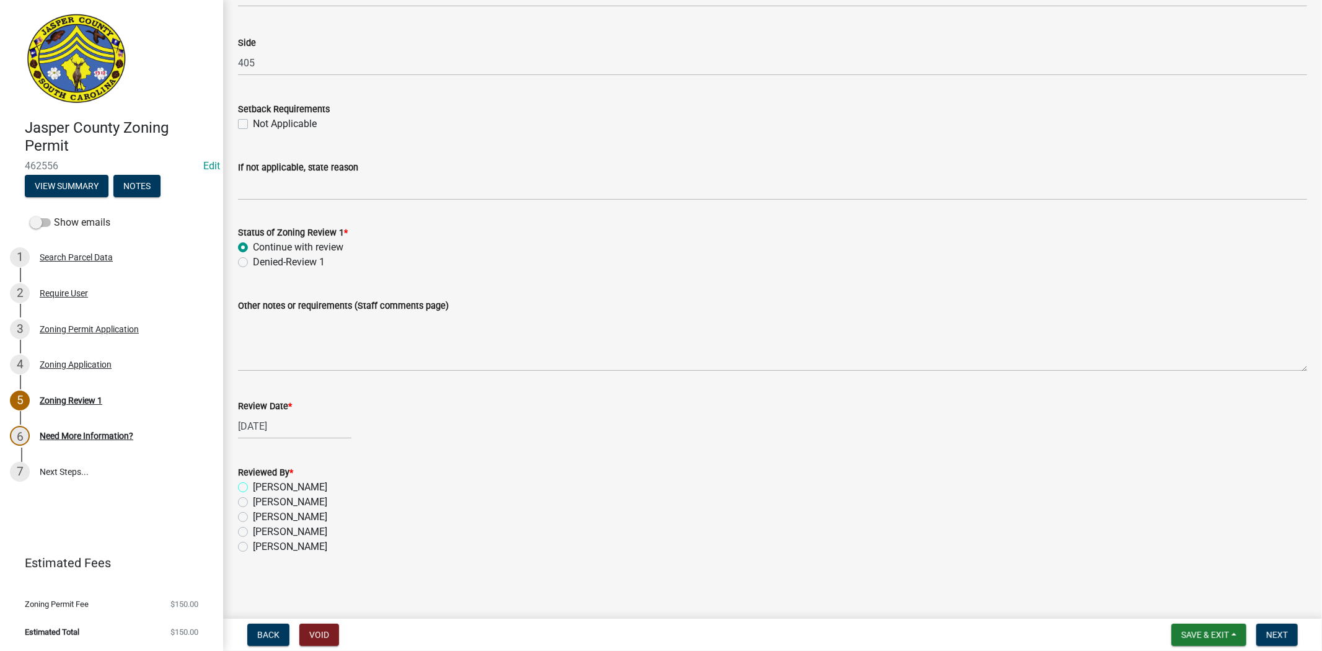
click at [253, 482] on input "[PERSON_NAME]" at bounding box center [257, 484] width 8 height 8
radio input "true"
click at [1278, 630] on span "Next" at bounding box center [1278, 635] width 22 height 10
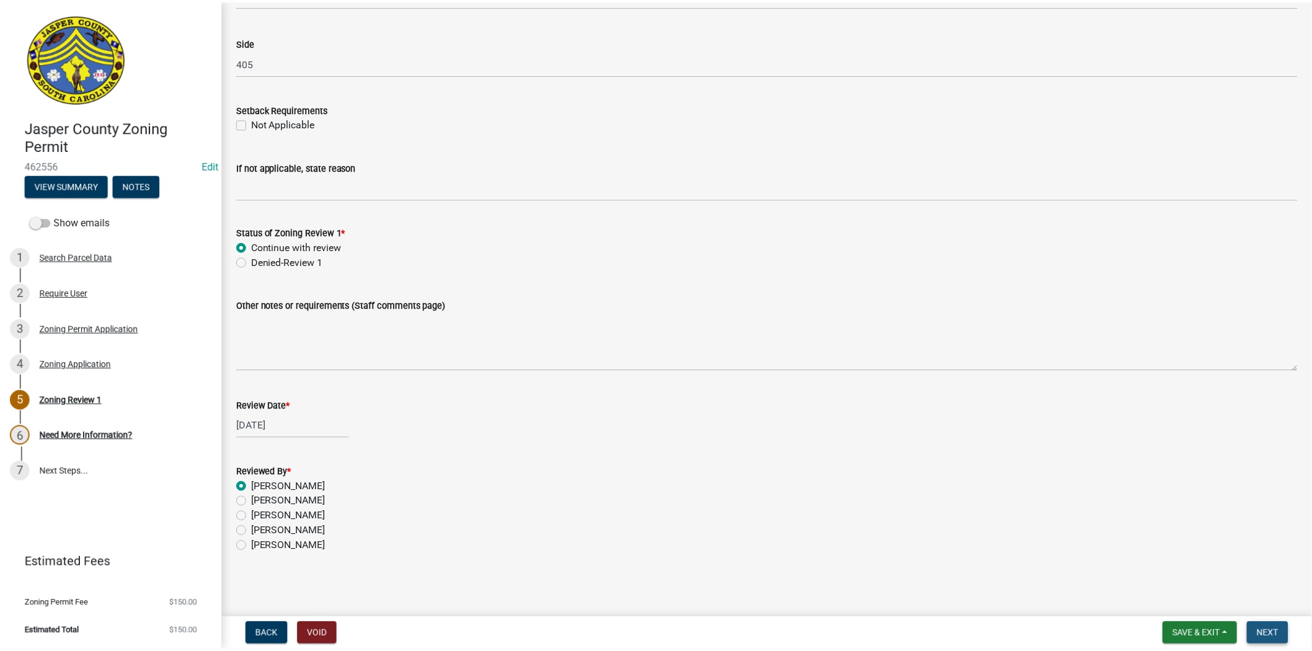
scroll to position [0, 0]
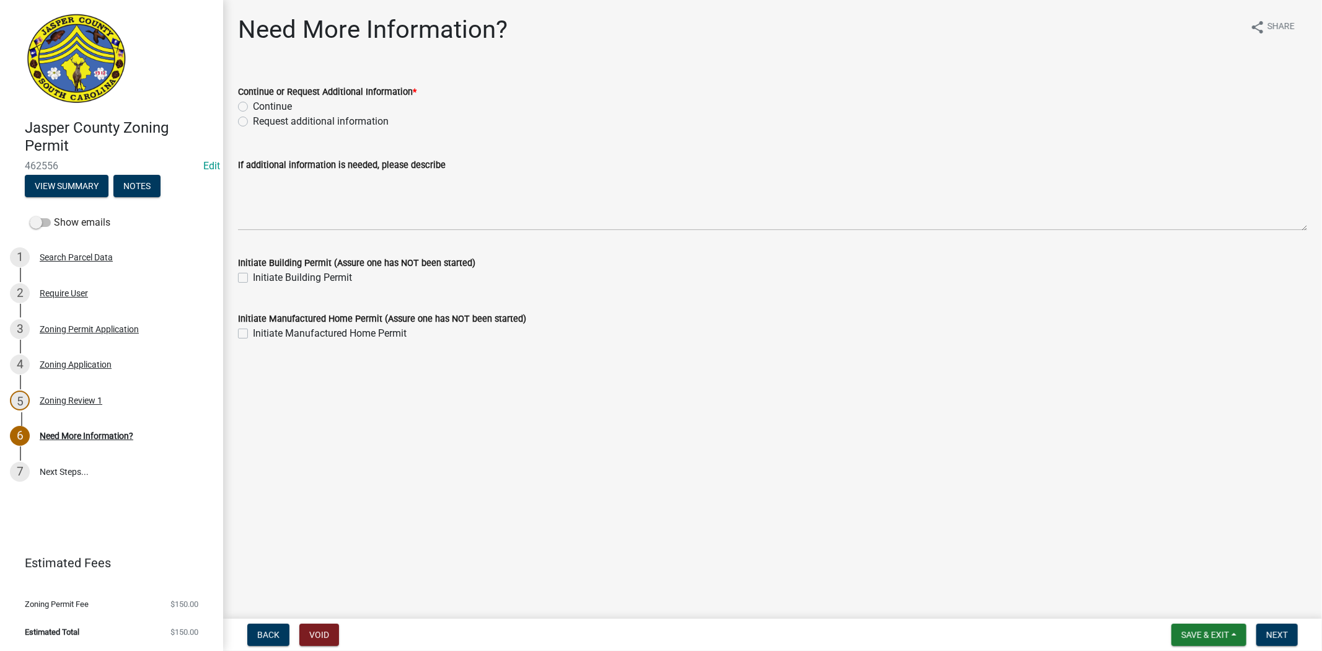
click at [253, 104] on label "Continue" at bounding box center [272, 106] width 39 height 15
click at [253, 104] on input "Continue" at bounding box center [257, 103] width 8 height 8
radio input "true"
click at [253, 118] on label "Request additional information" at bounding box center [321, 121] width 136 height 15
click at [253, 118] on input "Request additional information" at bounding box center [257, 118] width 8 height 8
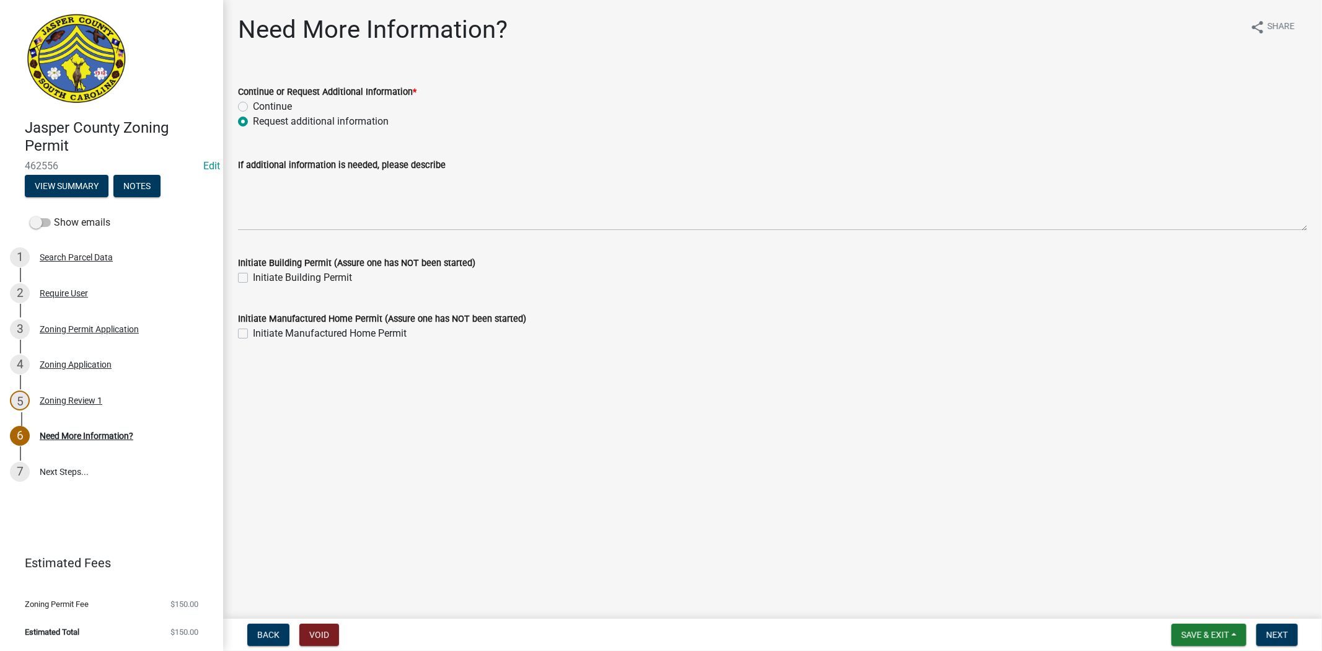
radio input "true"
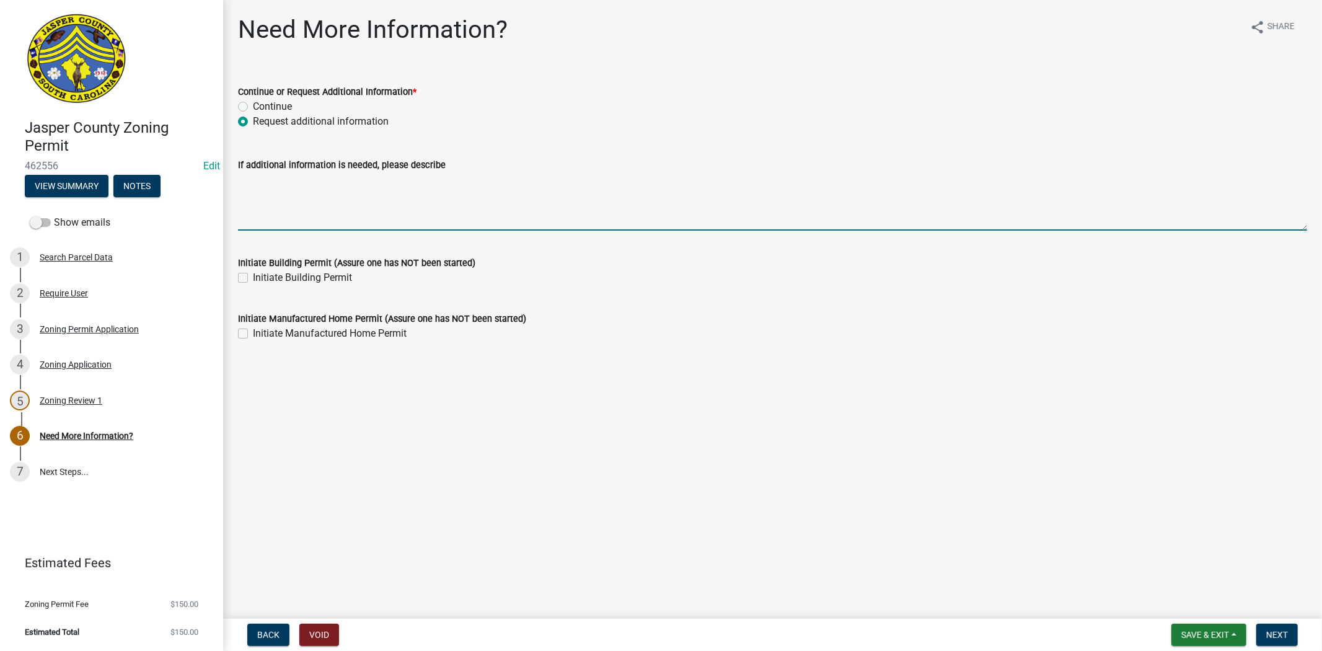
click at [268, 201] on textarea "If additional information is needed, please describe" at bounding box center [772, 201] width 1069 height 58
type textarea "PLEASE APPLY FOR MANUFACTURED HOME PERMIT"
click at [1284, 639] on span "Next" at bounding box center [1278, 635] width 22 height 10
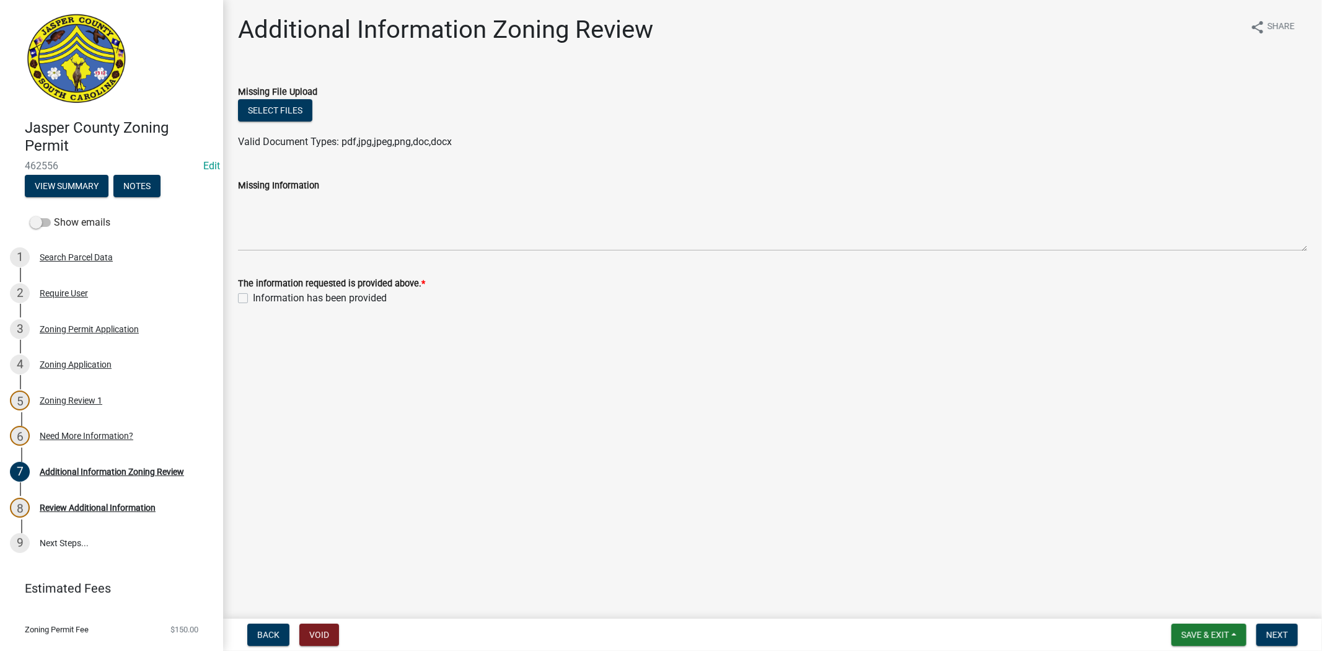
click at [1188, 622] on nav "Back Void Save & Exit Save Save & Exit Next" at bounding box center [772, 635] width 1099 height 32
click at [1188, 630] on span "Save & Exit" at bounding box center [1206, 635] width 48 height 10
click at [1182, 597] on button "Save & Exit" at bounding box center [1196, 603] width 99 height 30
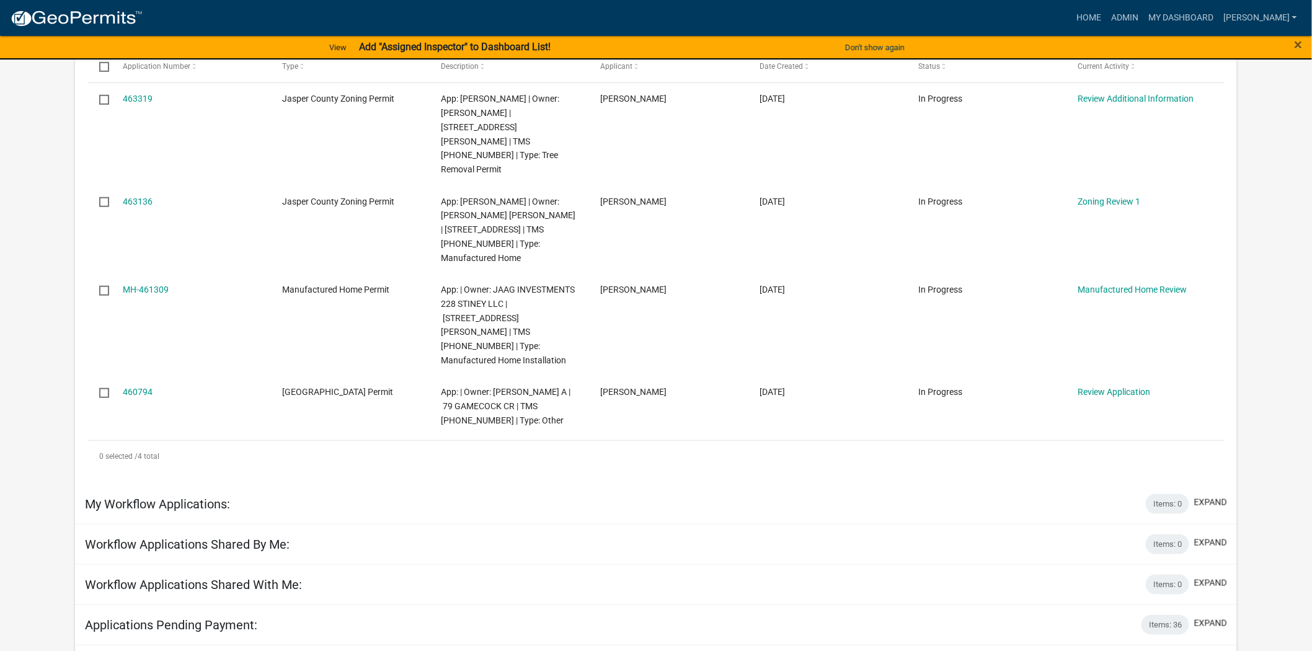
scroll to position [275, 0]
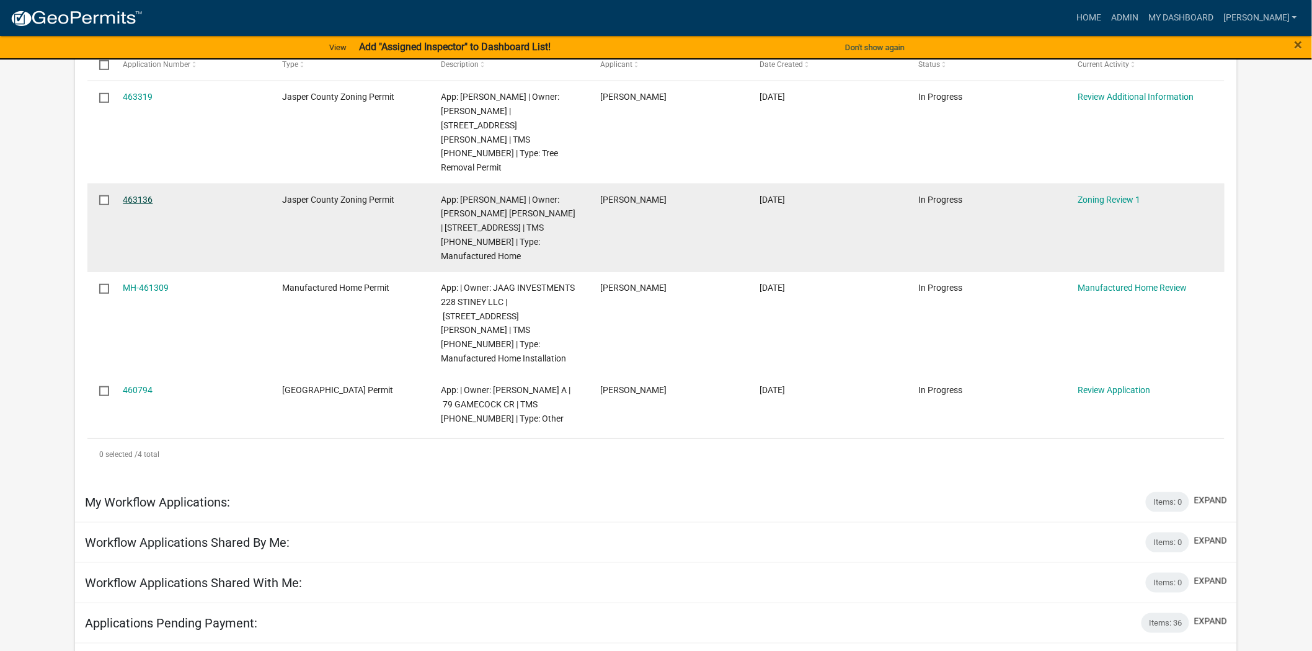
click at [144, 195] on link "463136" at bounding box center [138, 200] width 30 height 10
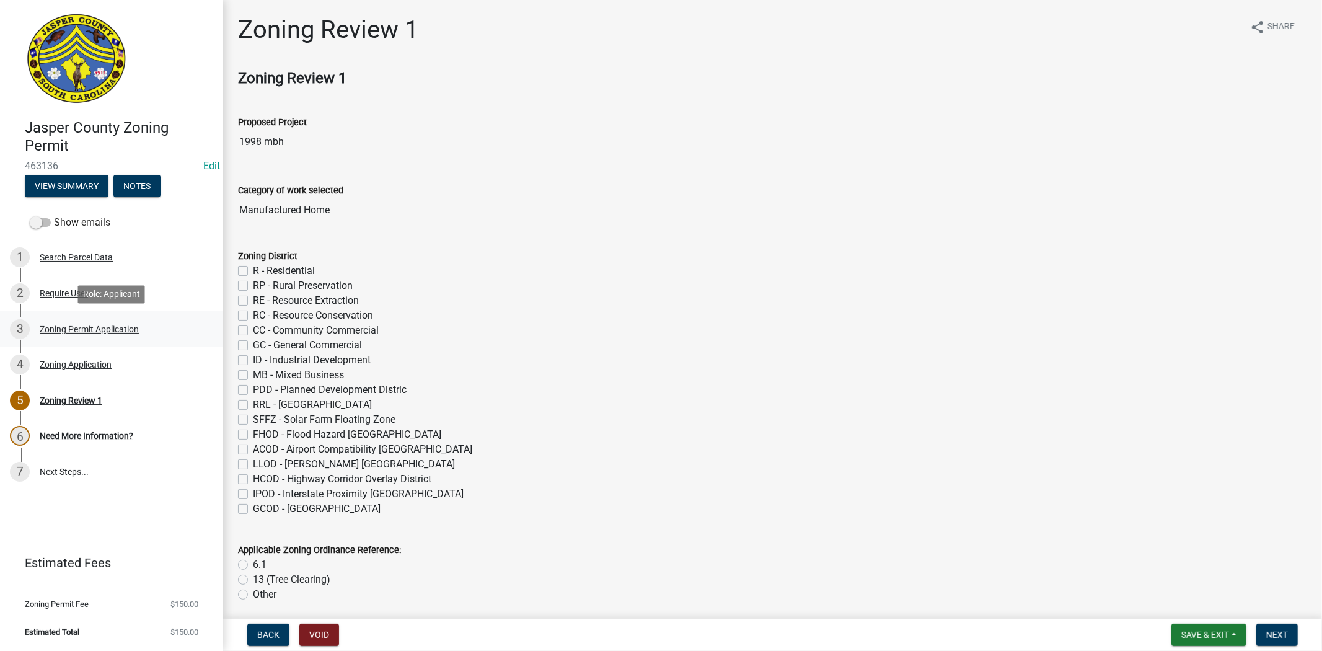
click at [60, 321] on div "3 Zoning Permit Application" at bounding box center [106, 329] width 193 height 20
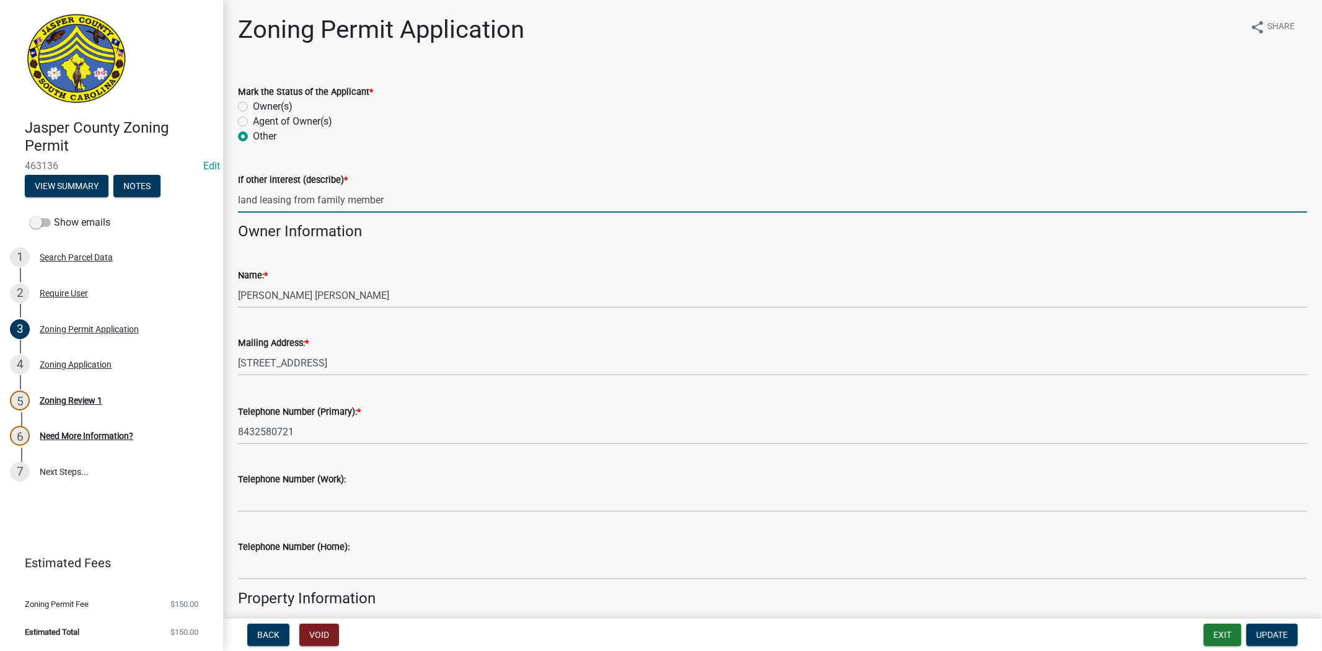
click at [397, 203] on input "land leasing from family member" at bounding box center [772, 199] width 1069 height 25
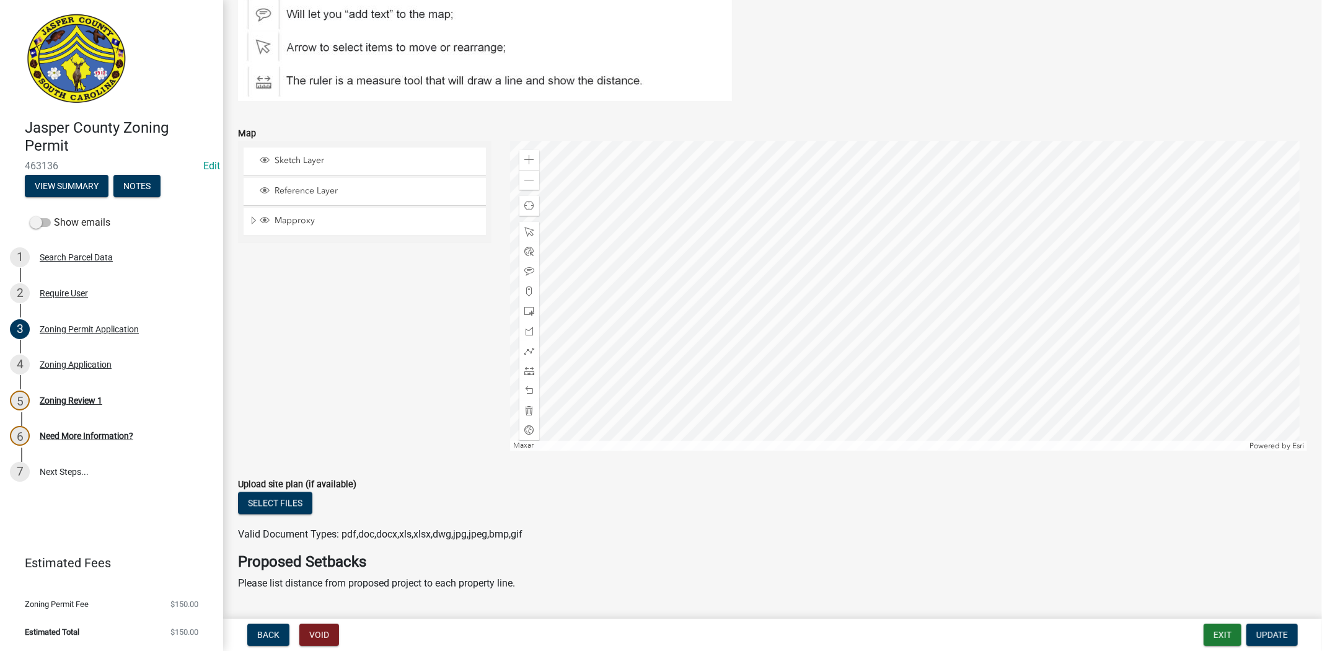
scroll to position [2066, 0]
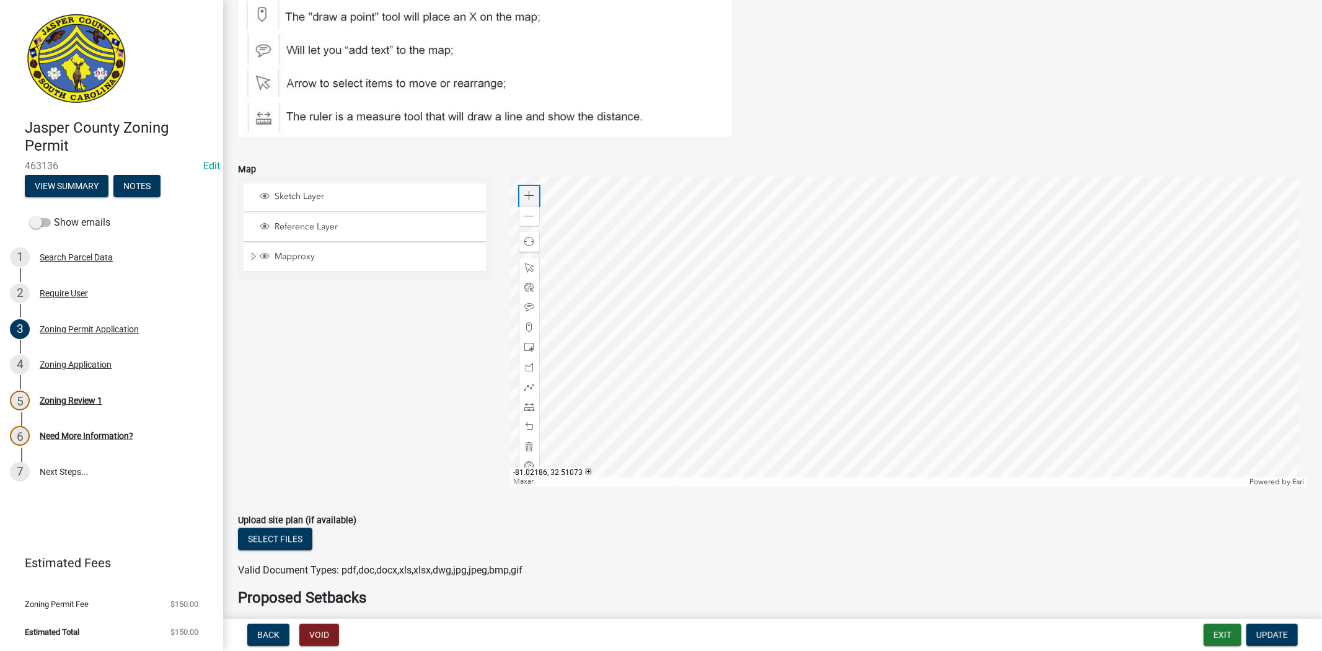
click at [532, 194] on div "Zoom in" at bounding box center [530, 196] width 20 height 20
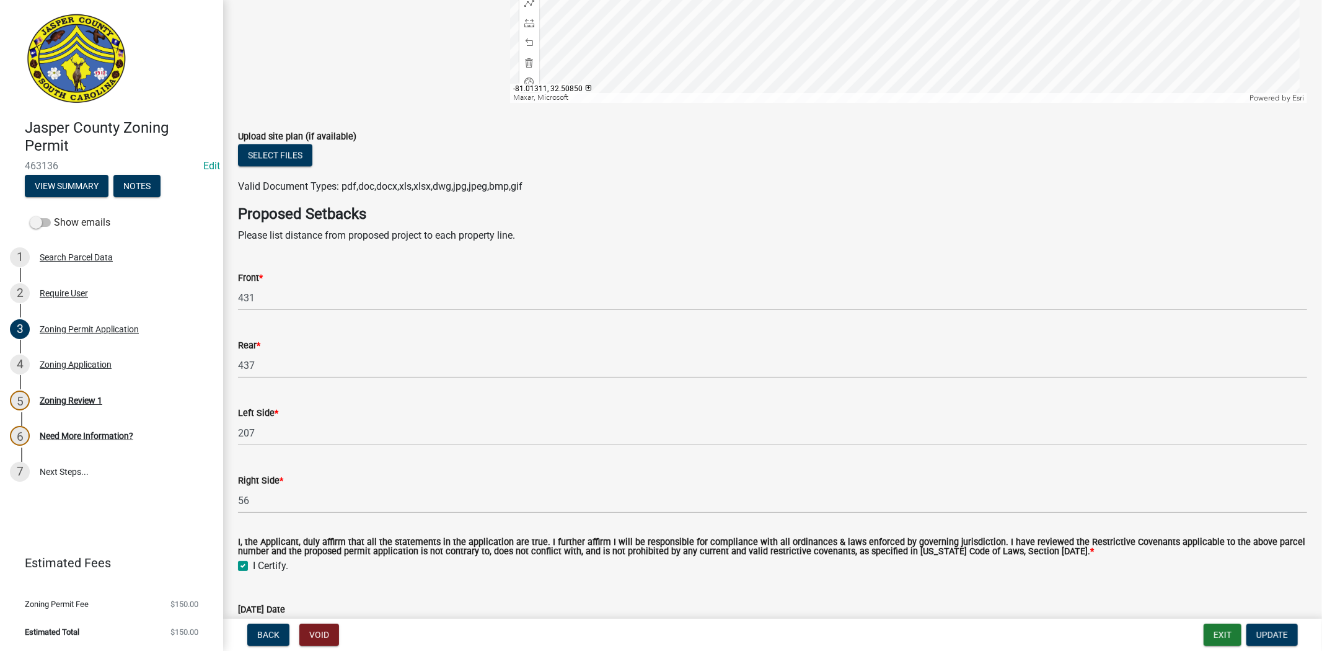
scroll to position [2174, 0]
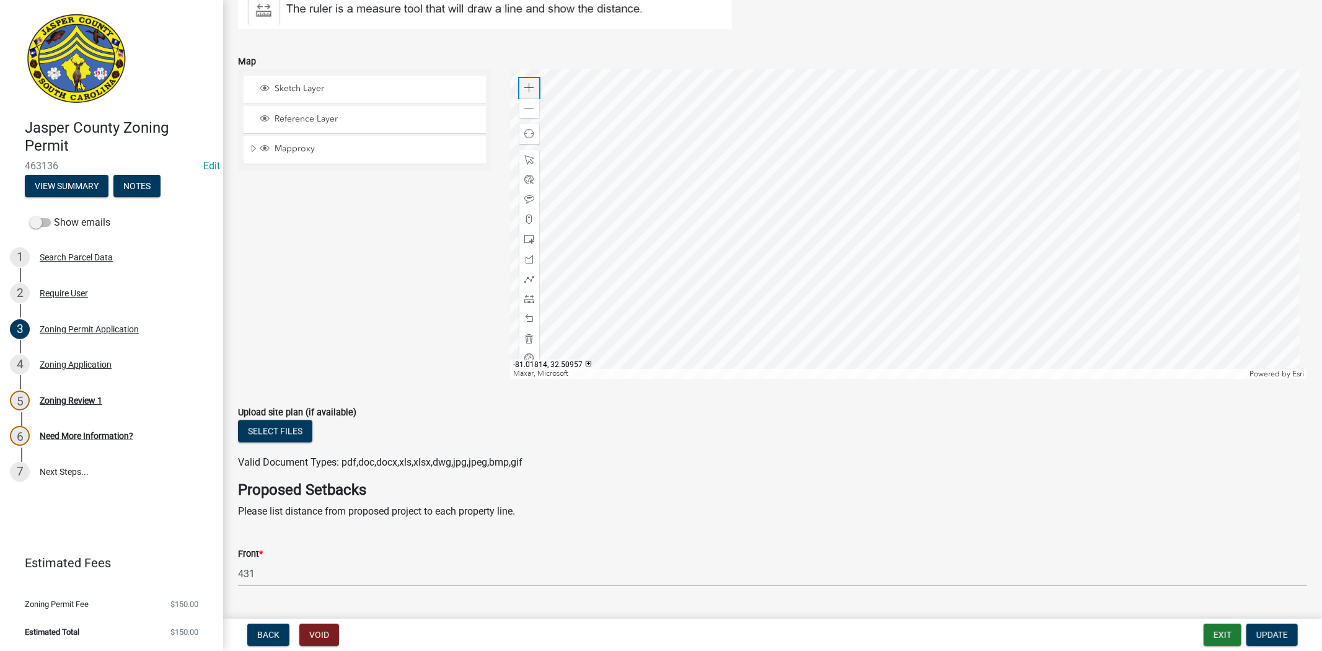
click at [524, 87] on span at bounding box center [529, 88] width 10 height 10
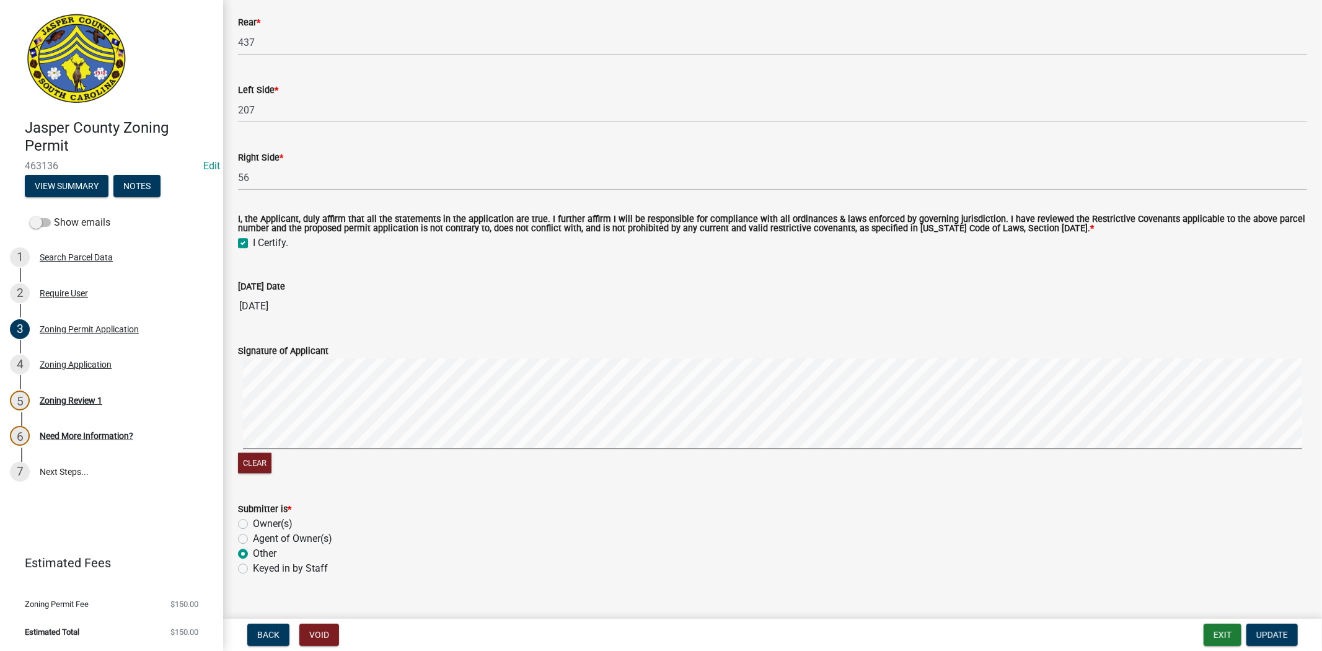
scroll to position [2794, 0]
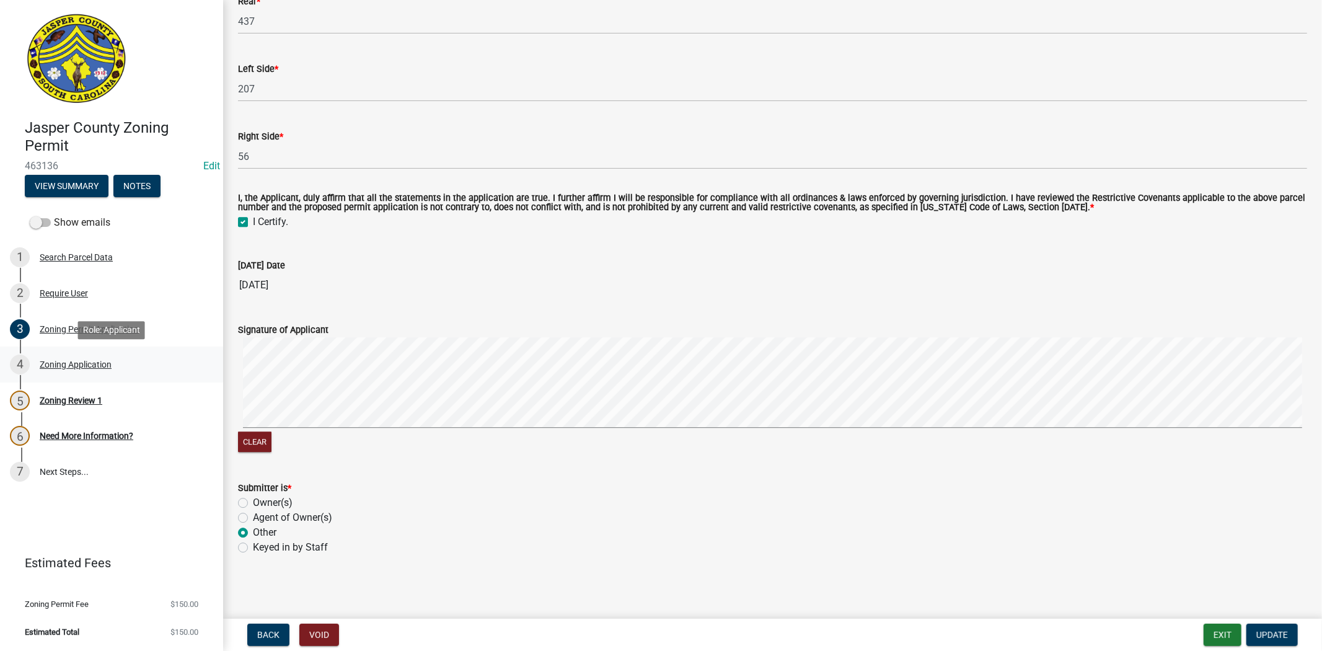
click at [99, 366] on div "Zoning Application" at bounding box center [76, 364] width 72 height 9
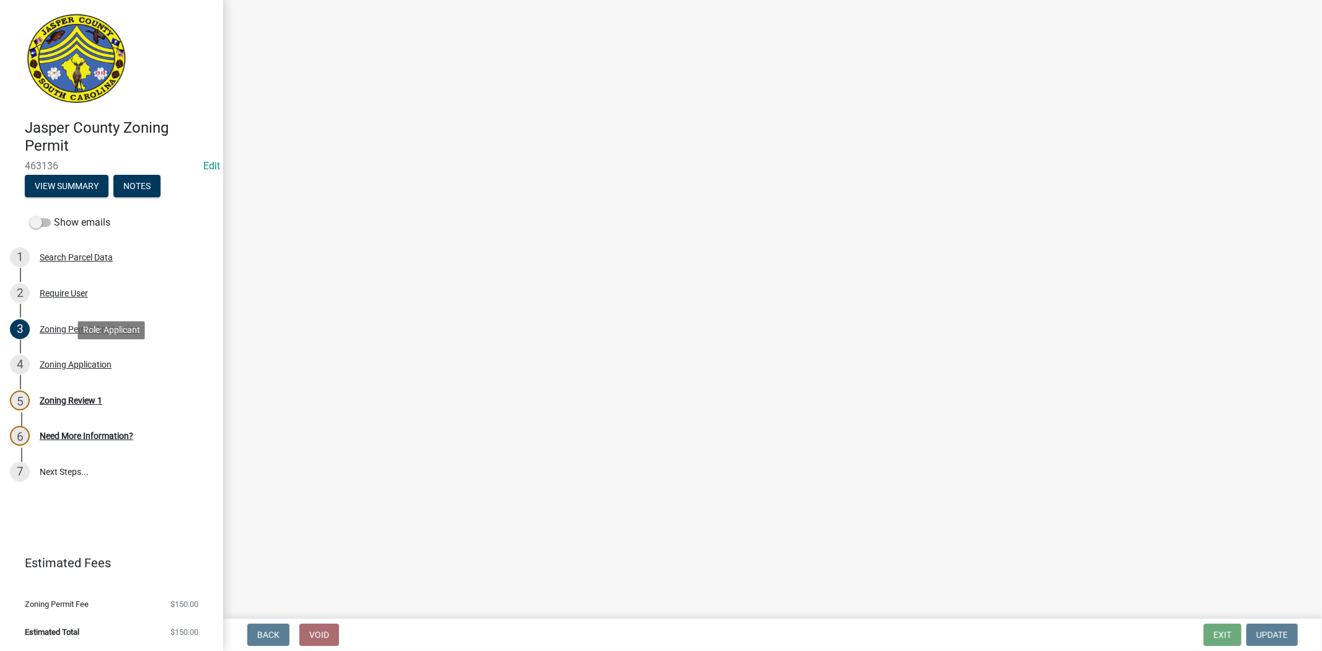
scroll to position [0, 0]
